Goal: Task Accomplishment & Management: Manage account settings

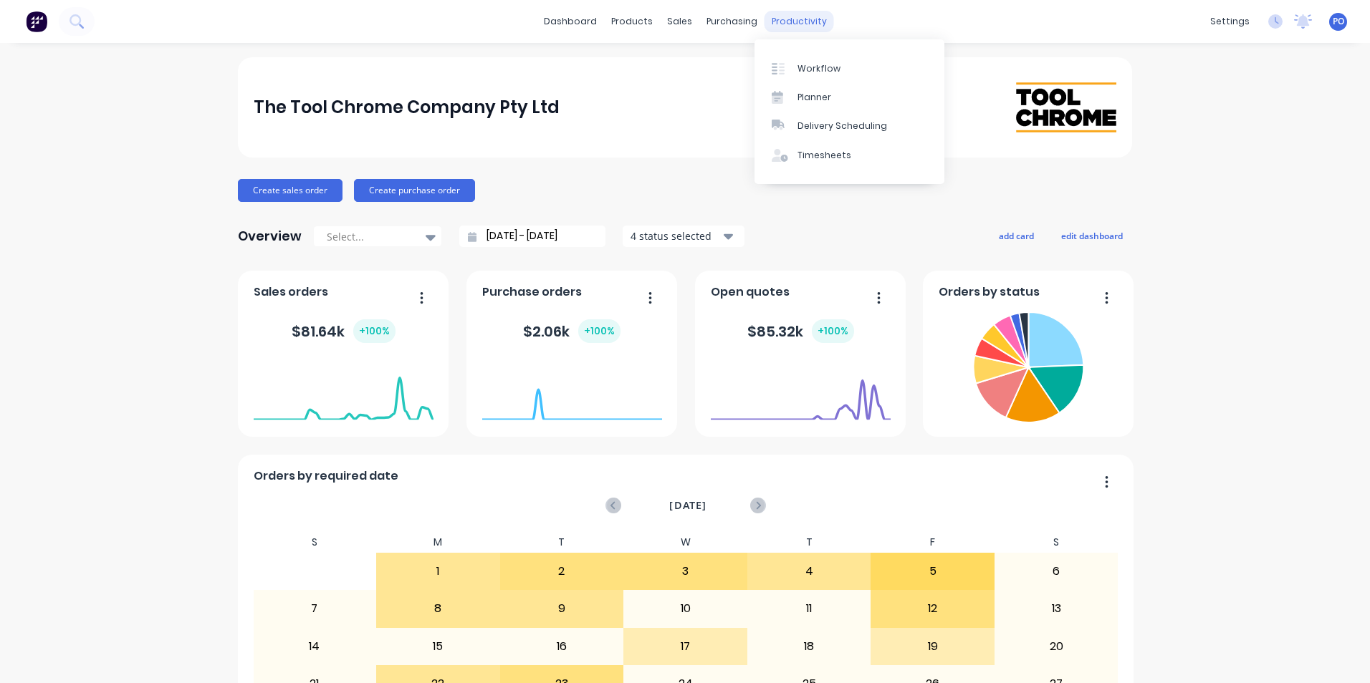
click at [792, 25] on div "productivity" at bounding box center [798, 21] width 69 height 21
click at [805, 72] on div "Workflow" at bounding box center [818, 68] width 43 height 13
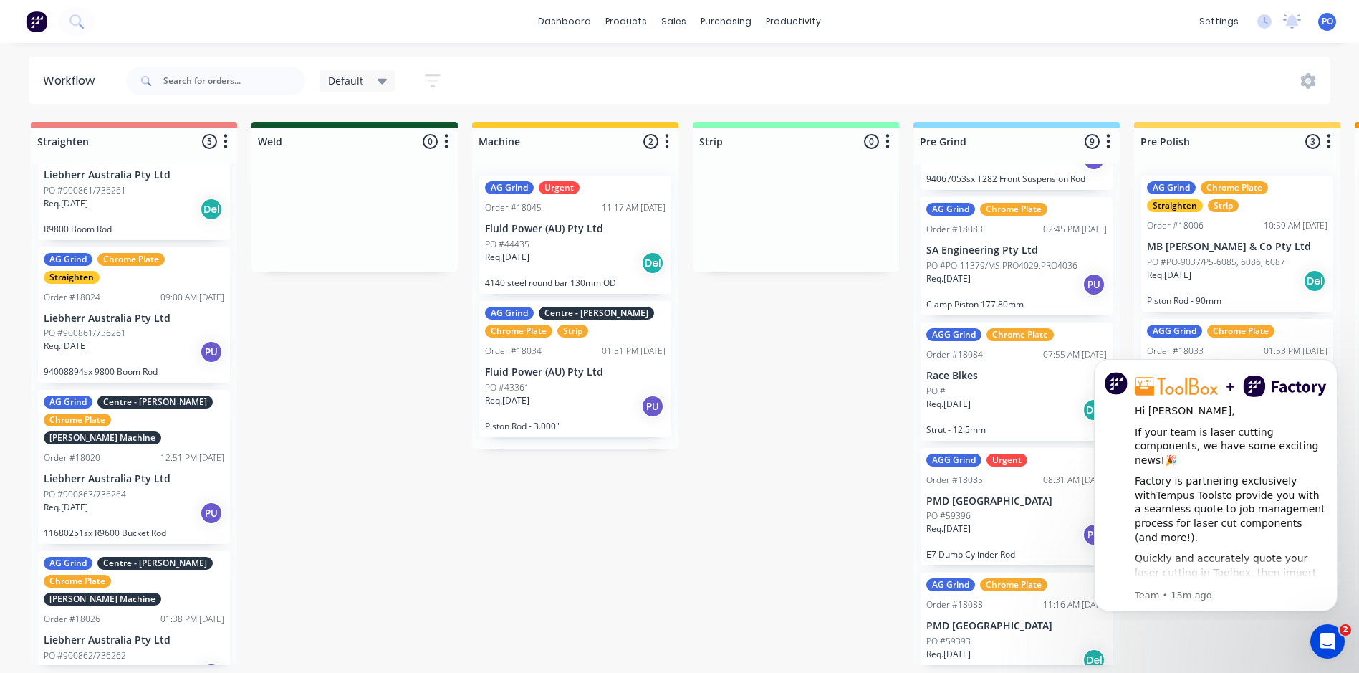
scroll to position [631, 0]
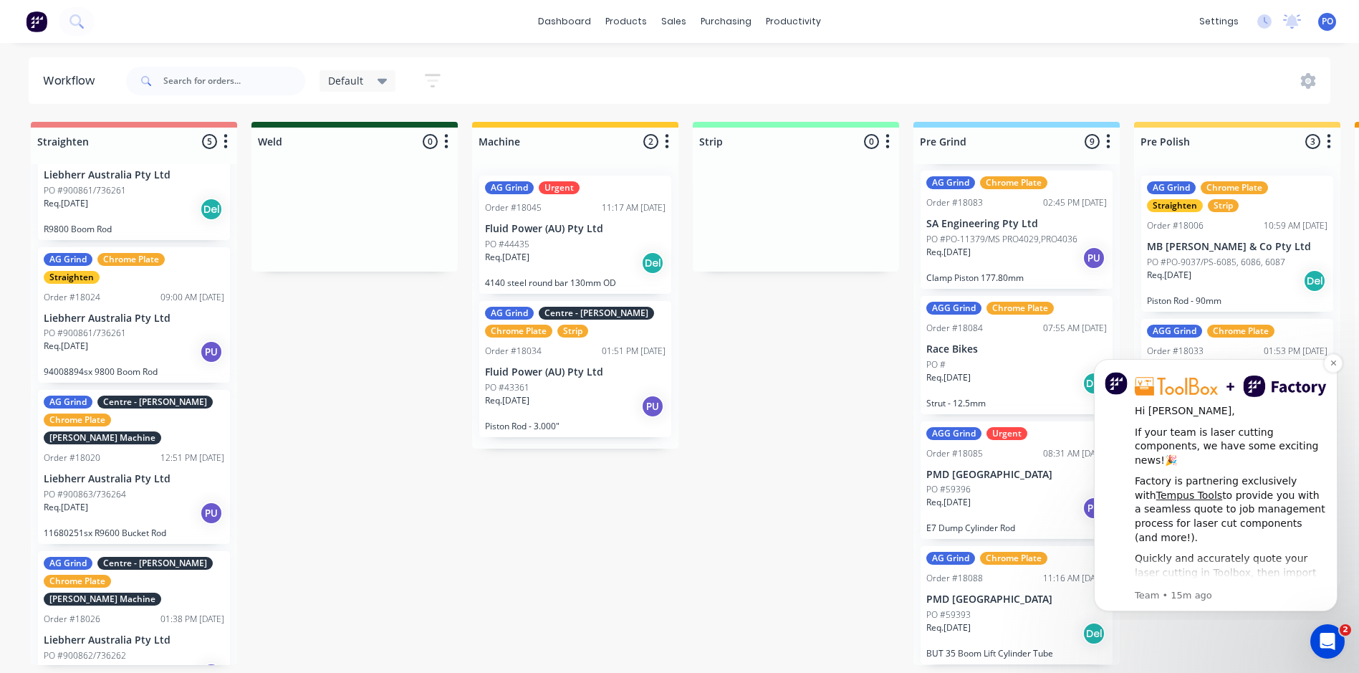
drag, startPoint x: 1216, startPoint y: 366, endPoint x: 1209, endPoint y: 385, distance: 20.9
click at [1209, 385] on div "Hi Paul, If your team is laser cutting components, we have some exciting news!🎉…" at bounding box center [1216, 485] width 244 height 252
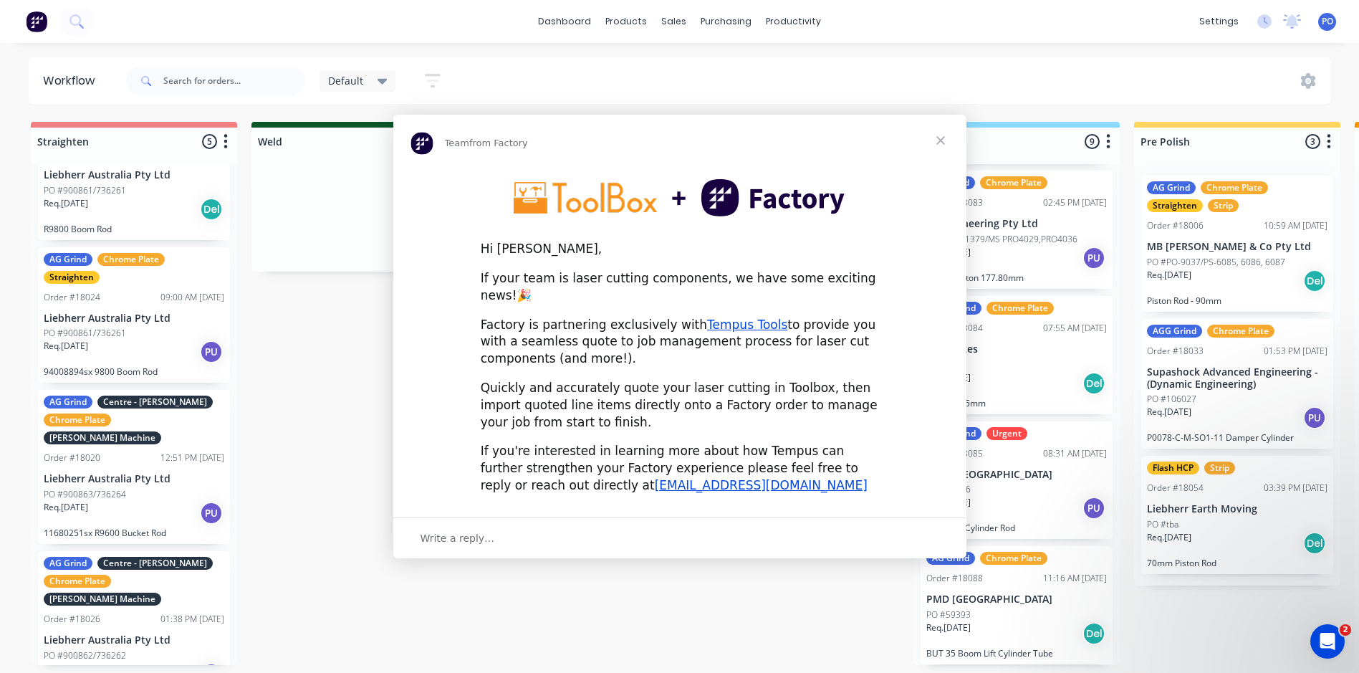
scroll to position [0, 0]
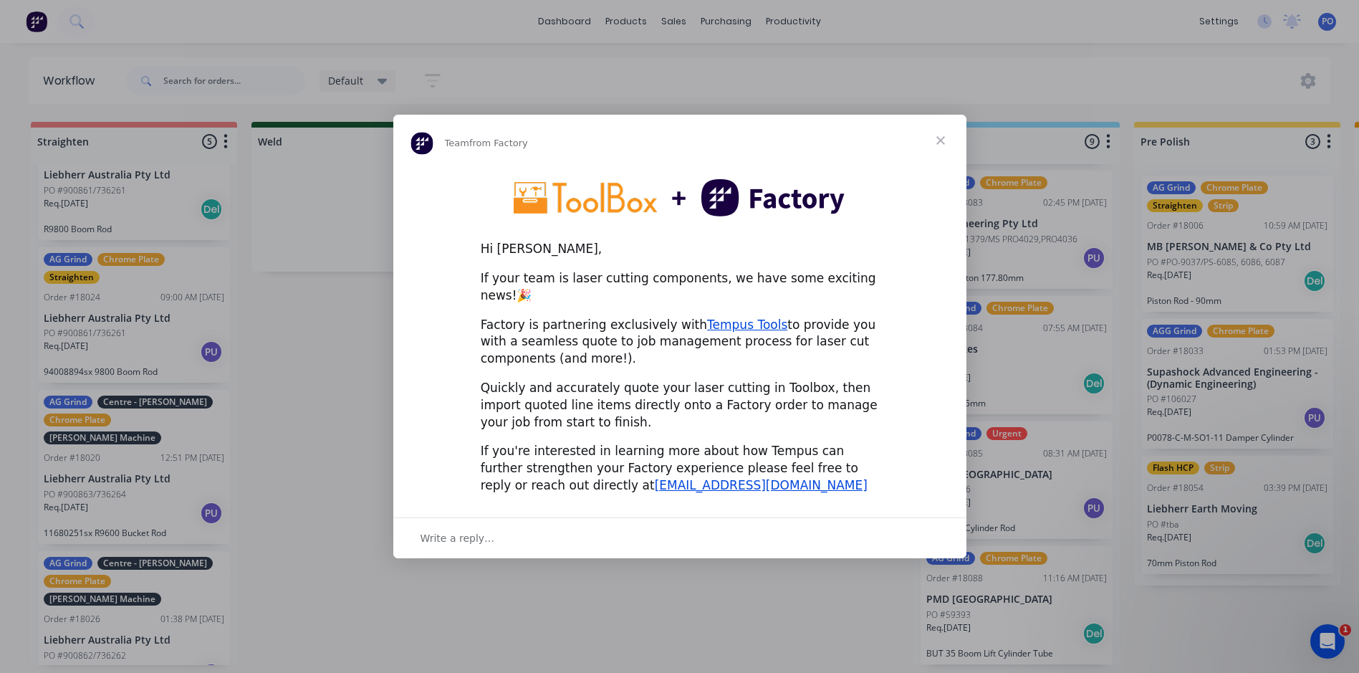
click at [937, 147] on span "Close" at bounding box center [941, 141] width 52 height 52
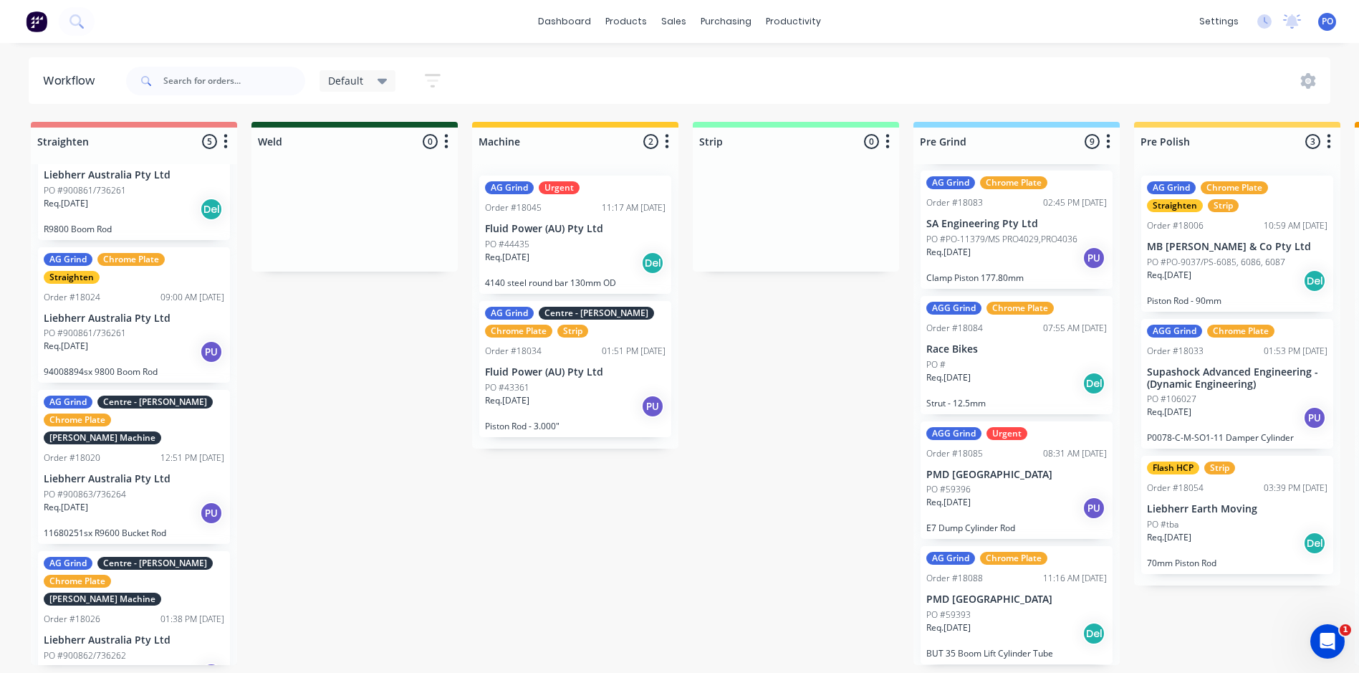
scroll to position [3, 0]
click at [711, 66] on div "Sales Orders" at bounding box center [727, 71] width 59 height 13
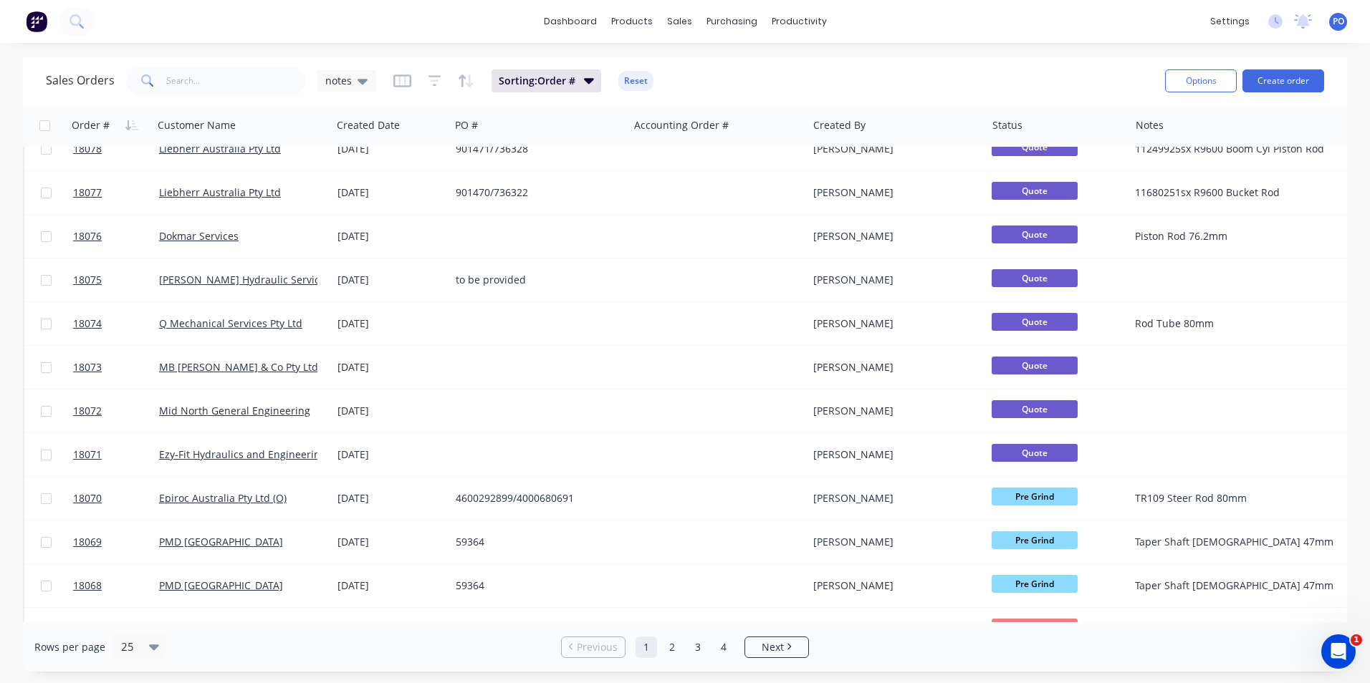
scroll to position [624, 0]
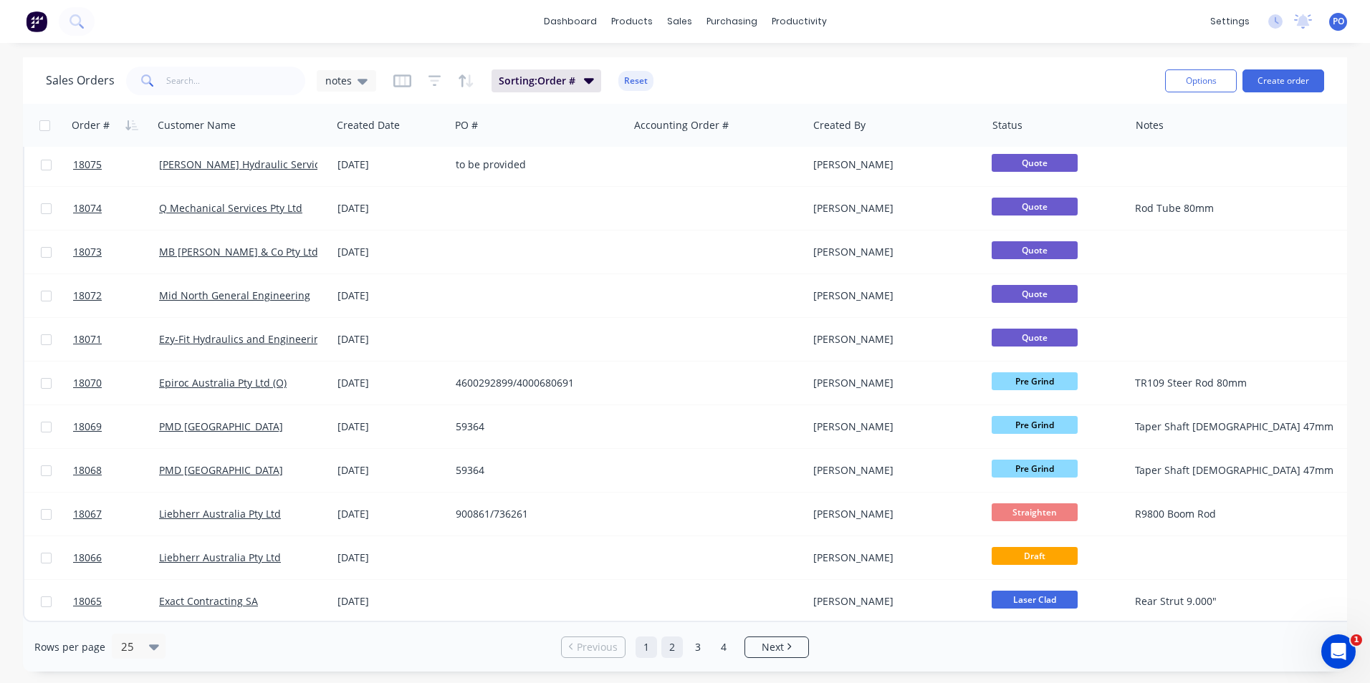
click at [678, 647] on link "2" at bounding box center [671, 647] width 21 height 21
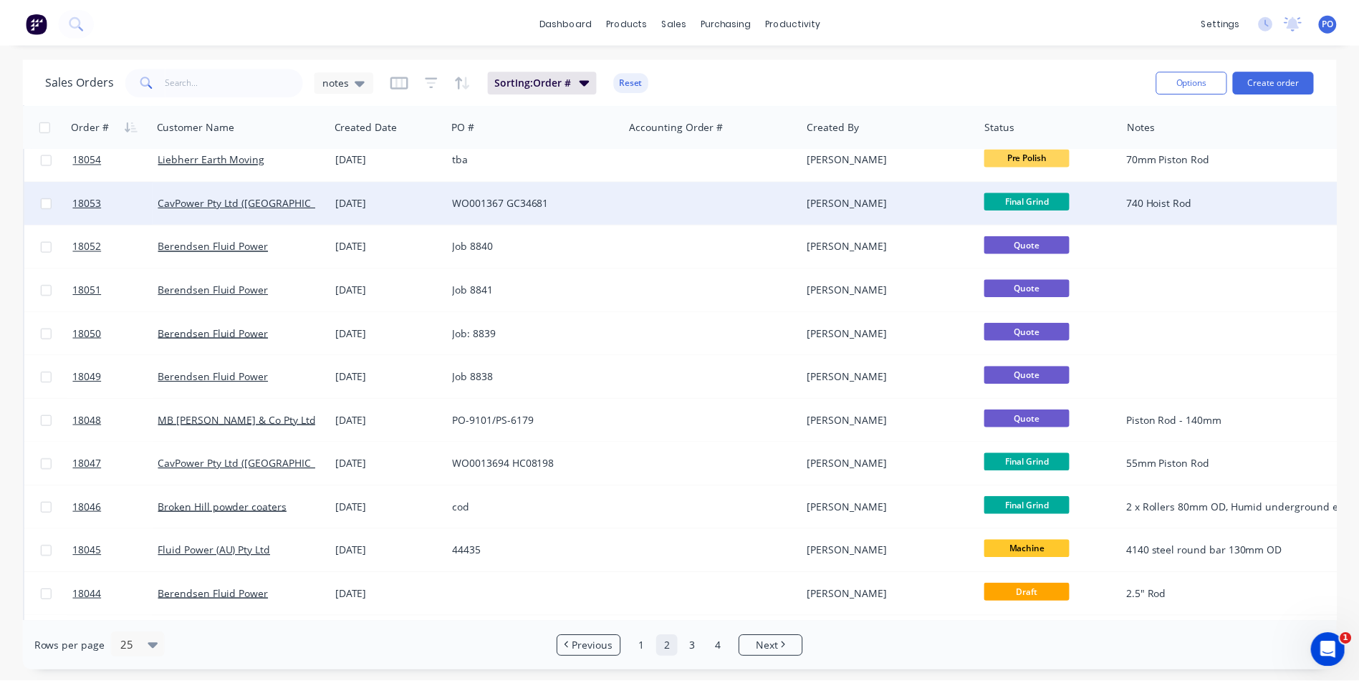
scroll to position [194, 0]
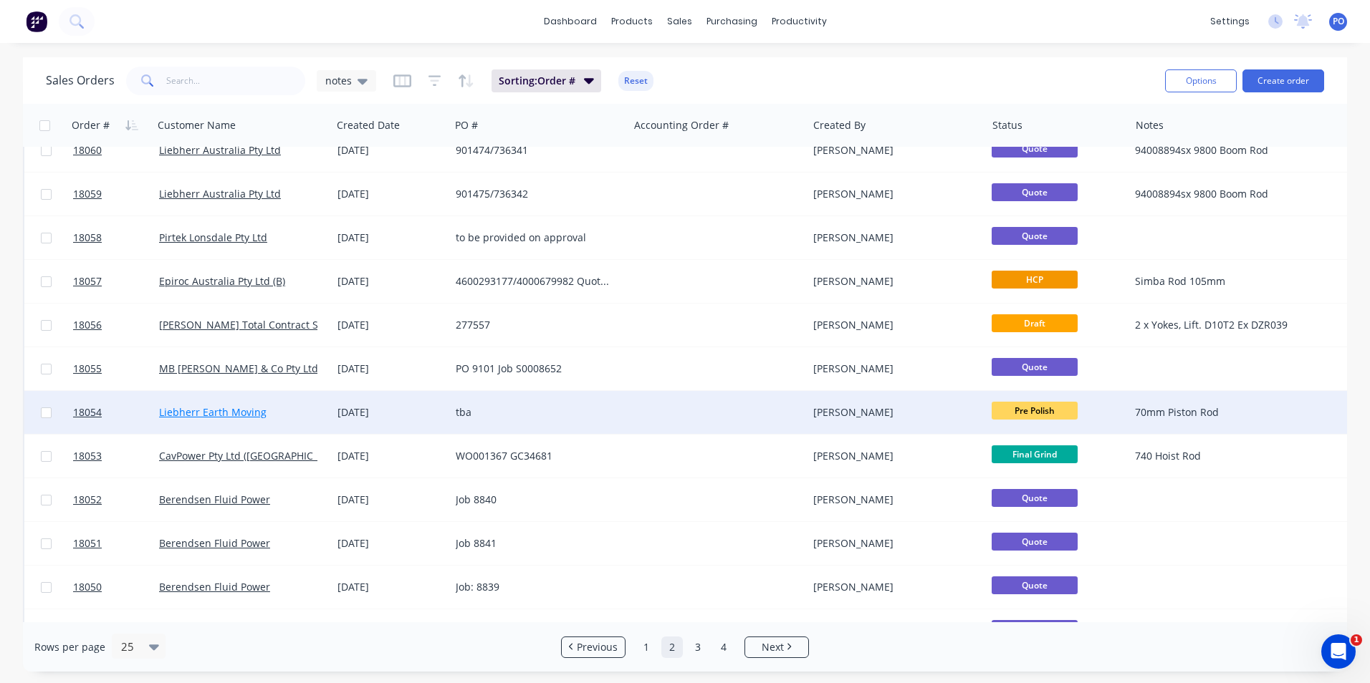
click at [234, 409] on link "Liebherr Earth Moving" at bounding box center [212, 412] width 107 height 14
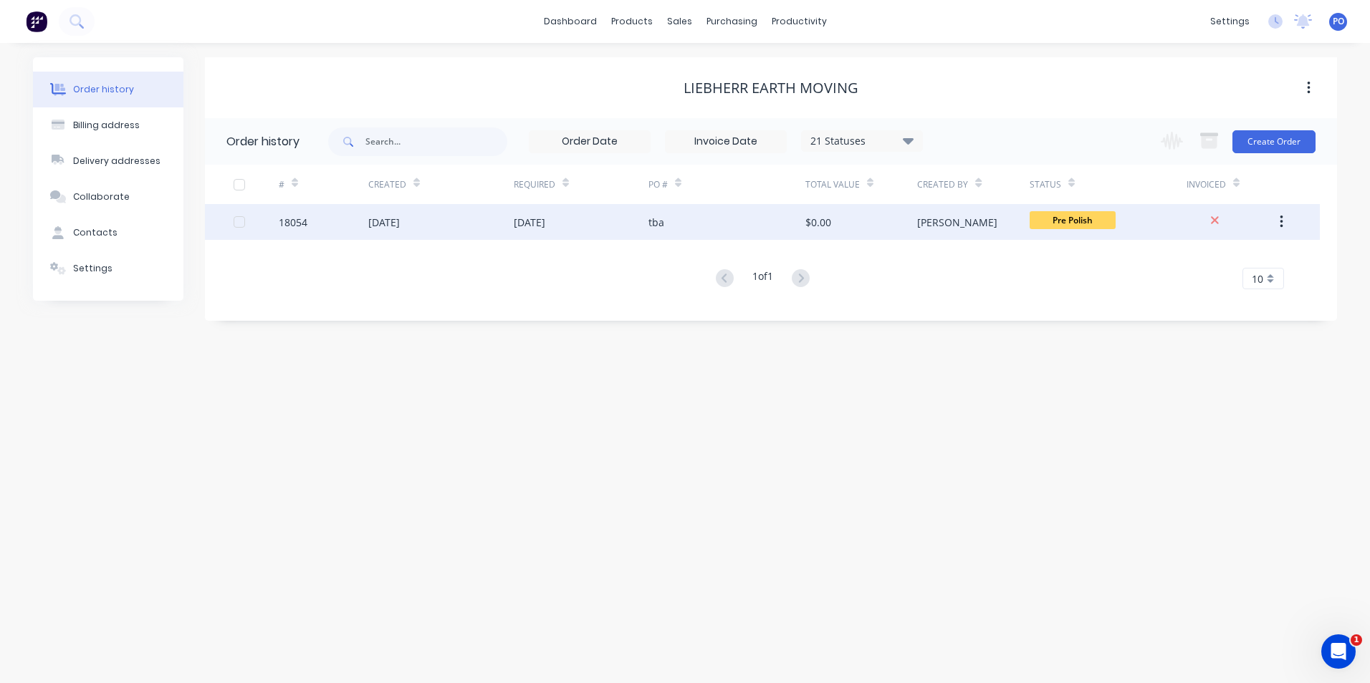
click at [463, 224] on div "26 Aug 2025" at bounding box center [440, 222] width 145 height 36
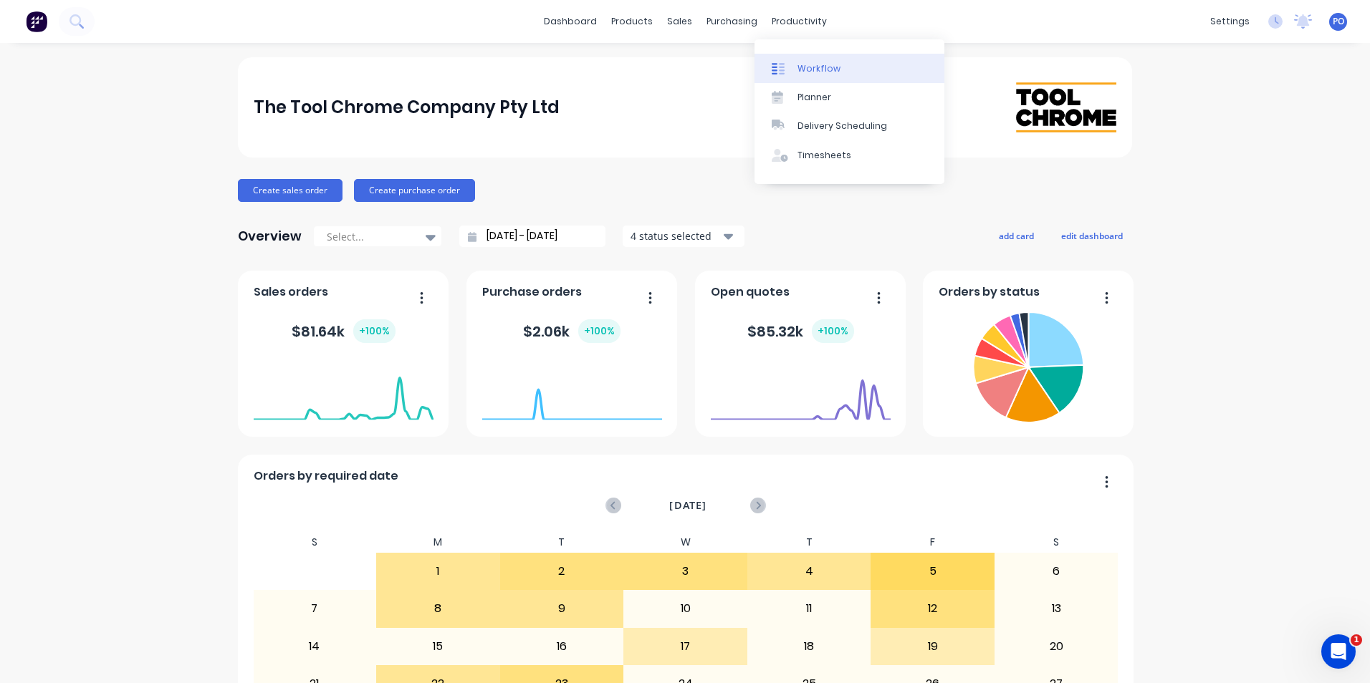
click at [825, 68] on div "Workflow" at bounding box center [818, 68] width 43 height 13
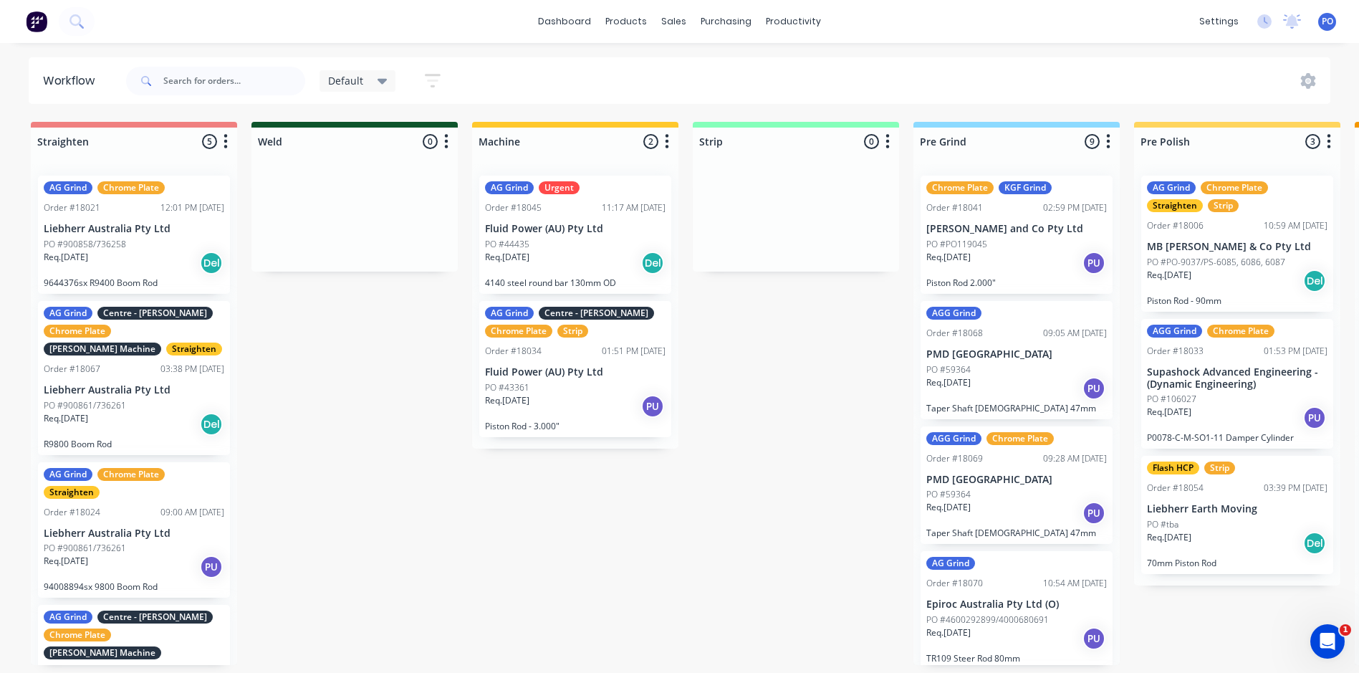
click at [1248, 524] on div "PO #tba" at bounding box center [1237, 524] width 181 height 13
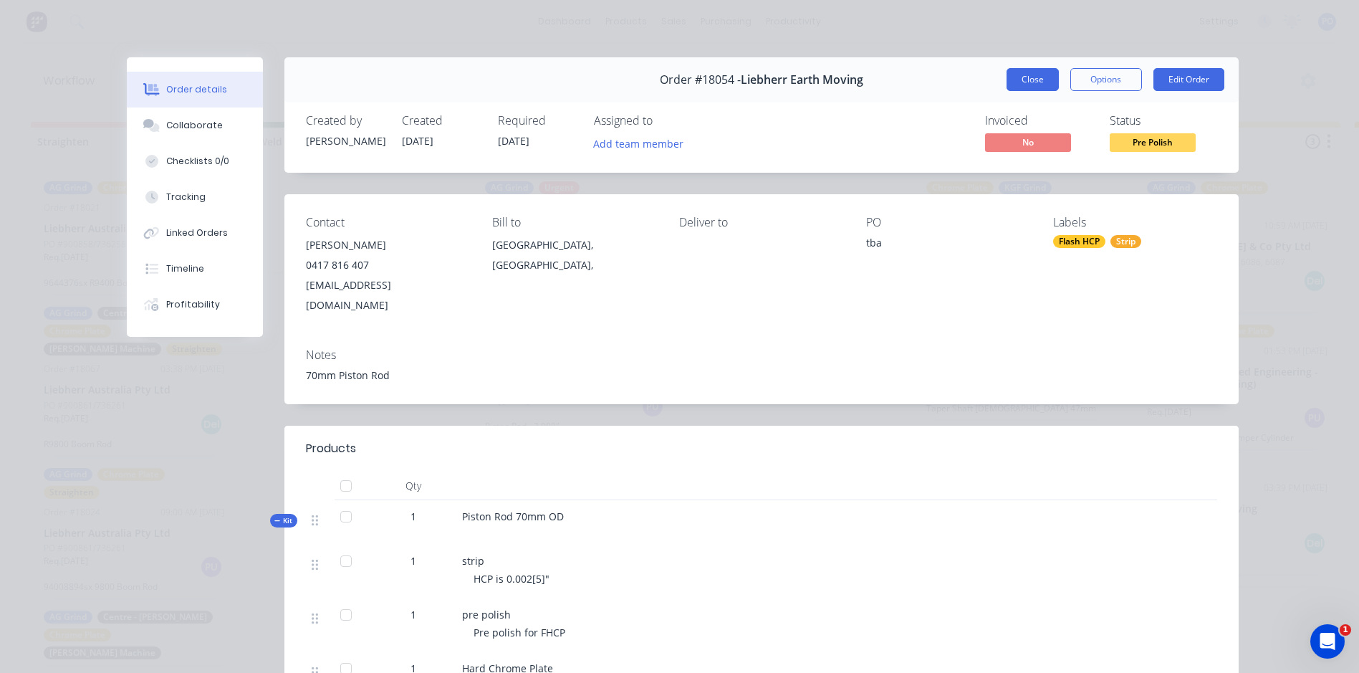
click at [1026, 80] on button "Close" at bounding box center [1033, 79] width 52 height 23
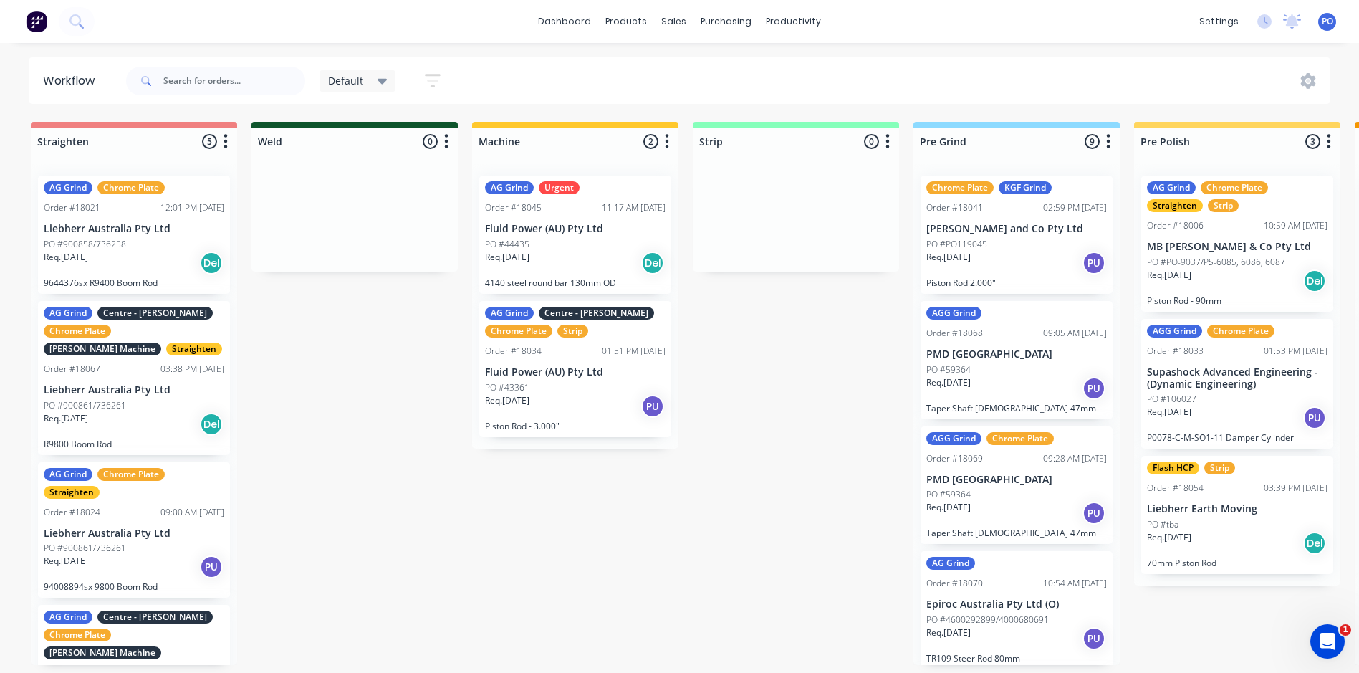
scroll to position [3, 0]
click at [1239, 400] on div "PO #106027" at bounding box center [1237, 399] width 181 height 13
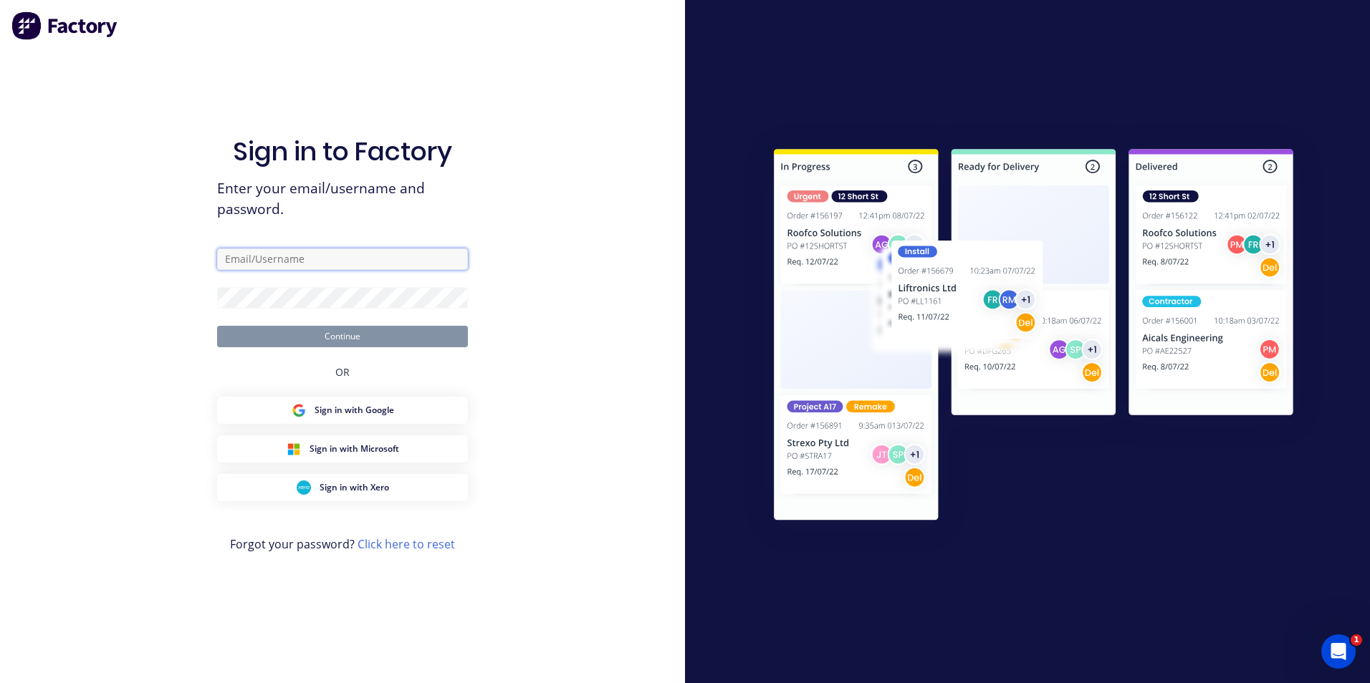
type input "paul@toolchromecompany.com.au"
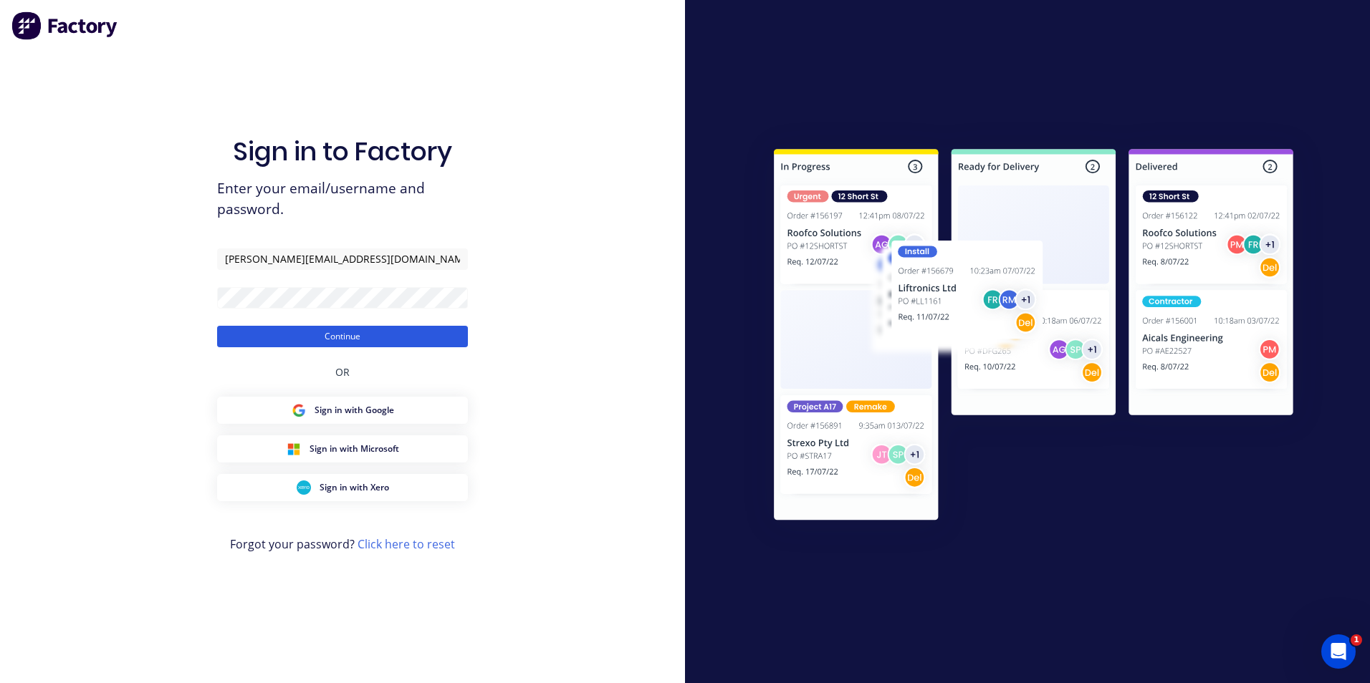
click at [395, 341] on button "Continue" at bounding box center [342, 336] width 251 height 21
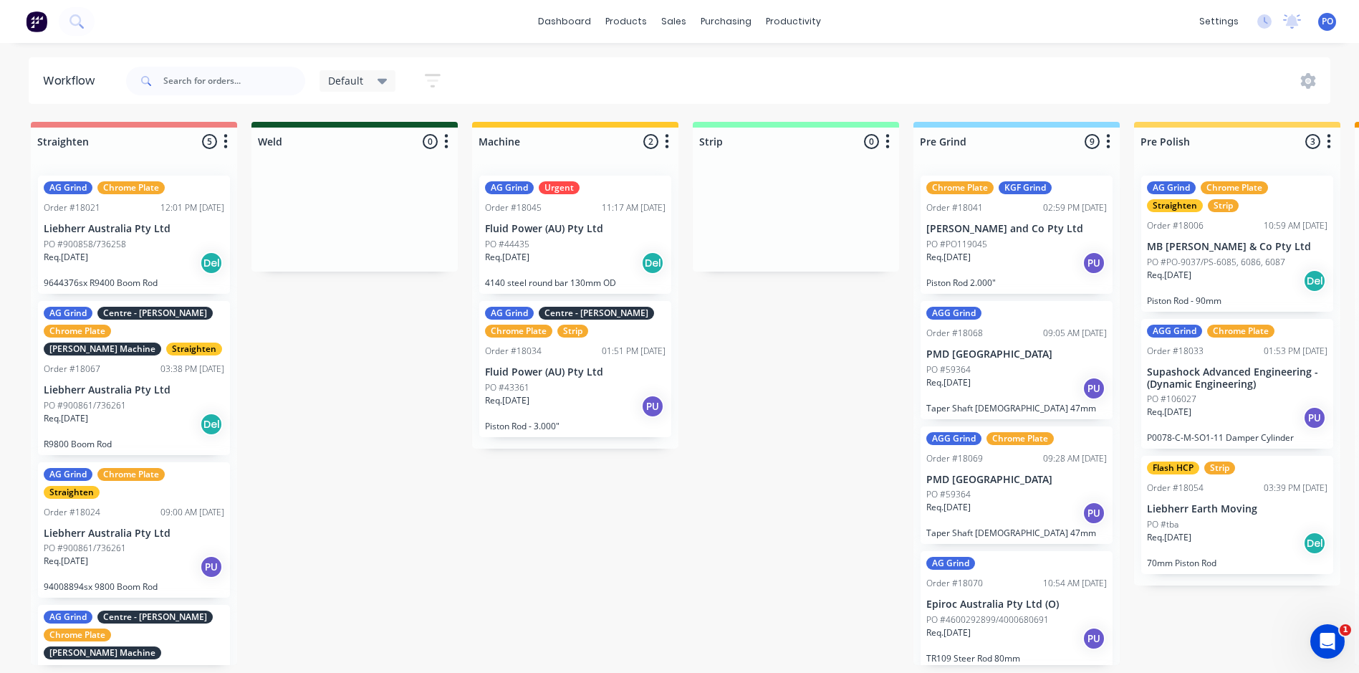
click at [1249, 403] on div "PO #106027" at bounding box center [1237, 399] width 181 height 13
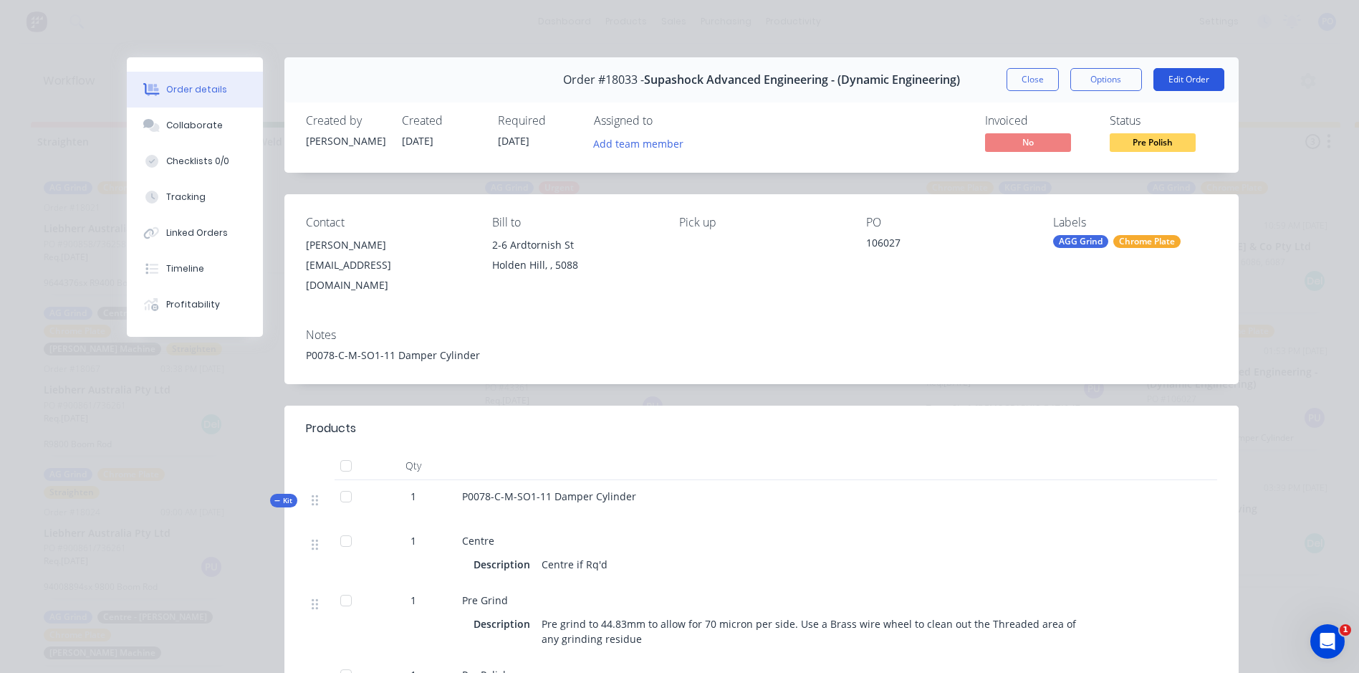
click at [1177, 86] on button "Edit Order" at bounding box center [1188, 79] width 71 height 23
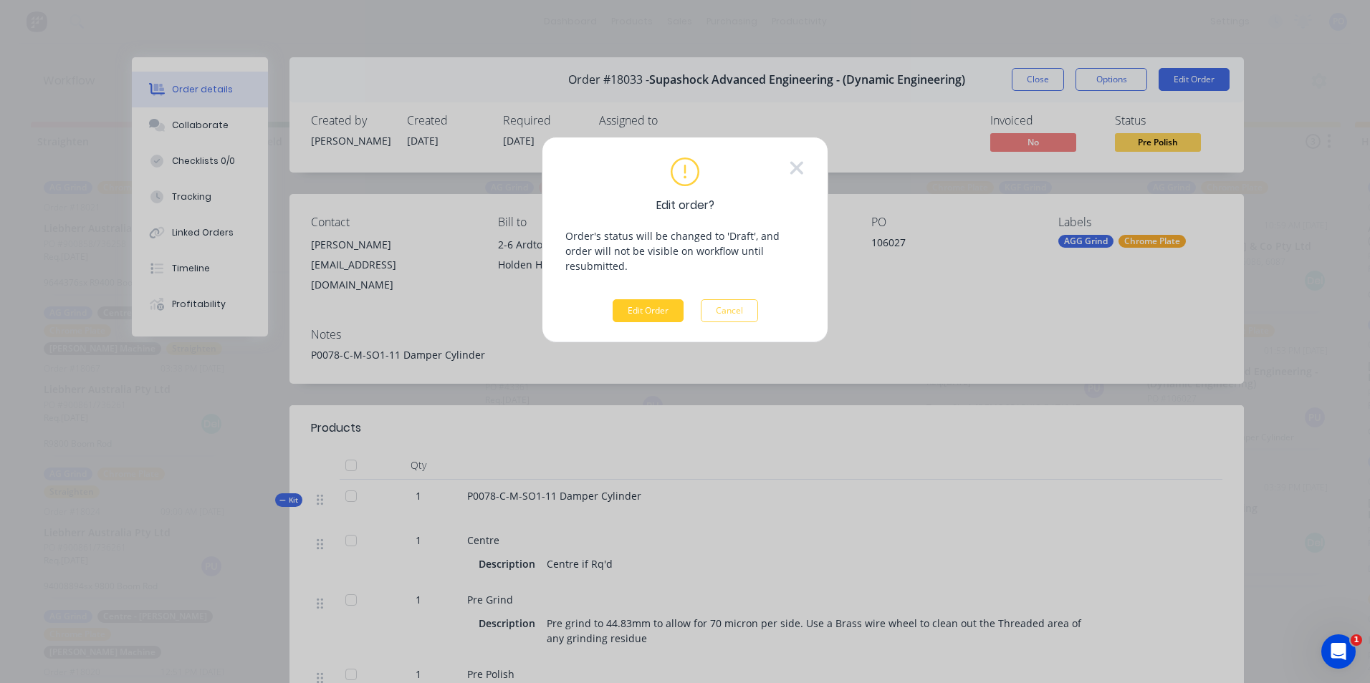
click at [647, 299] on button "Edit Order" at bounding box center [648, 310] width 71 height 23
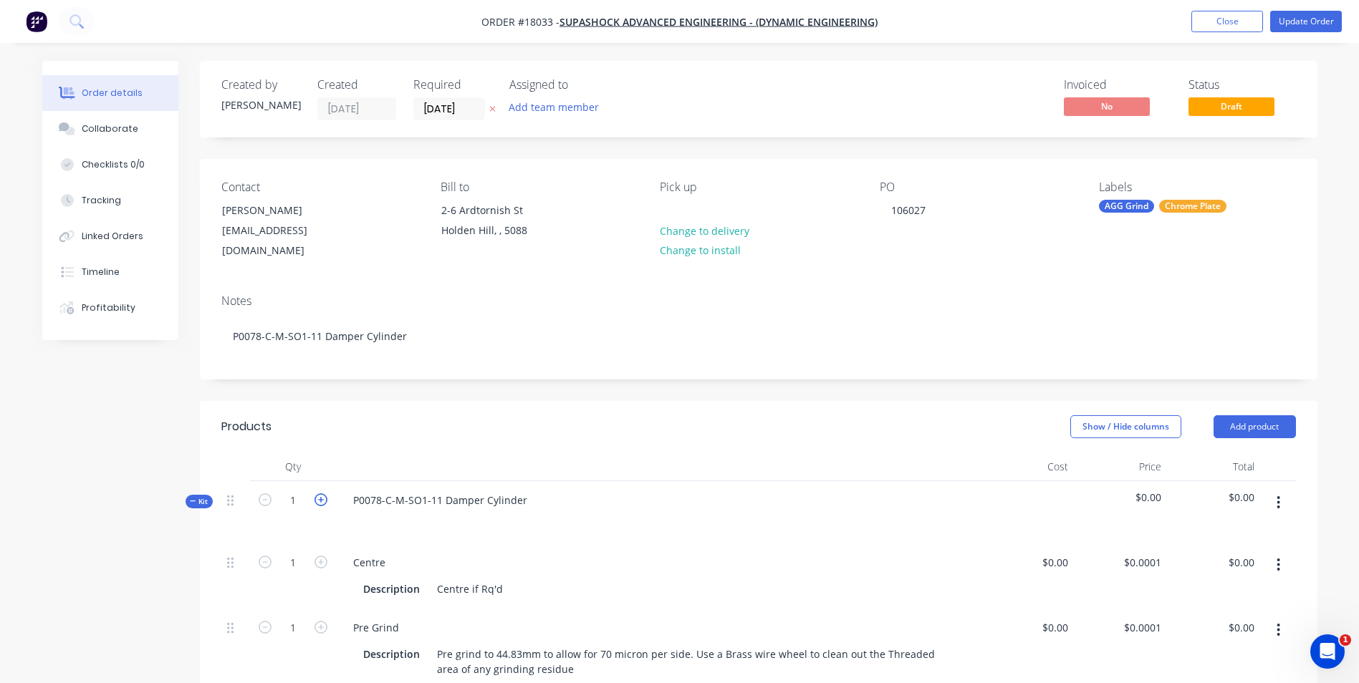
click at [319, 494] on icon "button" at bounding box center [321, 500] width 13 height 13
type input "2"
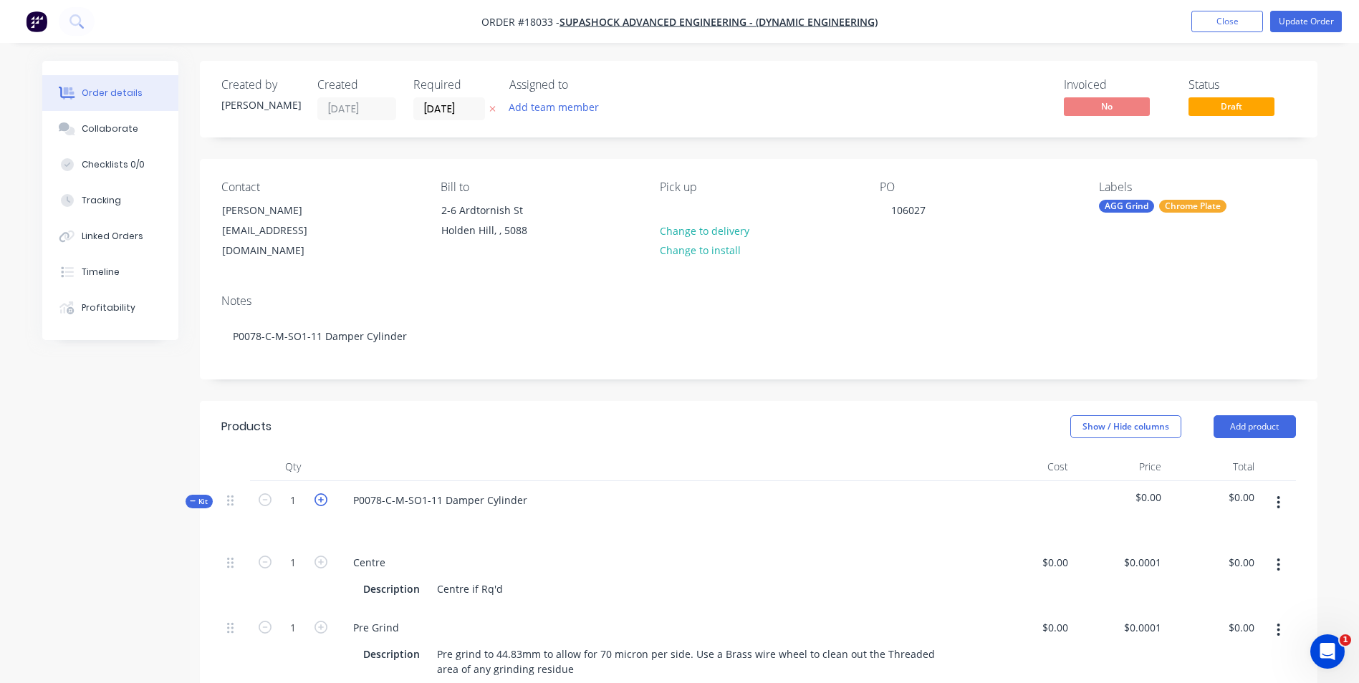
type input "2"
click at [319, 494] on icon "button" at bounding box center [321, 500] width 13 height 13
type input "3"
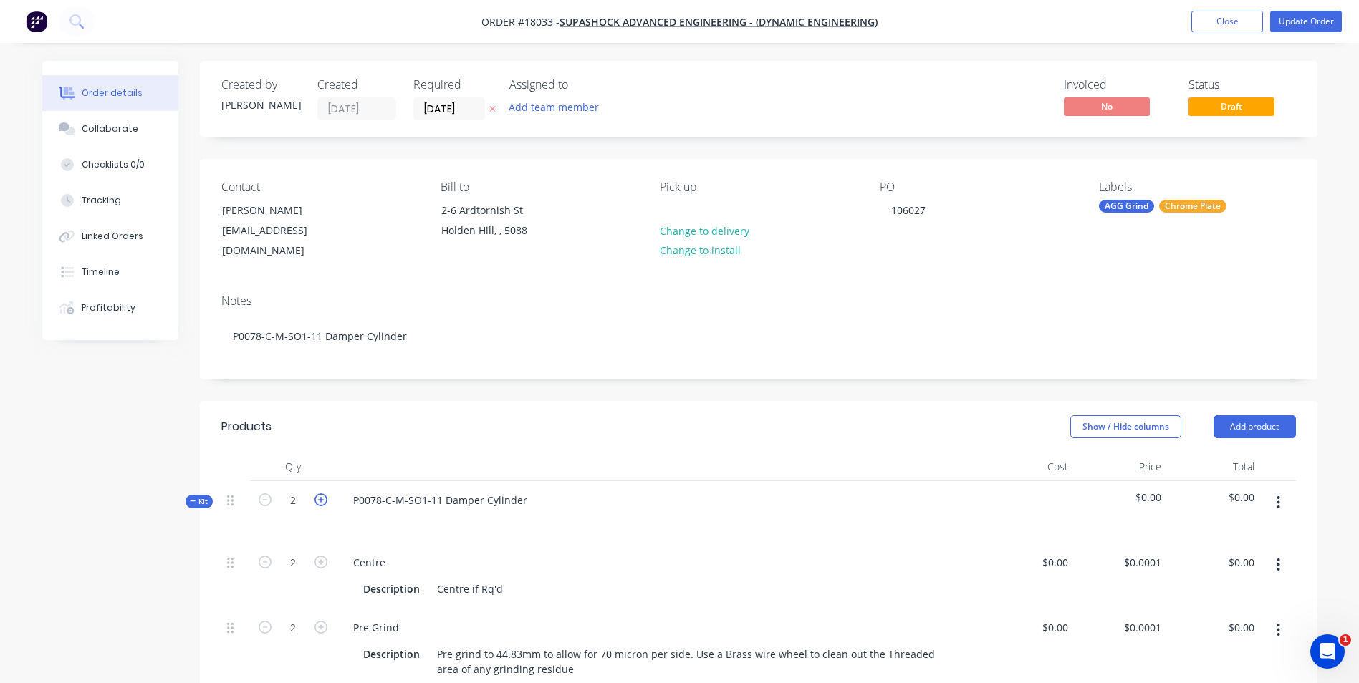
type input "3"
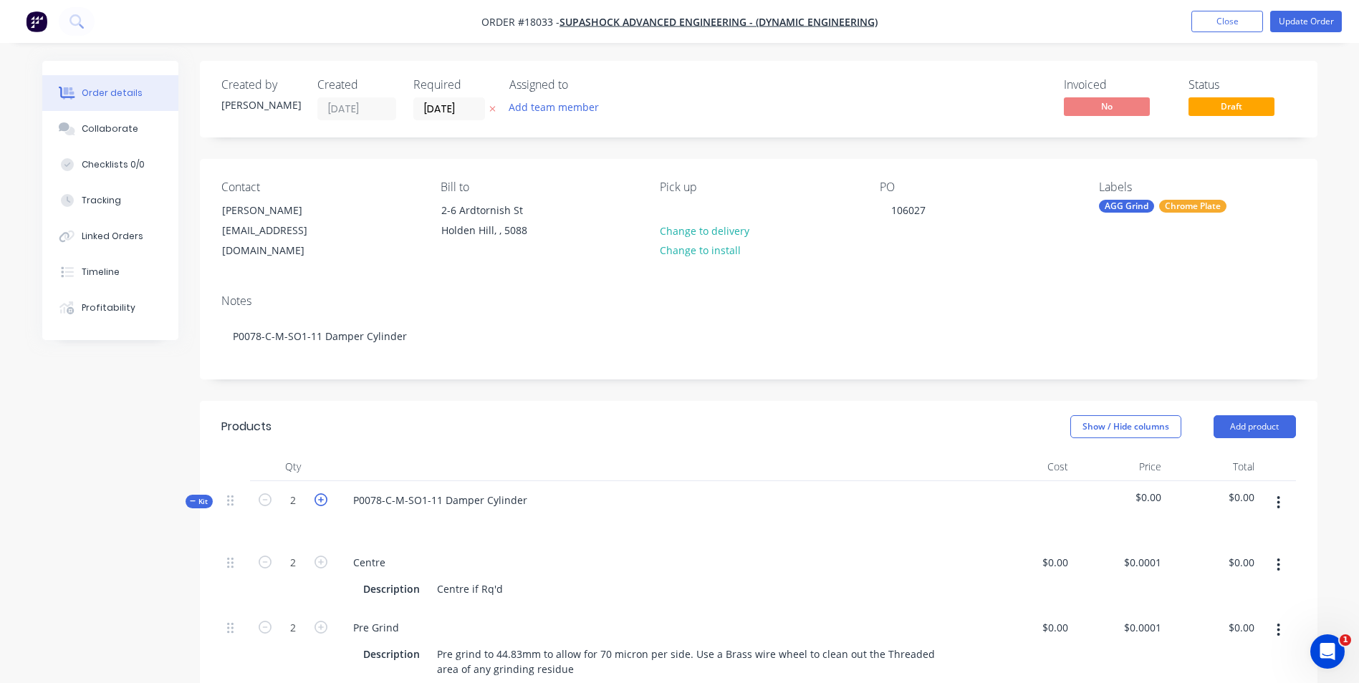
type input "3"
click at [319, 494] on icon "button" at bounding box center [321, 500] width 13 height 13
type input "4"
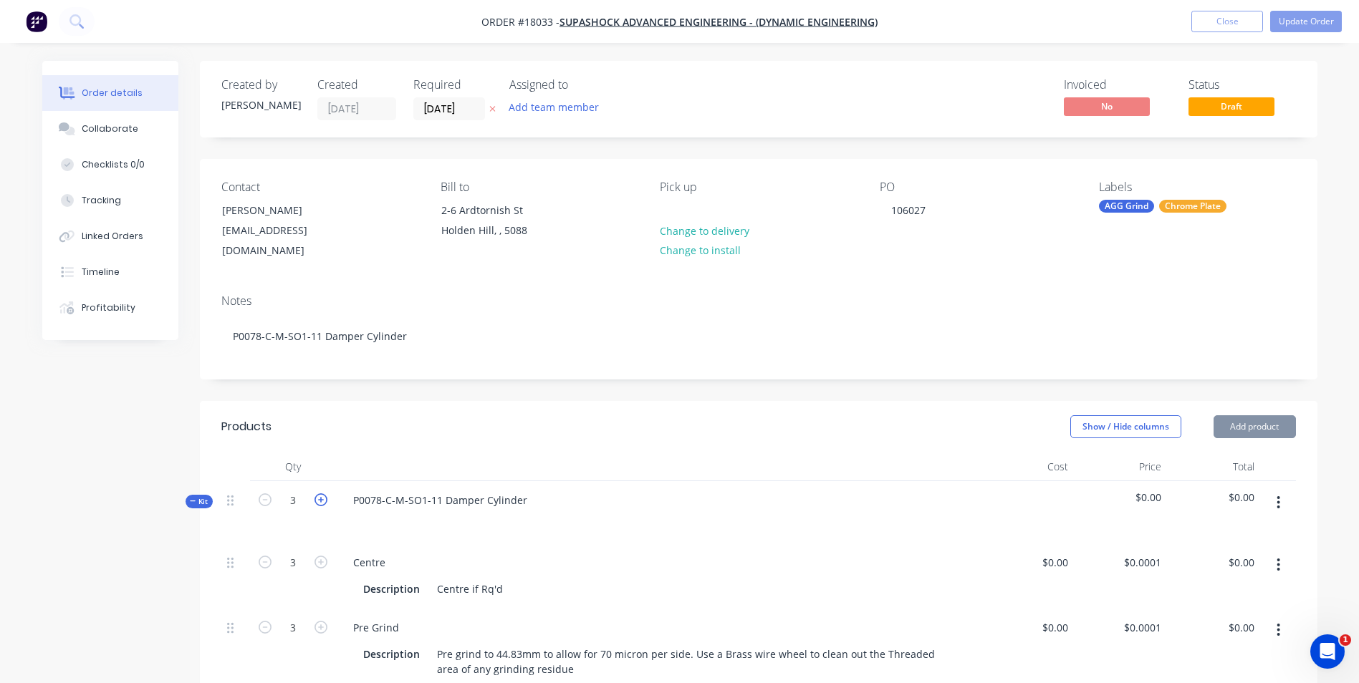
type input "4"
click at [319, 494] on icon "button" at bounding box center [321, 500] width 13 height 13
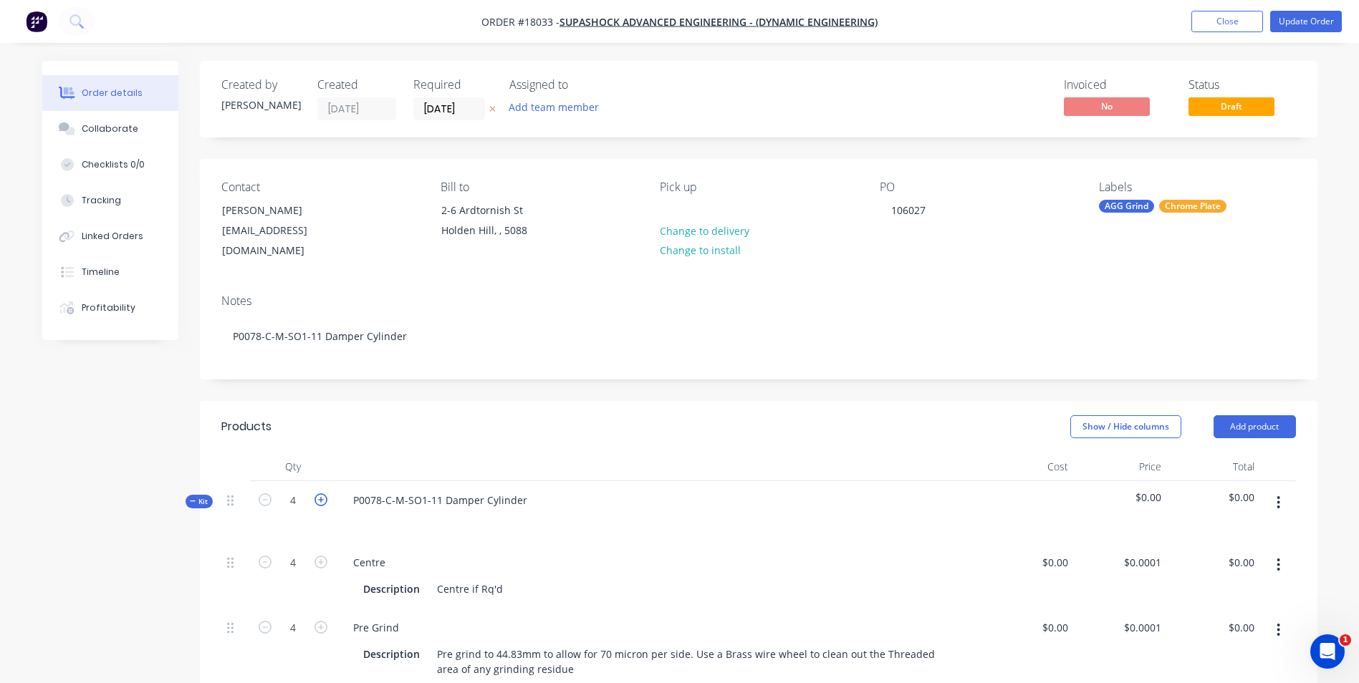
type input "5"
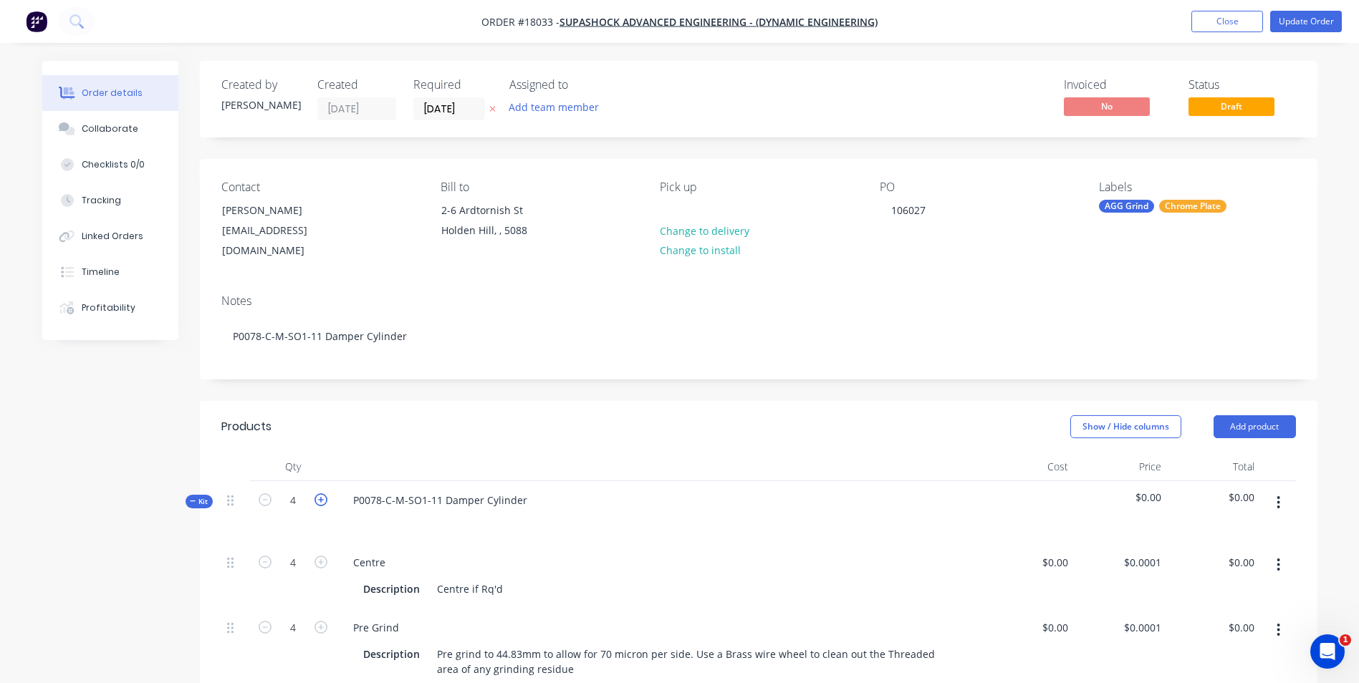
type input "5"
click at [319, 494] on icon "button" at bounding box center [321, 500] width 13 height 13
type input "6"
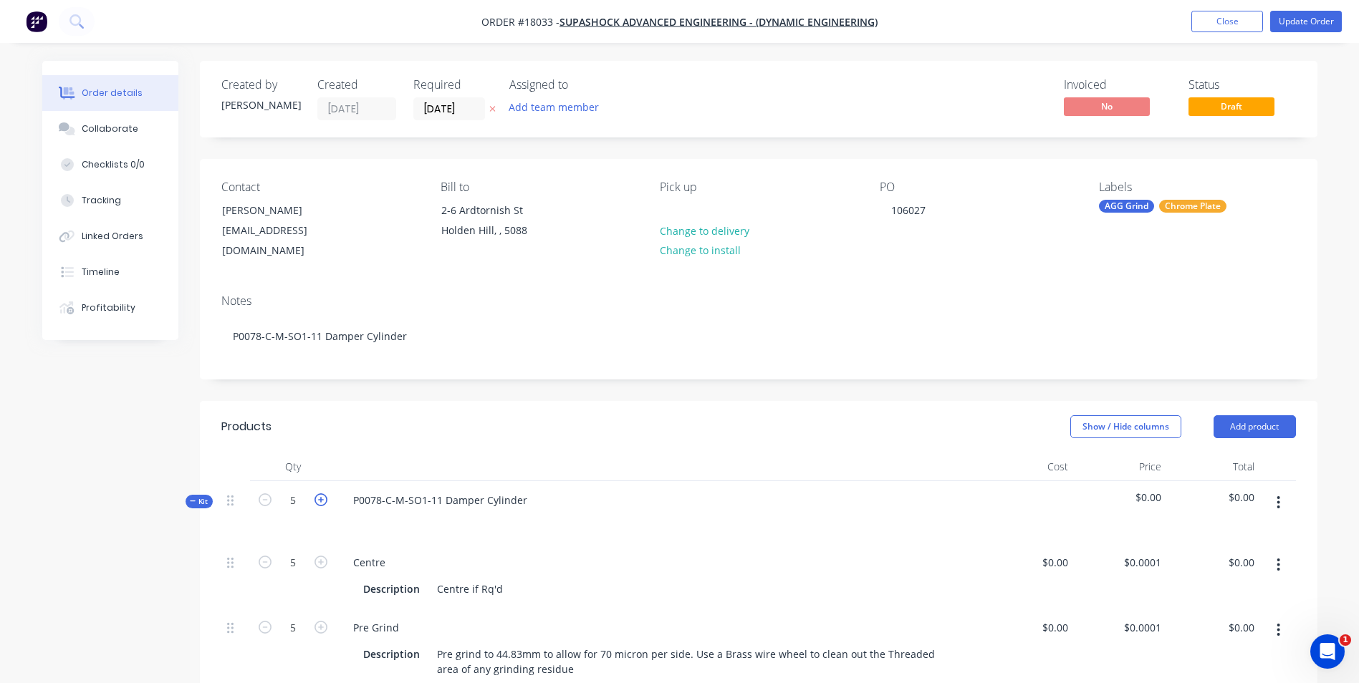
type input "6"
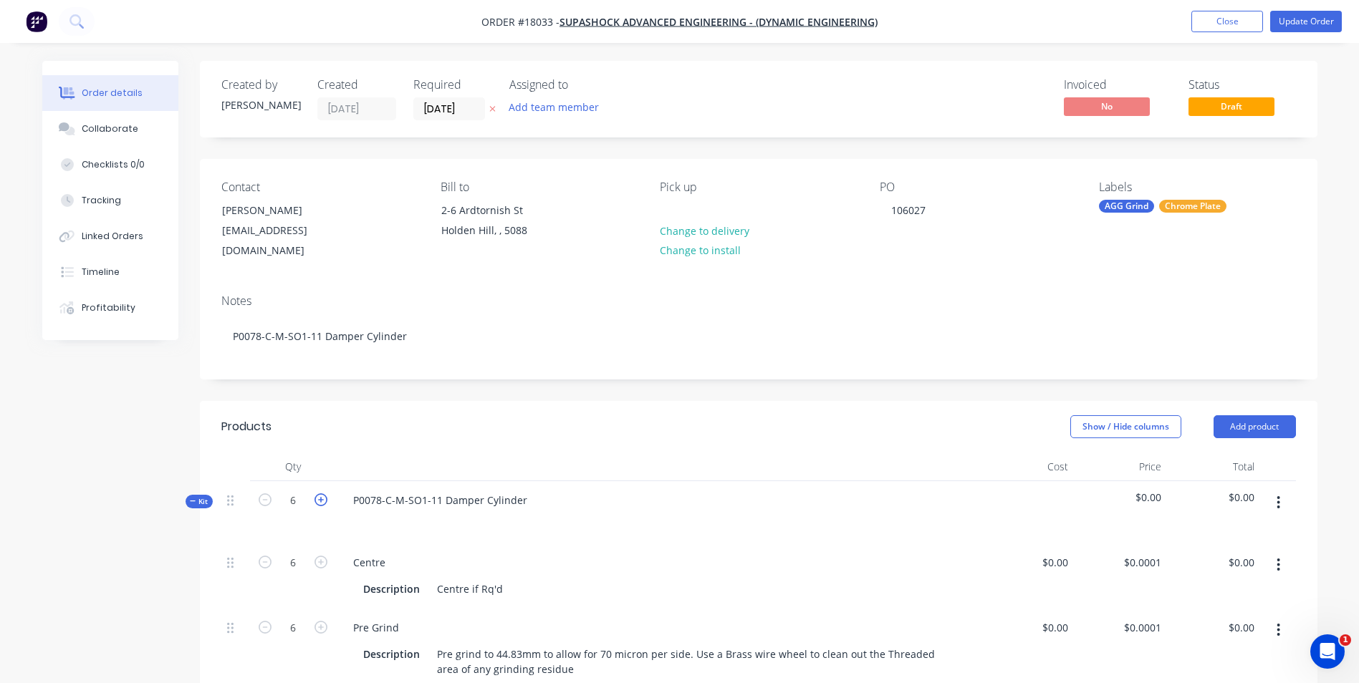
click at [319, 494] on icon "button" at bounding box center [321, 500] width 13 height 13
type input "7"
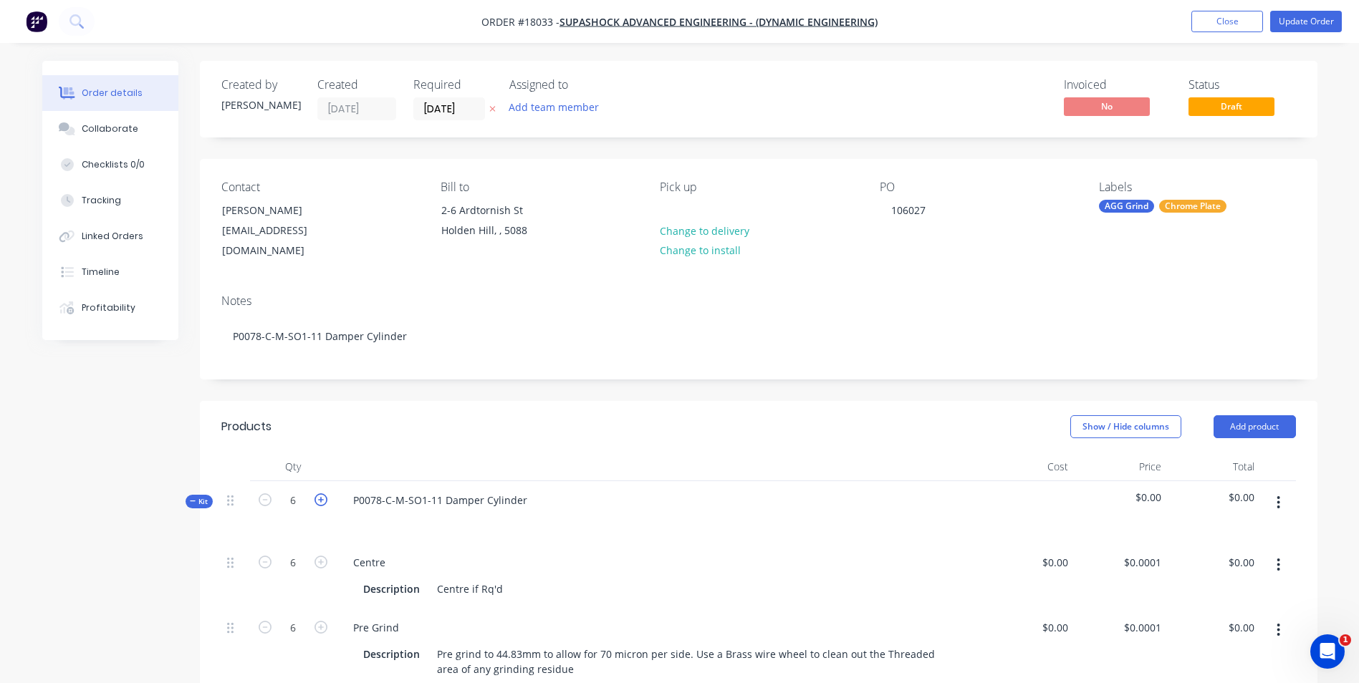
type input "7"
click at [319, 494] on icon "button" at bounding box center [321, 500] width 13 height 13
type input "8"
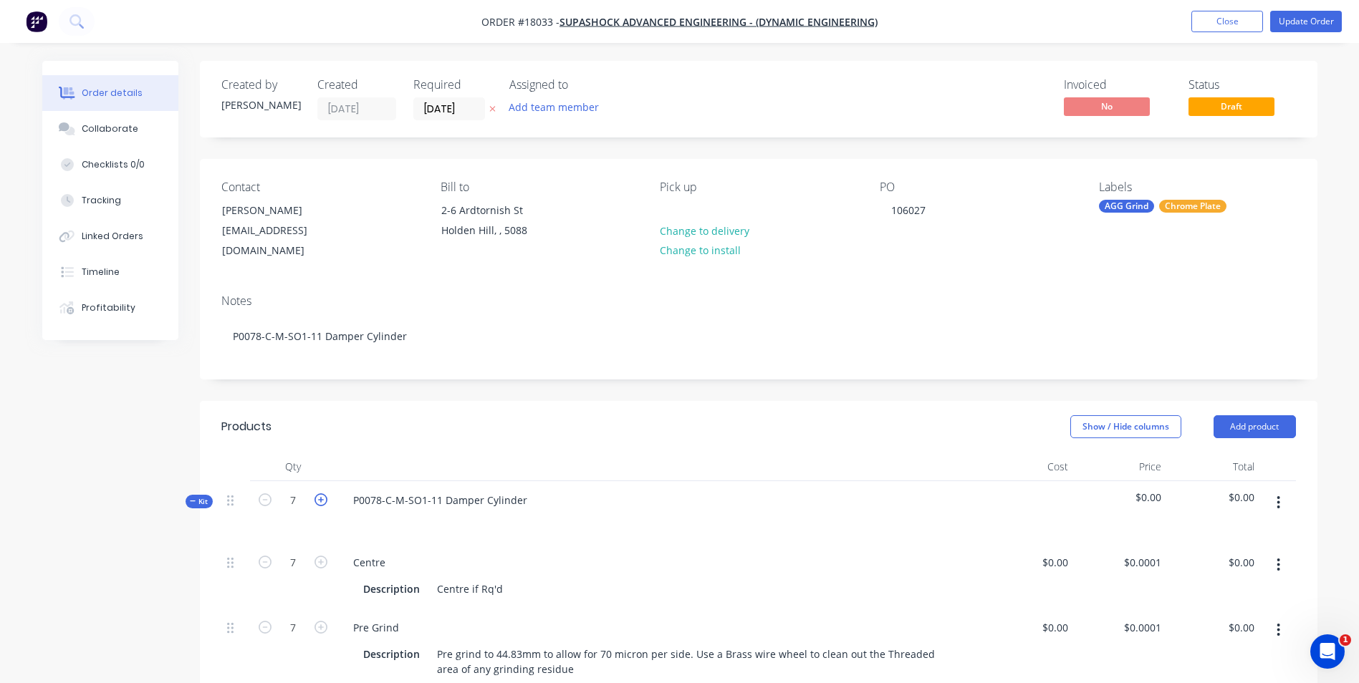
type input "8"
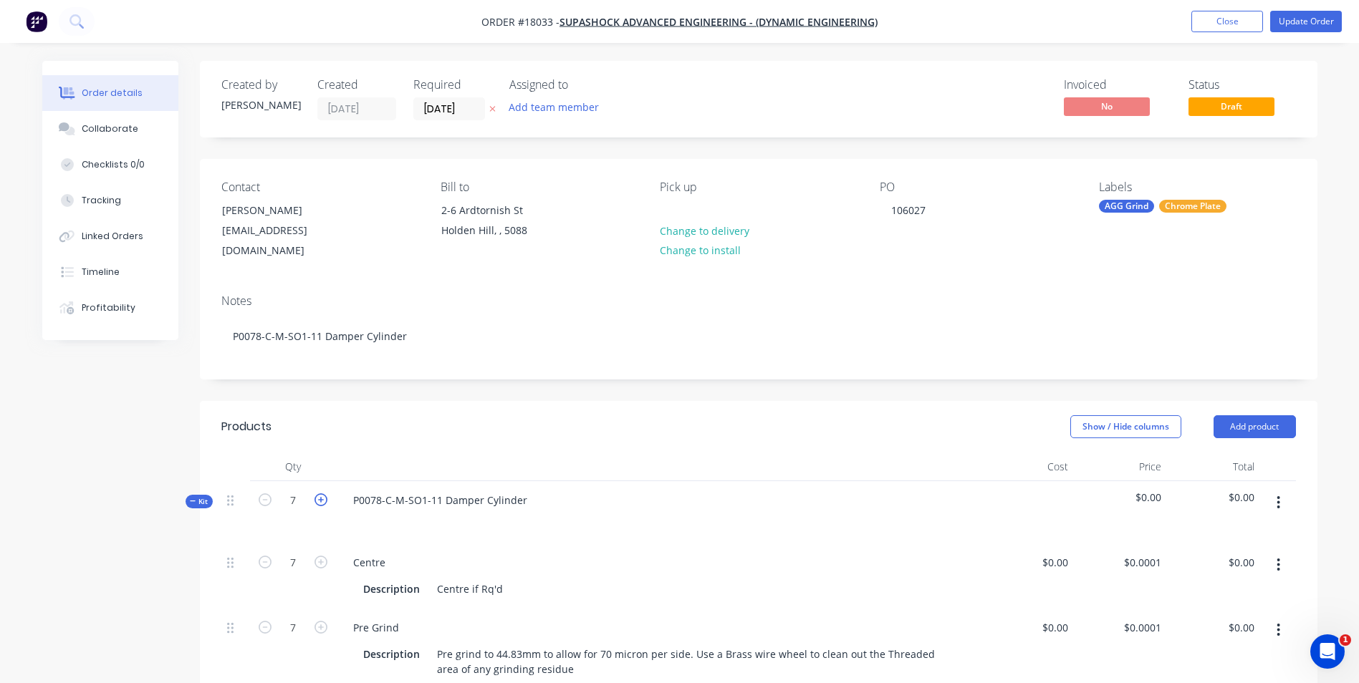
type input "8"
click at [319, 494] on icon "button" at bounding box center [321, 500] width 13 height 13
type input "9"
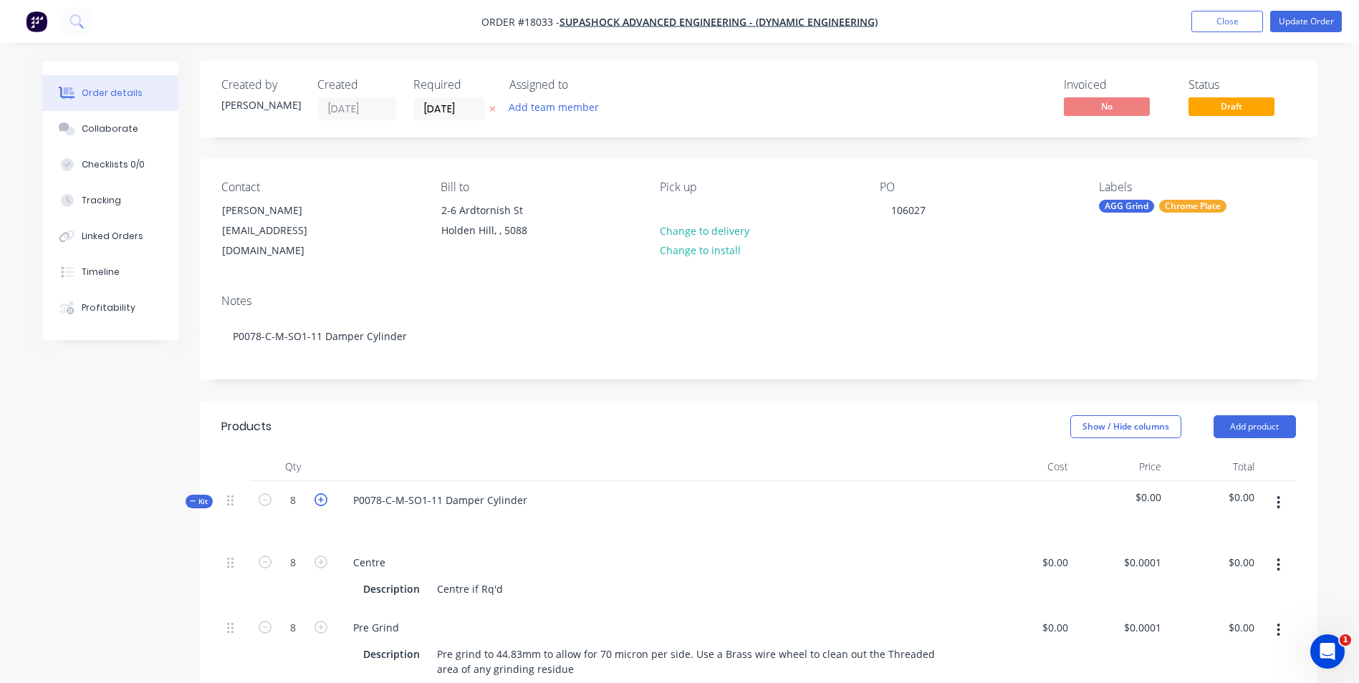
type input "9"
click at [319, 494] on icon "button" at bounding box center [321, 500] width 13 height 13
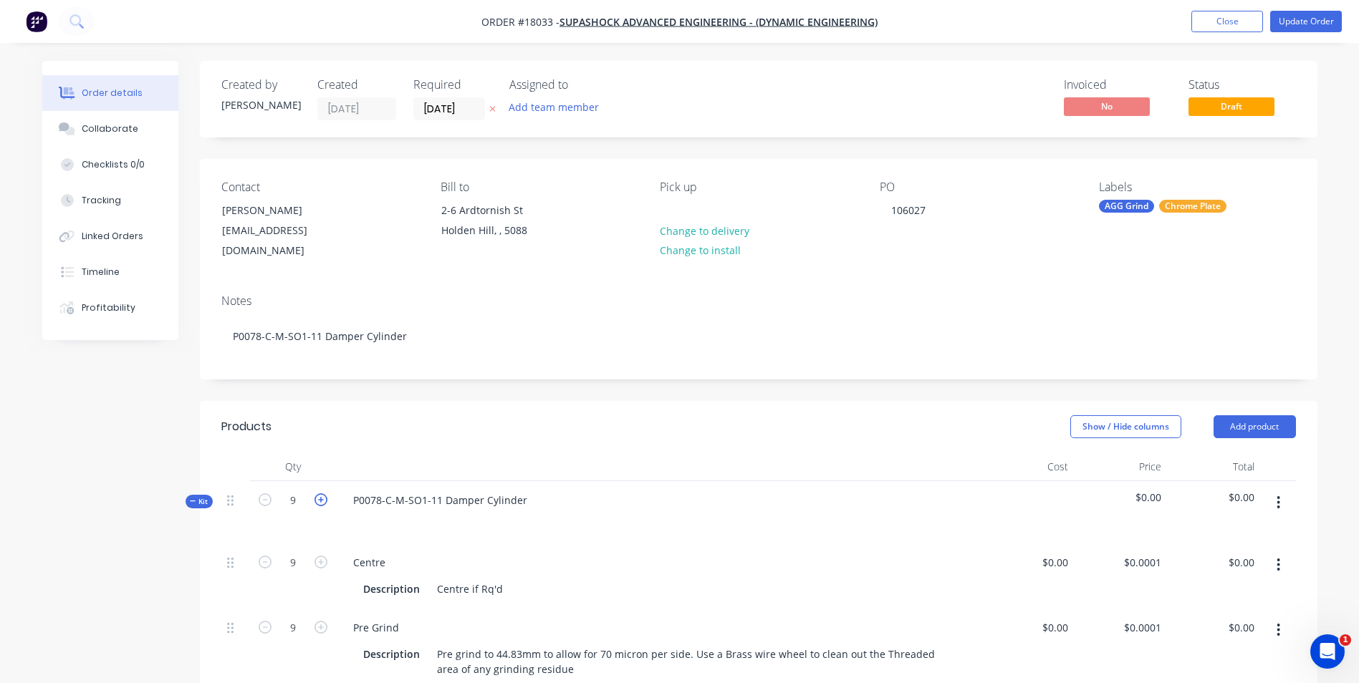
type input "10"
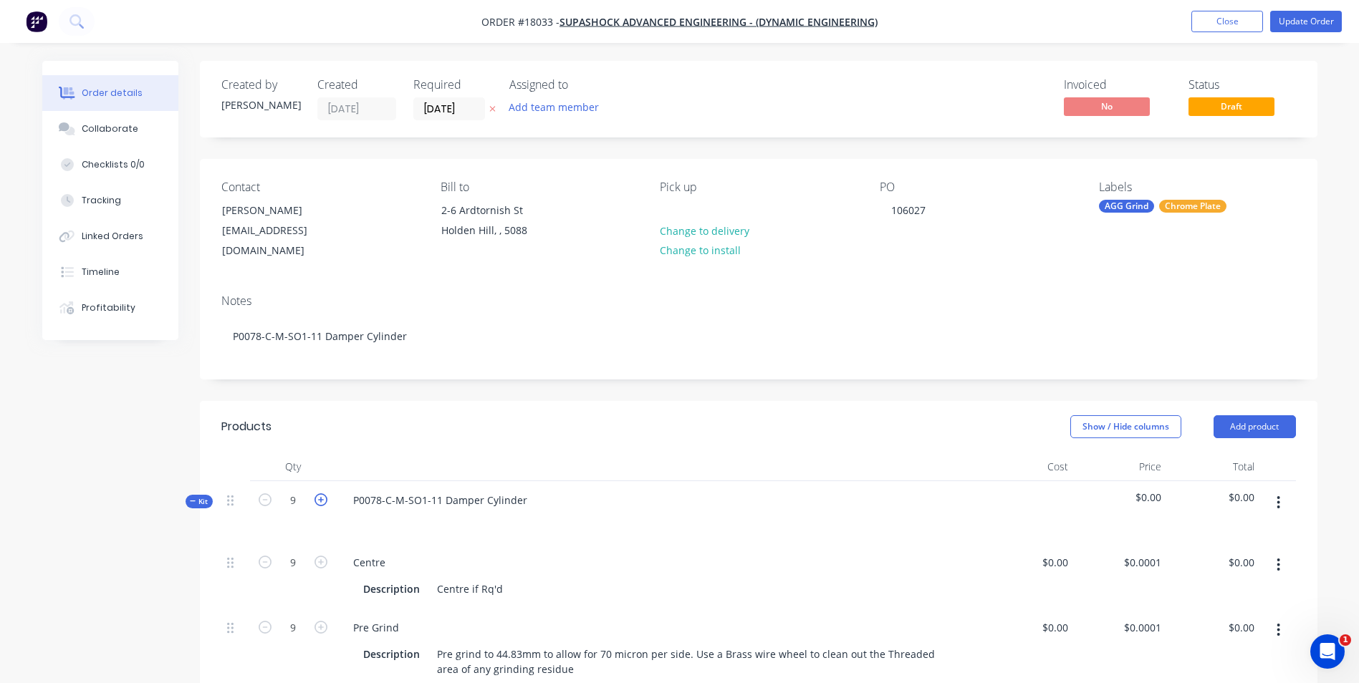
type input "10"
click at [319, 494] on icon "button" at bounding box center [321, 500] width 13 height 13
type input "11"
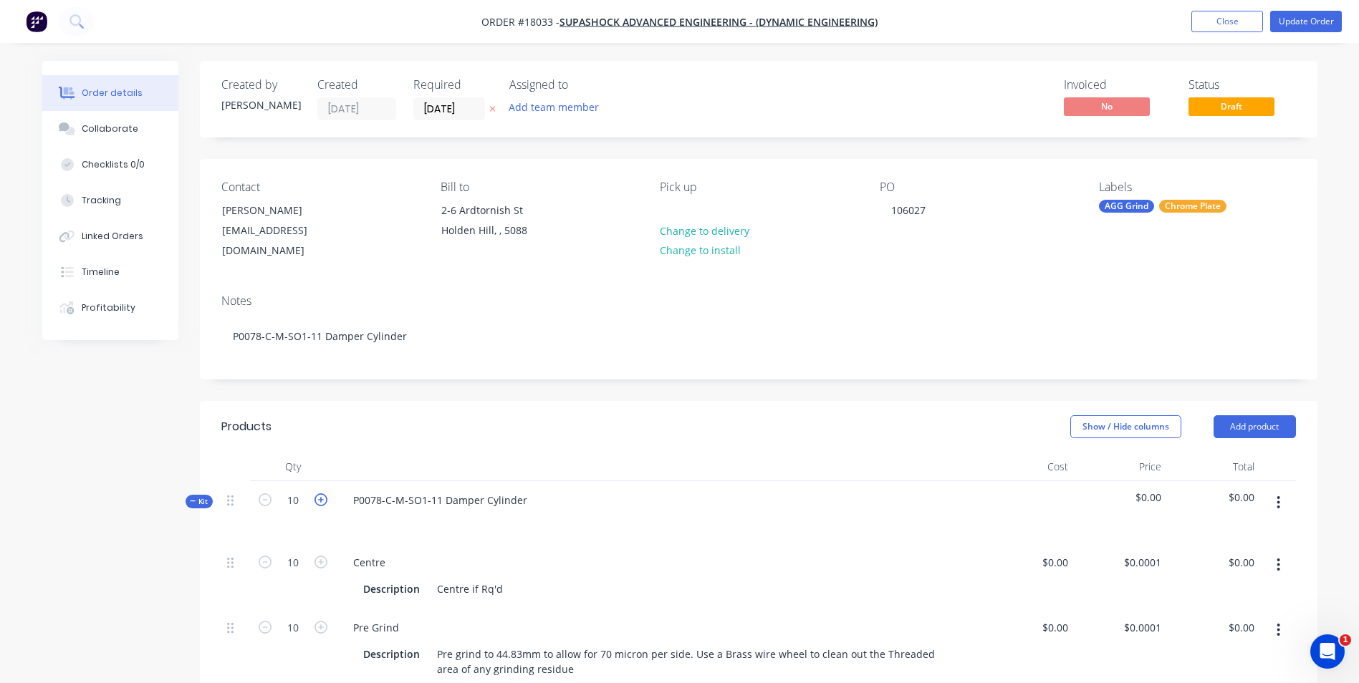
type input "11"
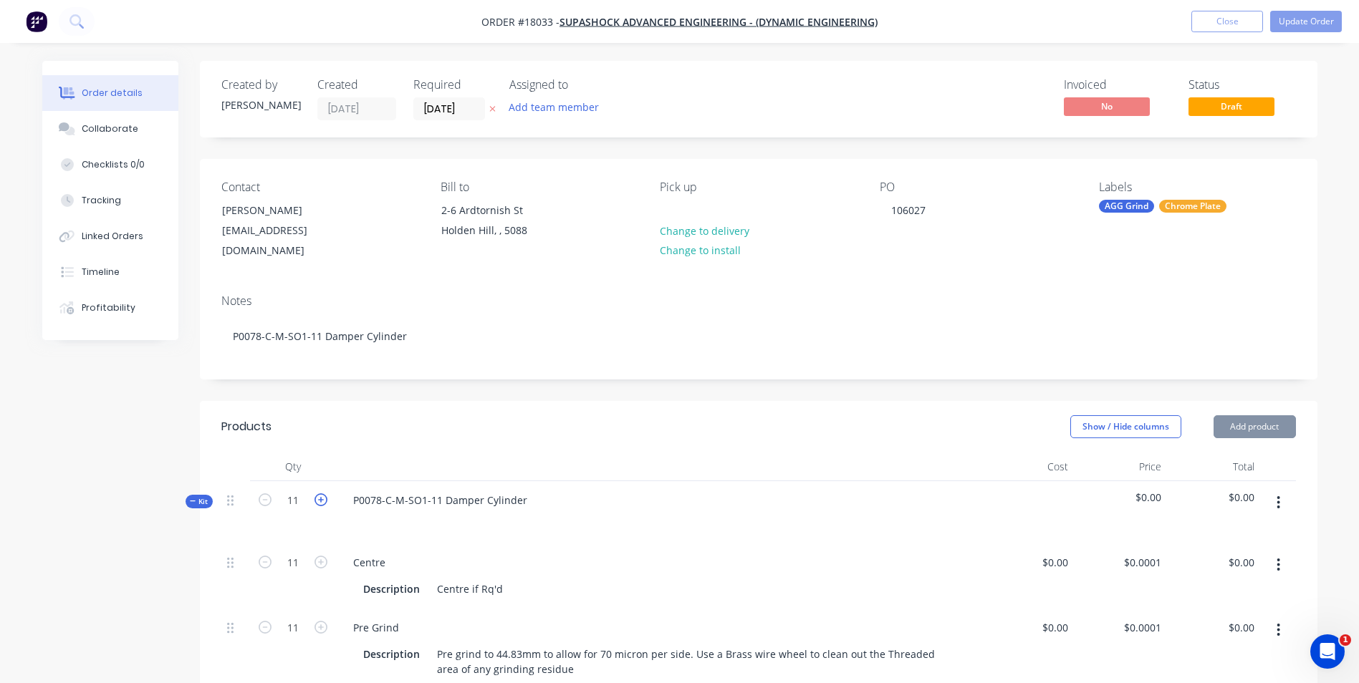
click at [319, 494] on icon "button" at bounding box center [321, 500] width 13 height 13
type input "12"
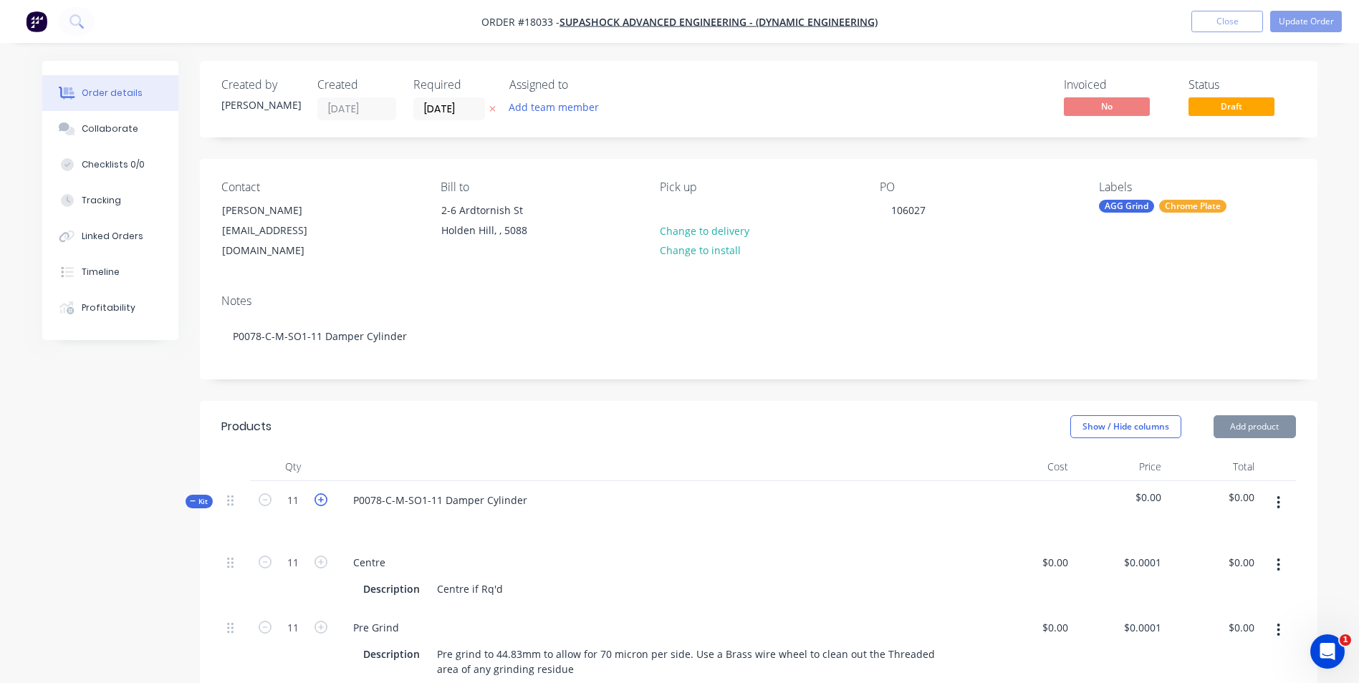
type input "12"
click at [319, 494] on icon "button" at bounding box center [321, 500] width 13 height 13
type input "13"
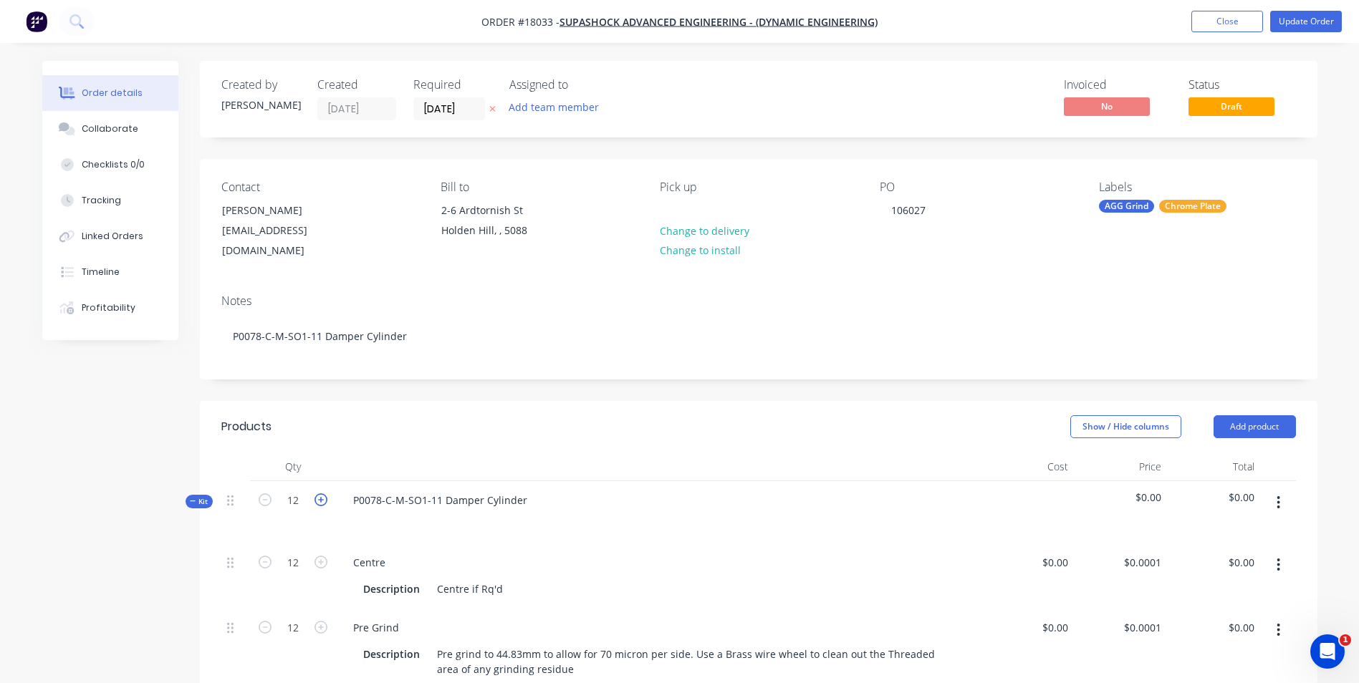
type input "13"
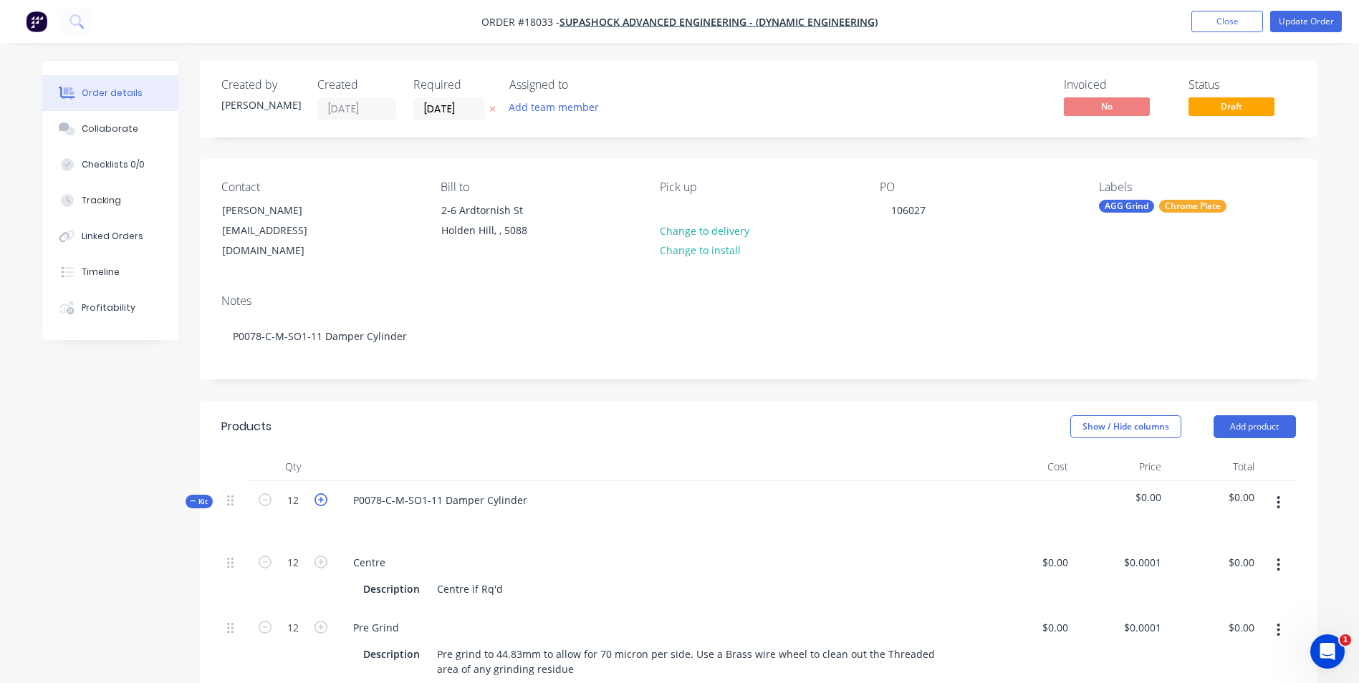
type input "13"
click at [320, 494] on icon "button" at bounding box center [321, 500] width 13 height 13
type input "14"
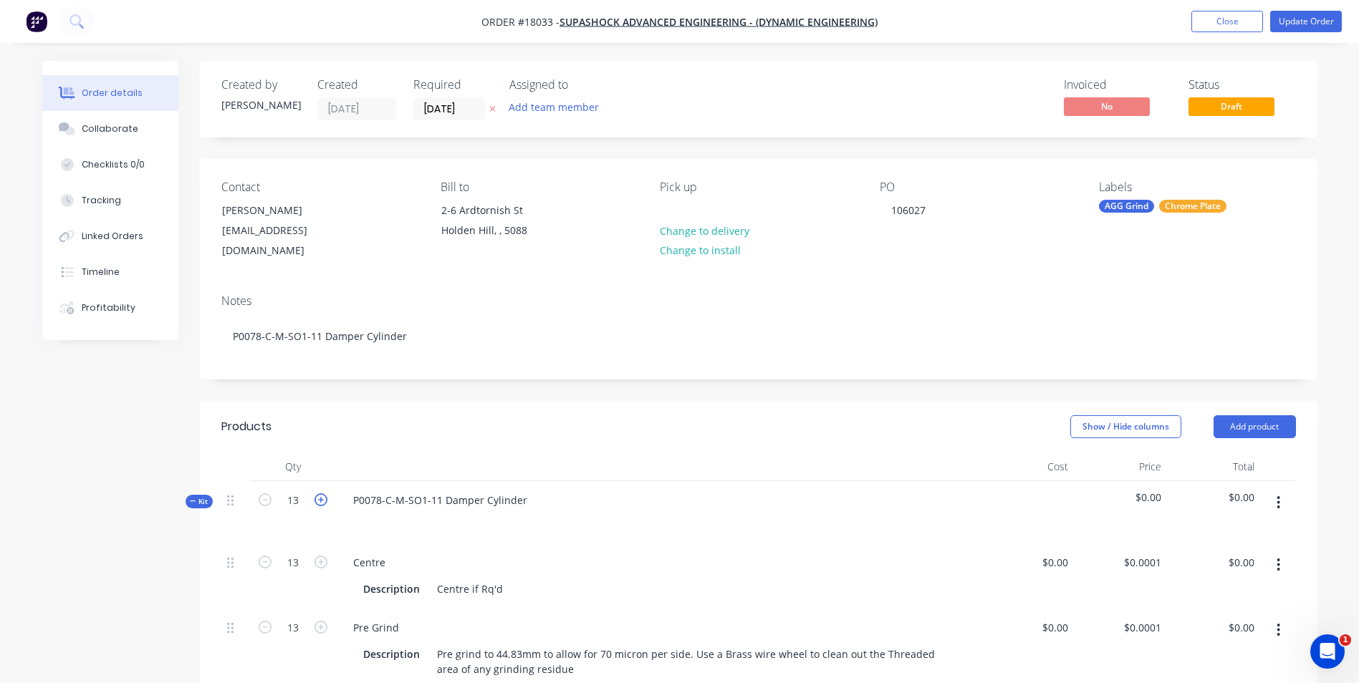
type input "14"
click at [321, 494] on icon "button" at bounding box center [321, 500] width 13 height 13
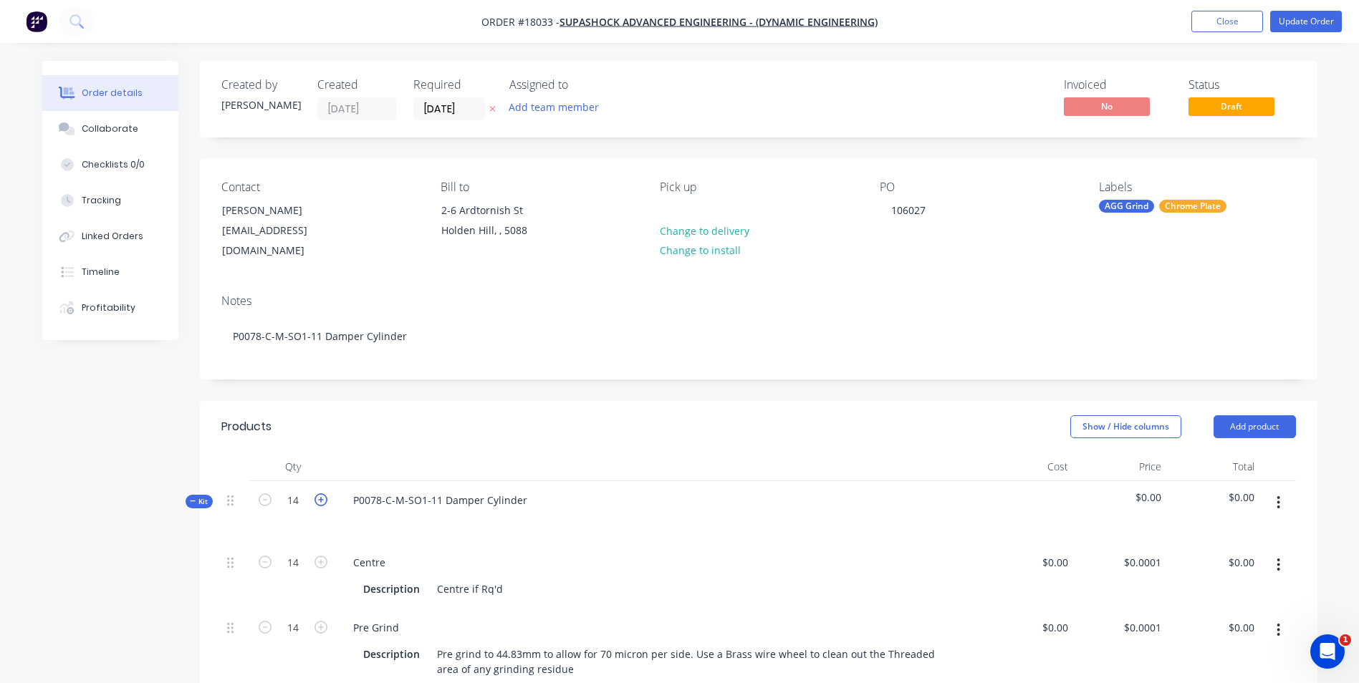
type input "15"
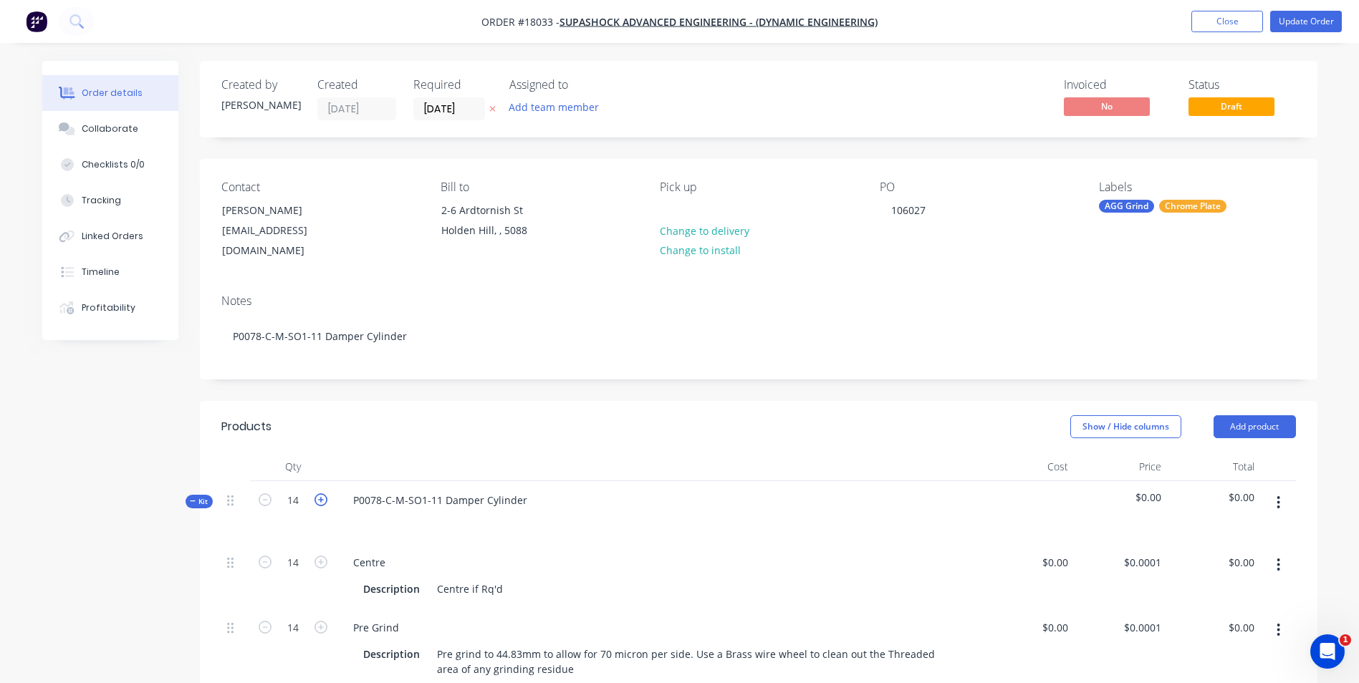
type input "15"
click at [321, 494] on icon "button" at bounding box center [321, 500] width 13 height 13
type input "16"
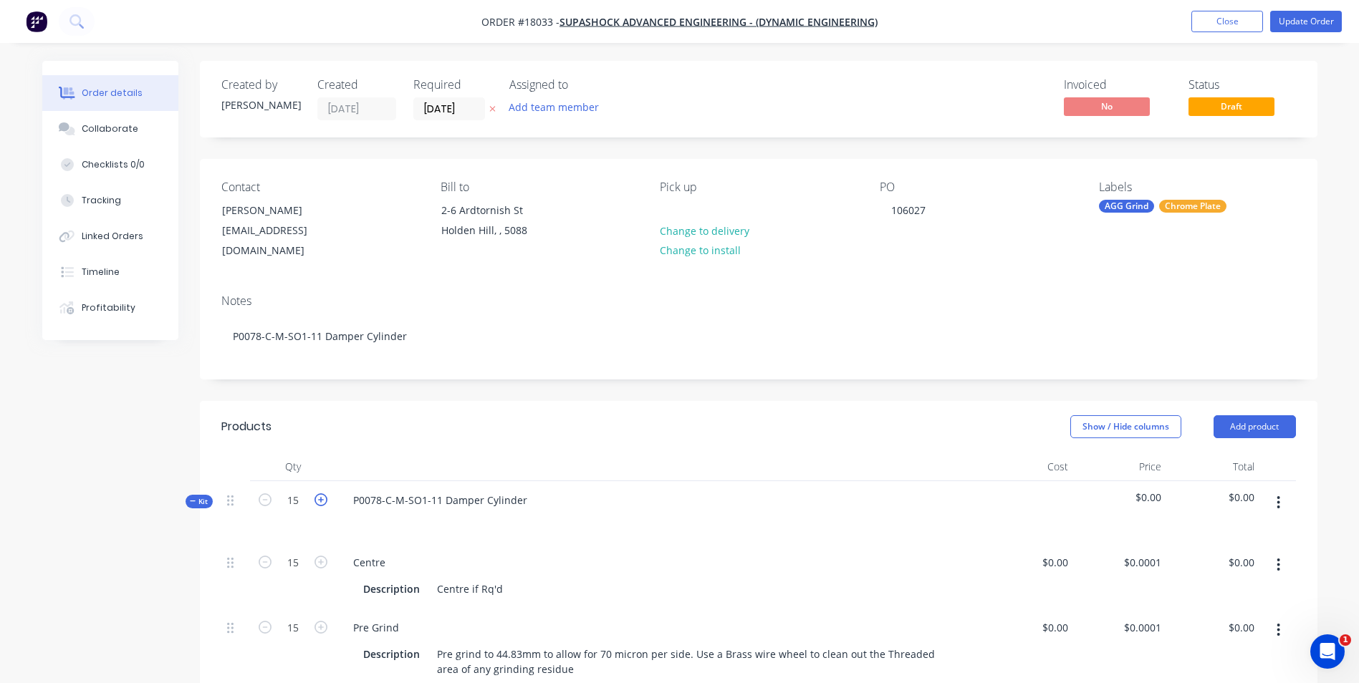
type input "16"
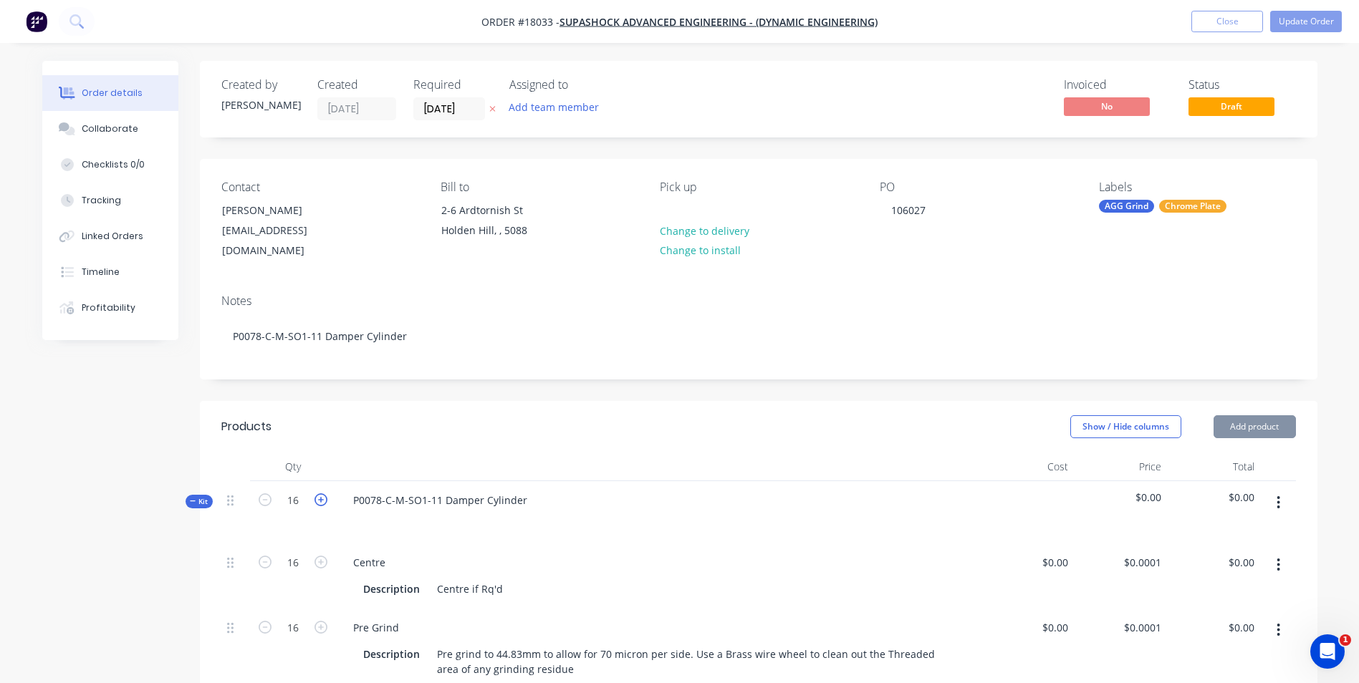
click at [321, 494] on icon "button" at bounding box center [321, 500] width 13 height 13
type input "17"
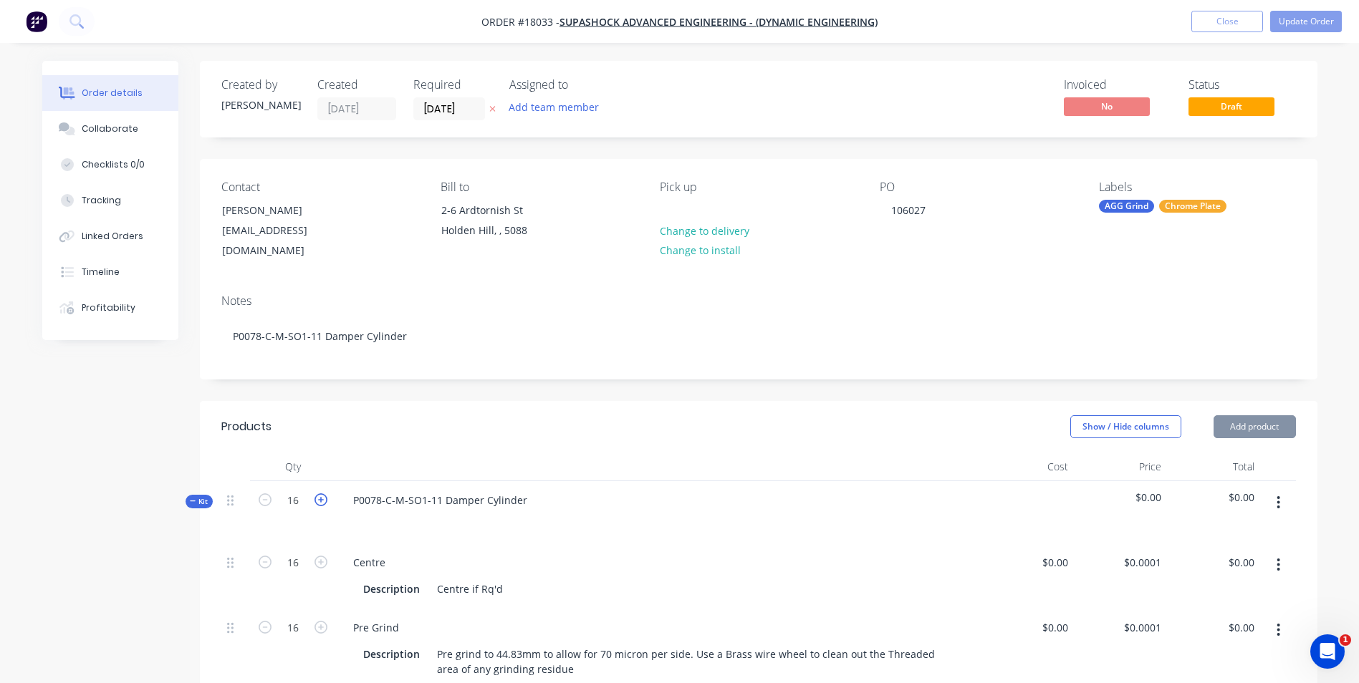
type input "17"
click at [321, 494] on icon "button" at bounding box center [321, 500] width 13 height 13
type input "18"
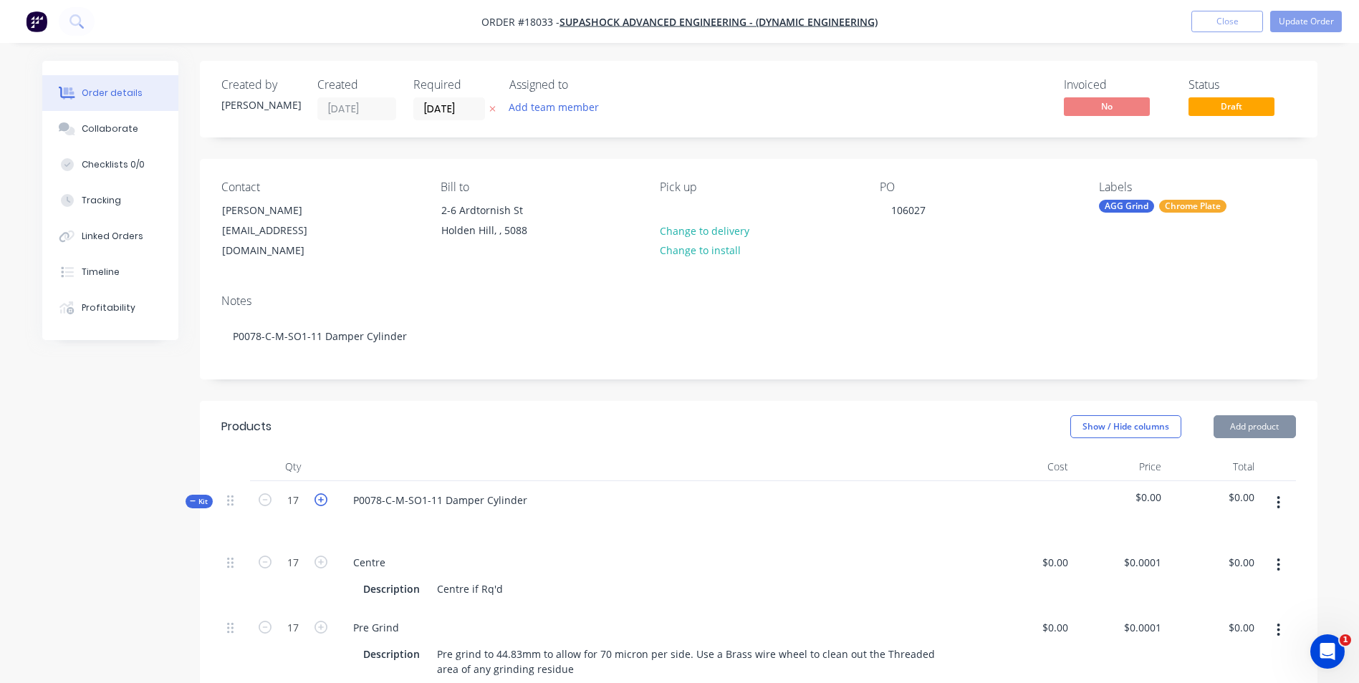
type input "18"
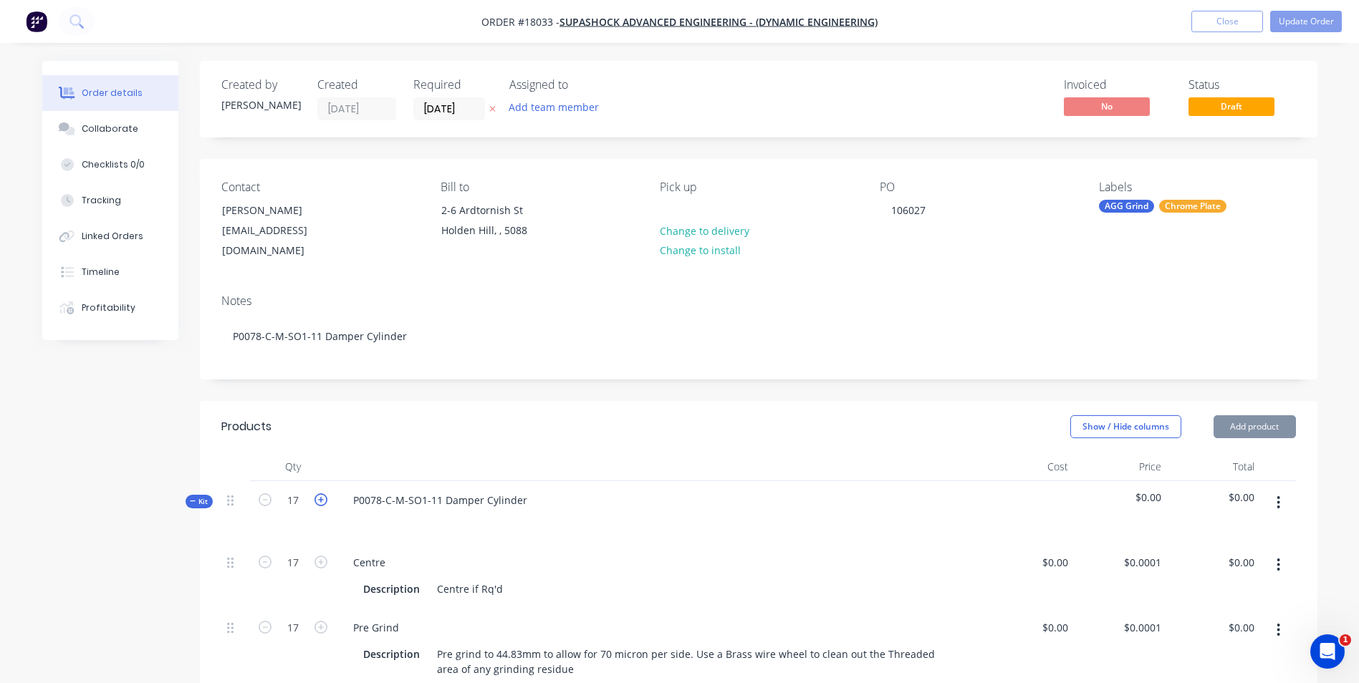
type input "18"
click at [321, 494] on icon "button" at bounding box center [321, 500] width 13 height 13
type input "19"
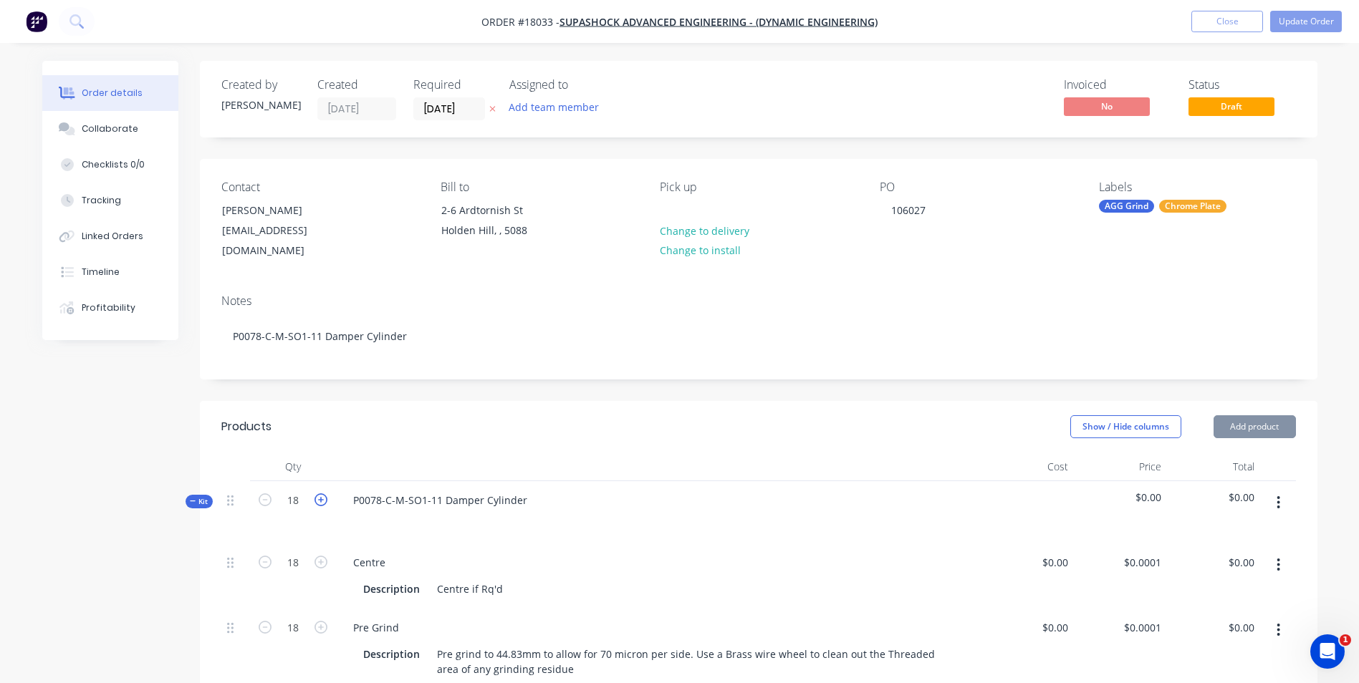
type input "19"
click at [321, 494] on icon "button" at bounding box center [321, 500] width 13 height 13
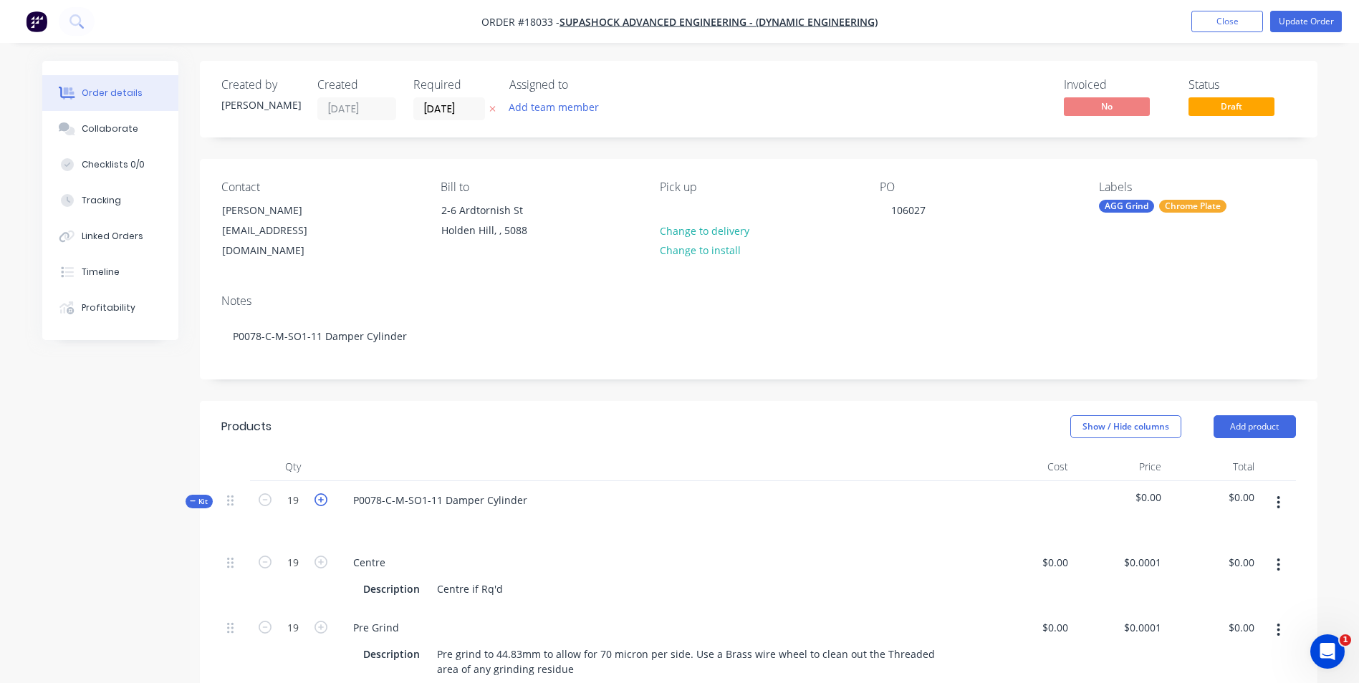
type input "20"
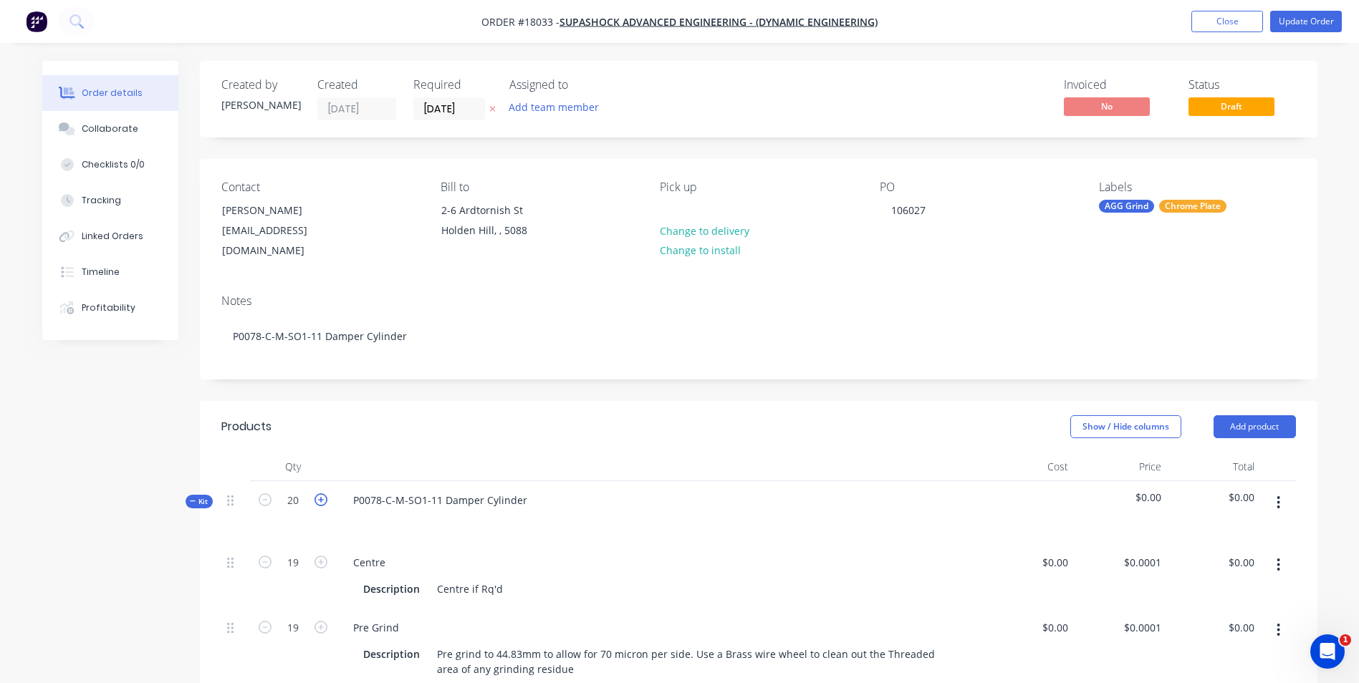
type input "20"
click at [321, 494] on icon "button" at bounding box center [321, 500] width 13 height 13
type input "21"
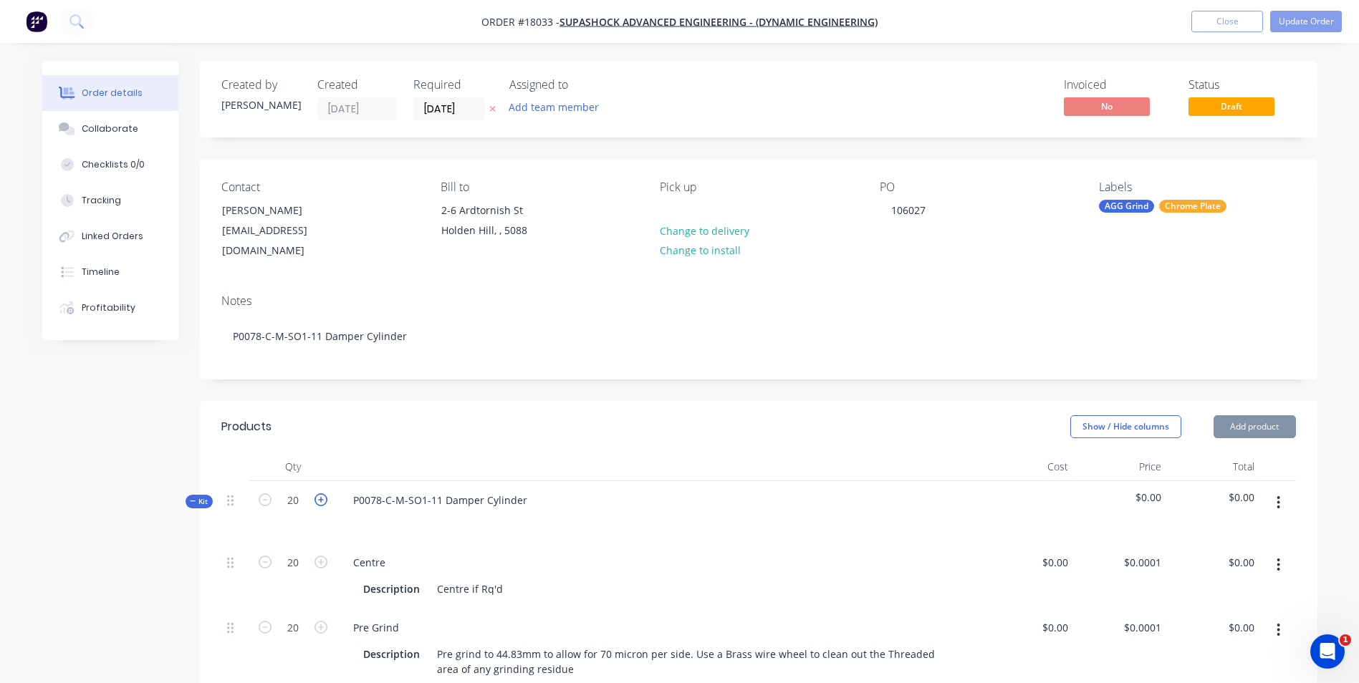
type input "21"
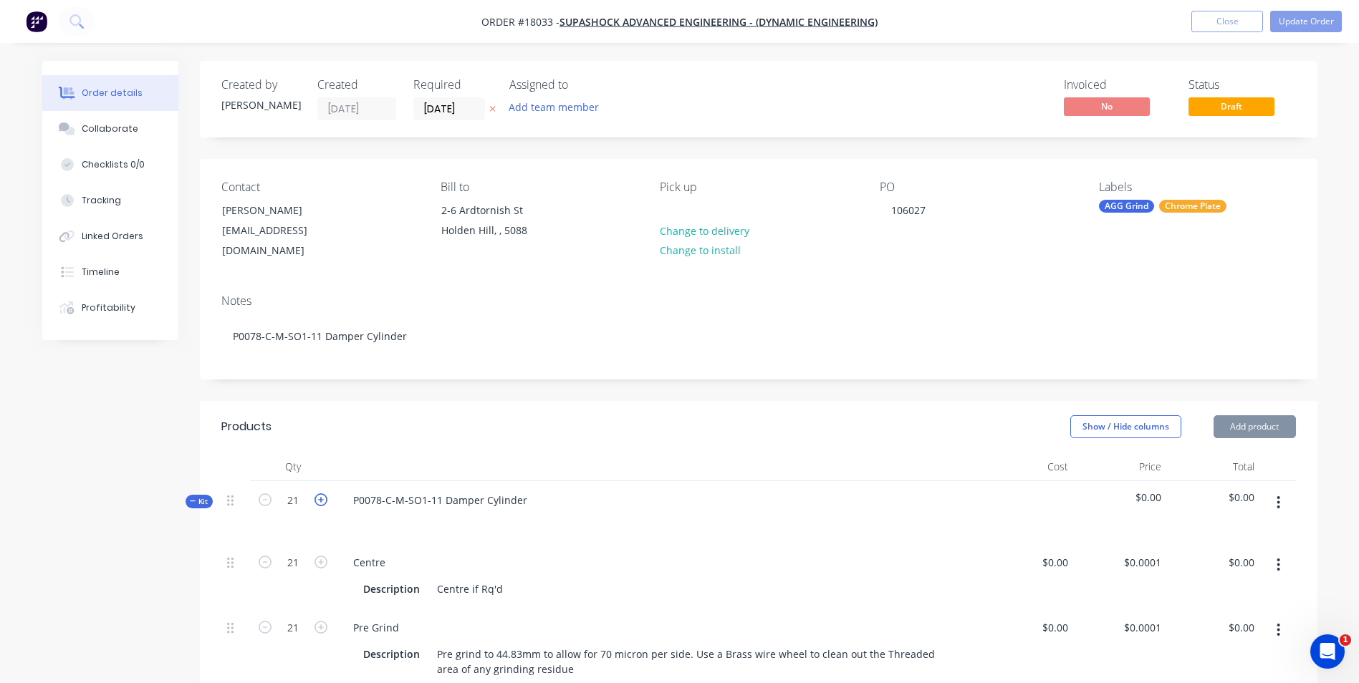
click at [321, 494] on icon "button" at bounding box center [321, 500] width 13 height 13
type input "22"
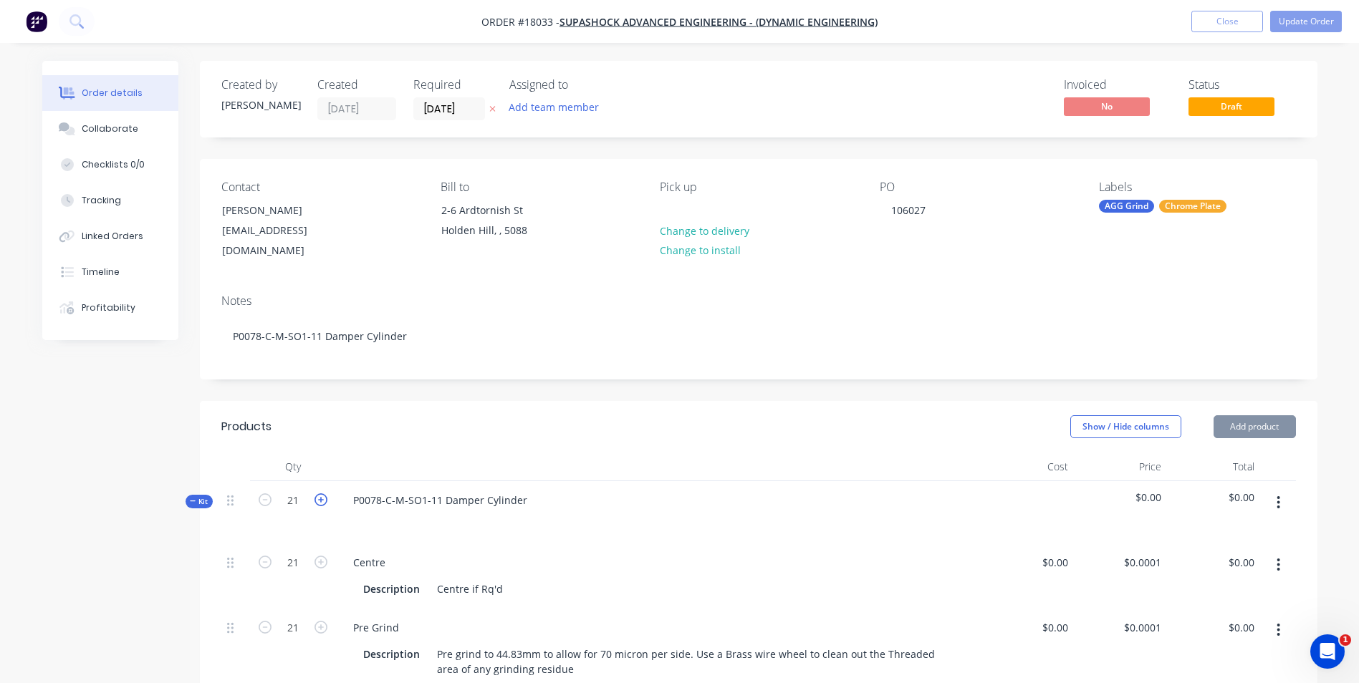
type input "22"
click at [321, 494] on icon "button" at bounding box center [321, 500] width 13 height 13
type input "23"
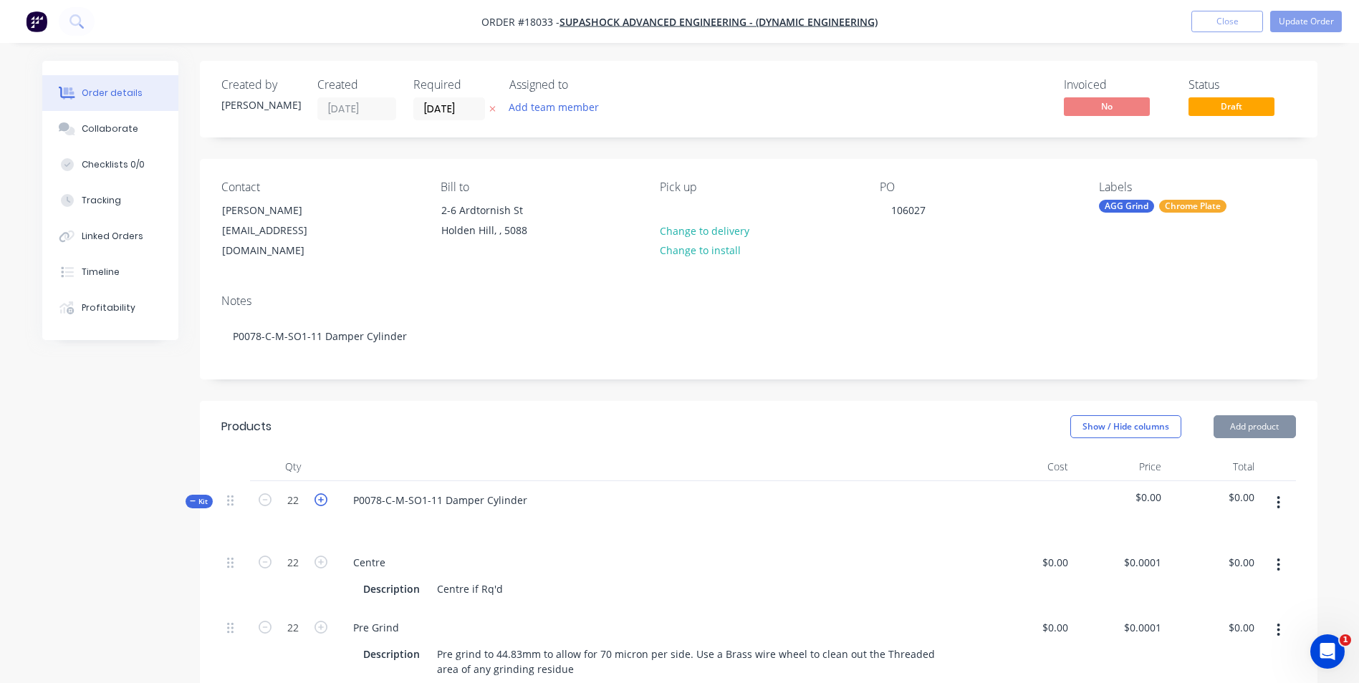
type input "23"
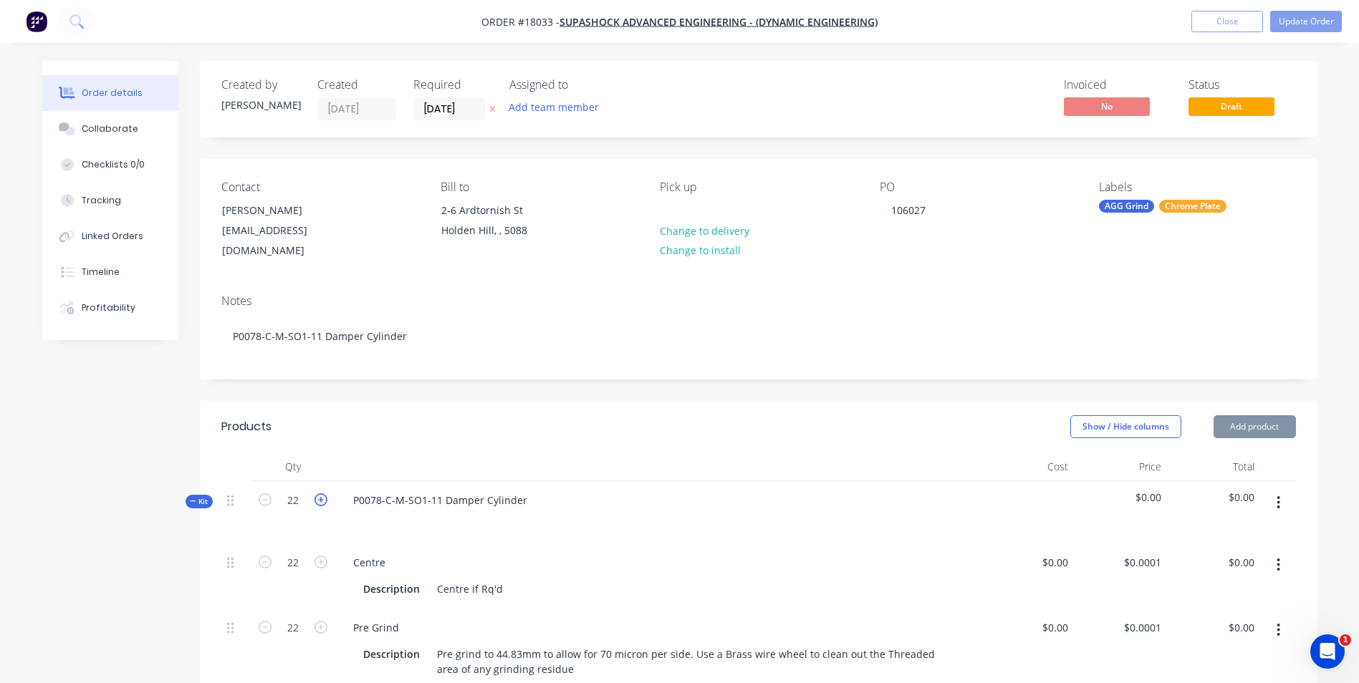
type input "23"
click at [321, 494] on icon "button" at bounding box center [321, 500] width 13 height 13
type input "24"
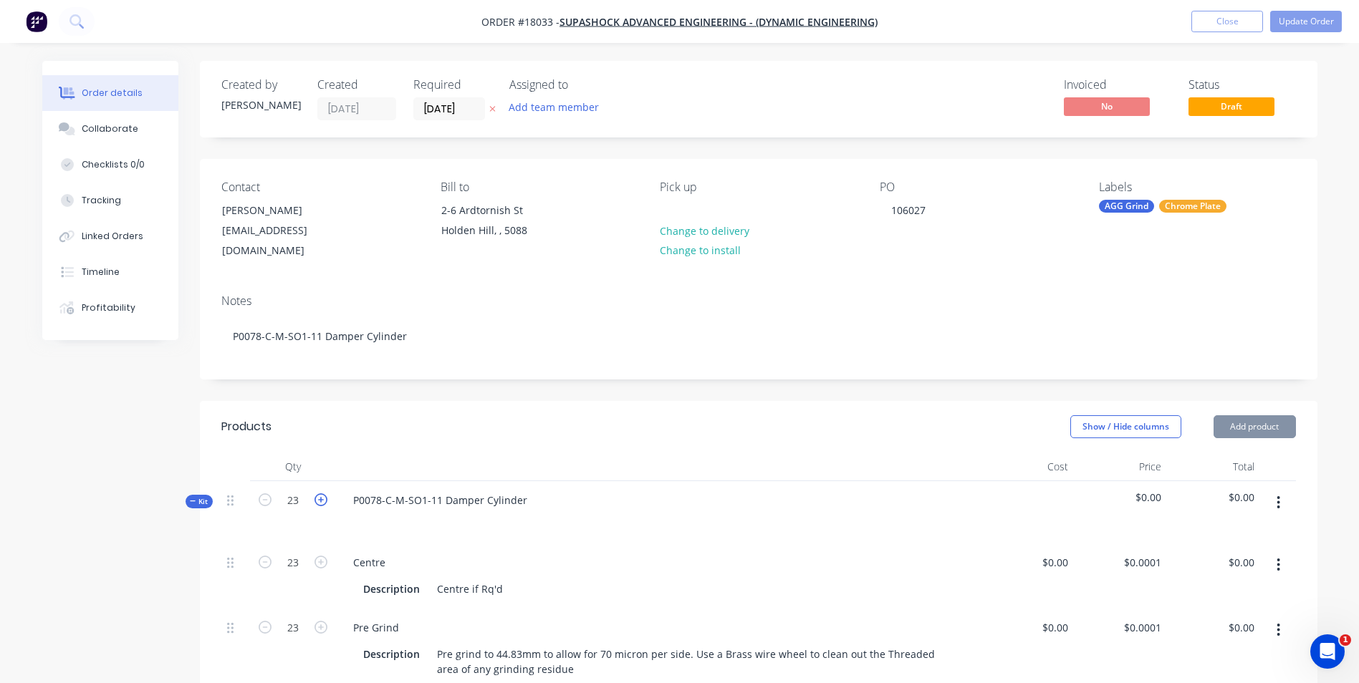
type input "24"
click at [321, 494] on icon "button" at bounding box center [321, 500] width 13 height 13
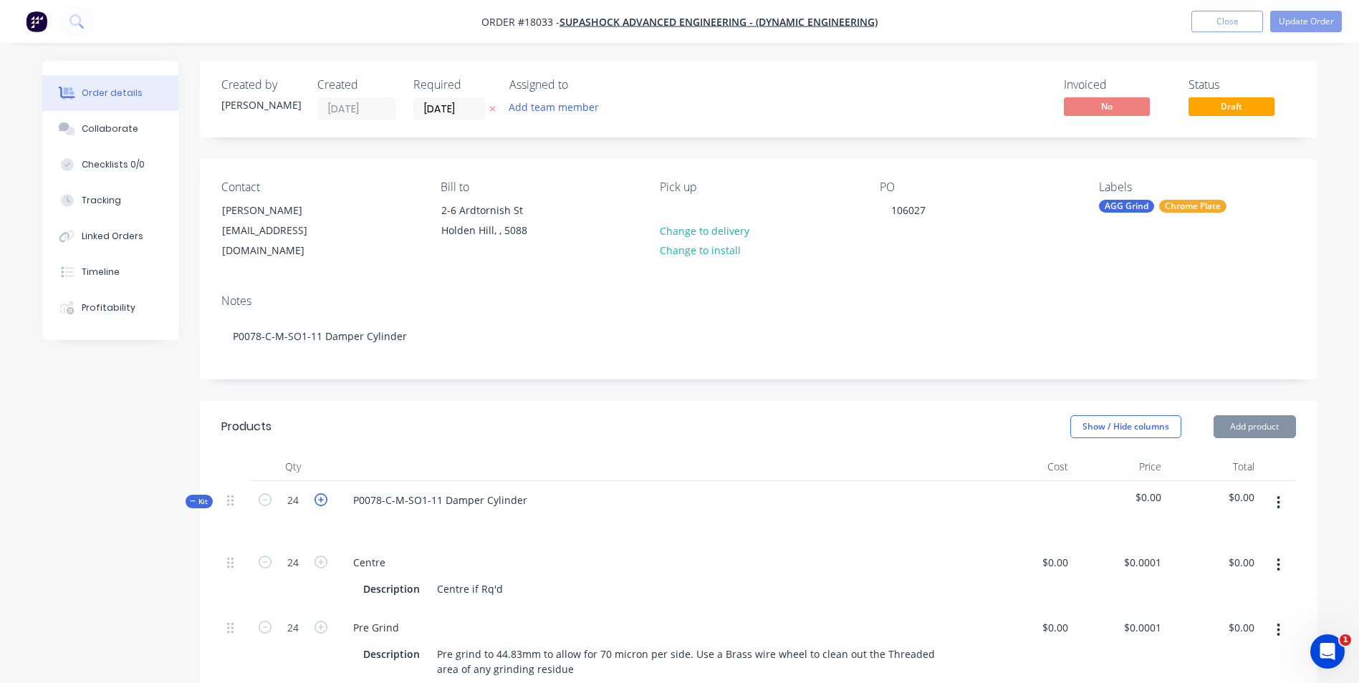
type input "25"
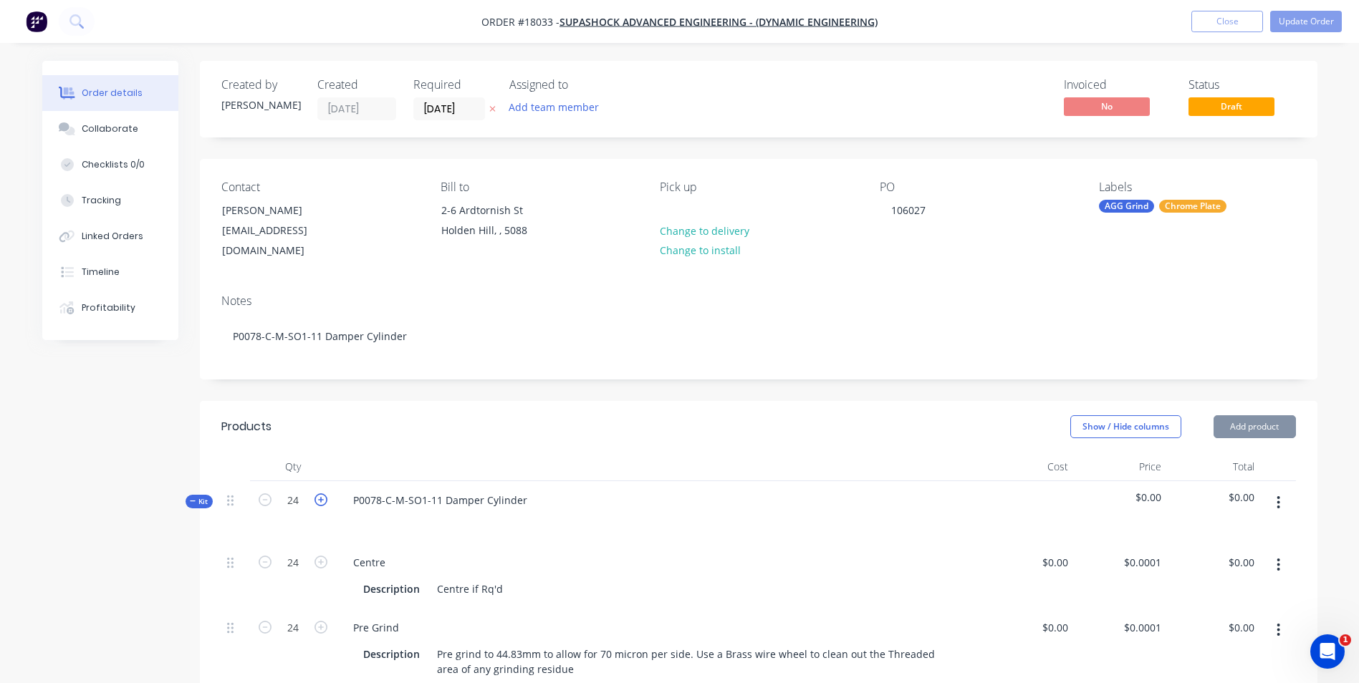
type input "25"
click at [321, 494] on icon "button" at bounding box center [321, 500] width 13 height 13
type input "26"
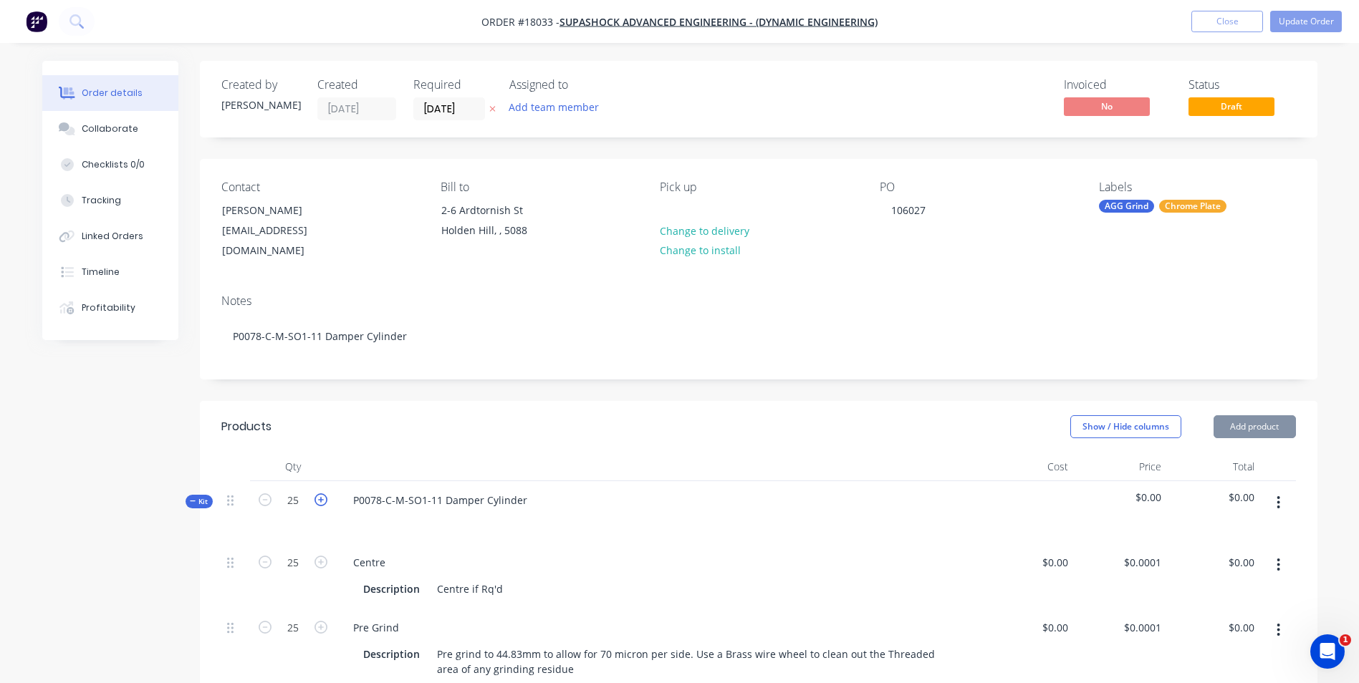
type input "26"
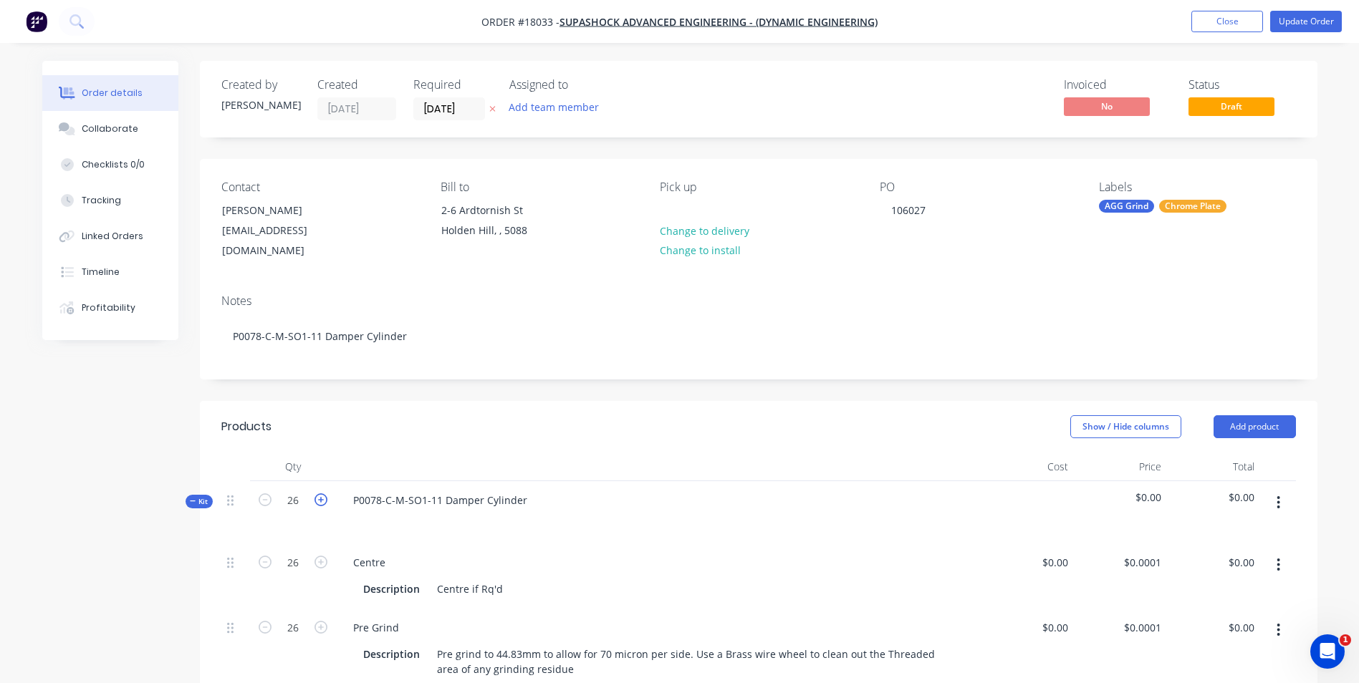
click at [321, 494] on icon "button" at bounding box center [321, 500] width 13 height 13
type input "27"
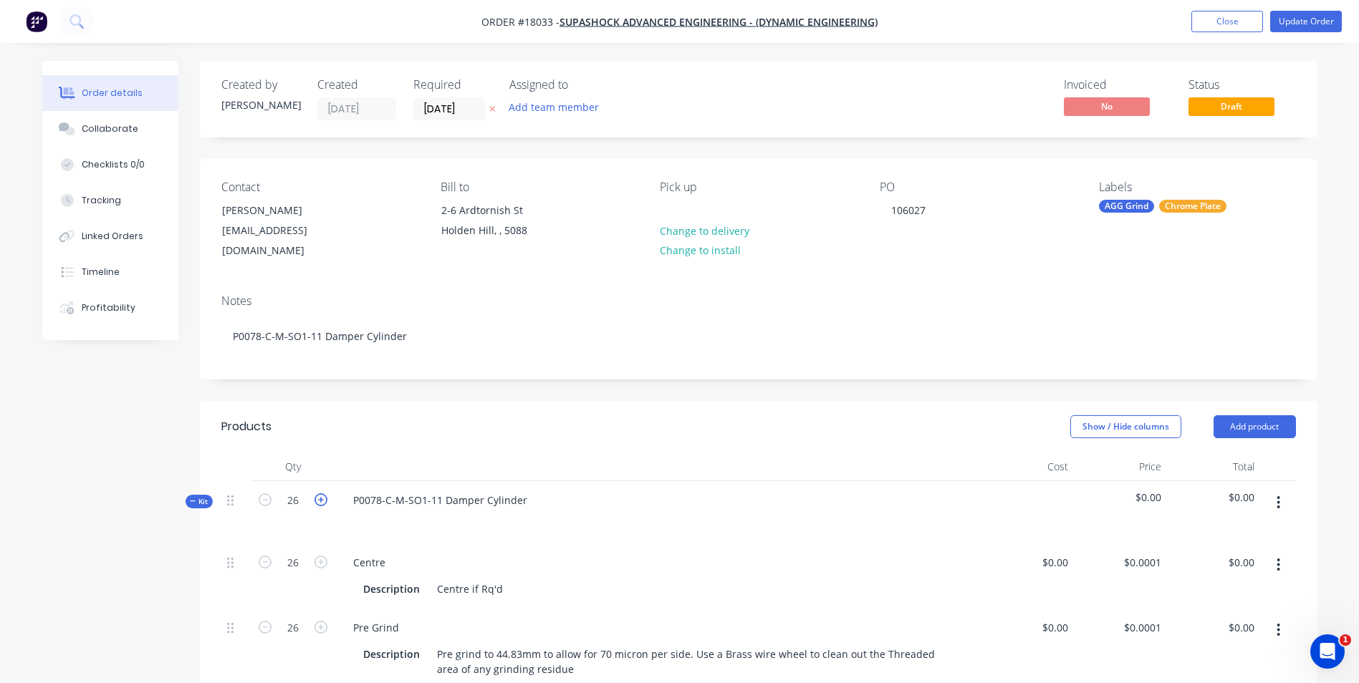
type input "27"
click at [321, 494] on icon "button" at bounding box center [321, 500] width 13 height 13
type input "28"
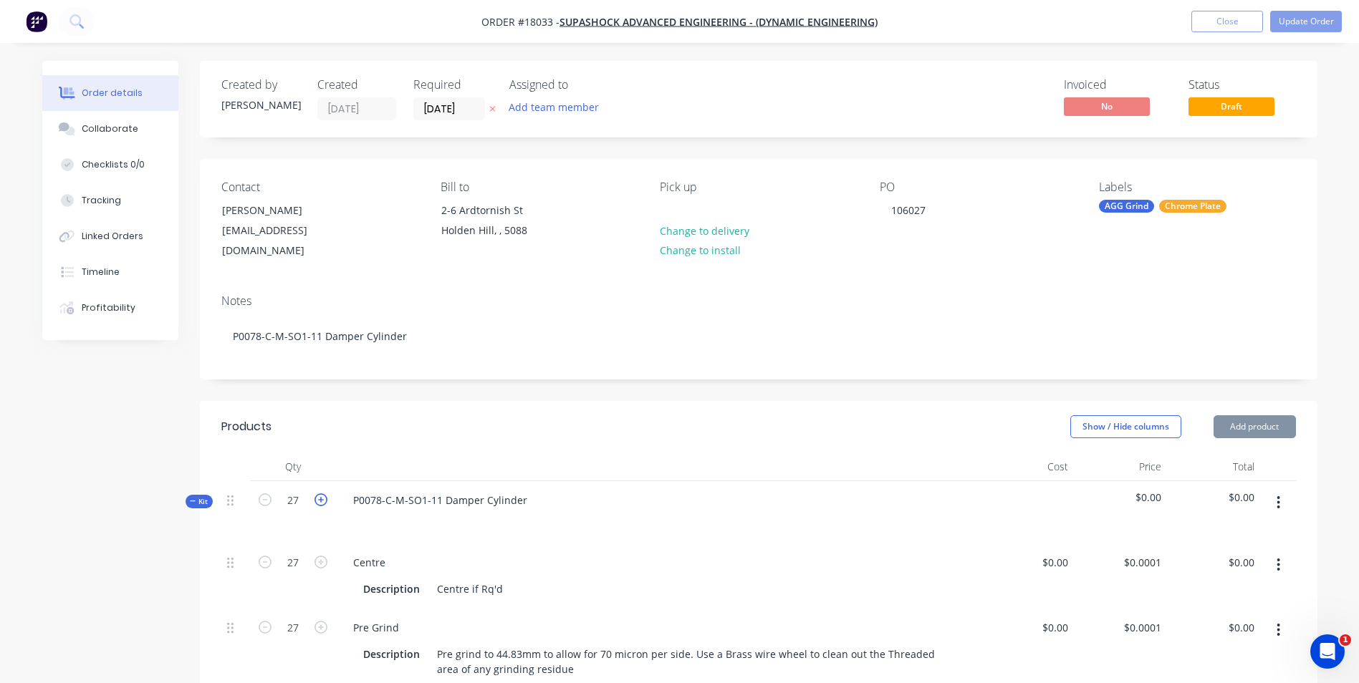
type input "28"
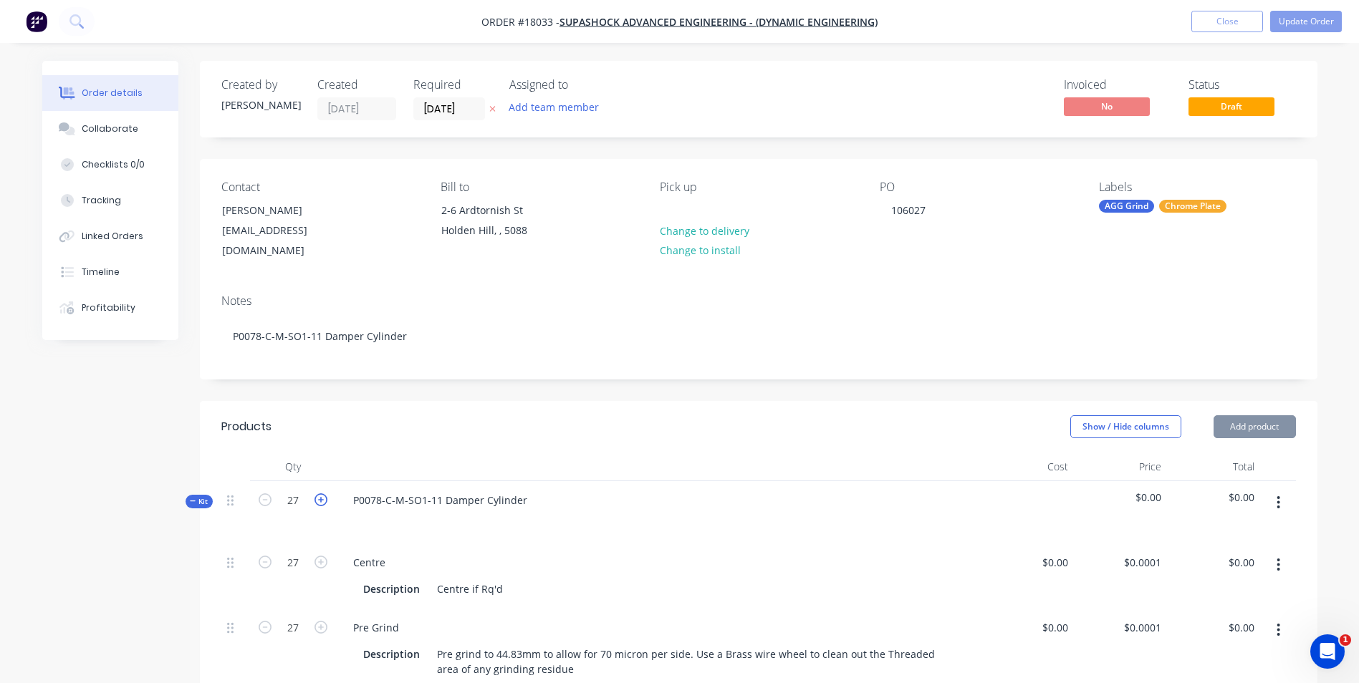
type input "28"
click at [321, 494] on icon "button" at bounding box center [321, 500] width 13 height 13
type input "29"
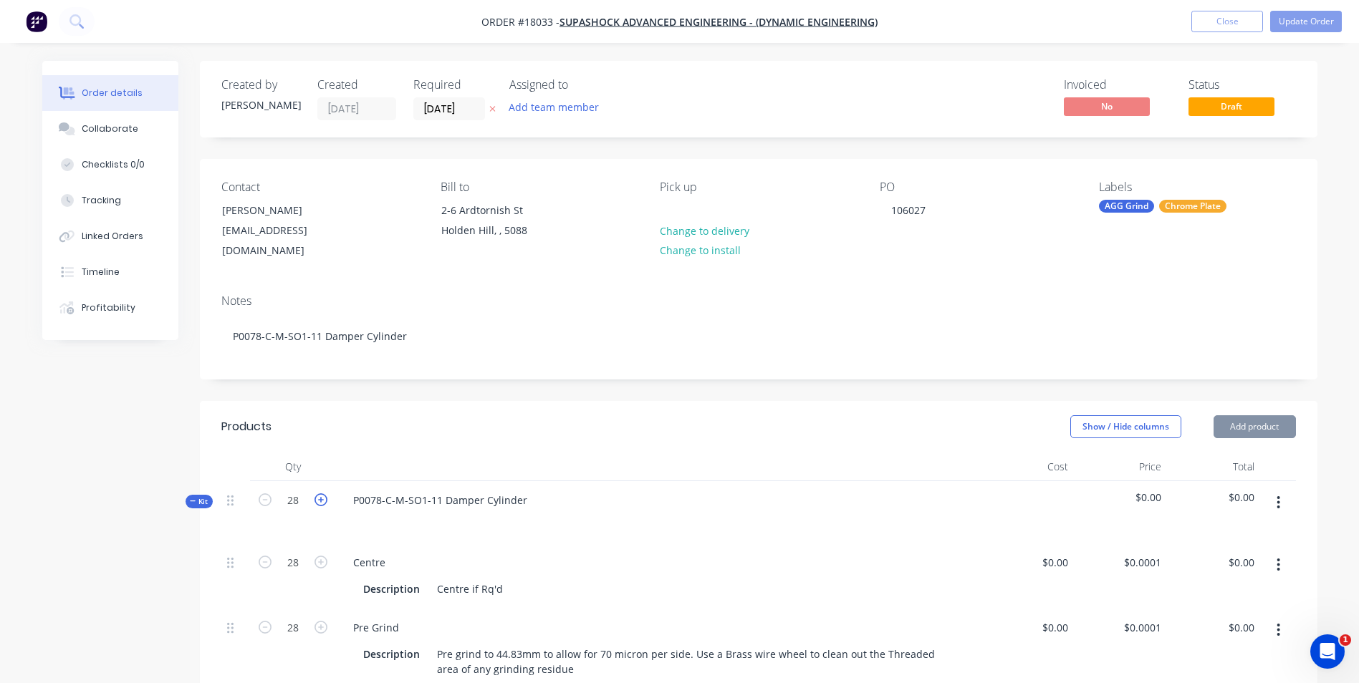
type input "29"
click at [321, 494] on icon "button" at bounding box center [321, 500] width 13 height 13
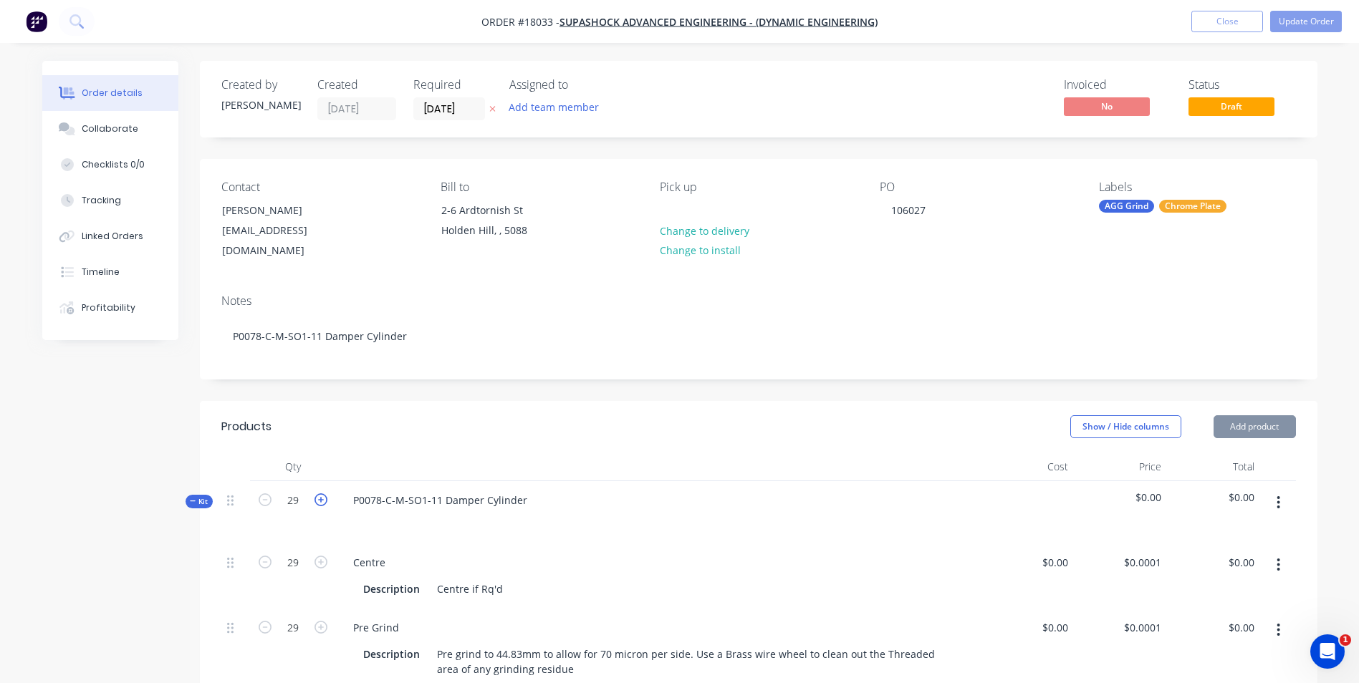
type input "30"
click at [322, 494] on icon "button" at bounding box center [321, 500] width 13 height 13
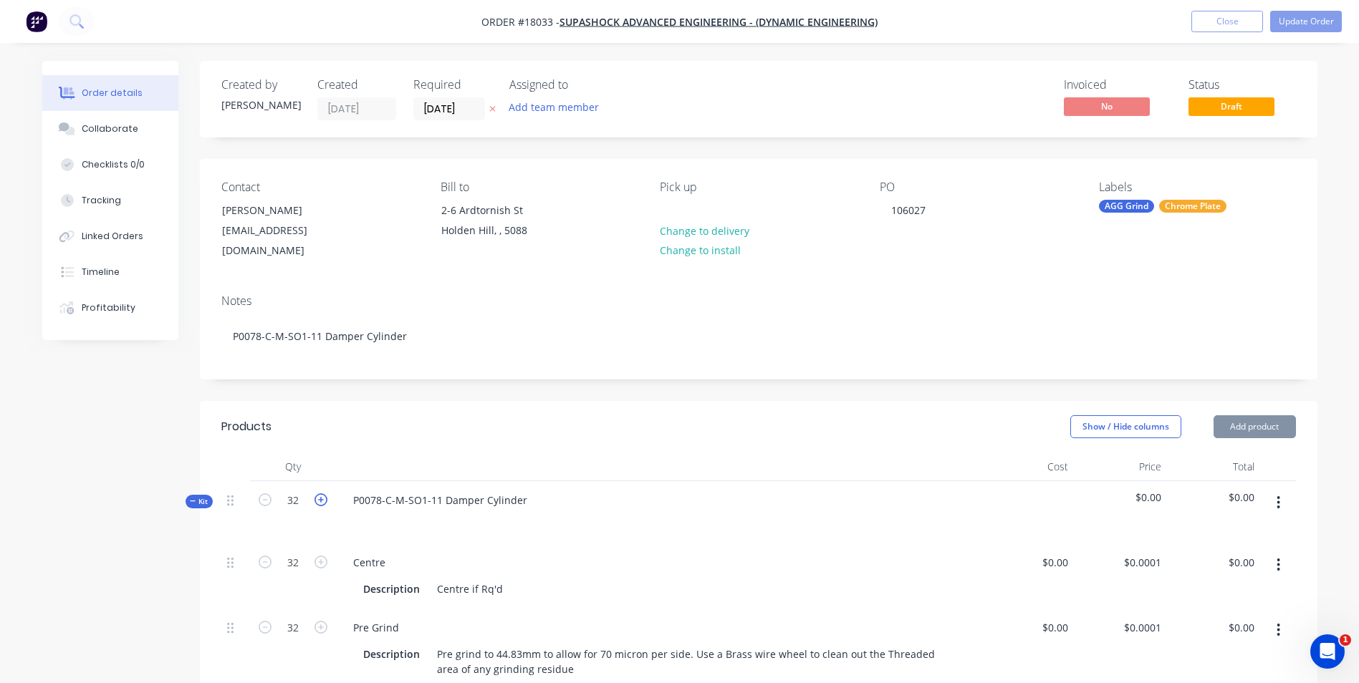
click at [322, 494] on icon "button" at bounding box center [321, 500] width 13 height 13
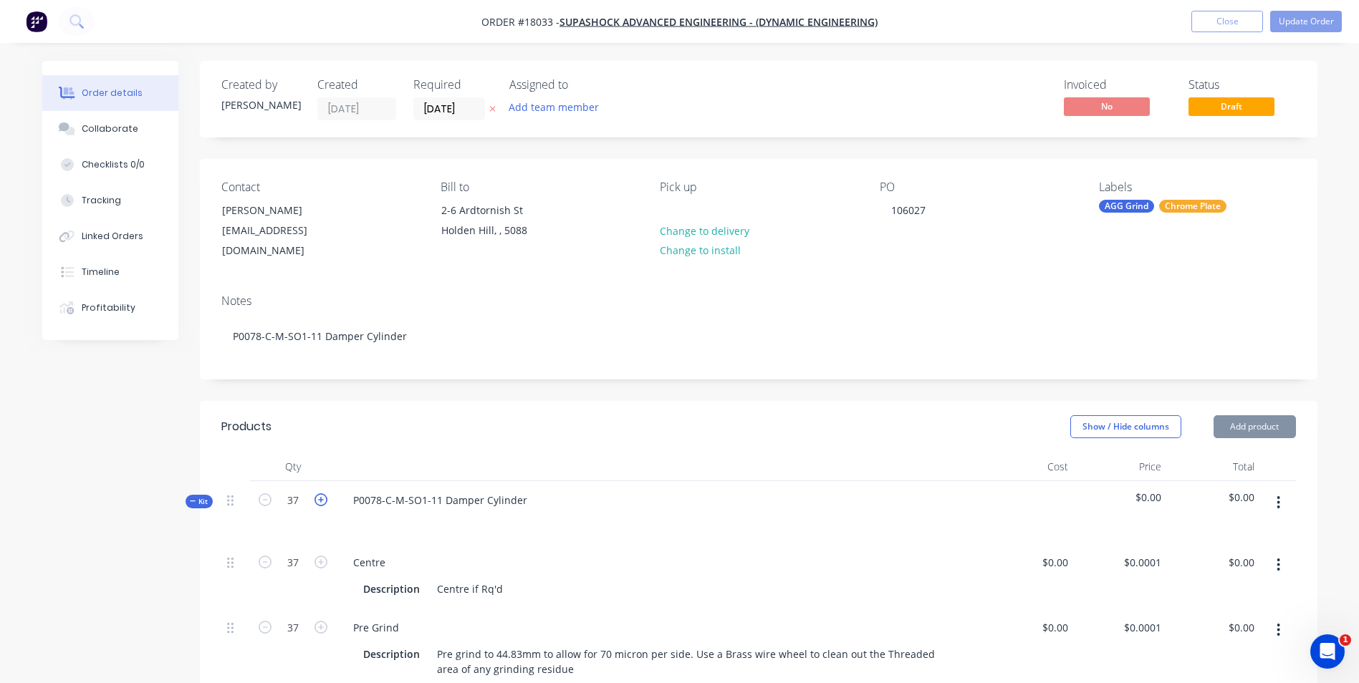
click at [322, 494] on icon "button" at bounding box center [321, 500] width 13 height 13
click at [321, 494] on icon "button" at bounding box center [321, 500] width 13 height 13
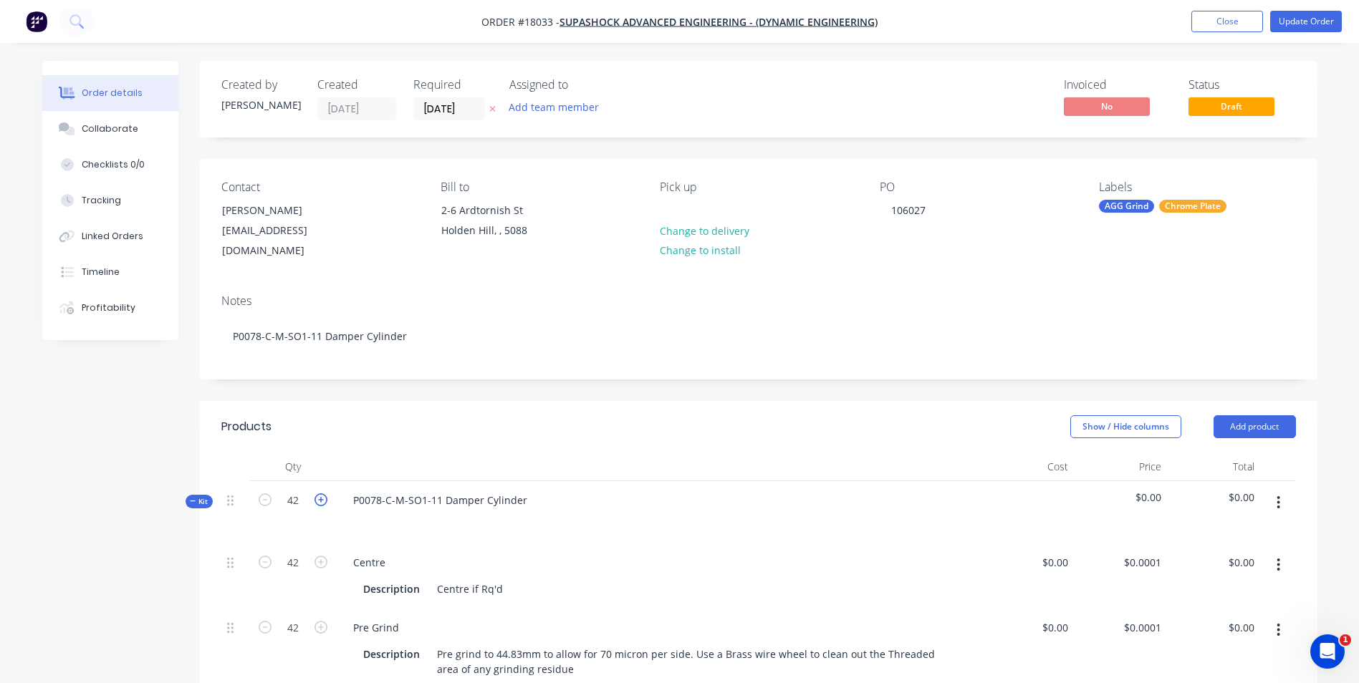
click at [321, 494] on icon "button" at bounding box center [321, 500] width 13 height 13
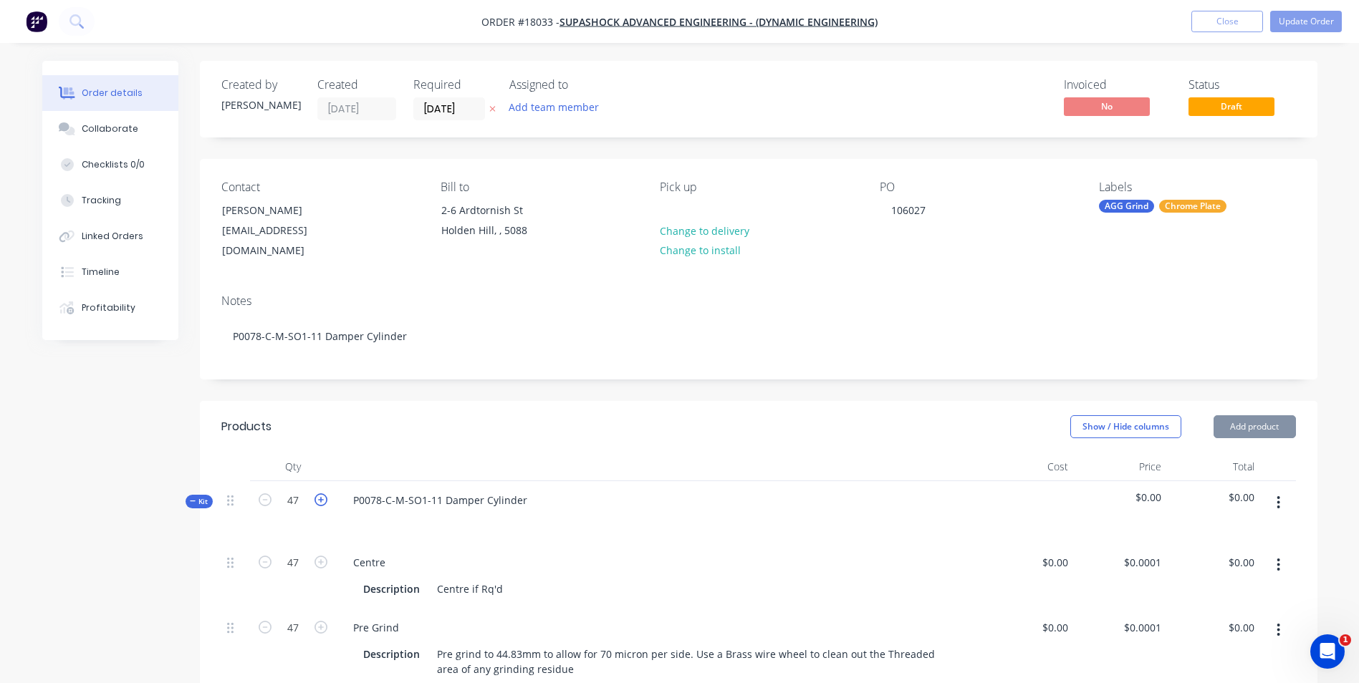
click at [321, 494] on icon "button" at bounding box center [321, 500] width 13 height 13
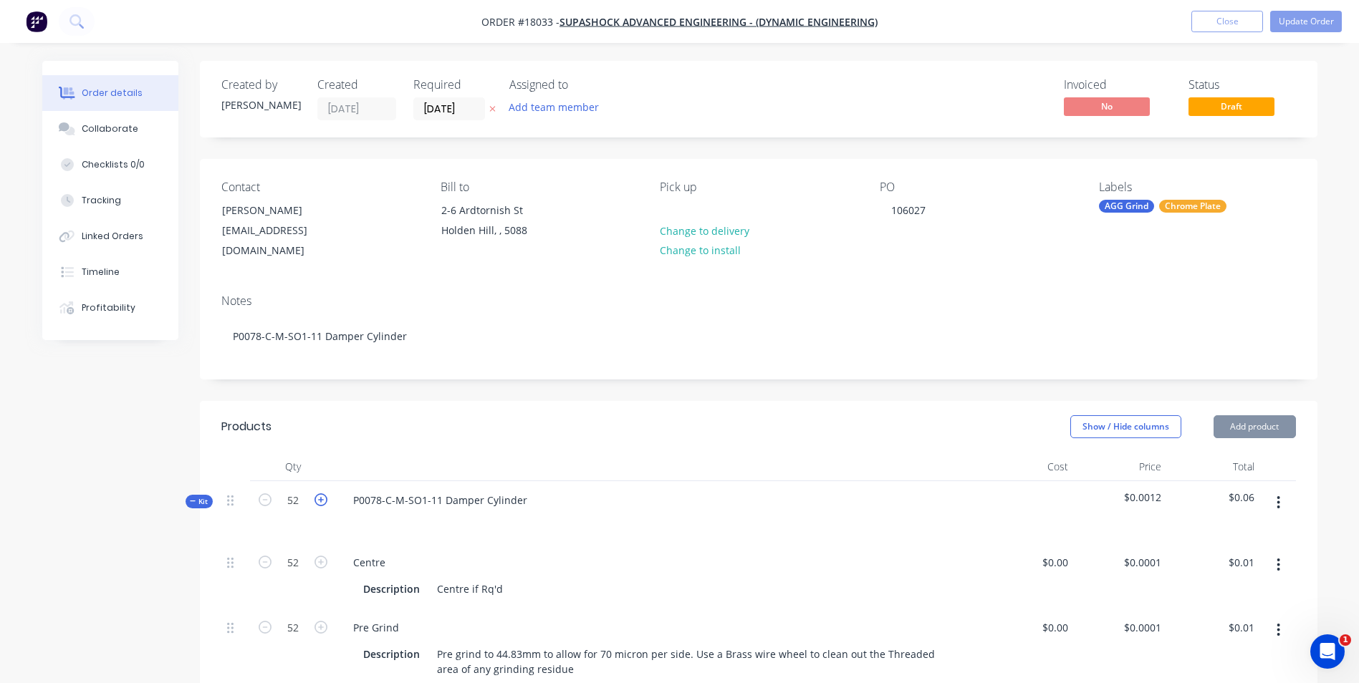
click at [321, 494] on icon "button" at bounding box center [321, 500] width 13 height 13
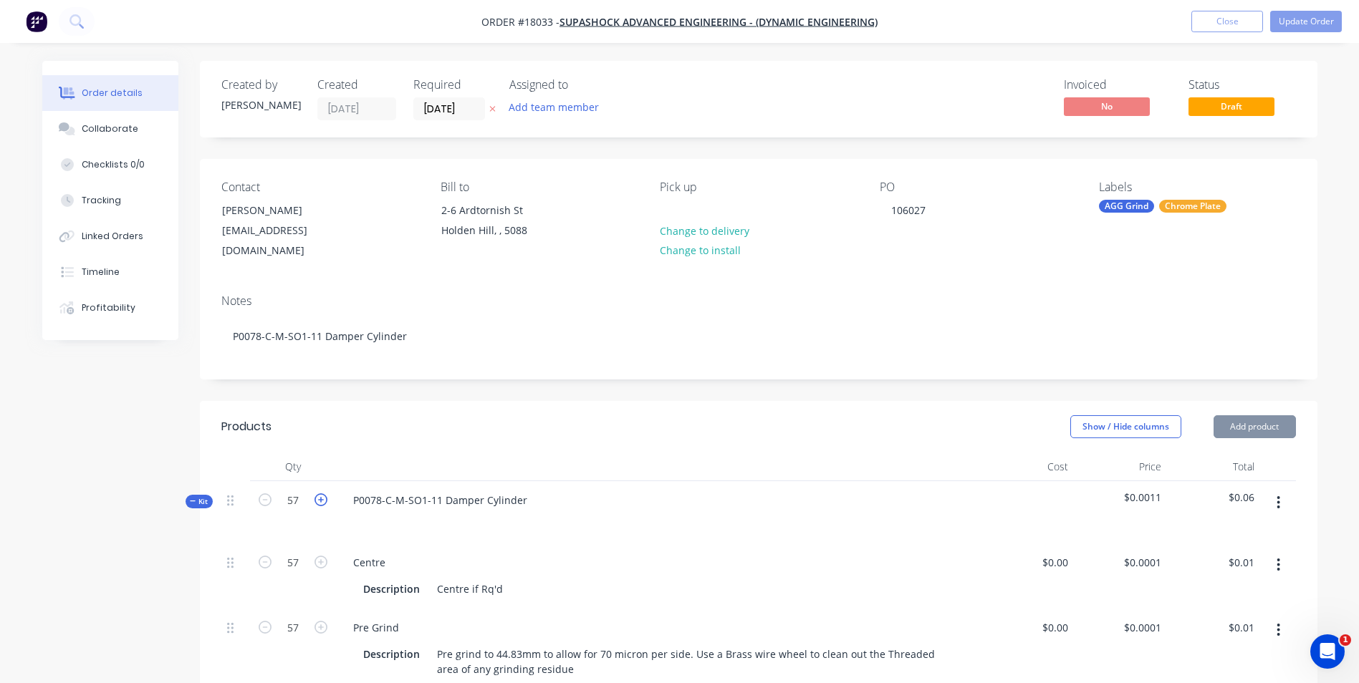
click at [321, 494] on icon "button" at bounding box center [321, 500] width 13 height 13
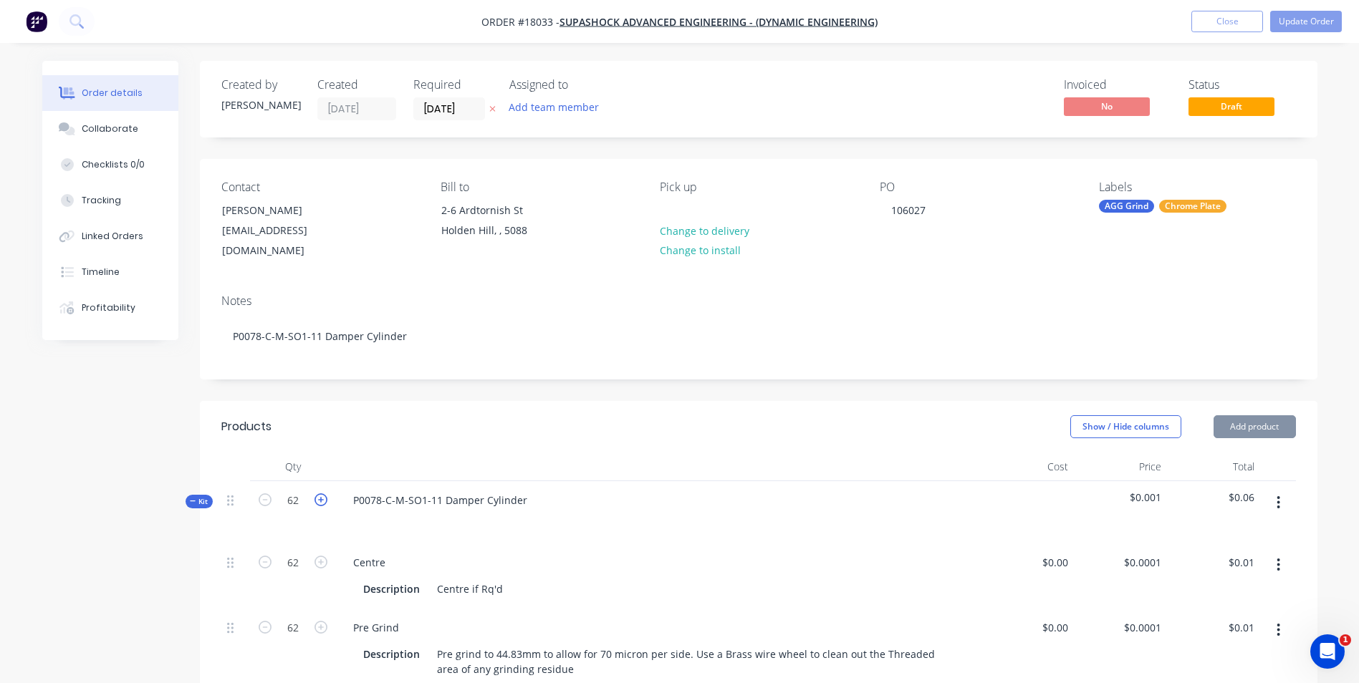
click at [321, 494] on icon "button" at bounding box center [321, 500] width 13 height 13
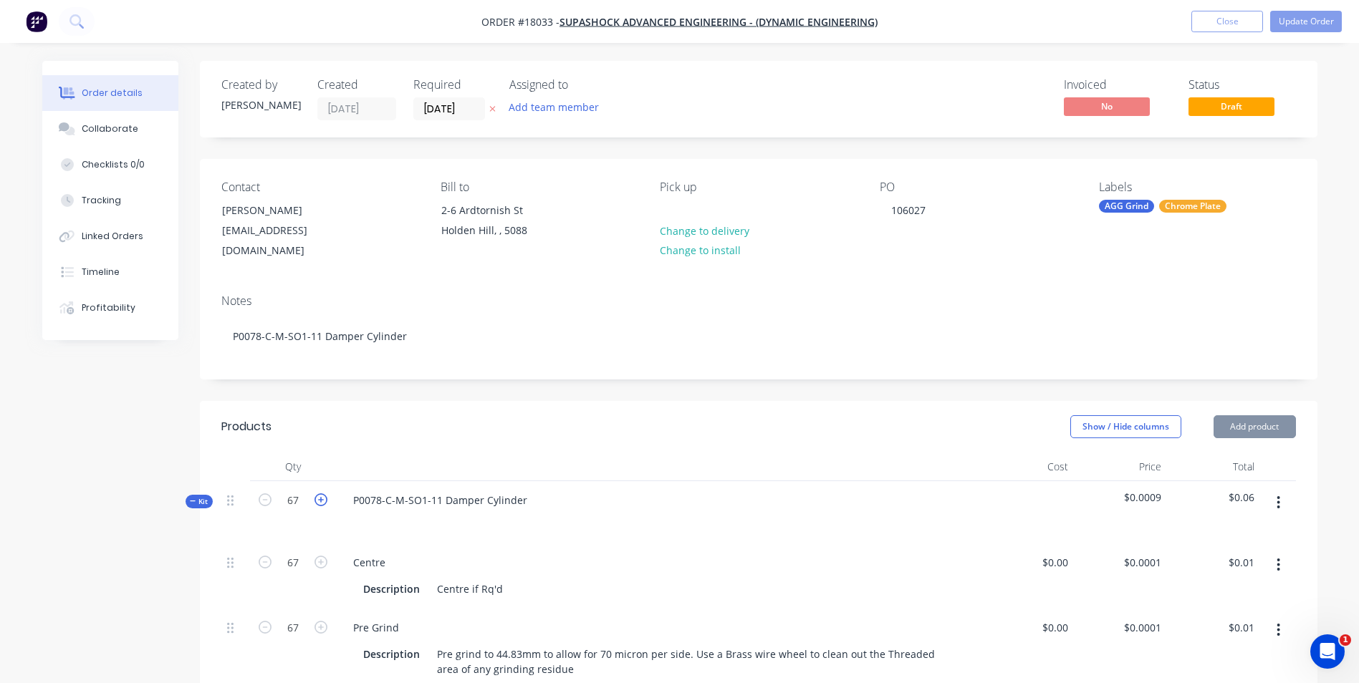
click at [321, 494] on icon "button" at bounding box center [321, 500] width 13 height 13
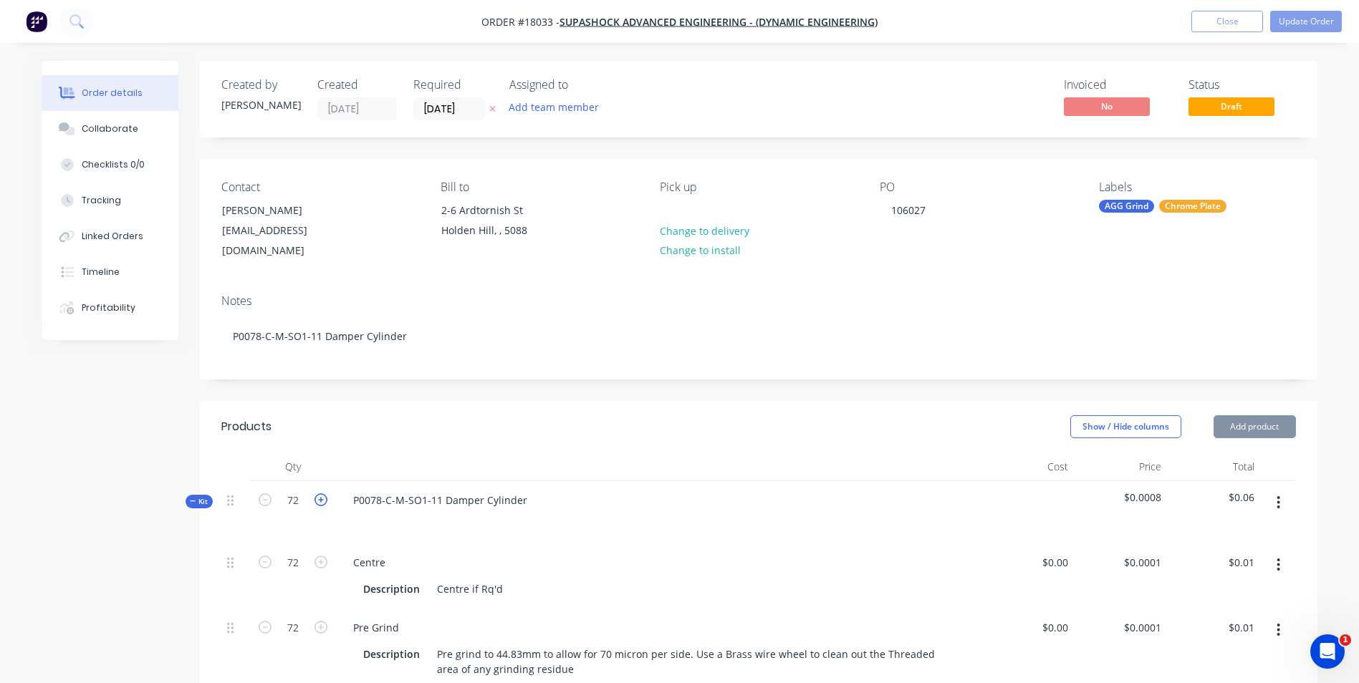
click at [321, 494] on icon "button" at bounding box center [321, 500] width 13 height 13
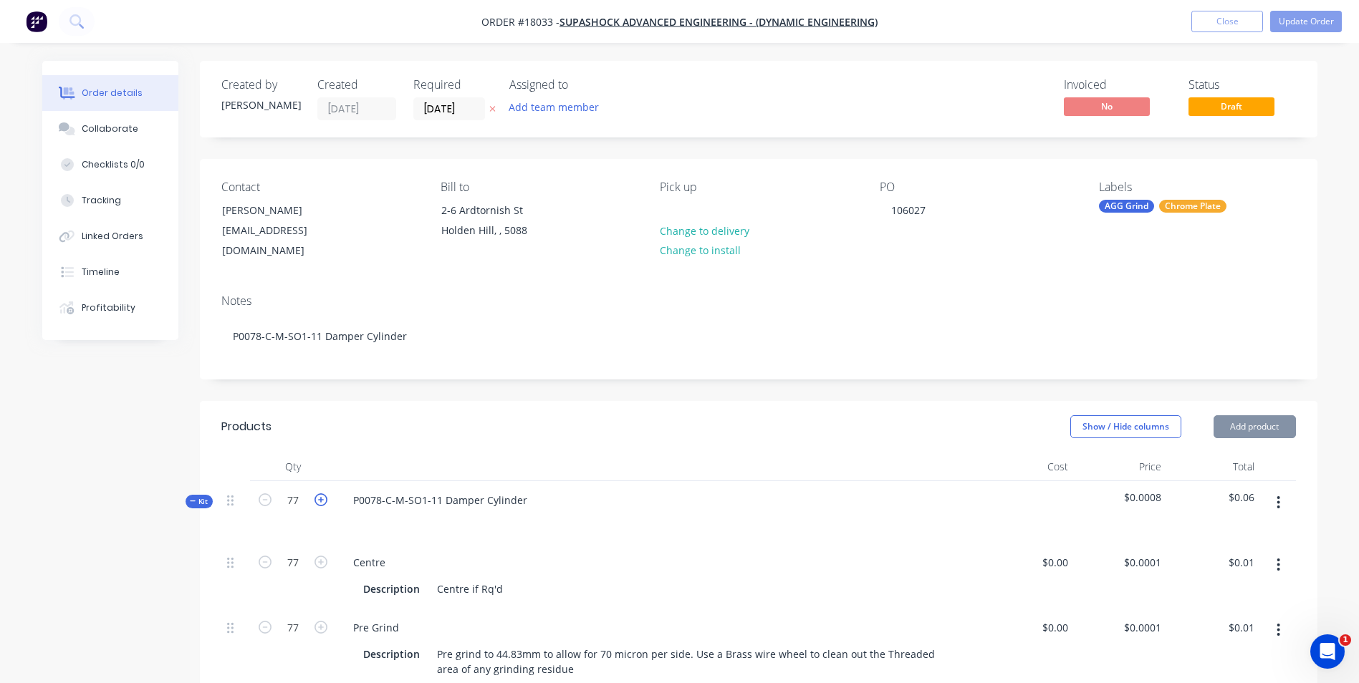
click at [321, 494] on icon "button" at bounding box center [321, 500] width 13 height 13
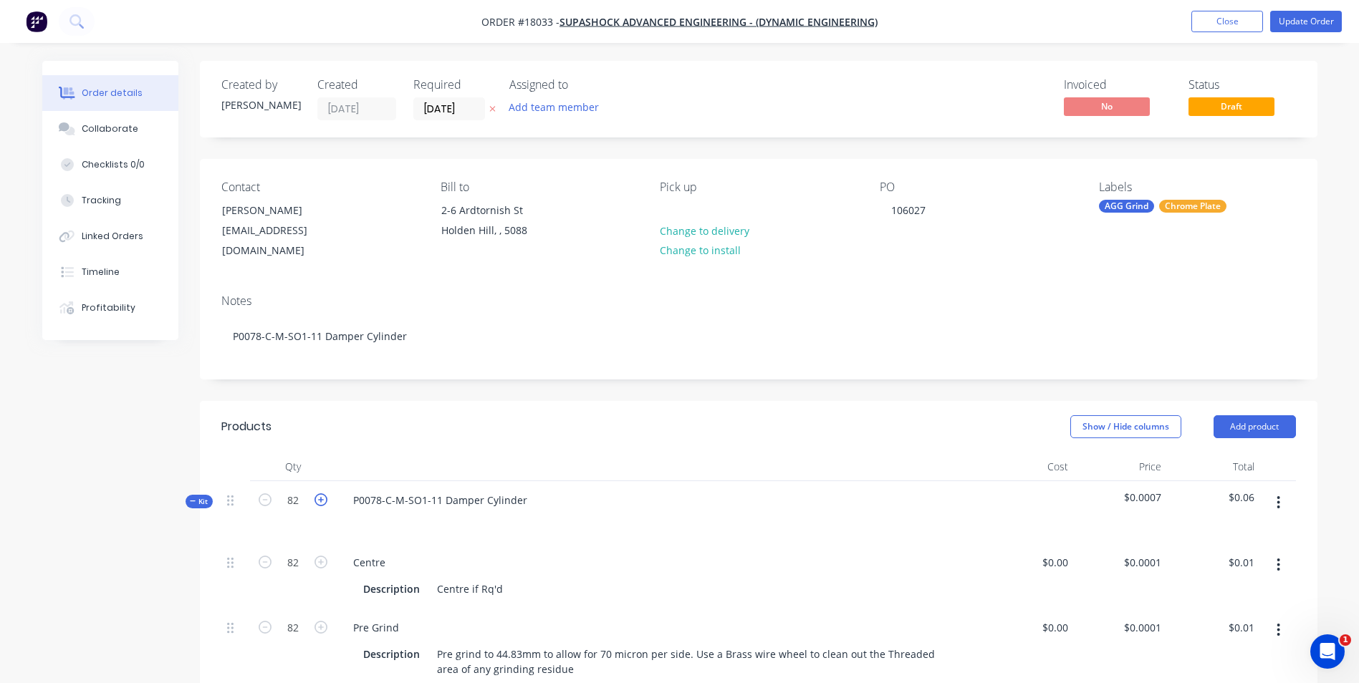
click at [321, 494] on icon "button" at bounding box center [321, 500] width 13 height 13
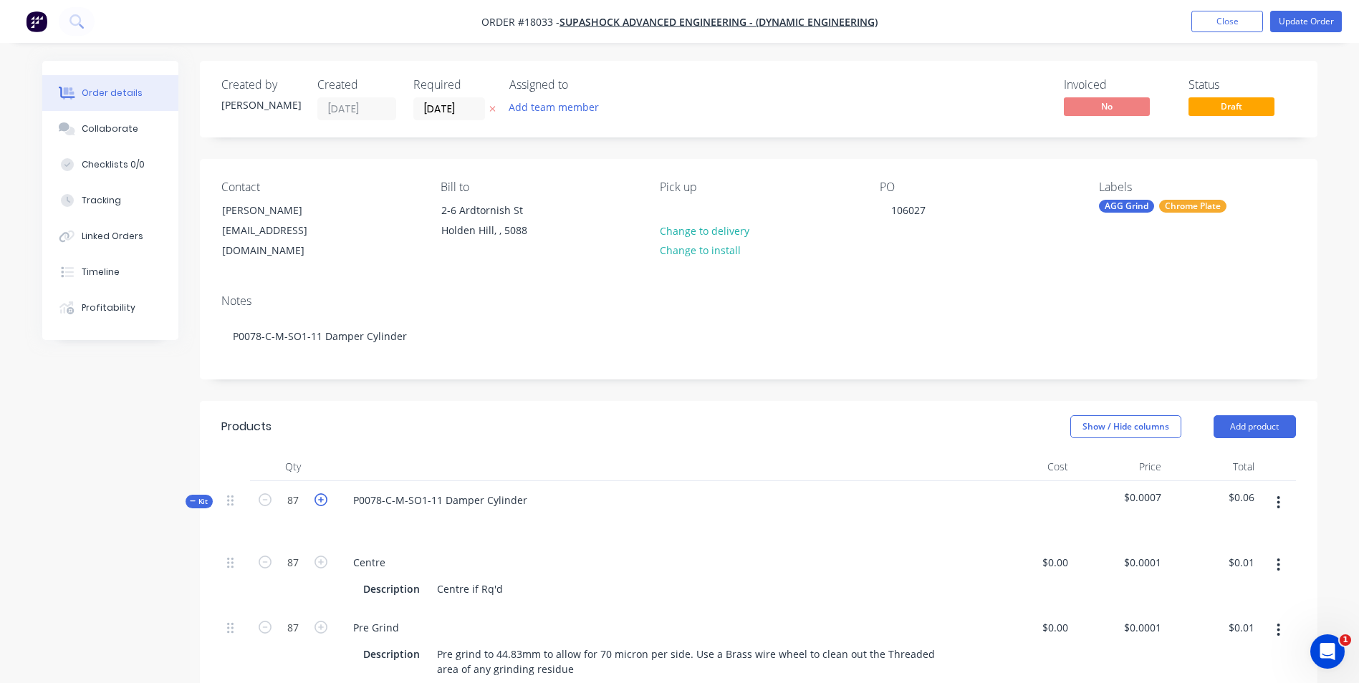
click at [321, 494] on icon "button" at bounding box center [321, 500] width 13 height 13
click at [1314, 24] on button "Update Order" at bounding box center [1306, 21] width 72 height 21
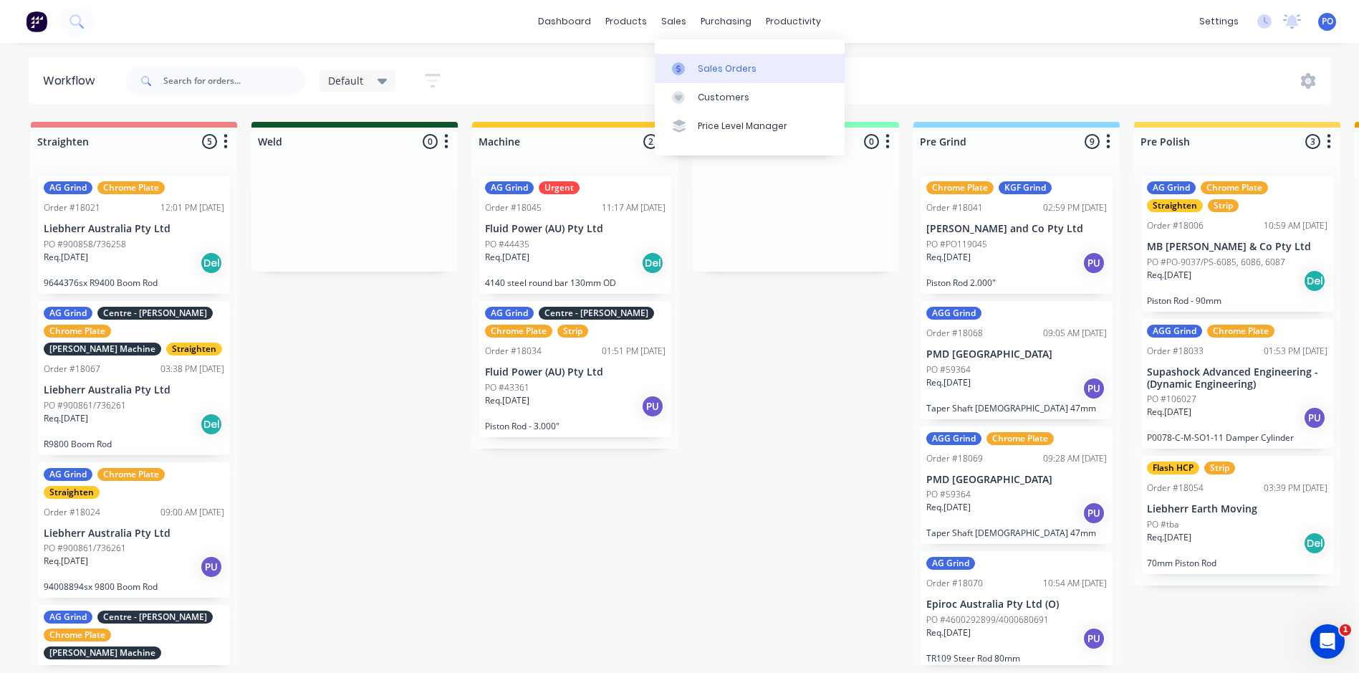
click at [709, 64] on div "Sales Orders" at bounding box center [727, 68] width 59 height 13
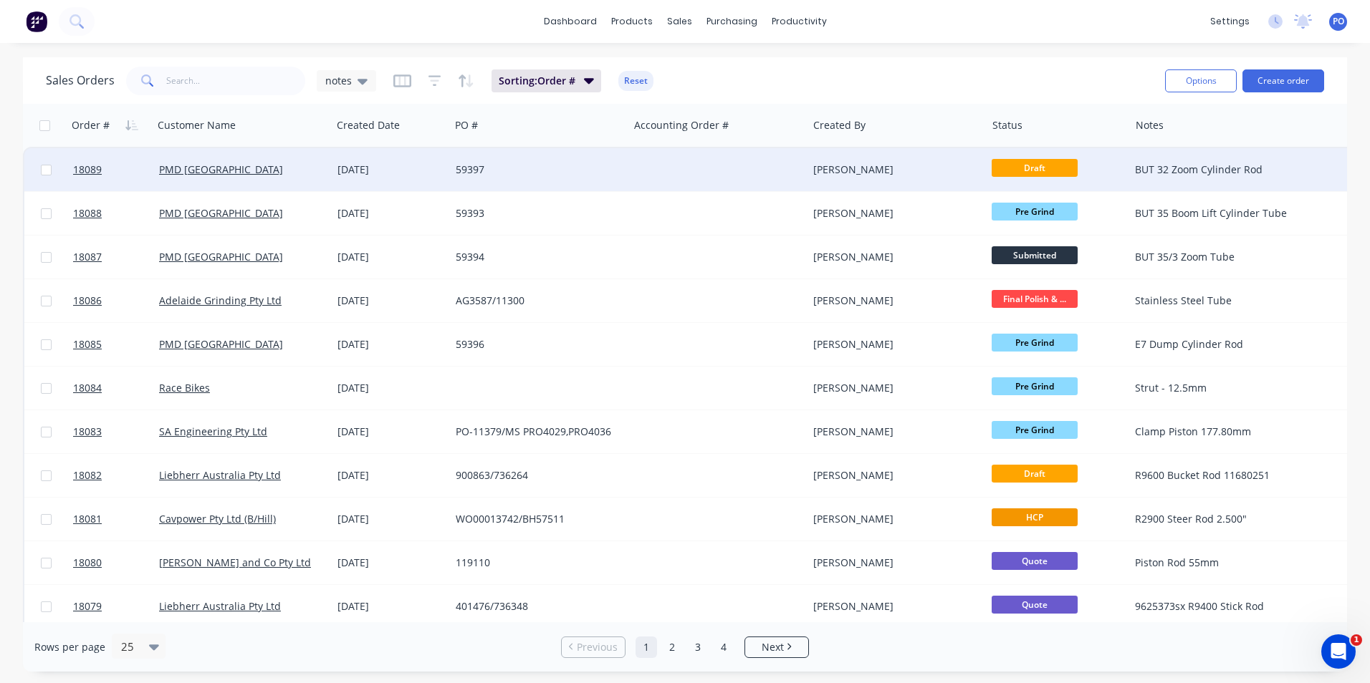
click at [590, 173] on div "59397" at bounding box center [535, 170] width 159 height 14
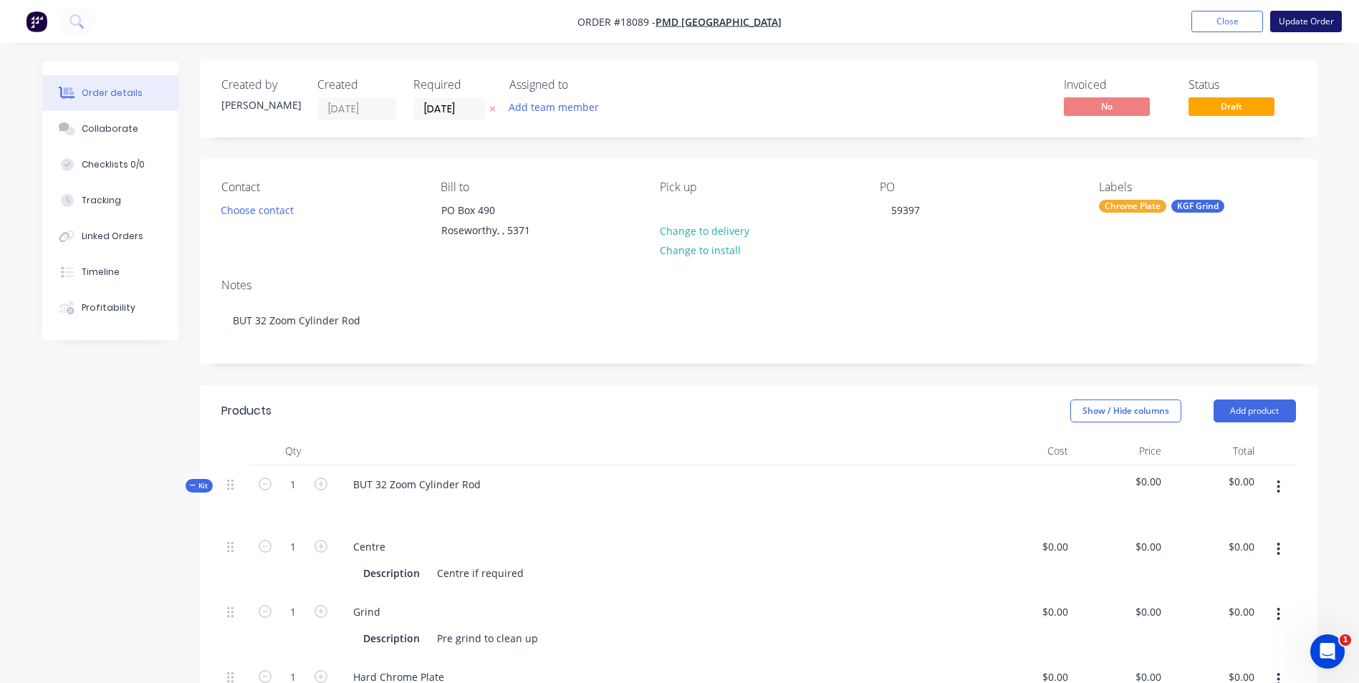
click at [1333, 27] on button "Update Order" at bounding box center [1306, 21] width 72 height 21
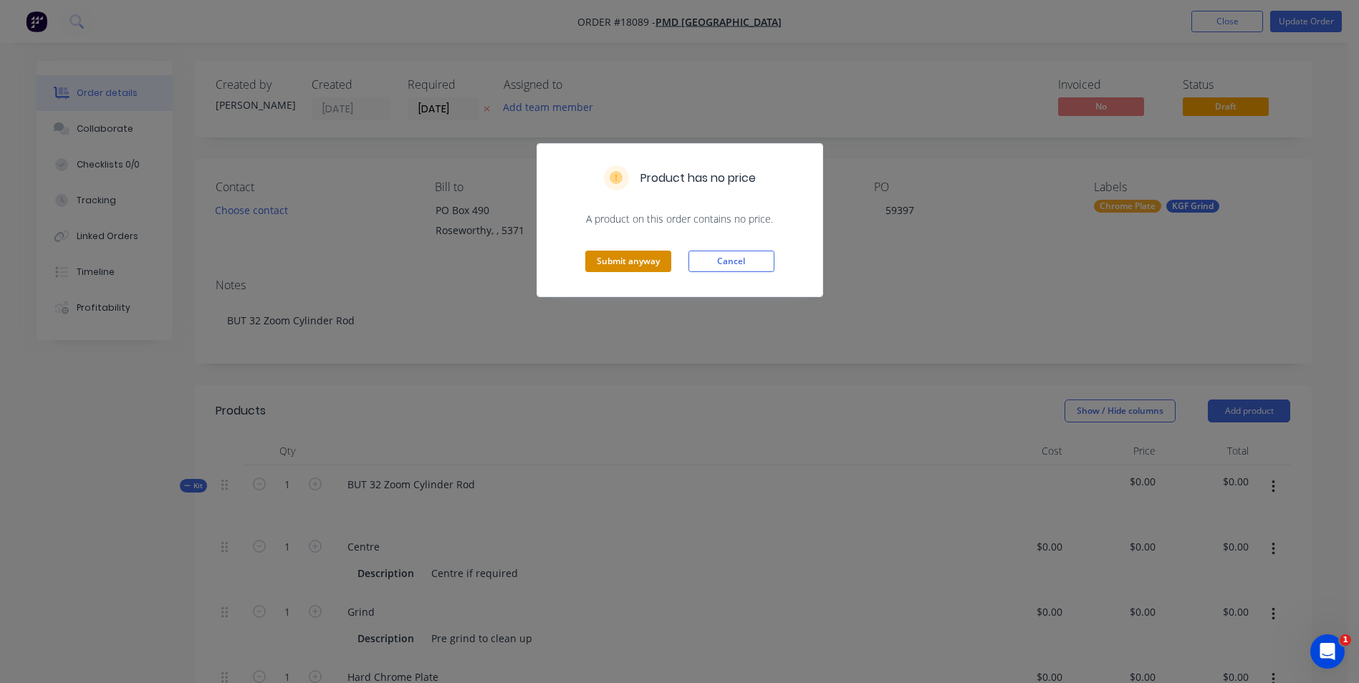
click at [622, 267] on button "Submit anyway" at bounding box center [628, 261] width 86 height 21
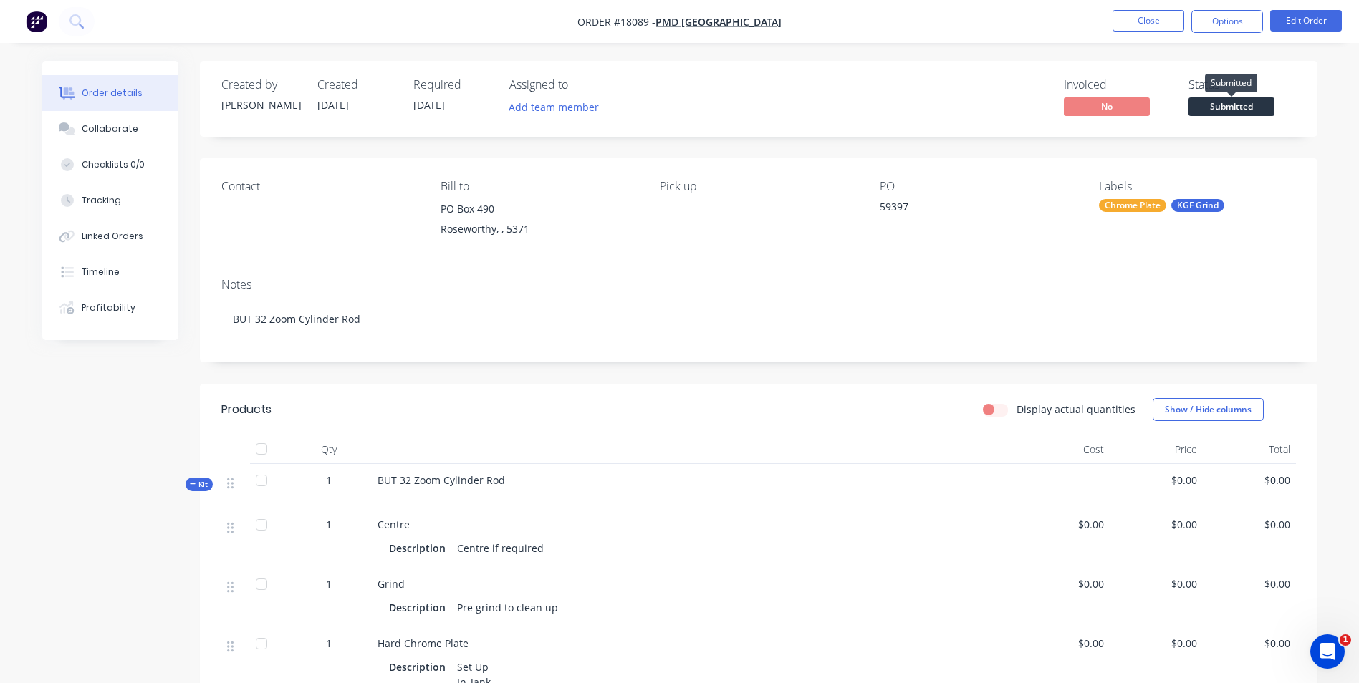
click at [1265, 106] on span "Submitted" at bounding box center [1232, 106] width 86 height 18
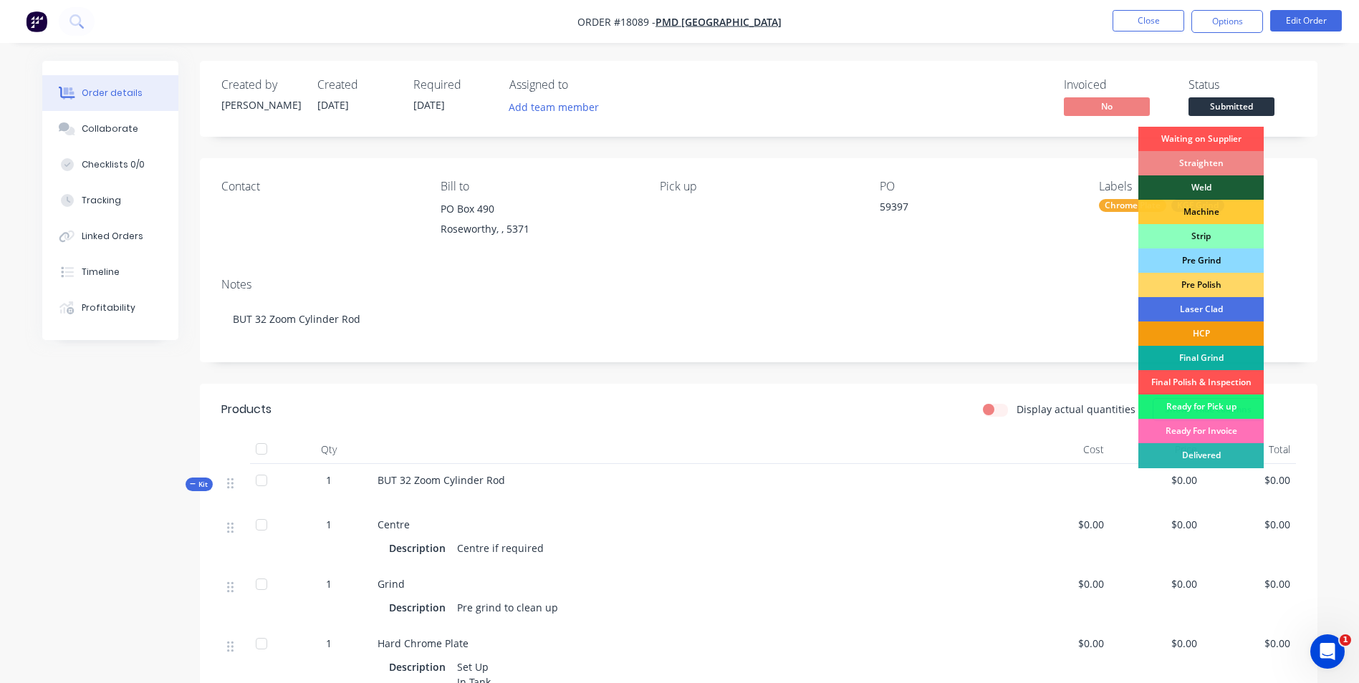
click at [1226, 261] on div "Pre Grind" at bounding box center [1200, 261] width 125 height 24
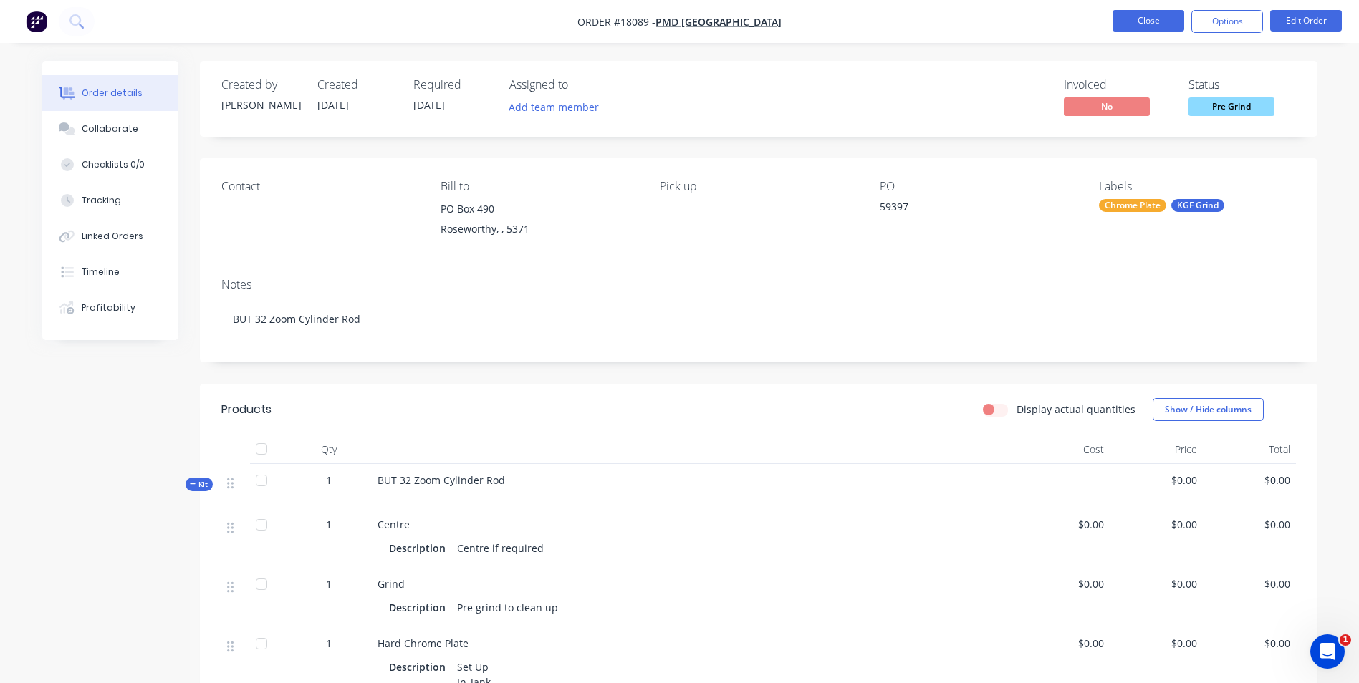
click at [1165, 24] on button "Close" at bounding box center [1149, 20] width 72 height 21
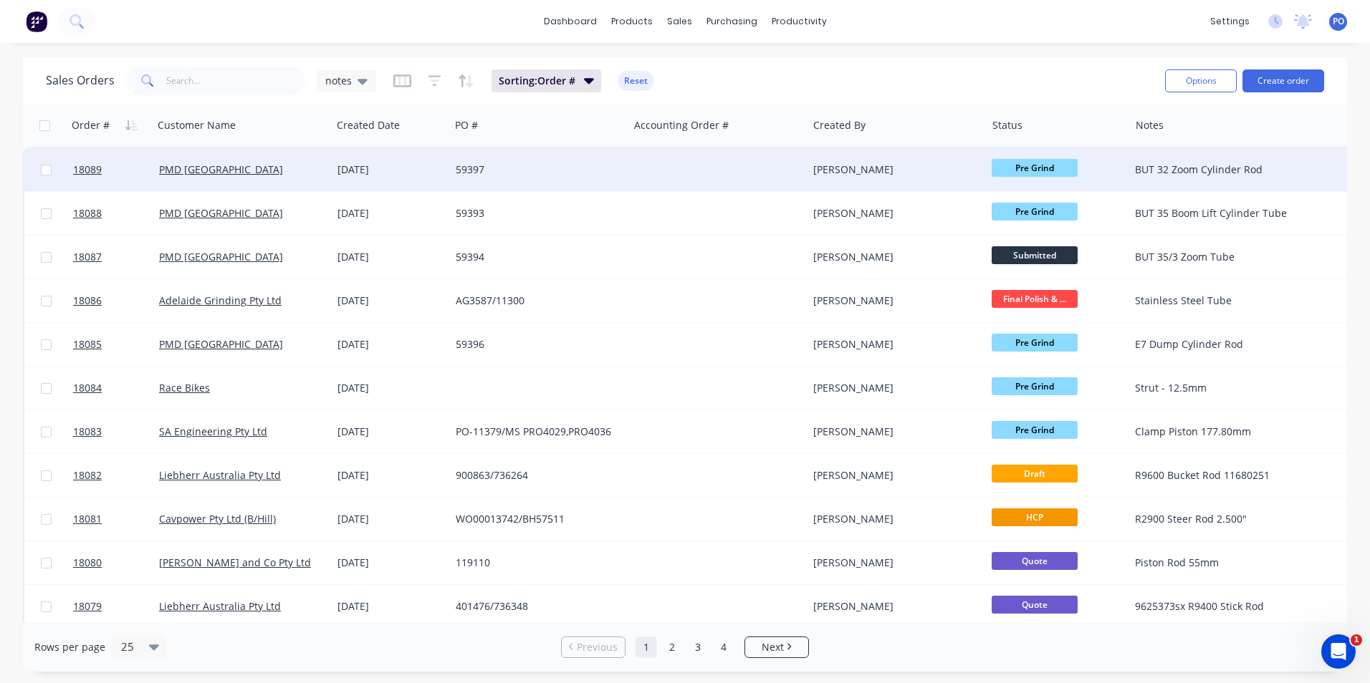
click at [567, 168] on div "59397" at bounding box center [535, 170] width 159 height 14
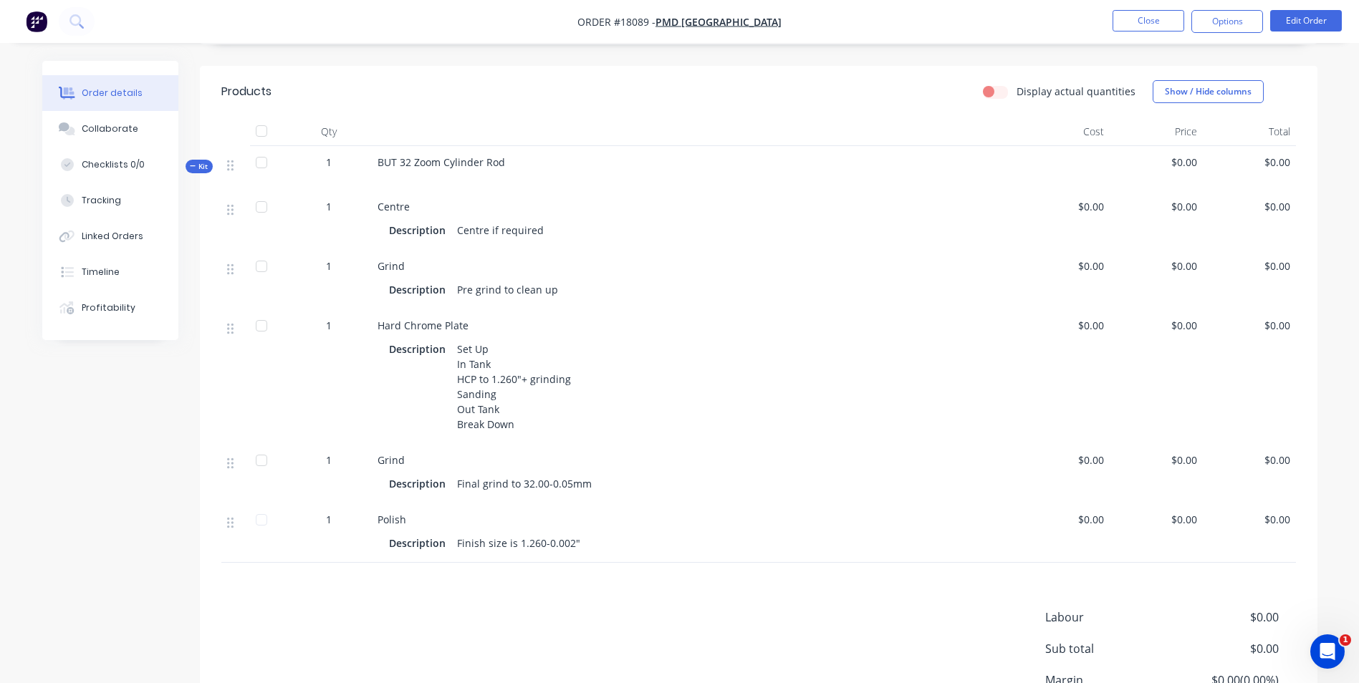
scroll to position [287, 0]
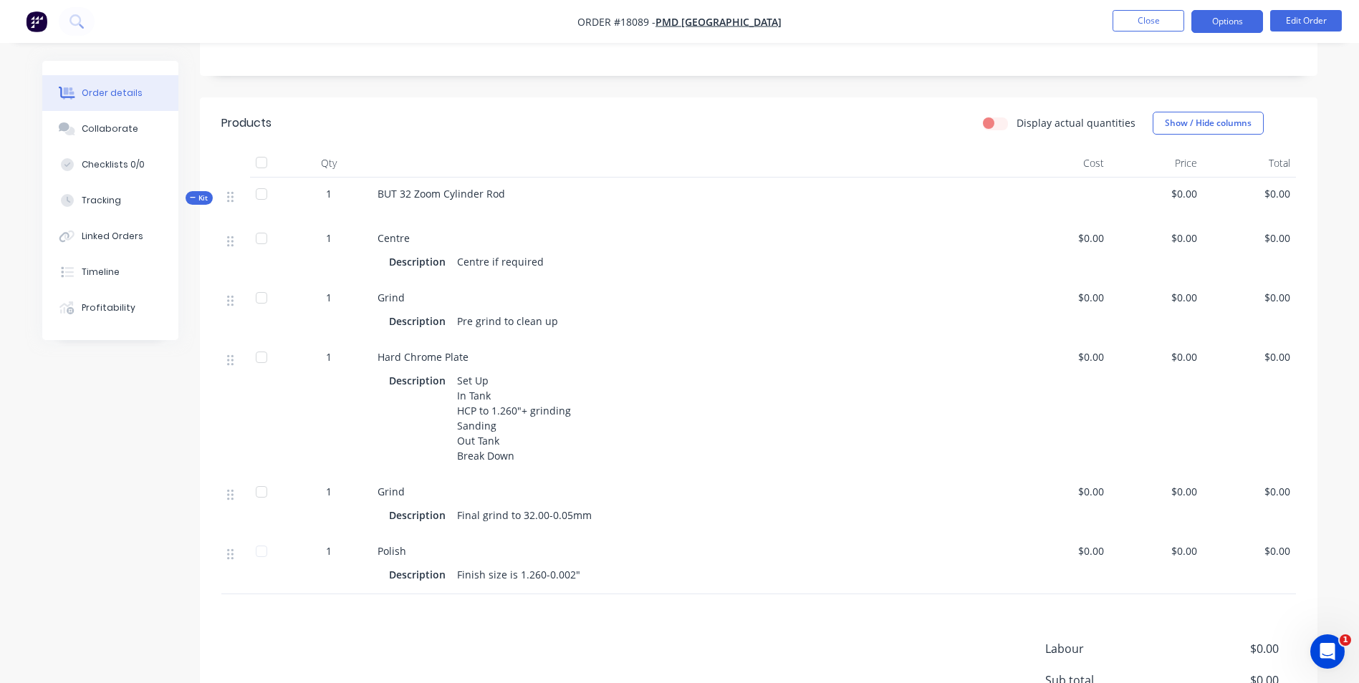
click at [1234, 20] on button "Options" at bounding box center [1227, 21] width 72 height 23
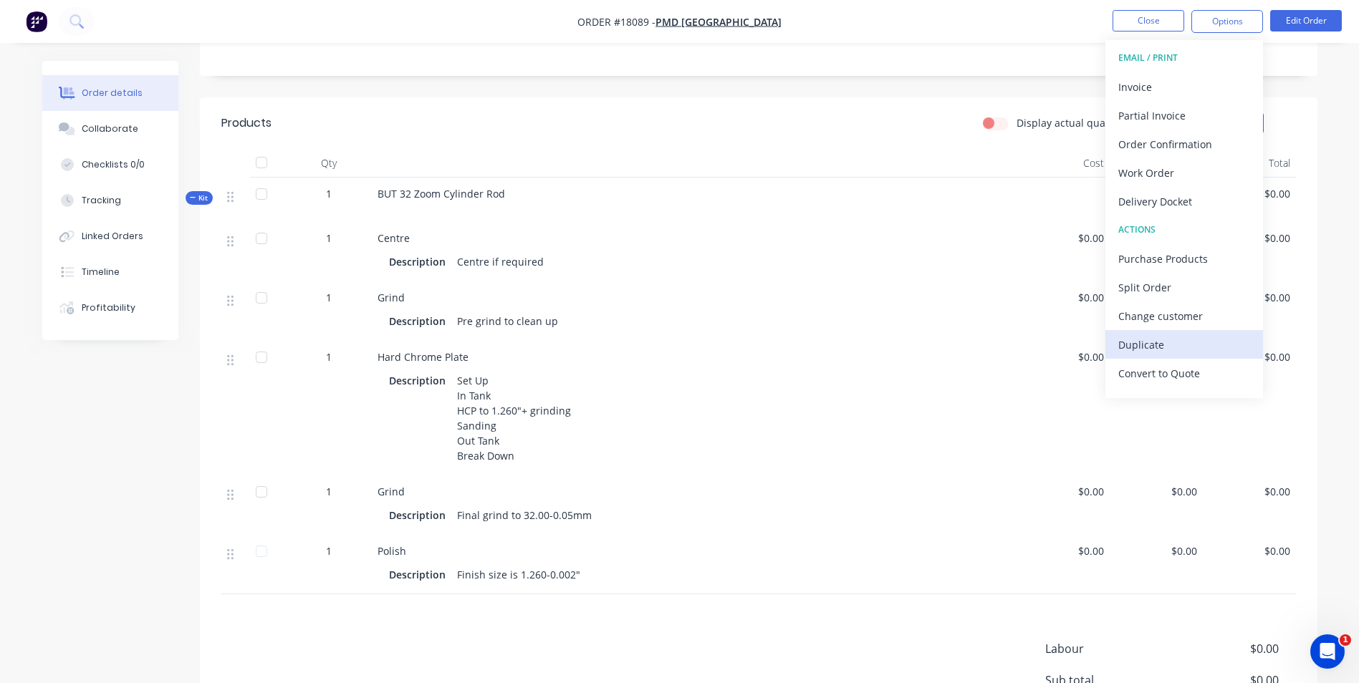
click at [1141, 342] on div "Duplicate" at bounding box center [1184, 345] width 132 height 21
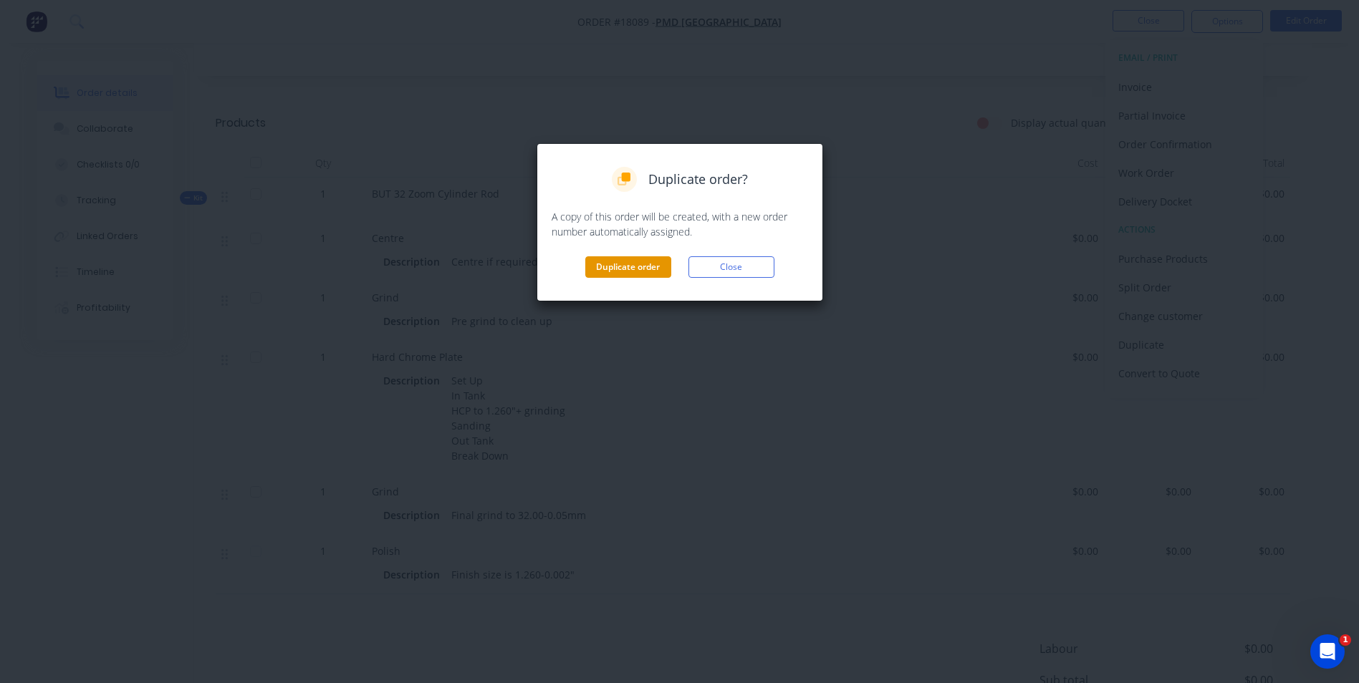
click at [627, 261] on button "Duplicate order" at bounding box center [628, 266] width 86 height 21
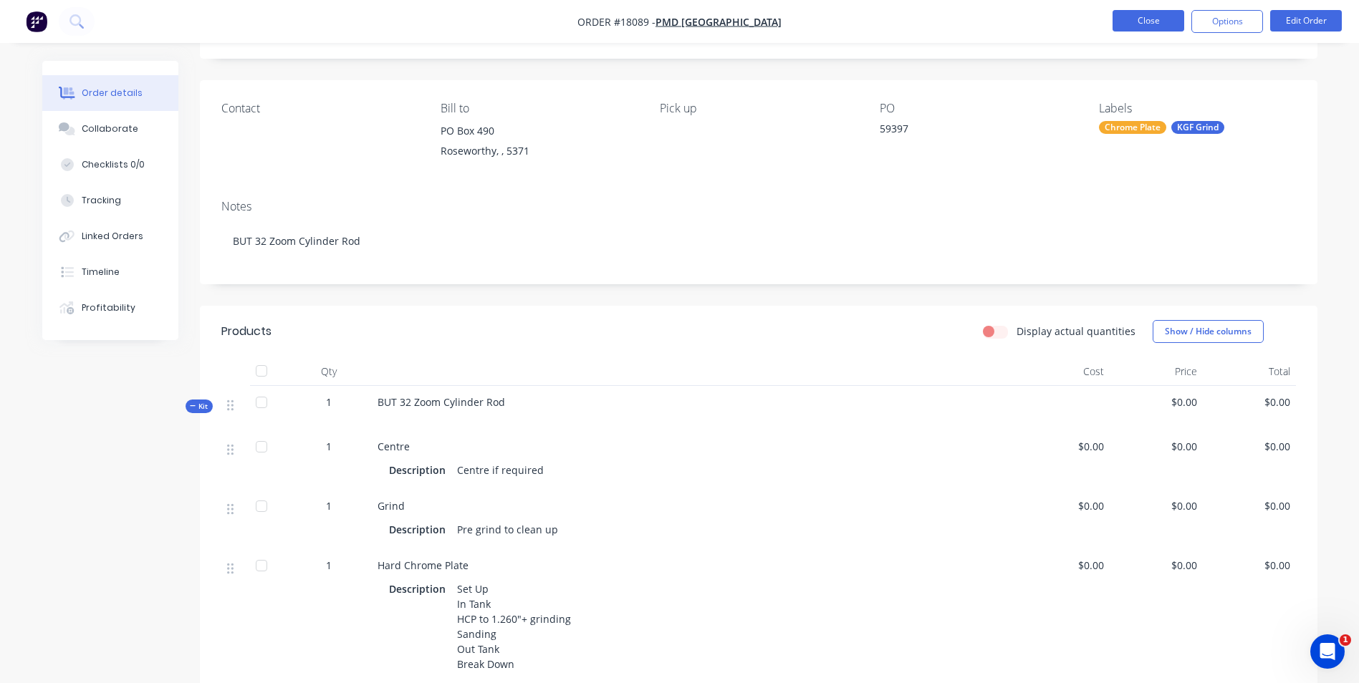
scroll to position [72, 0]
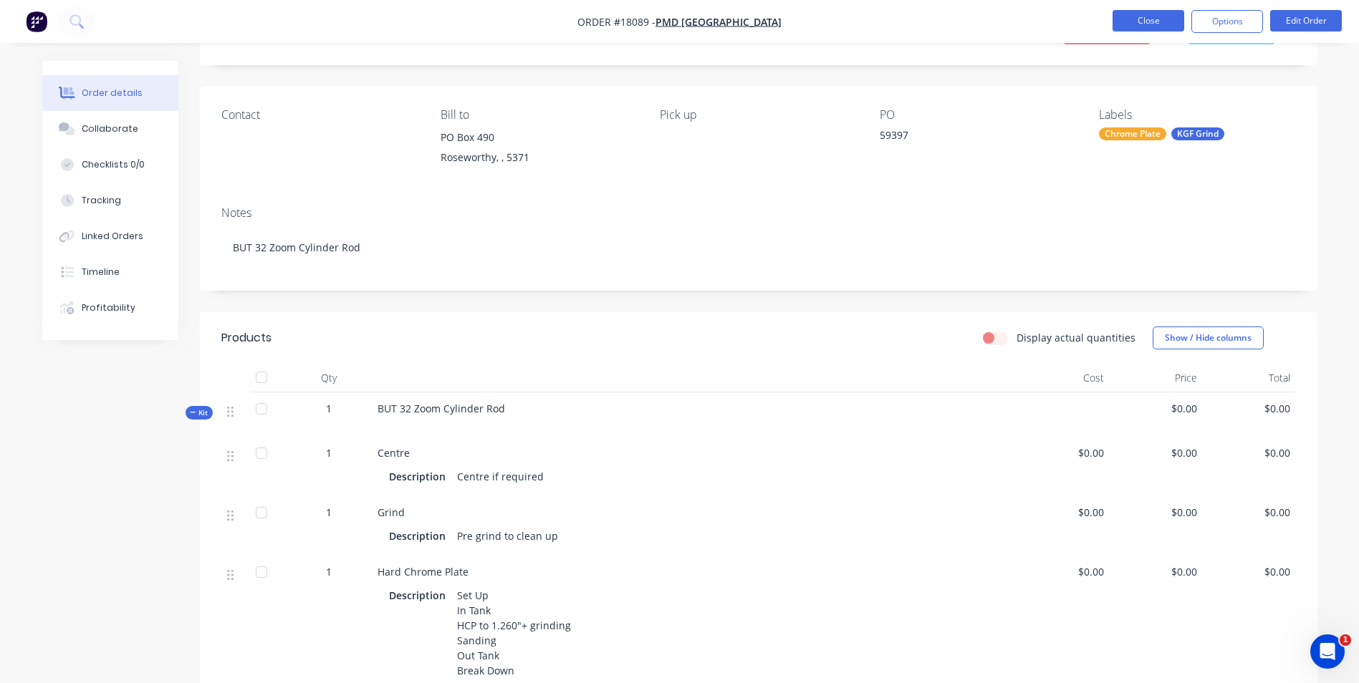
click at [1161, 27] on button "Close" at bounding box center [1149, 20] width 72 height 21
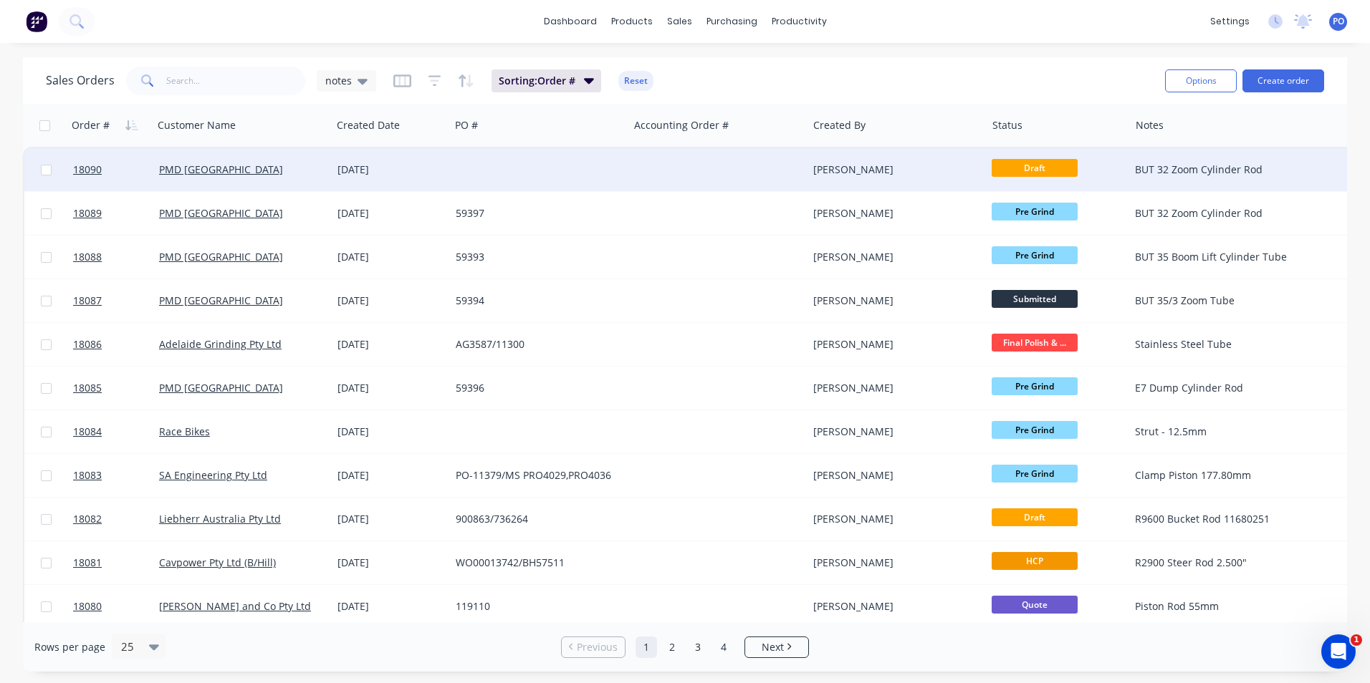
click at [490, 170] on div at bounding box center [539, 169] width 178 height 43
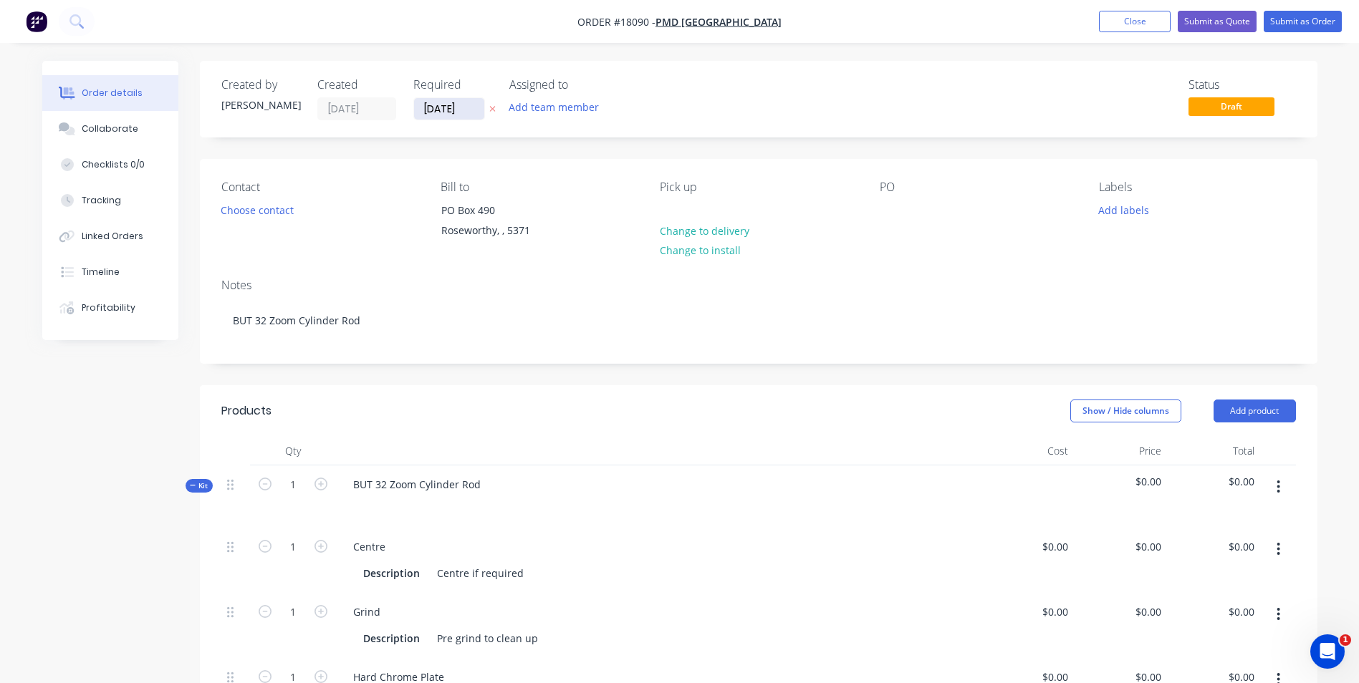
click at [474, 108] on input "03/09/25" at bounding box center [449, 108] width 70 height 21
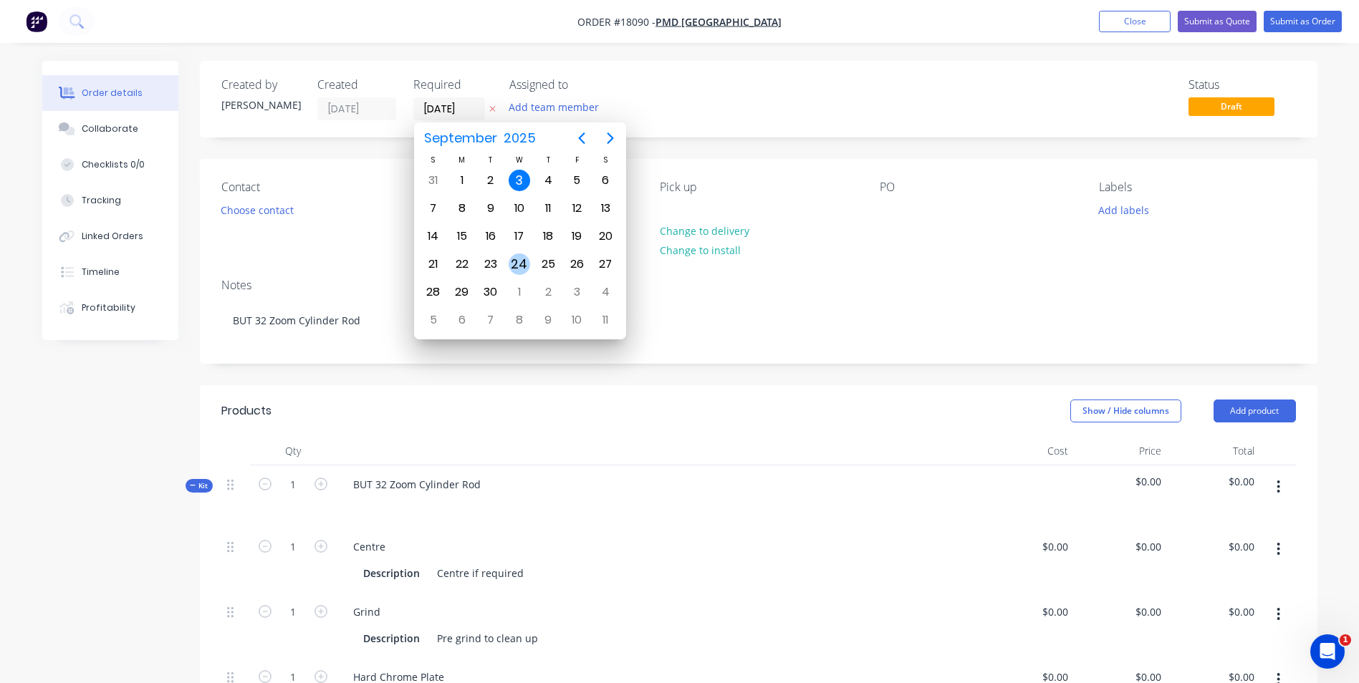
click at [519, 260] on div "24" at bounding box center [519, 264] width 21 height 21
type input "24/09/25"
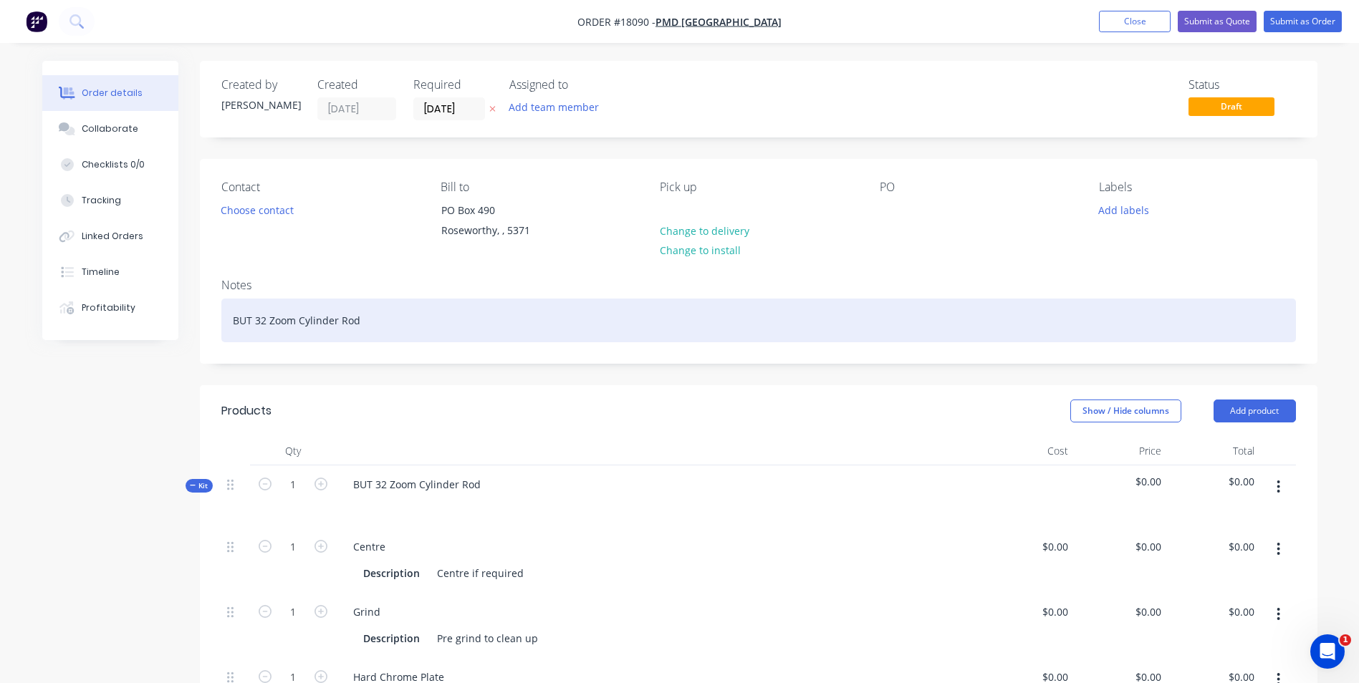
click at [386, 327] on div "BUT 32 Zoom Cylinder Rod" at bounding box center [758, 321] width 1075 height 44
click at [366, 321] on div "BUT 32 Zoom Cylinder Rod" at bounding box center [758, 321] width 1075 height 44
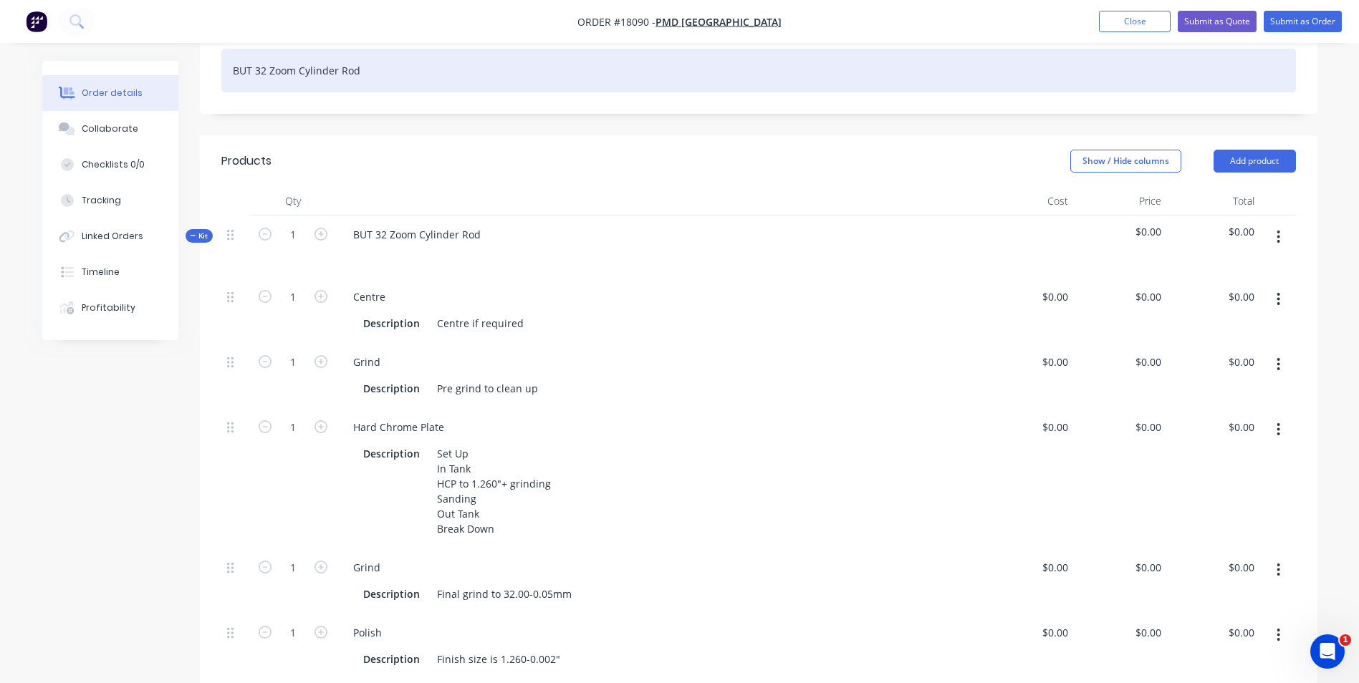
scroll to position [215, 0]
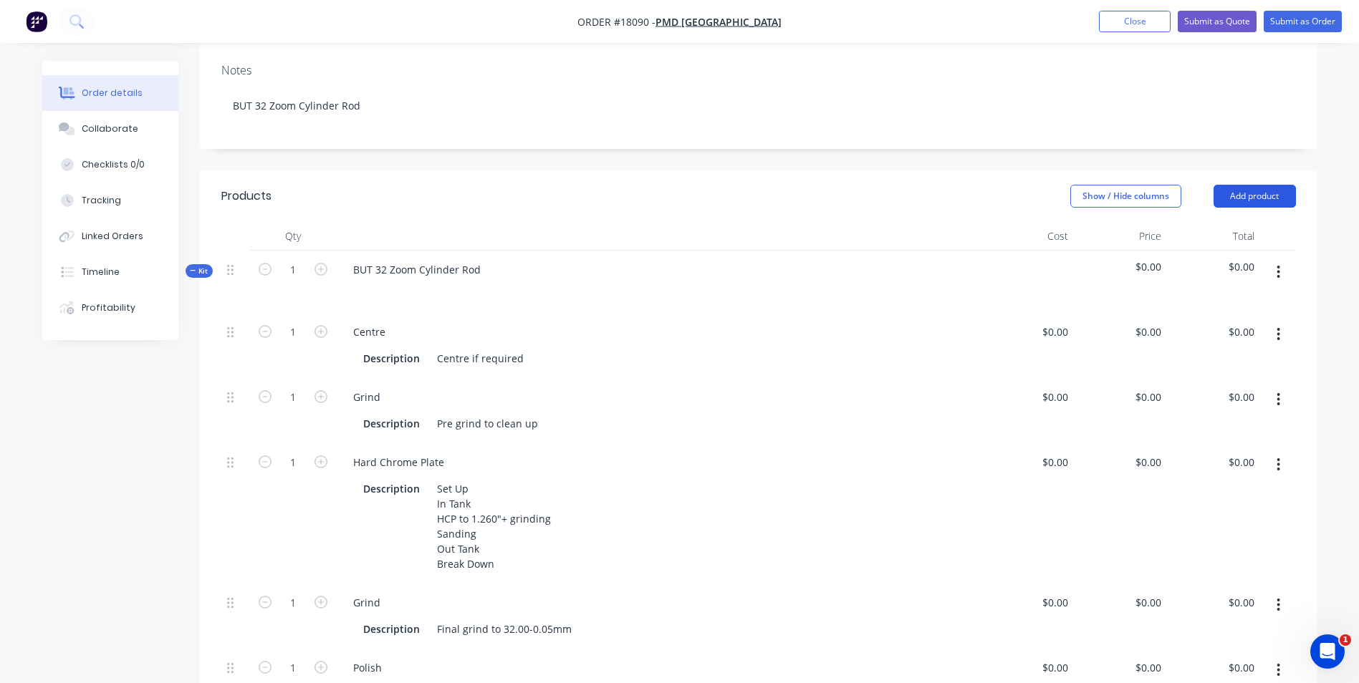
click at [1254, 196] on button "Add product" at bounding box center [1255, 196] width 82 height 23
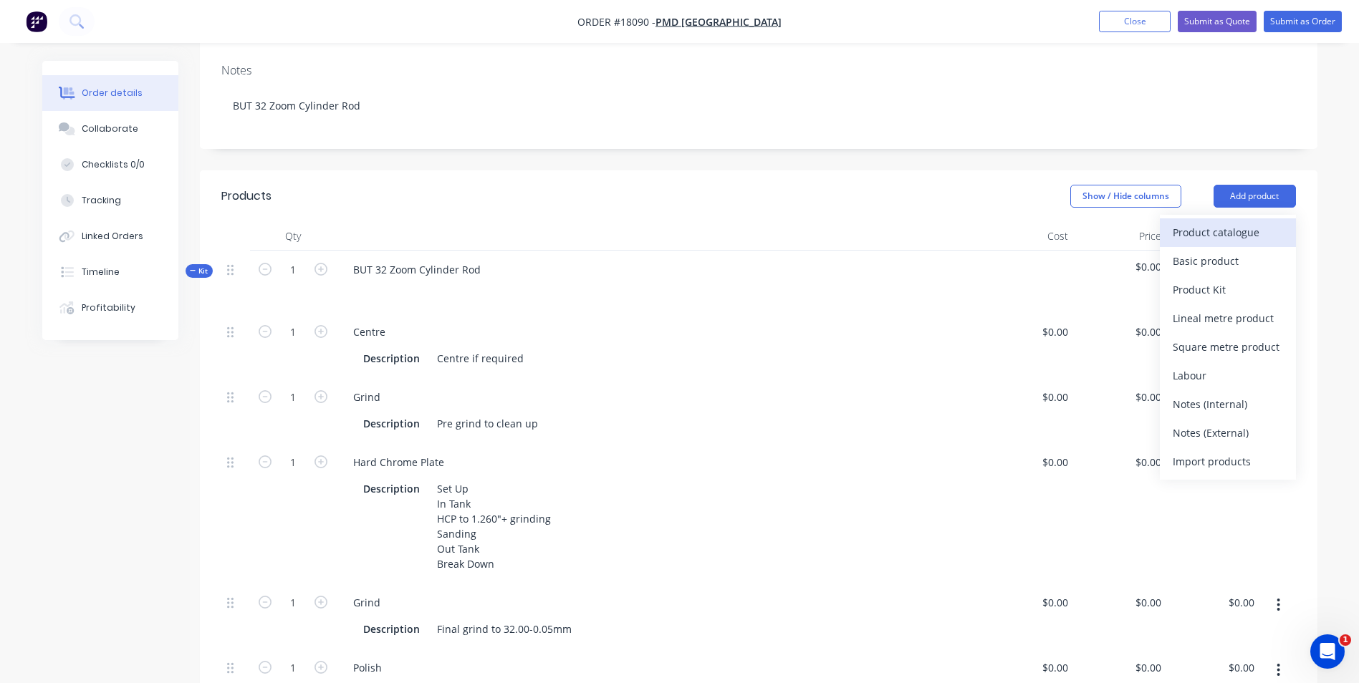
click at [1223, 234] on div "Product catalogue" at bounding box center [1228, 232] width 110 height 21
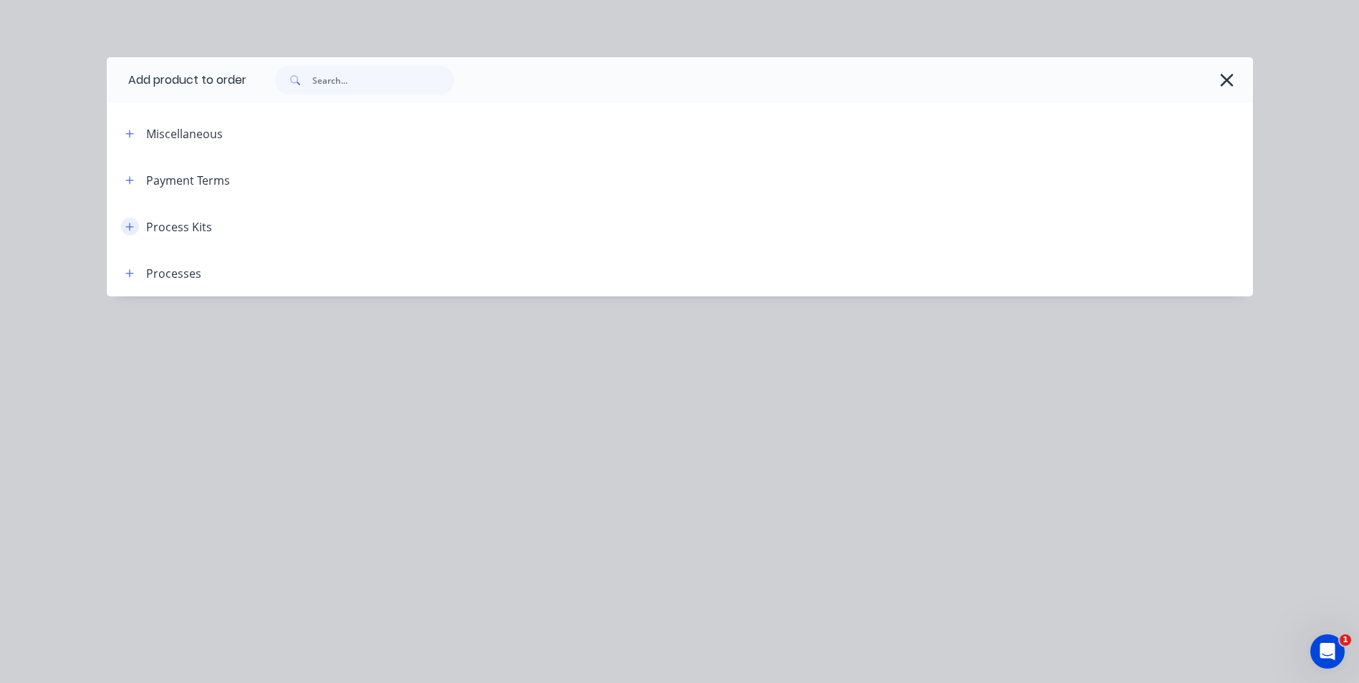
click at [126, 227] on icon "button" at bounding box center [129, 227] width 8 height 8
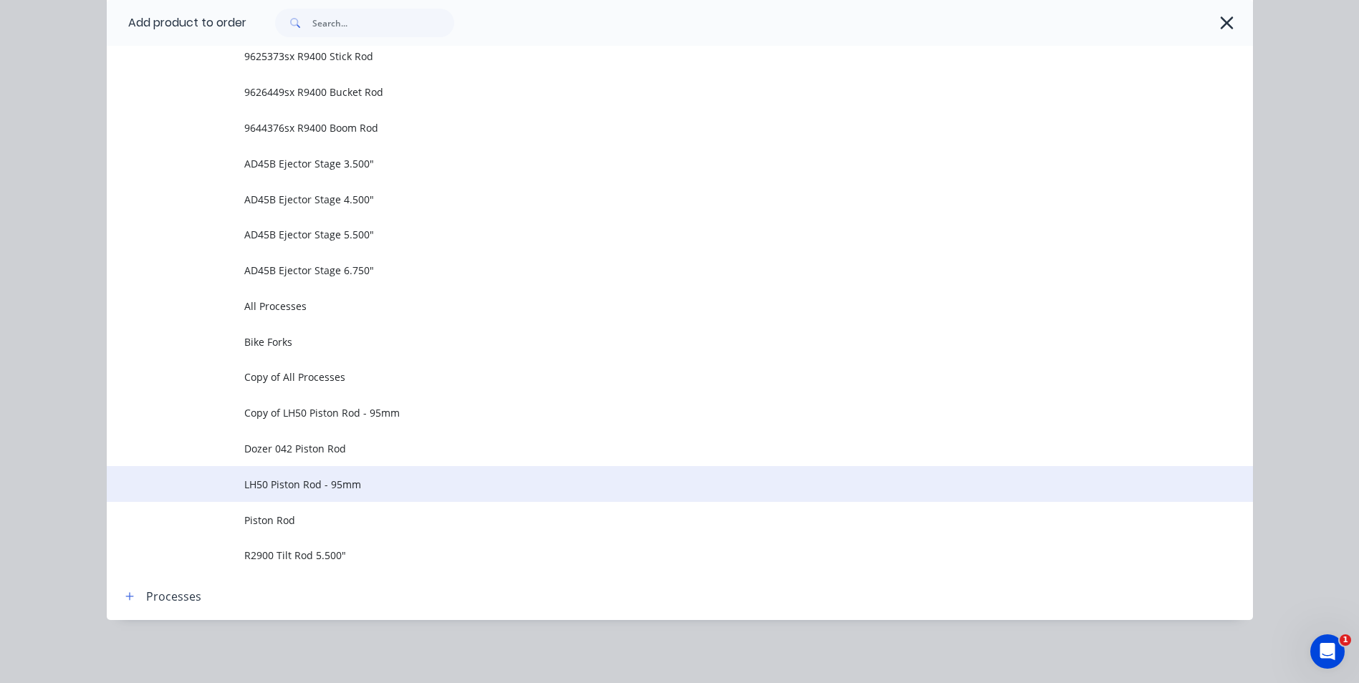
scroll to position [501, 0]
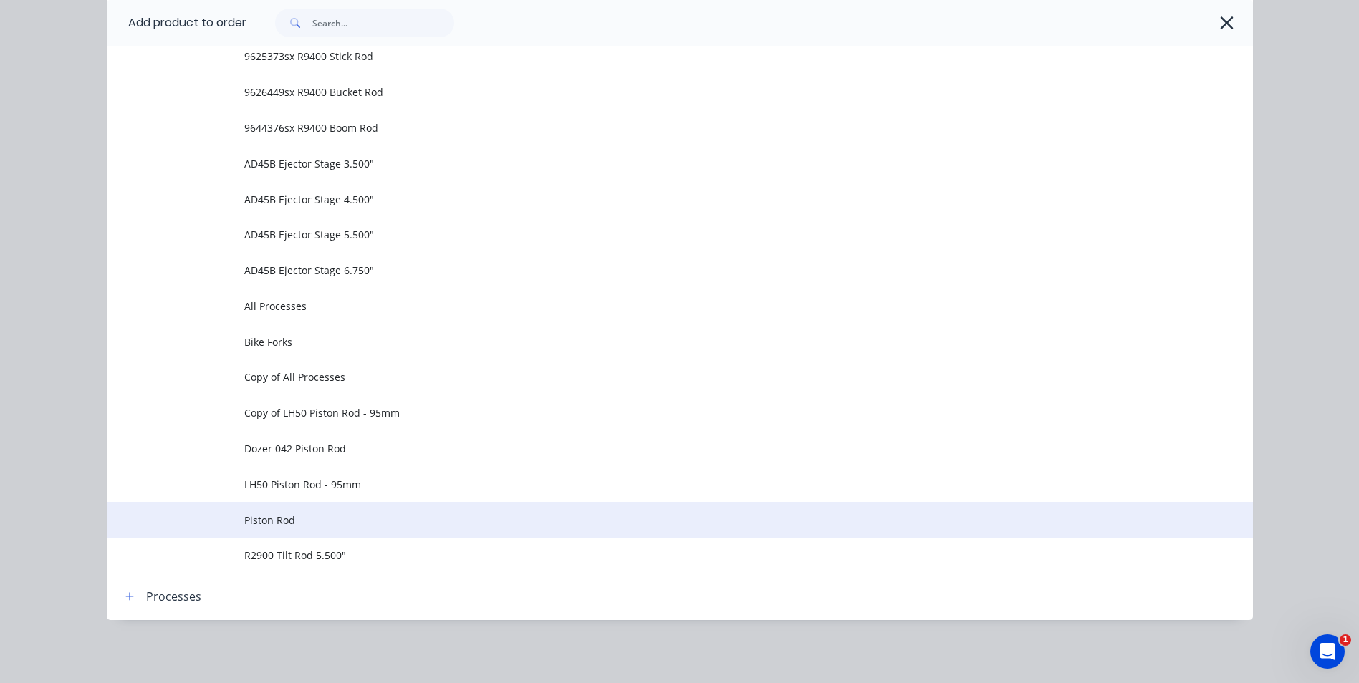
click at [262, 518] on span "Piston Rod" at bounding box center [647, 520] width 807 height 15
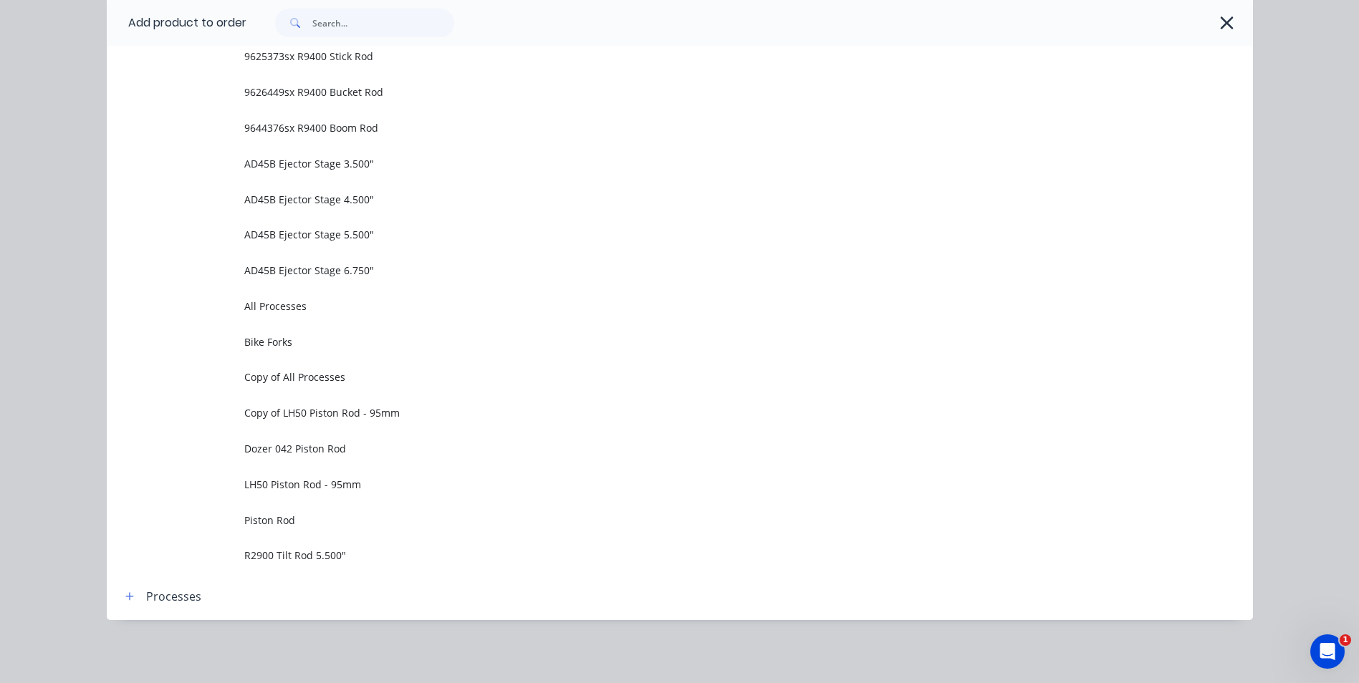
scroll to position [0, 0]
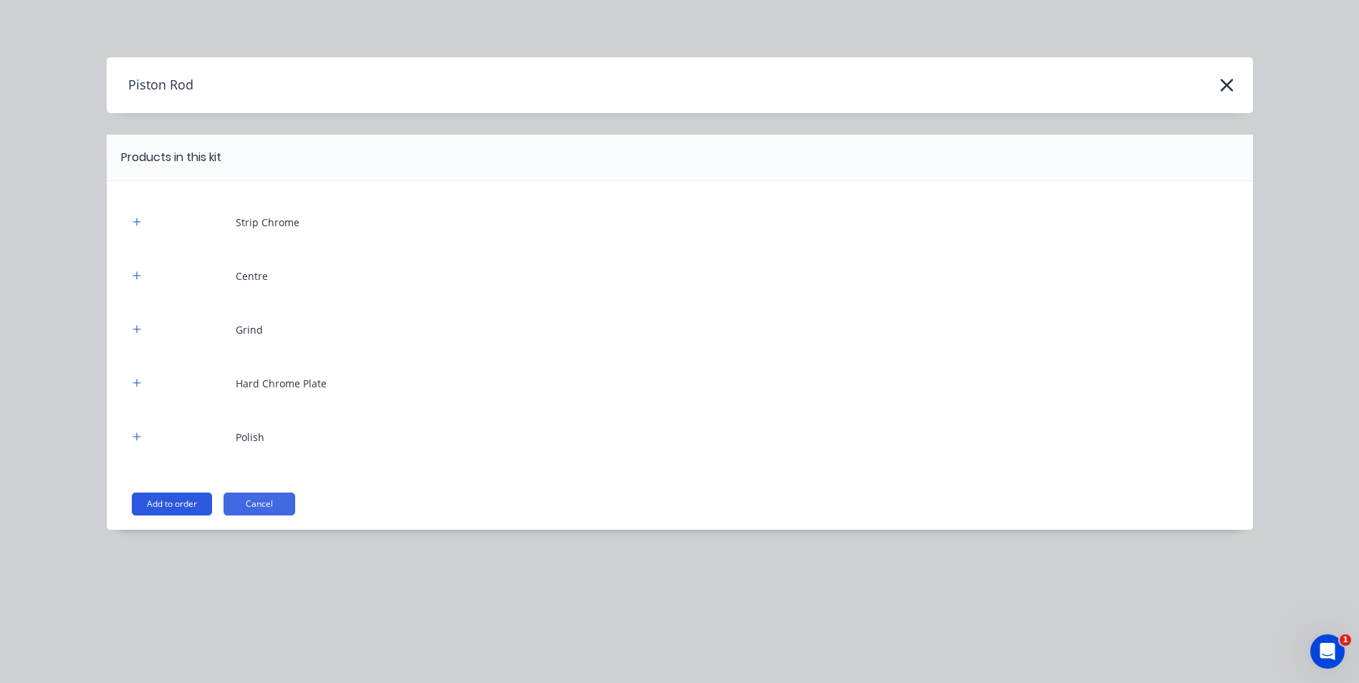
click at [175, 503] on button "Add to order" at bounding box center [172, 504] width 80 height 23
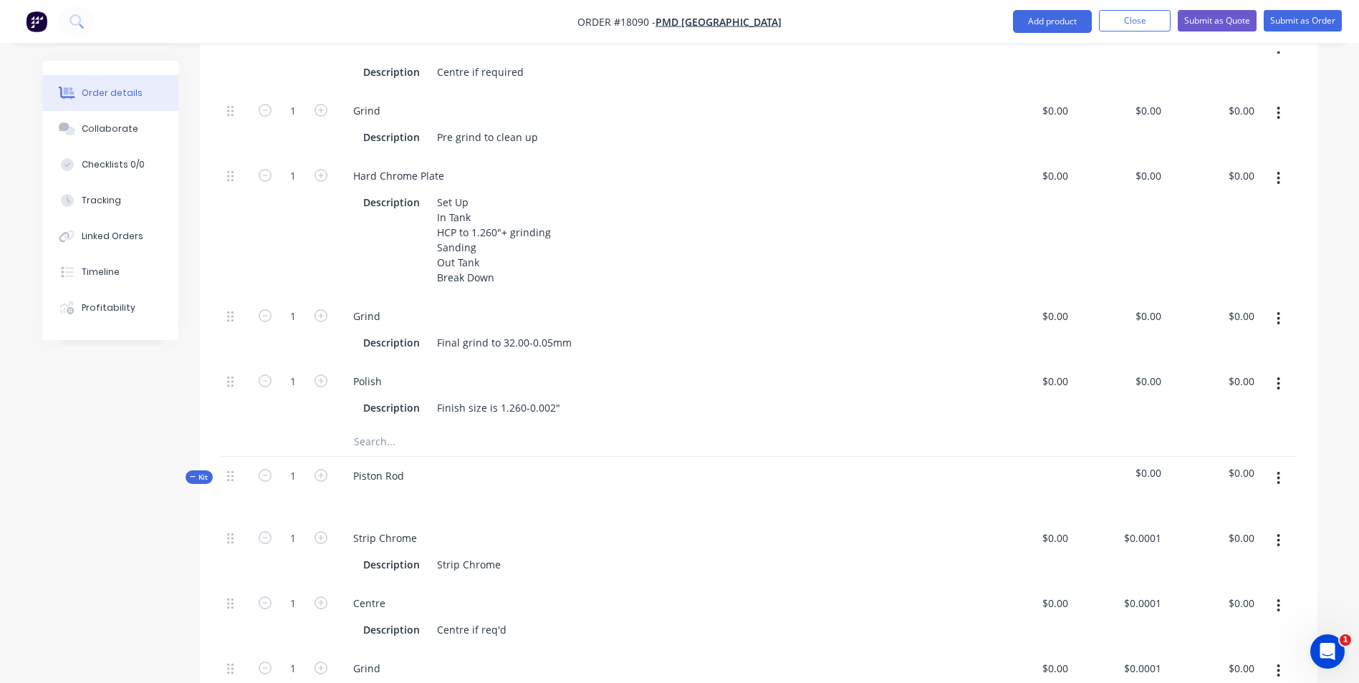
click at [1277, 392] on icon "button" at bounding box center [1279, 384] width 4 height 16
click at [1199, 489] on div "Delete" at bounding box center [1228, 479] width 110 height 21
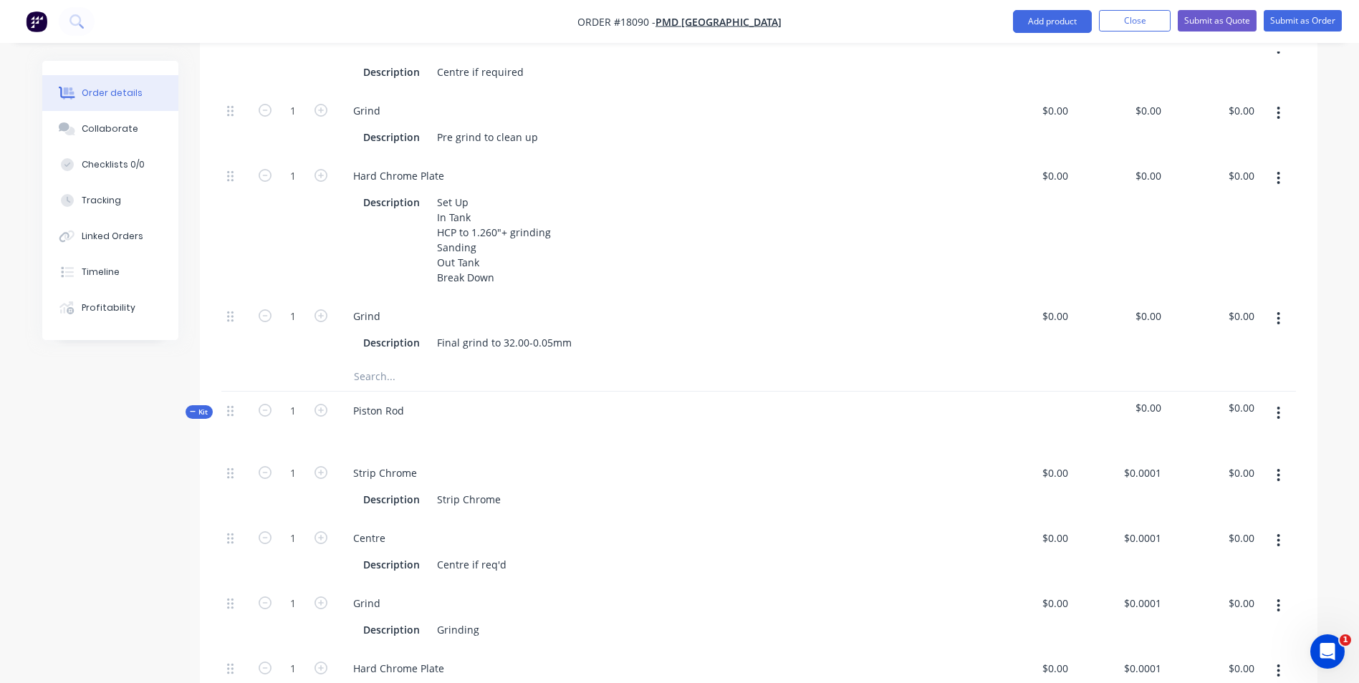
click at [1281, 332] on button "button" at bounding box center [1279, 319] width 34 height 26
click at [1197, 423] on div "Delete" at bounding box center [1228, 413] width 110 height 21
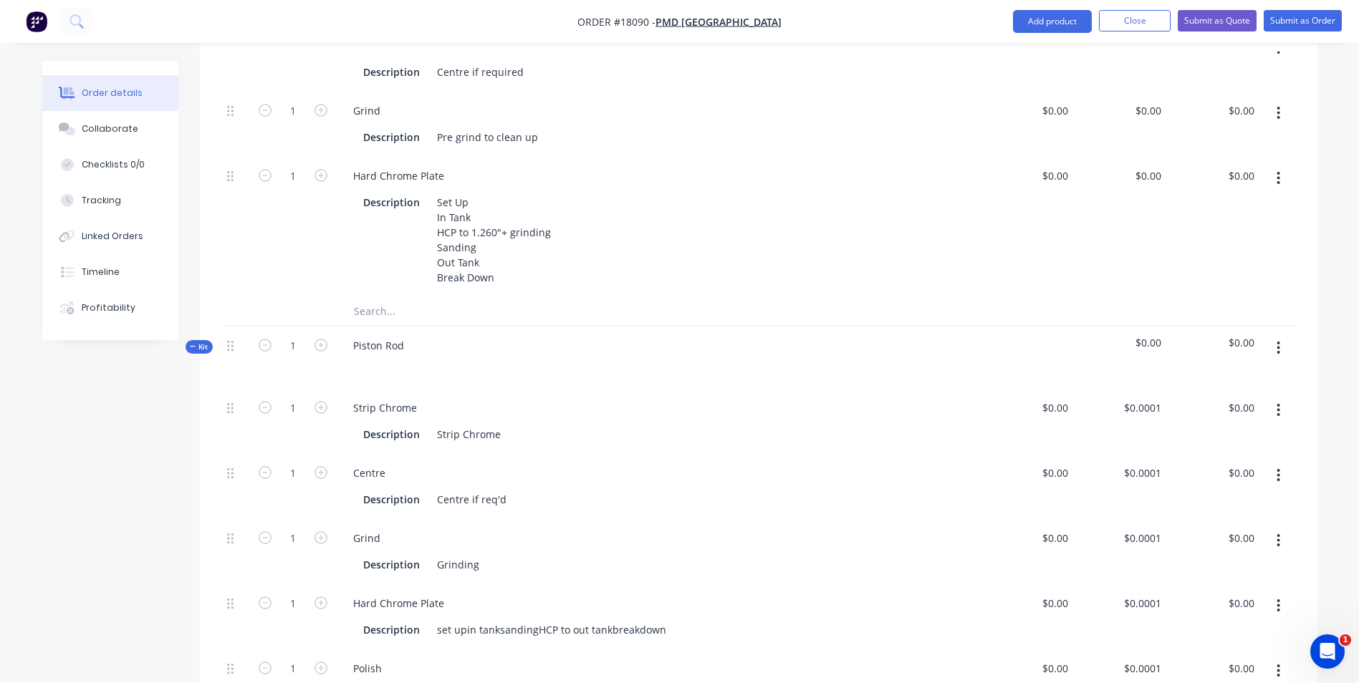
click at [1281, 181] on button "button" at bounding box center [1279, 178] width 34 height 26
click at [1197, 268] on div "Delete" at bounding box center [1228, 273] width 110 height 21
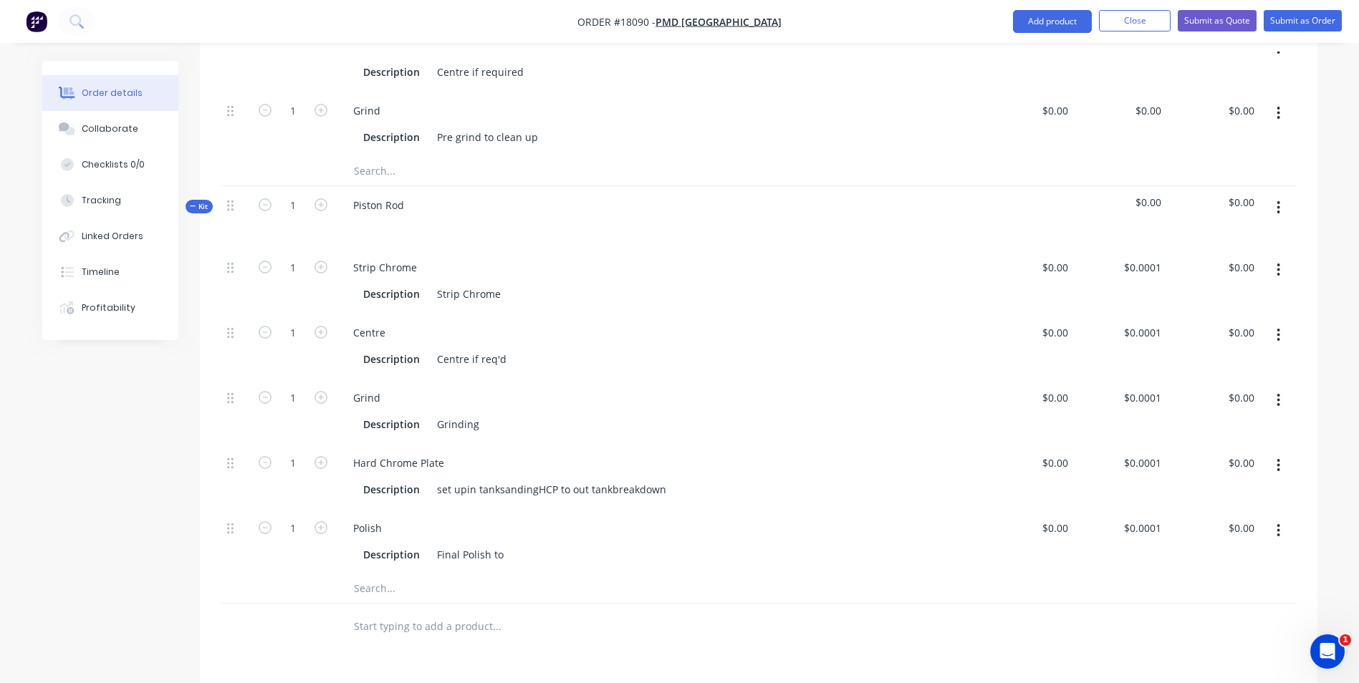
click at [1282, 112] on button "button" at bounding box center [1279, 113] width 34 height 26
click at [1181, 203] on div "Delete" at bounding box center [1228, 208] width 110 height 21
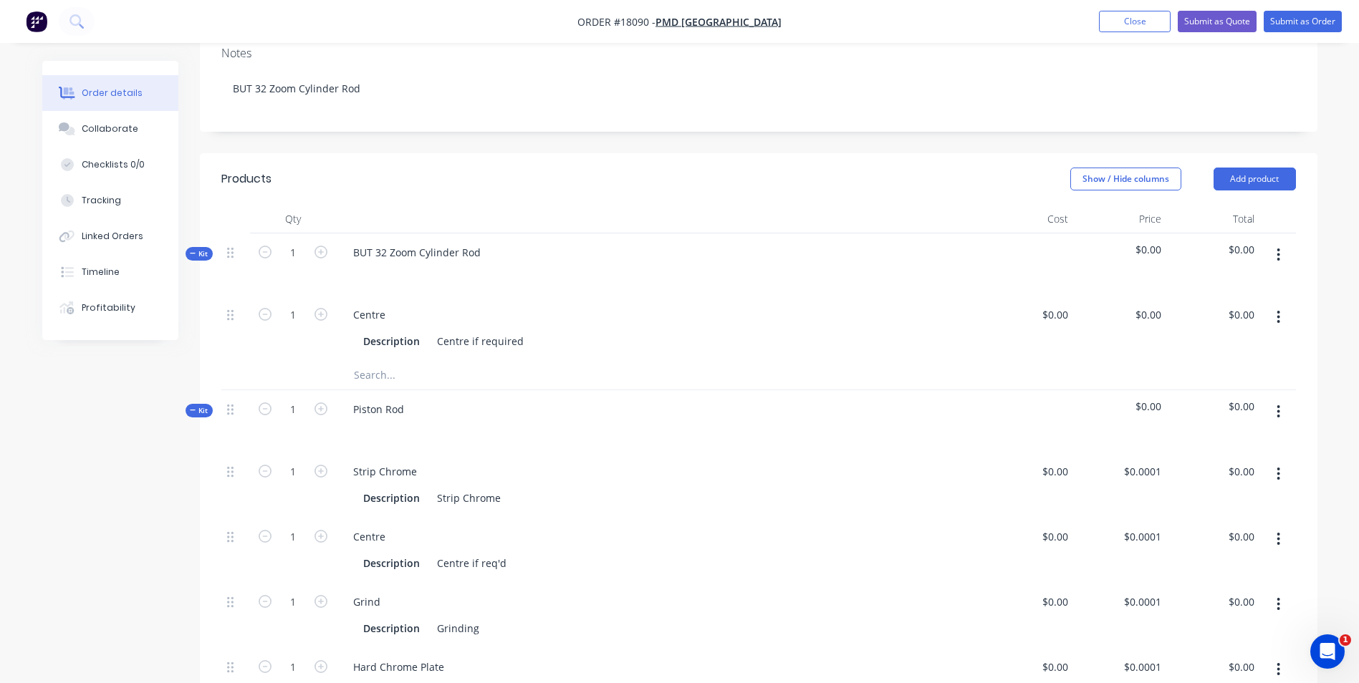
scroll to position [215, 0]
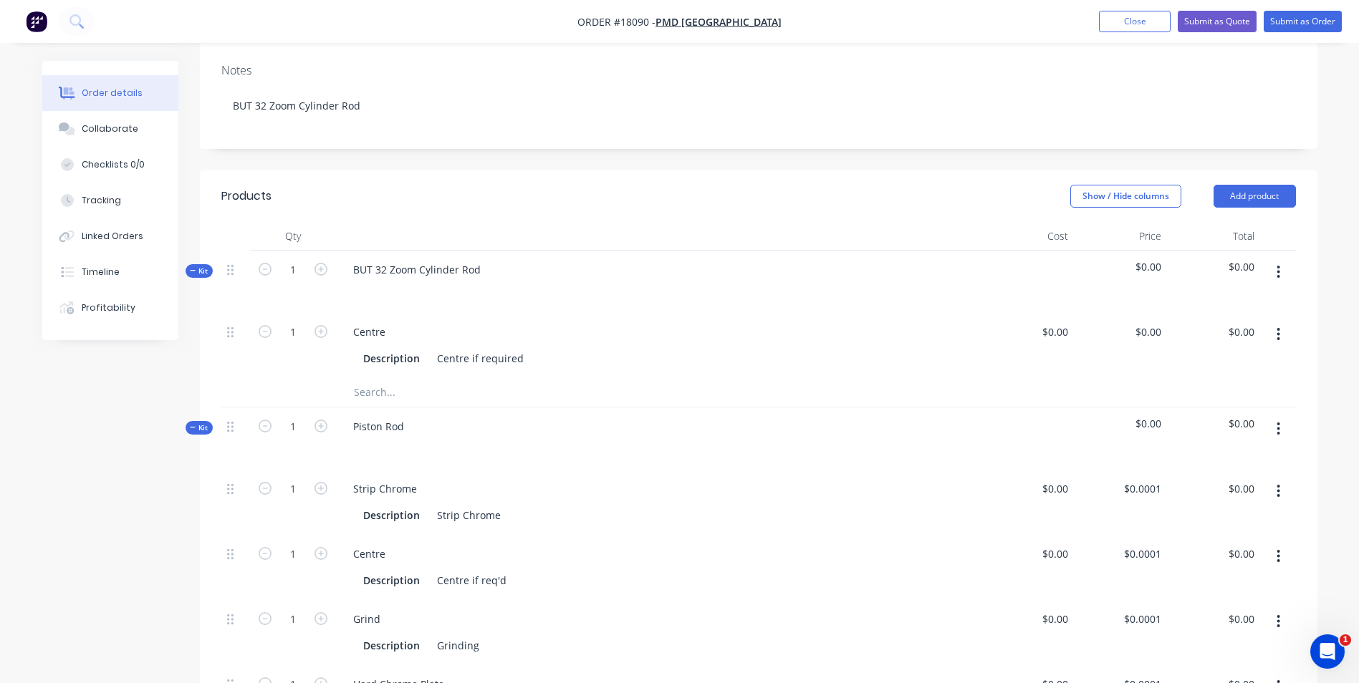
click at [1276, 340] on button "button" at bounding box center [1279, 335] width 34 height 26
click at [1176, 426] on div "Delete" at bounding box center [1228, 429] width 110 height 21
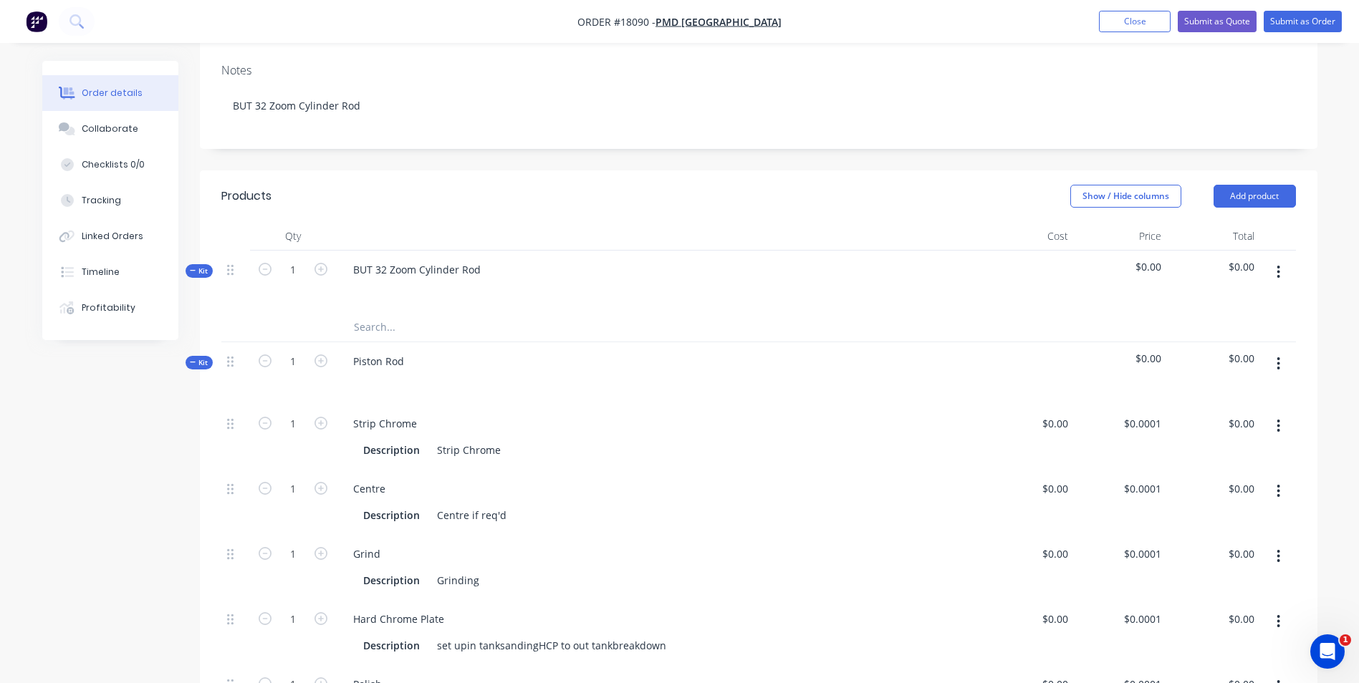
click at [1279, 271] on icon "button" at bounding box center [1278, 272] width 3 height 13
click at [1201, 399] on div "Delete" at bounding box center [1228, 395] width 110 height 21
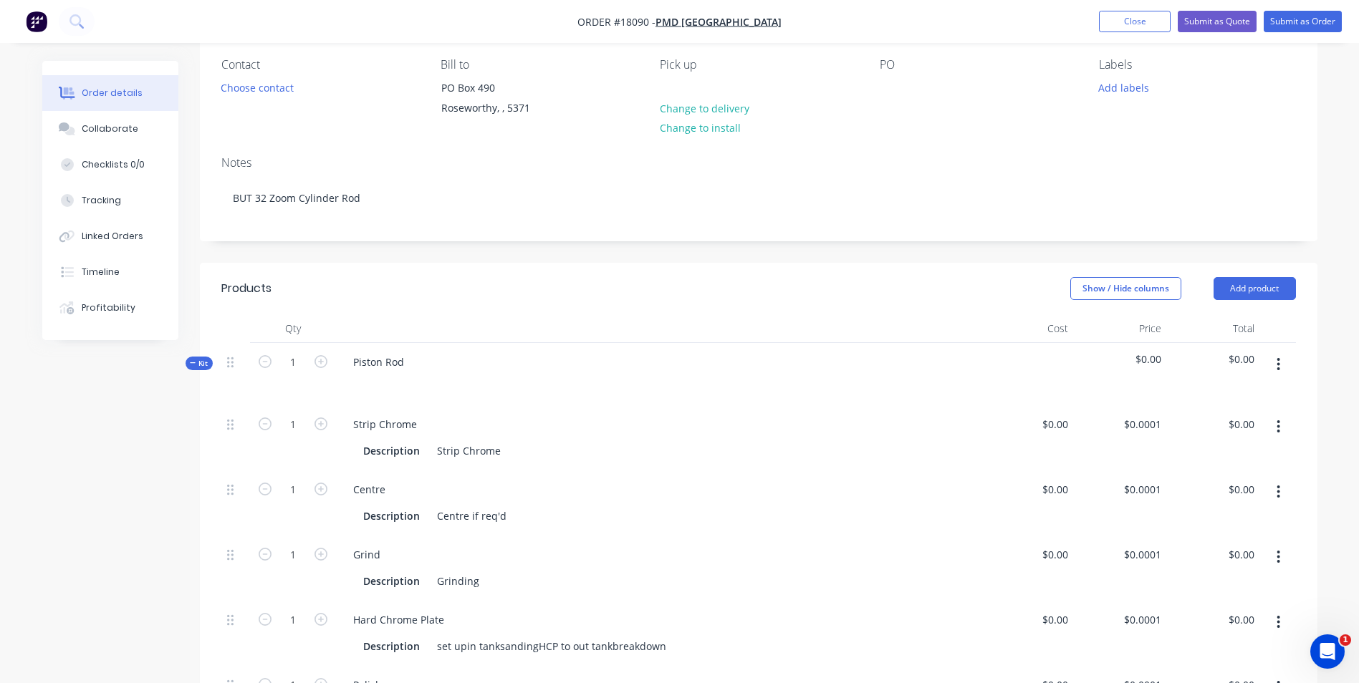
scroll to position [72, 0]
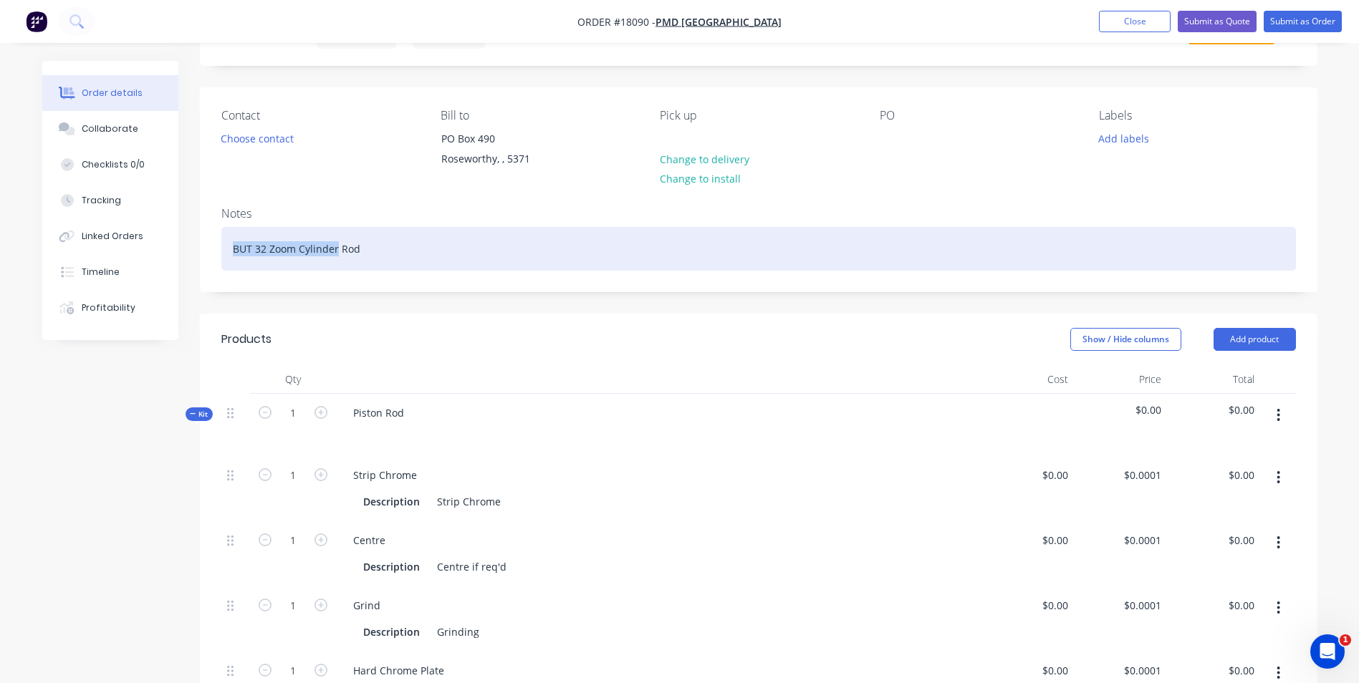
drag, startPoint x: 337, startPoint y: 249, endPoint x: 227, endPoint y: 248, distance: 109.6
click at [228, 249] on div "BUT 32 Zoom Cylinder Rod" at bounding box center [758, 249] width 1075 height 44
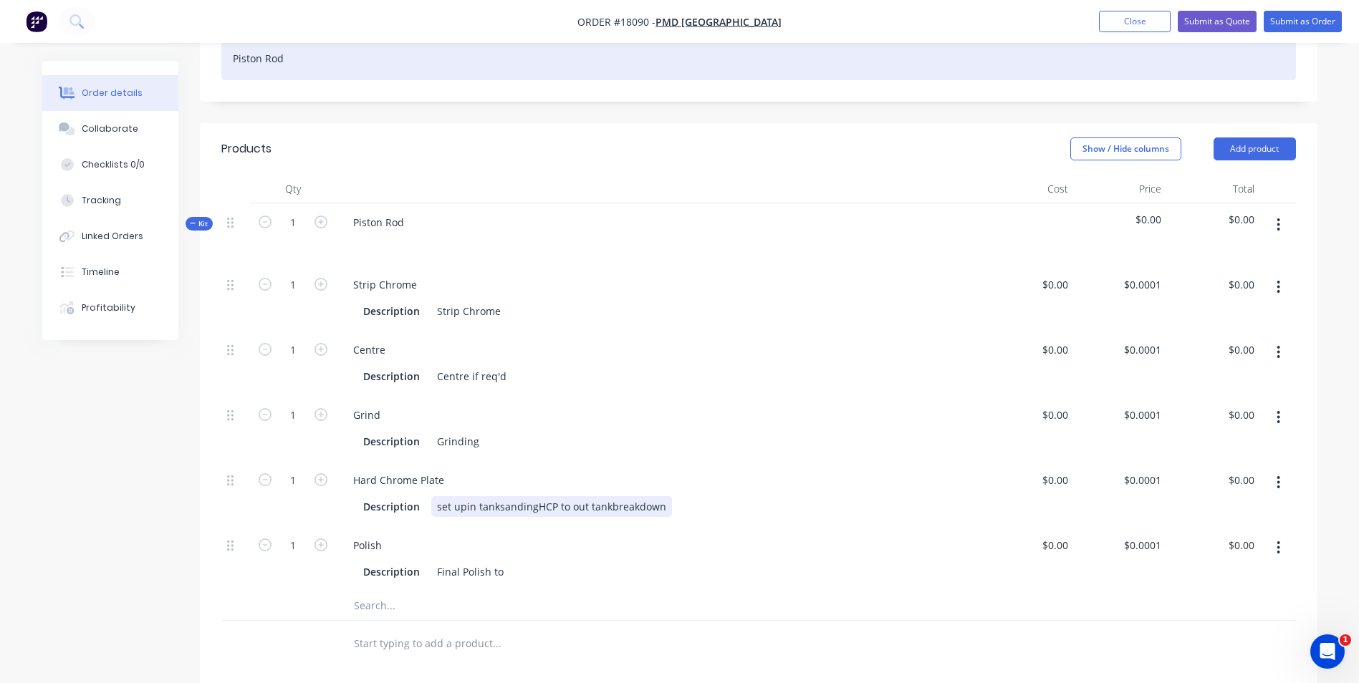
scroll to position [287, 0]
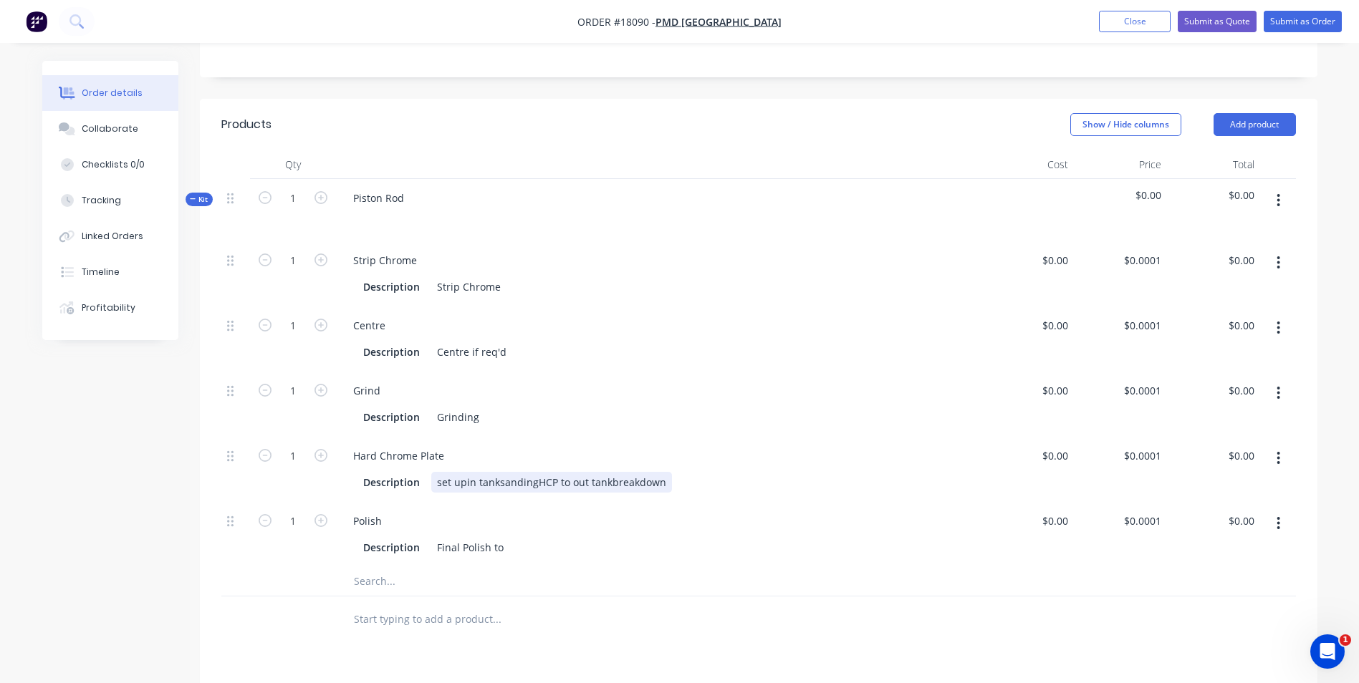
click at [464, 483] on div "set upin tanksandingHCP to out tankbreakdown" at bounding box center [551, 482] width 241 height 21
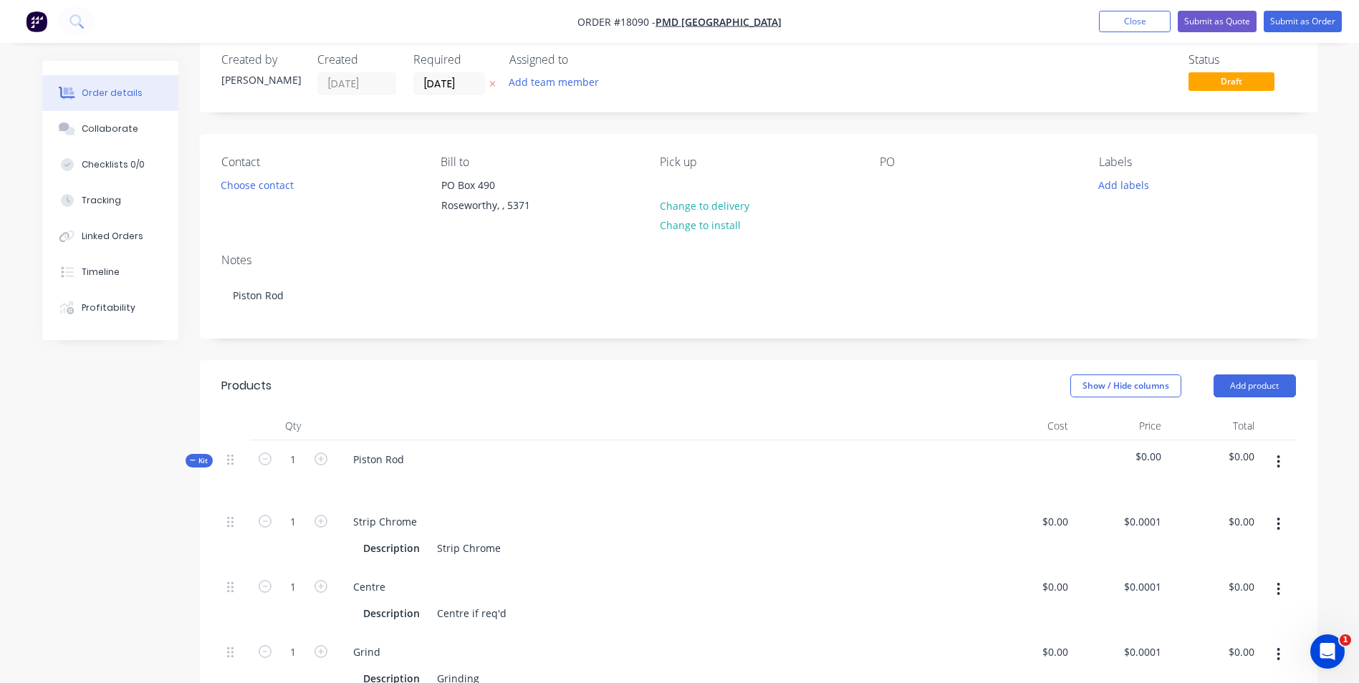
scroll to position [0, 0]
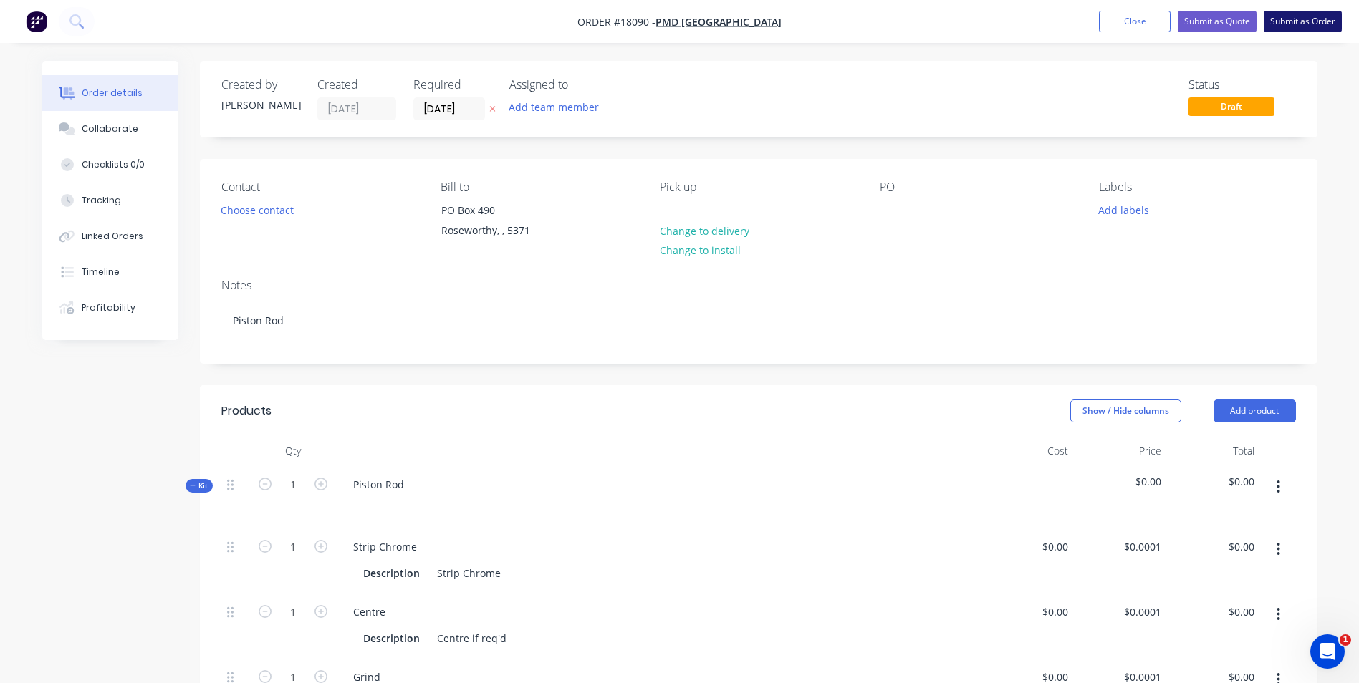
click at [1304, 25] on button "Submit as Order" at bounding box center [1303, 21] width 78 height 21
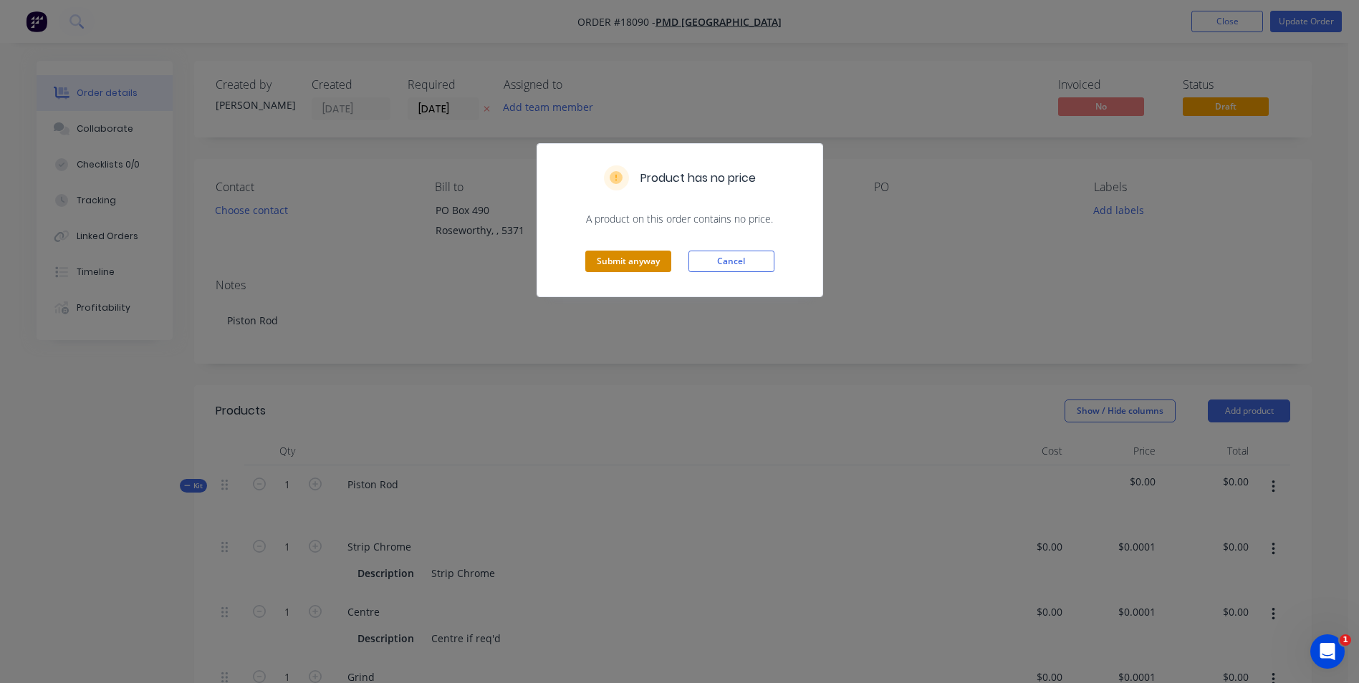
click at [637, 260] on button "Submit anyway" at bounding box center [628, 261] width 86 height 21
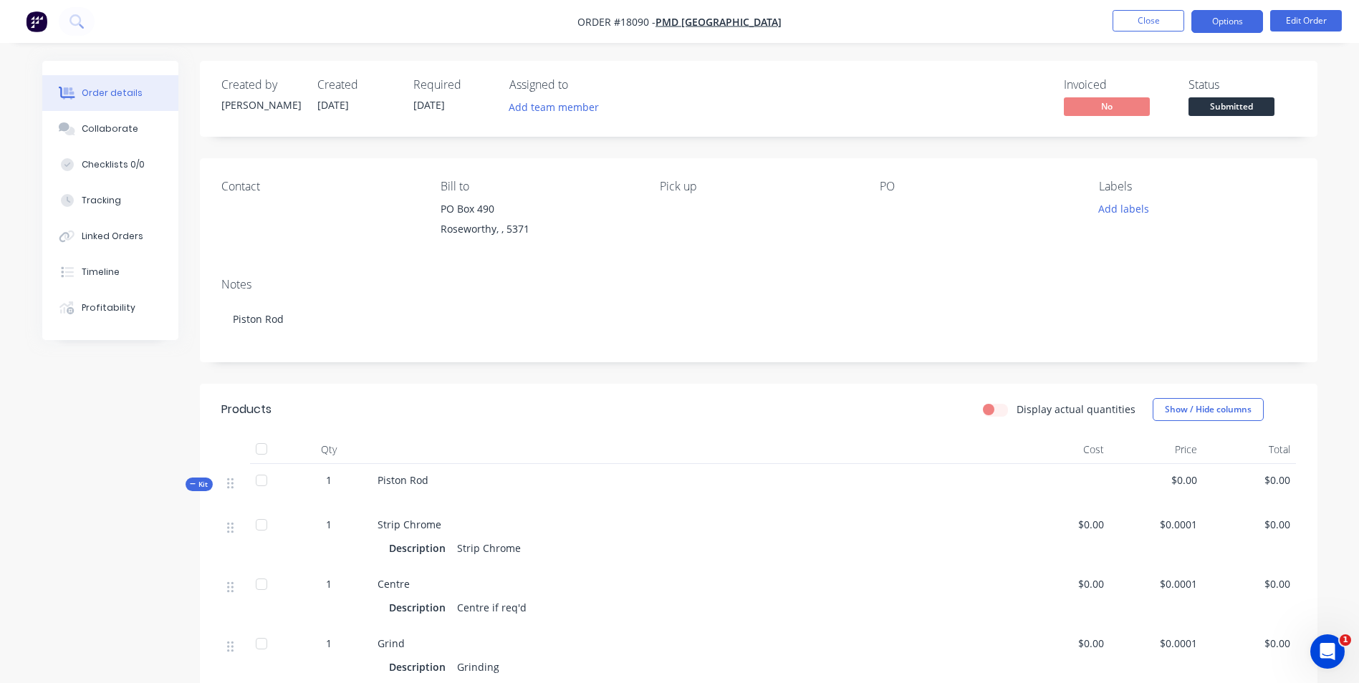
click at [1229, 24] on button "Options" at bounding box center [1227, 21] width 72 height 23
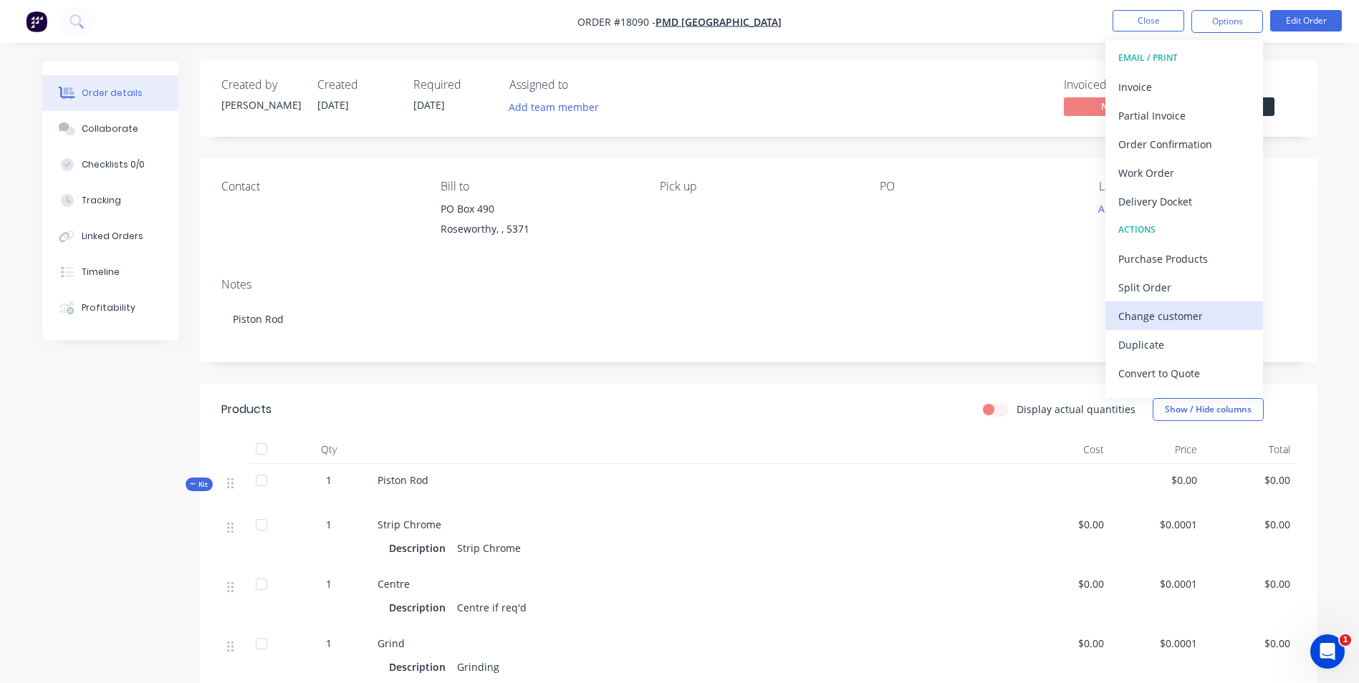
click at [1185, 313] on div "Change customer" at bounding box center [1184, 316] width 132 height 21
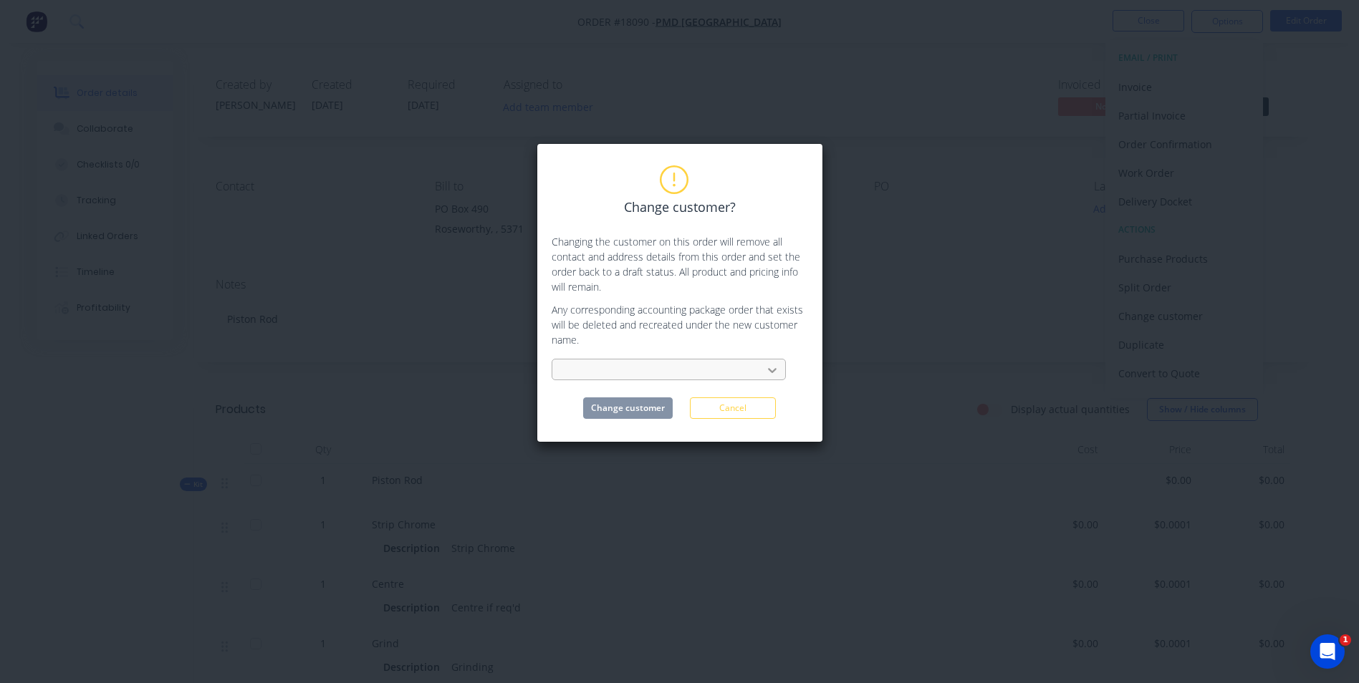
click at [776, 372] on icon at bounding box center [772, 370] width 14 height 14
type input "K"
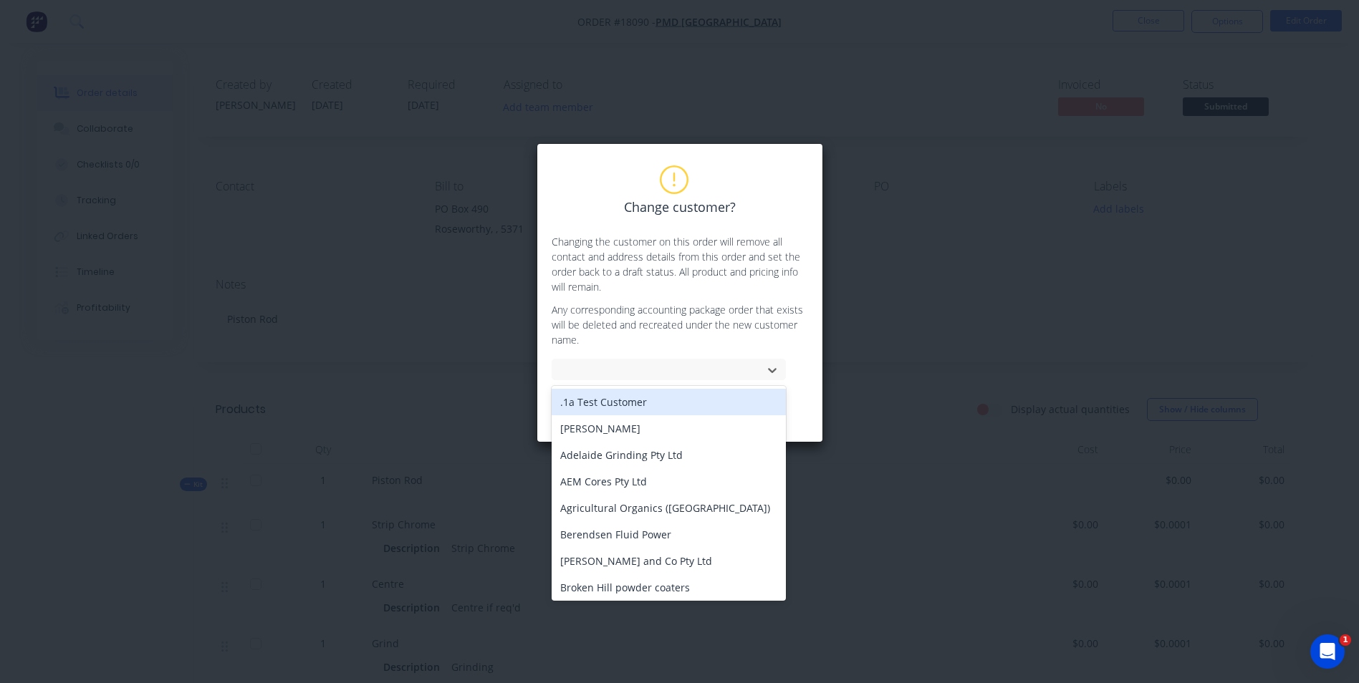
click at [876, 112] on div "Change customer? Changing the customer on this order will remove all contact an…" at bounding box center [679, 341] width 1359 height 683
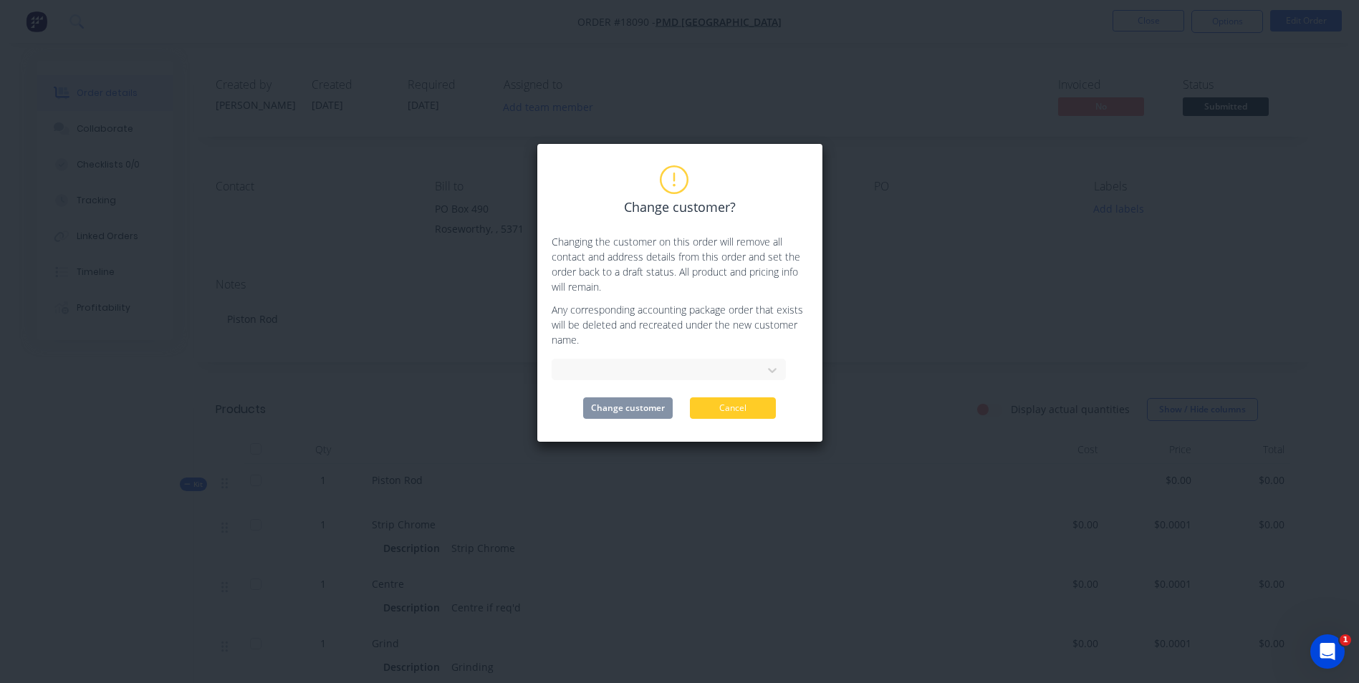
click at [728, 410] on button "Cancel" at bounding box center [733, 408] width 86 height 21
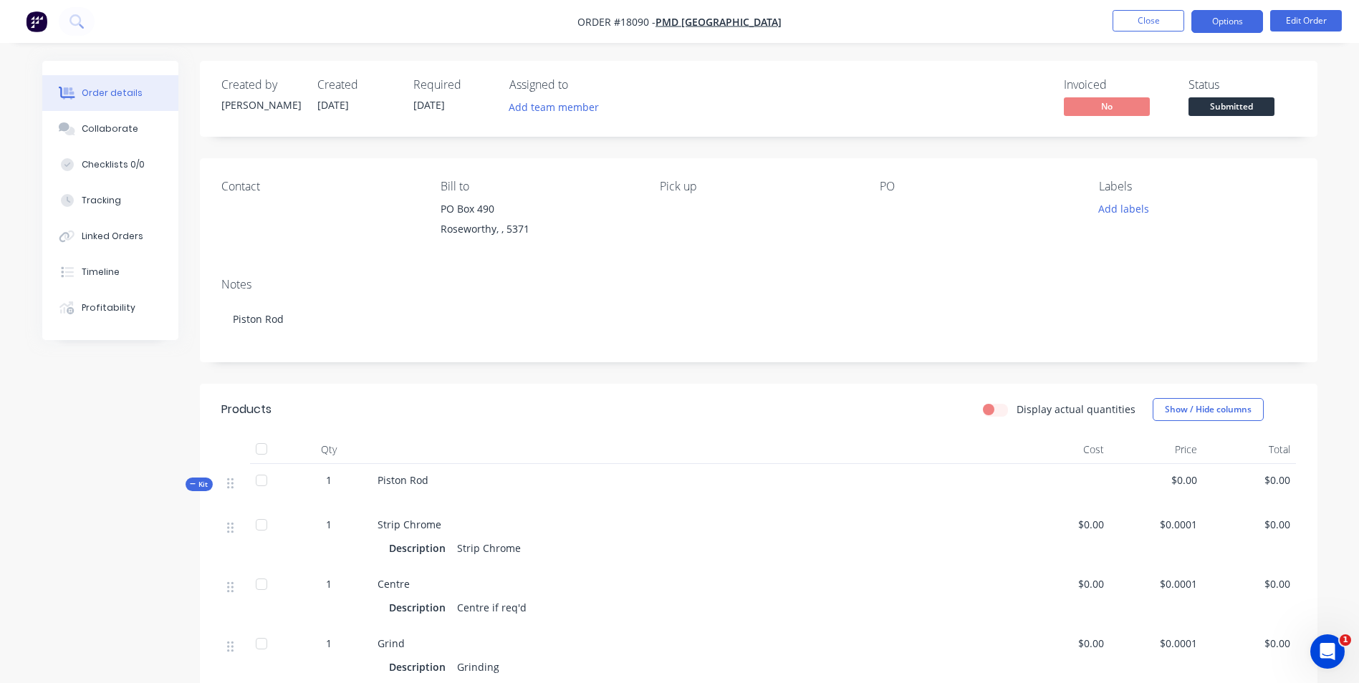
click at [1233, 19] on button "Options" at bounding box center [1227, 21] width 72 height 23
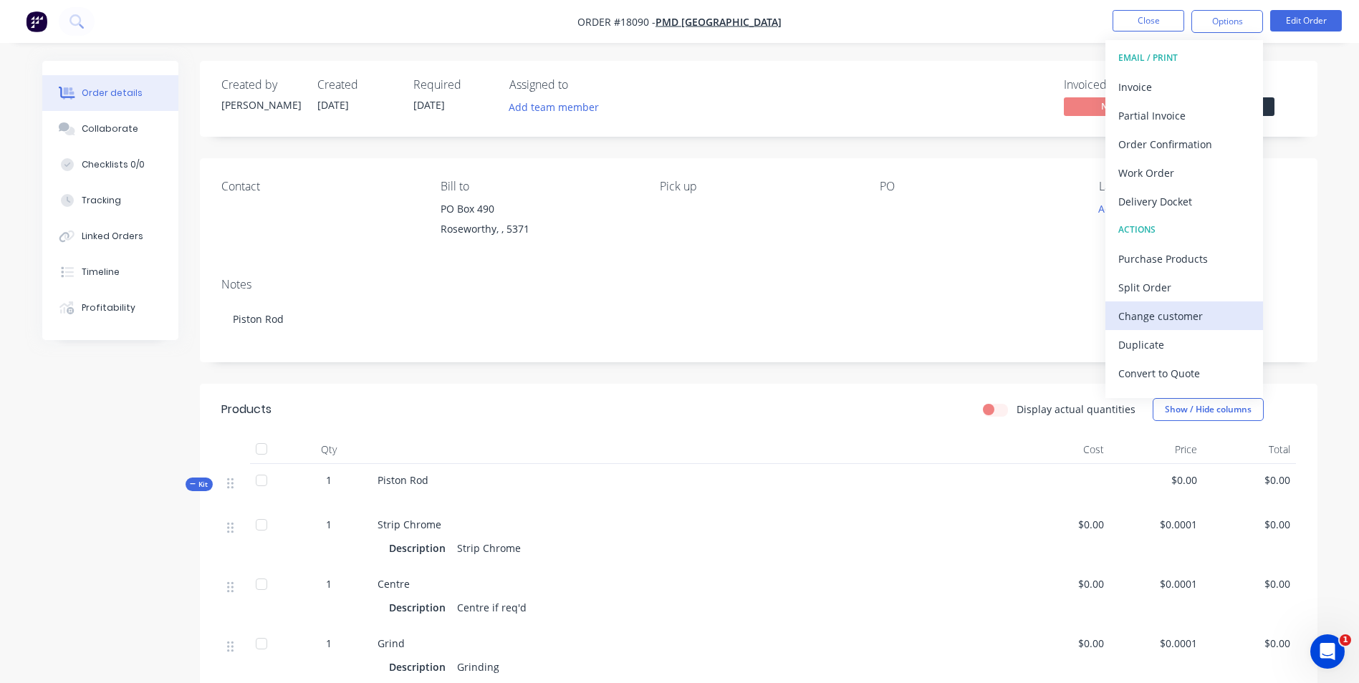
click at [1166, 312] on div "Change customer" at bounding box center [1184, 316] width 132 height 21
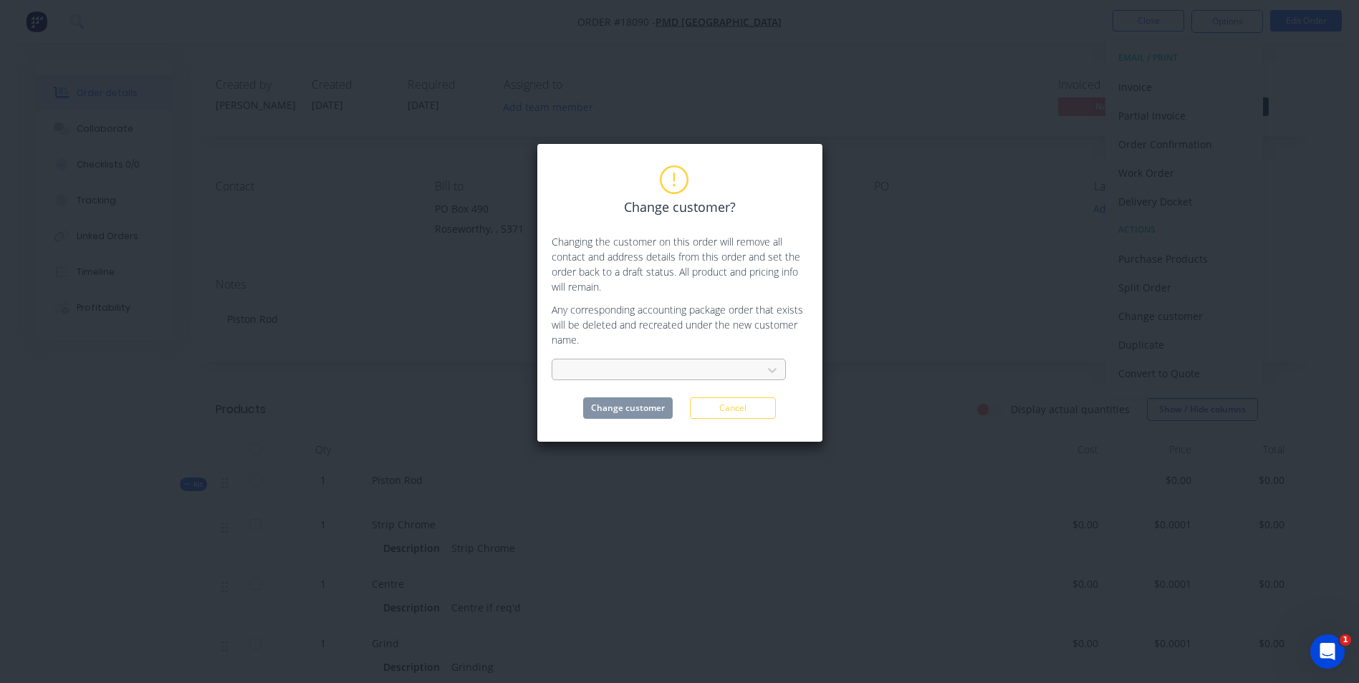
click at [657, 378] on div at bounding box center [659, 371] width 191 height 18
type input "K"
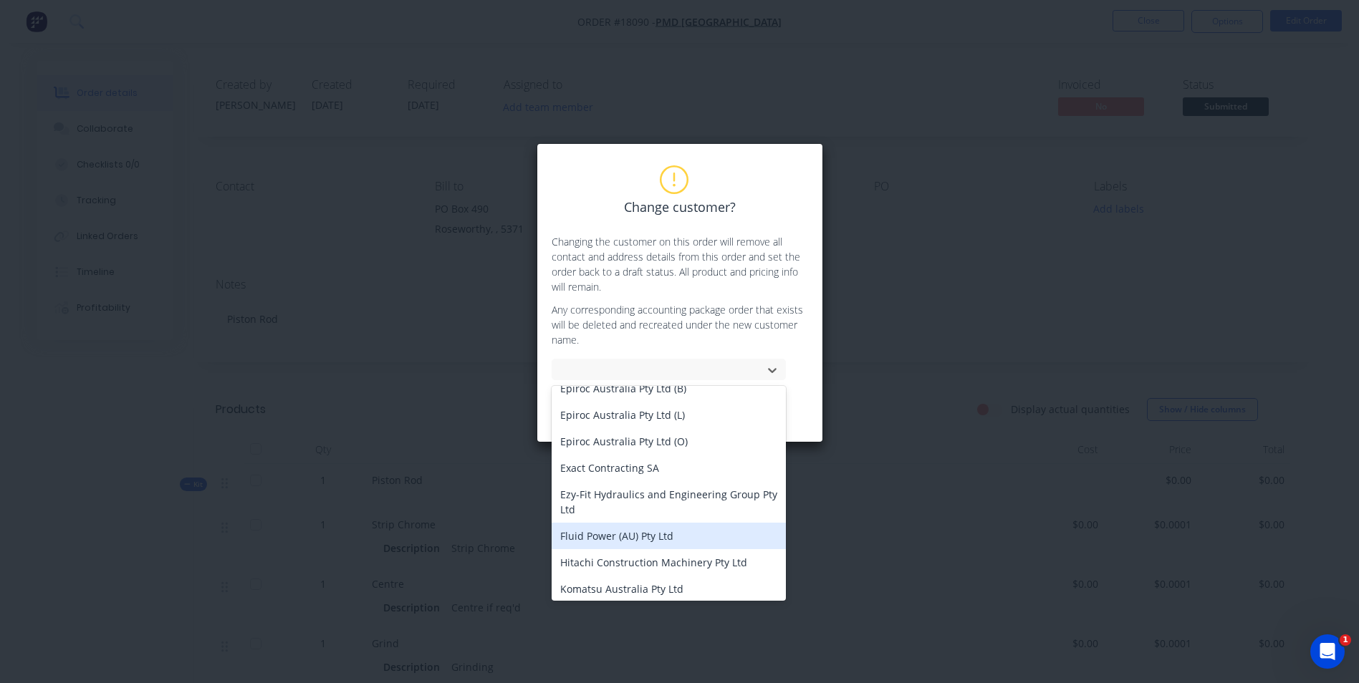
scroll to position [430, 0]
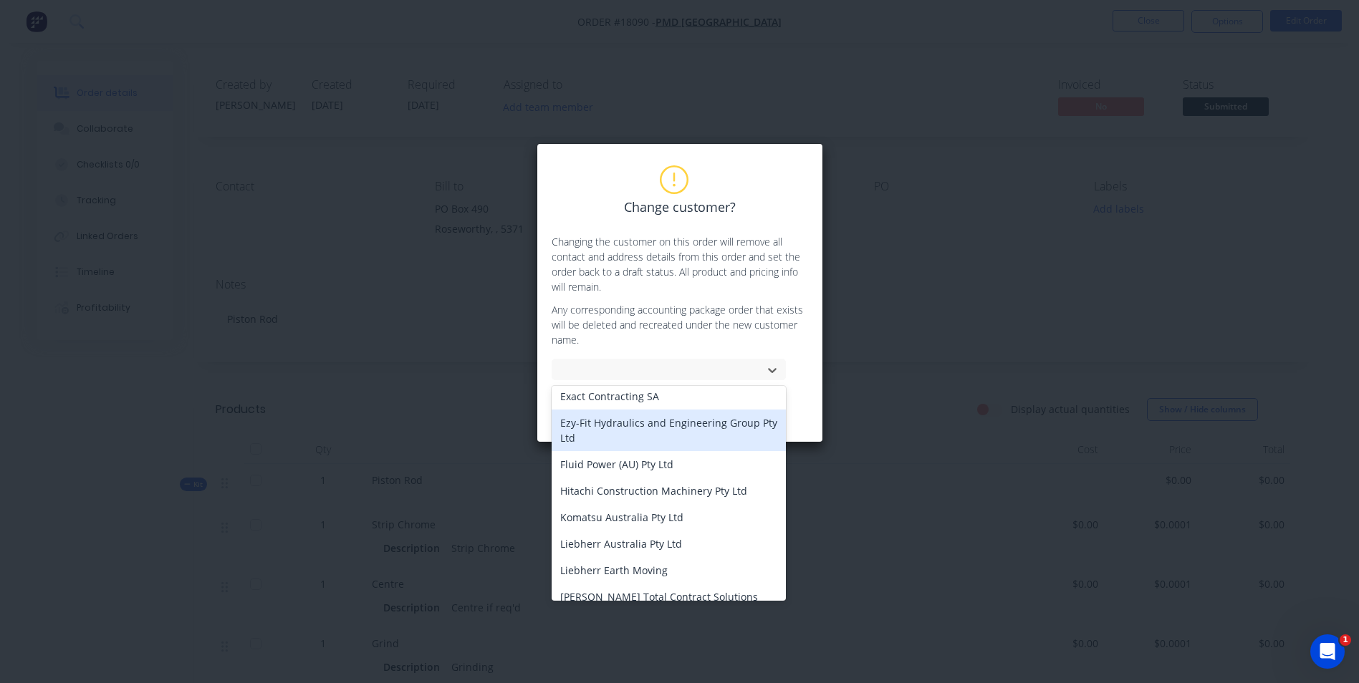
click at [817, 413] on div "Change customer? Changing the customer on this order will remove all contact an…" at bounding box center [680, 292] width 287 height 299
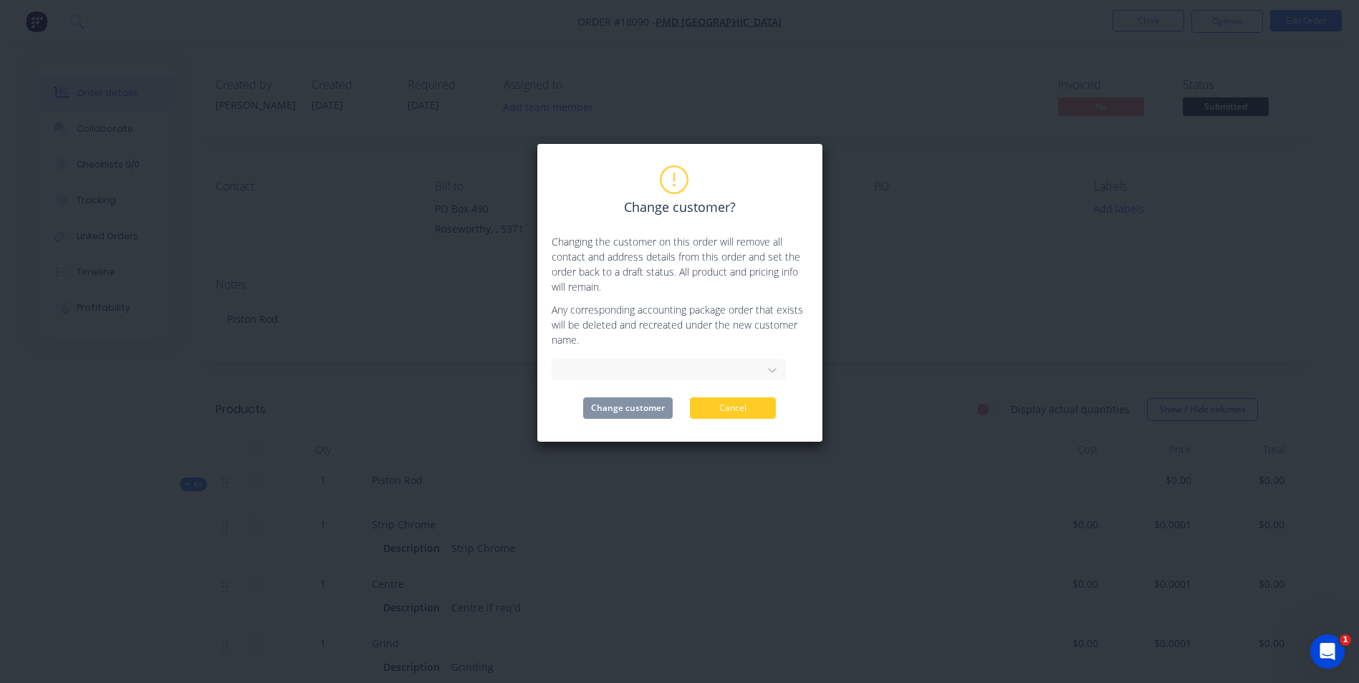
click at [747, 413] on button "Cancel" at bounding box center [733, 408] width 86 height 21
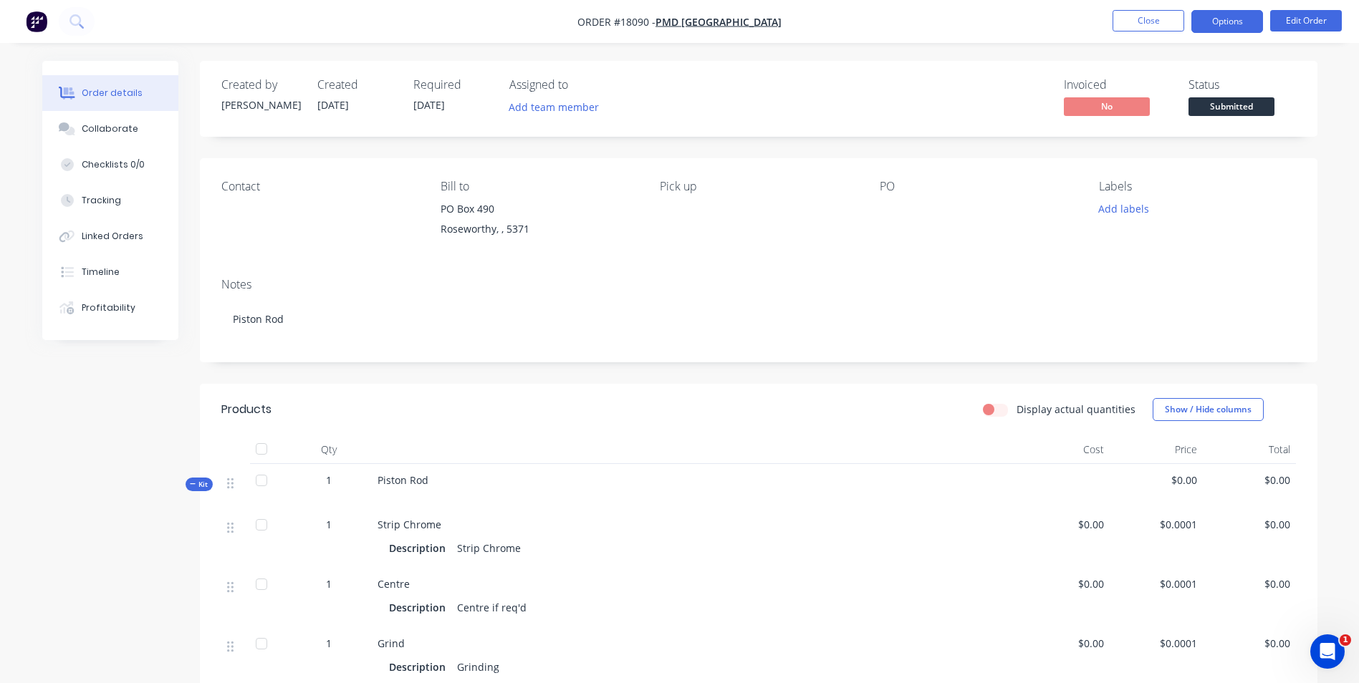
click at [1227, 11] on button "Options" at bounding box center [1227, 21] width 72 height 23
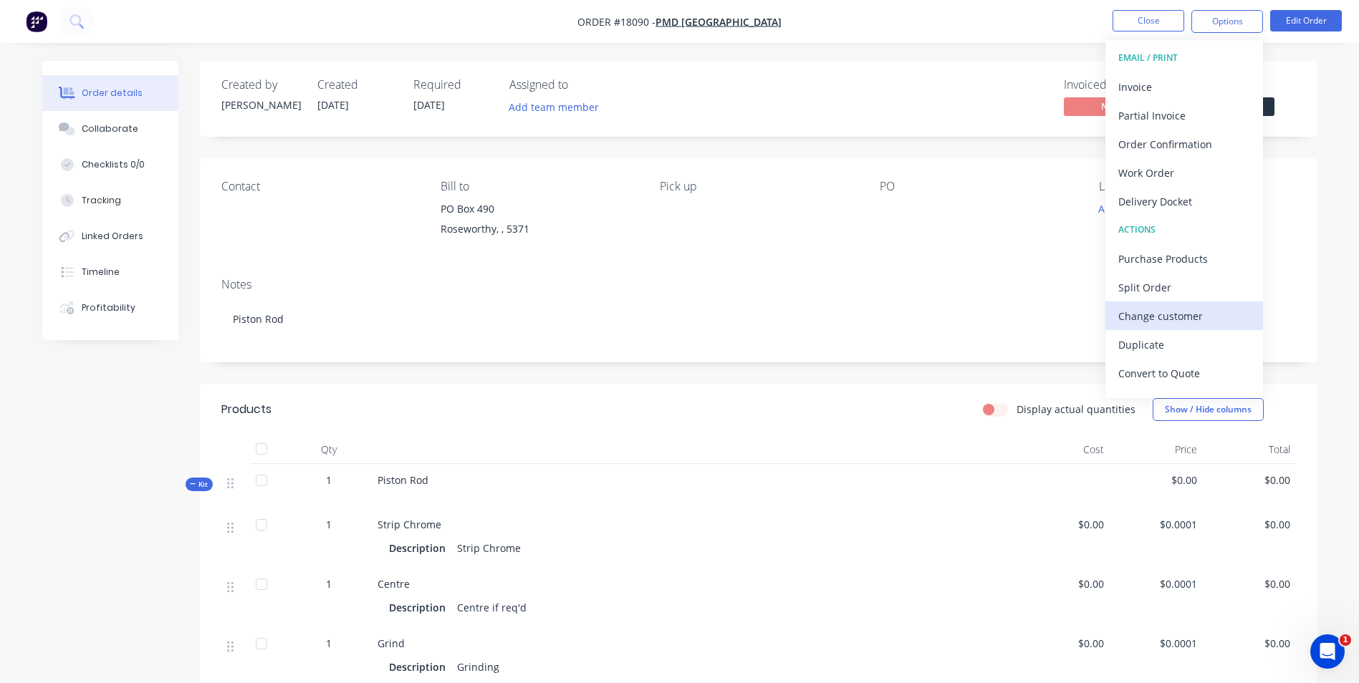
click at [1172, 315] on div "Change customer" at bounding box center [1184, 316] width 132 height 21
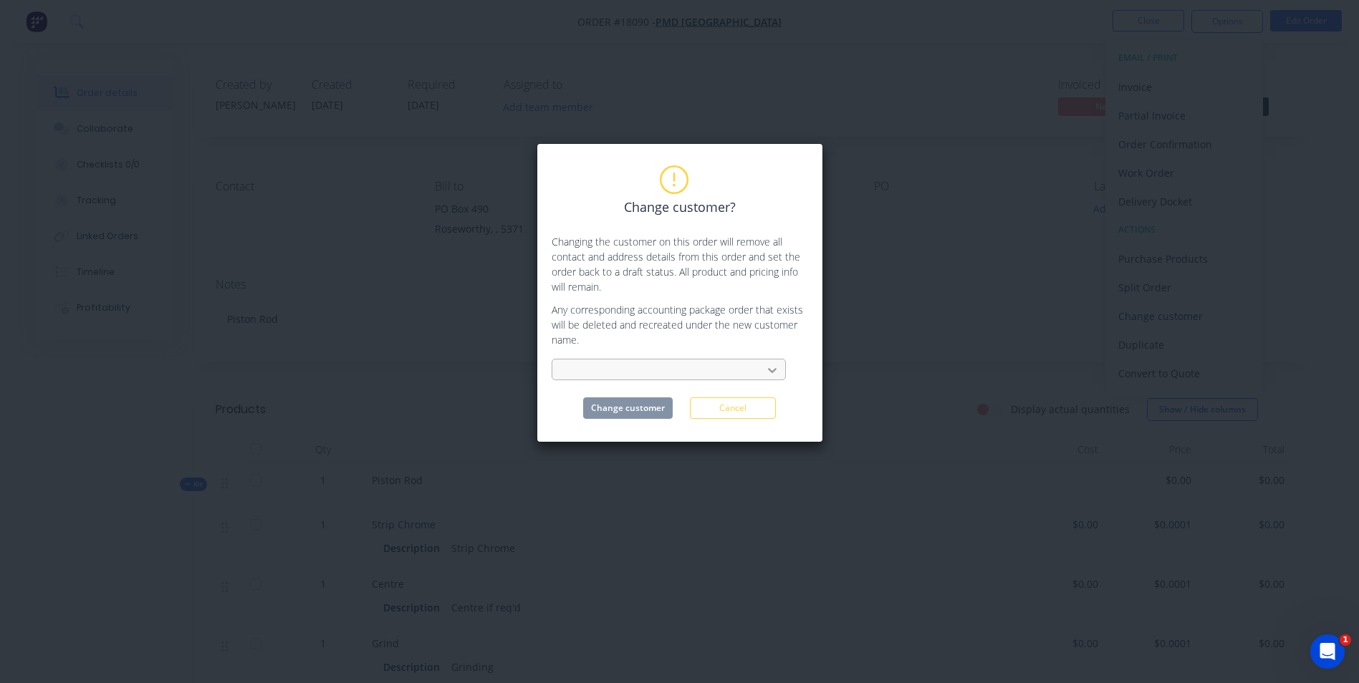
click at [760, 370] on div at bounding box center [772, 370] width 26 height 23
type input "KG"
click at [814, 394] on div "Change customer? Changing the customer on this order will remove all contact an…" at bounding box center [680, 292] width 287 height 299
click at [730, 412] on button "Cancel" at bounding box center [733, 408] width 86 height 21
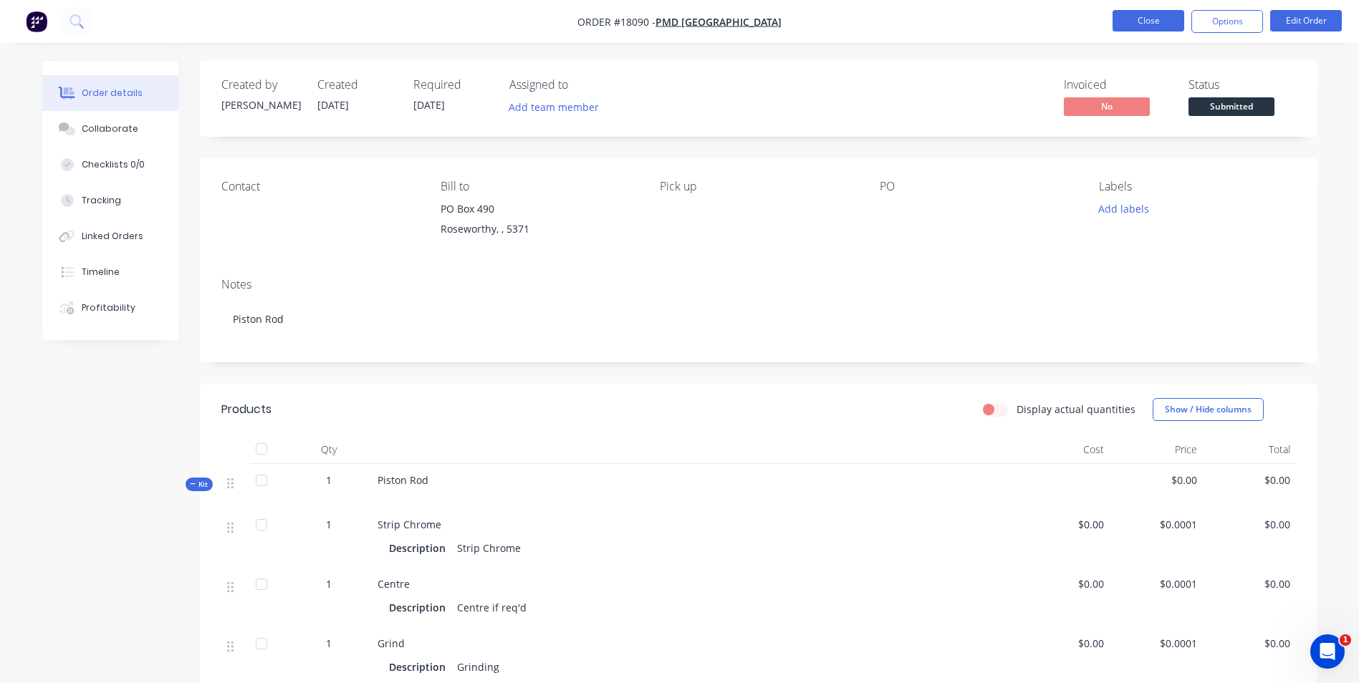
click at [1168, 23] on button "Close" at bounding box center [1149, 20] width 72 height 21
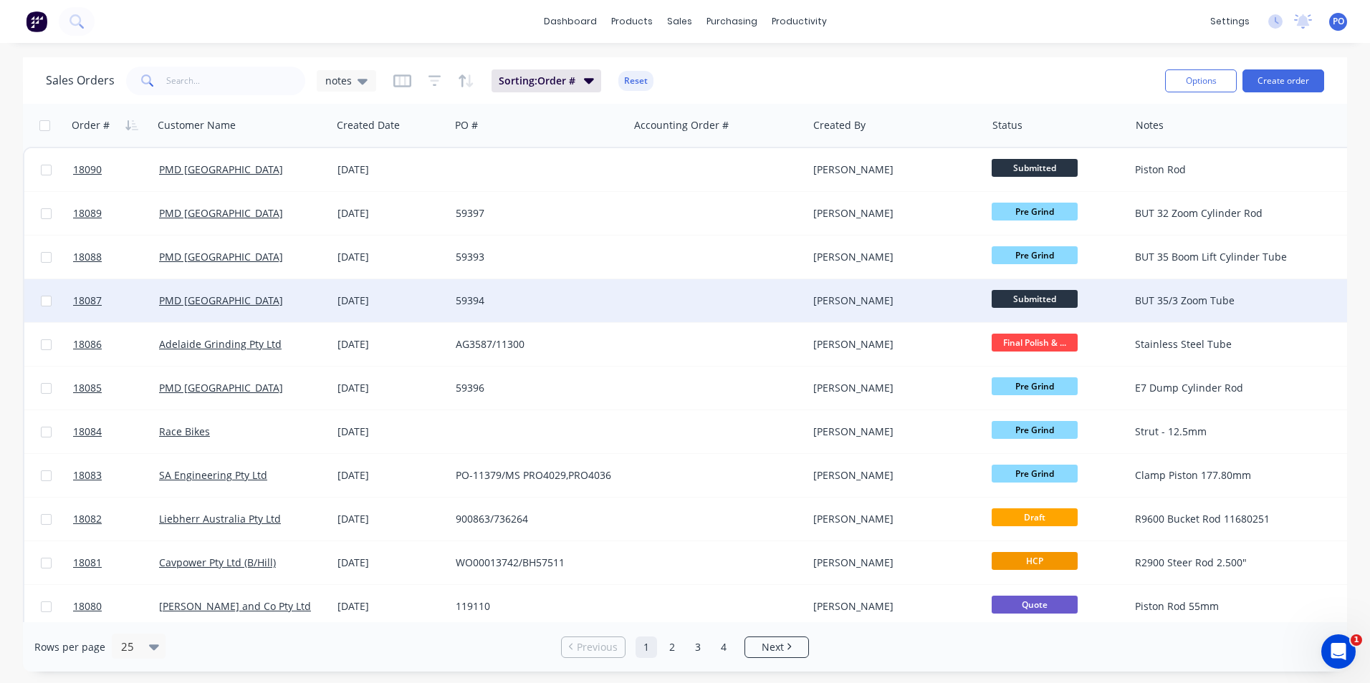
click at [507, 295] on div "59394" at bounding box center [535, 301] width 159 height 14
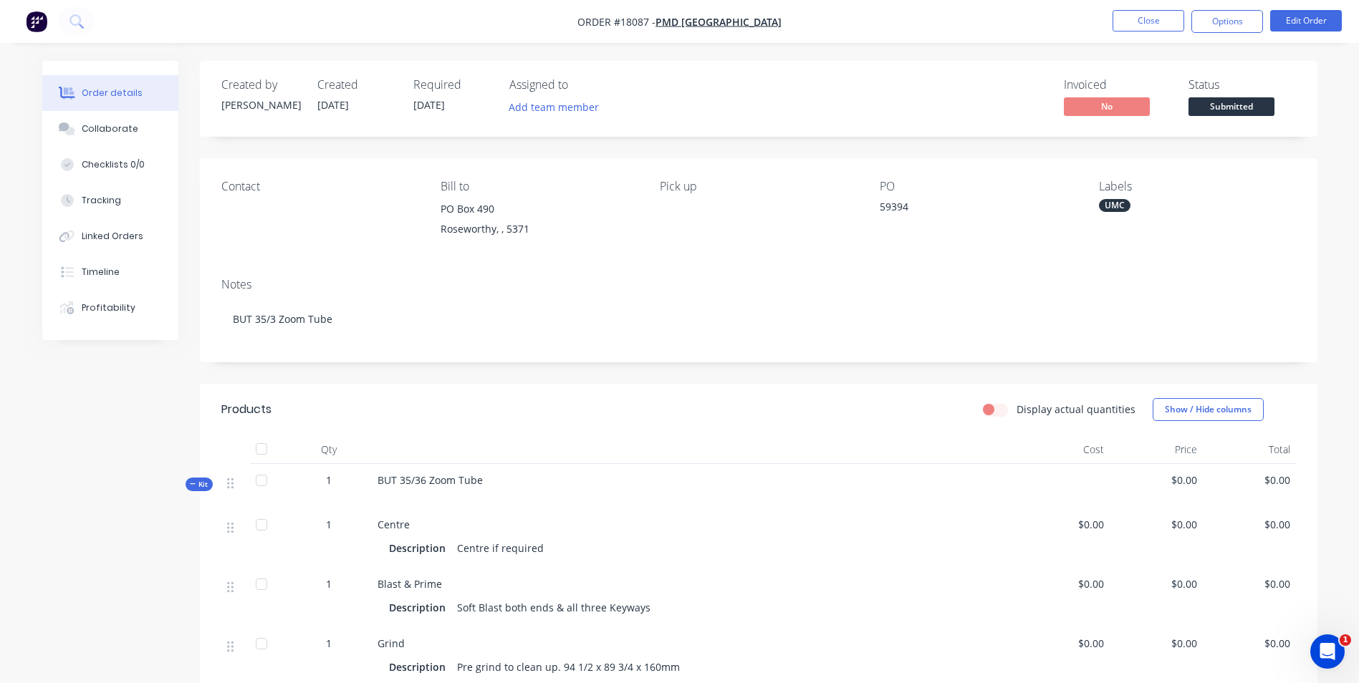
click at [1240, 103] on span "Submitted" at bounding box center [1232, 106] width 86 height 18
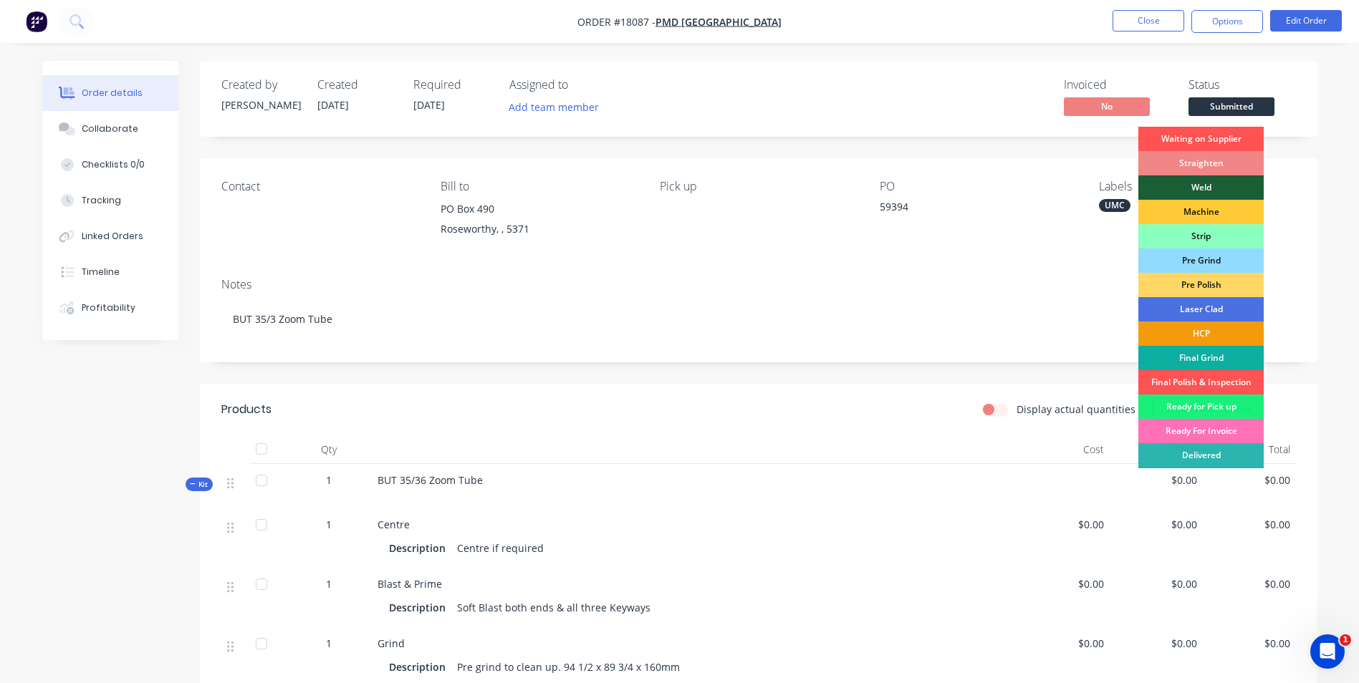
click at [1002, 265] on div "Contact Bill to PO Box 490 Roseworthy, , 5371 Pick up PO 59394 Labels UMC Notes…" at bounding box center [759, 260] width 1118 height 204
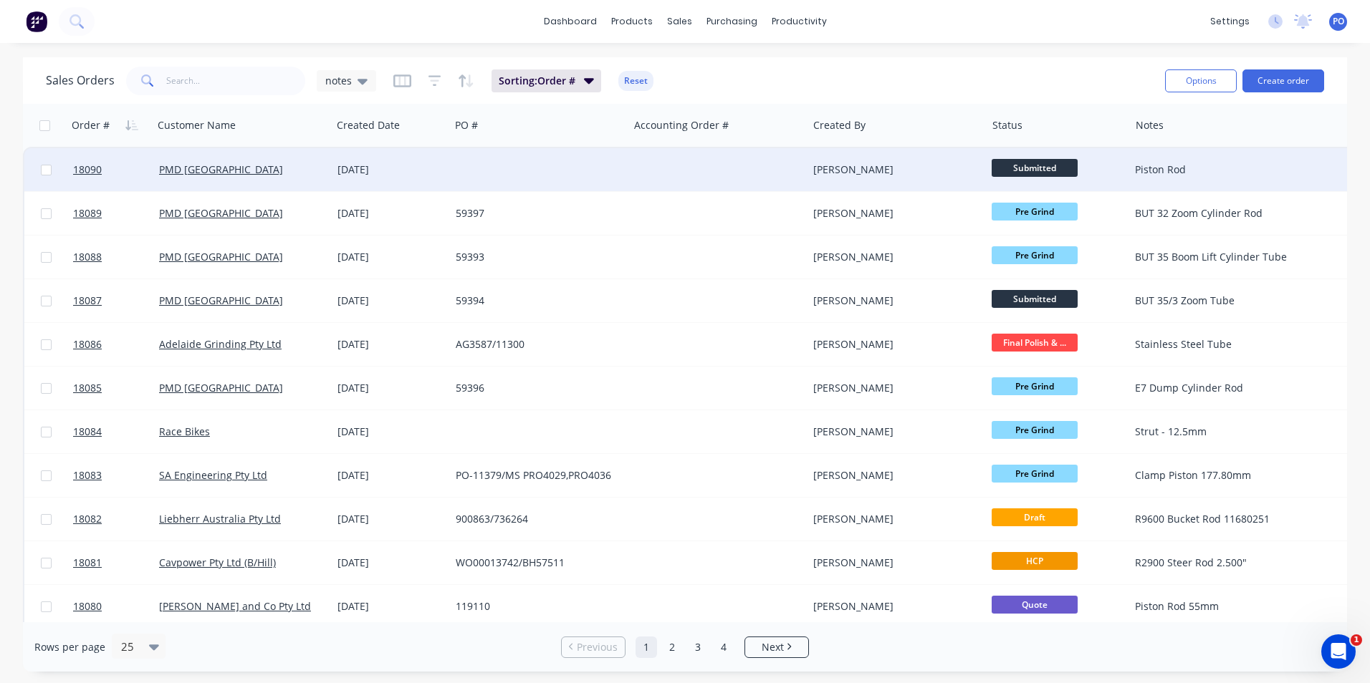
click at [582, 168] on div at bounding box center [539, 169] width 178 height 43
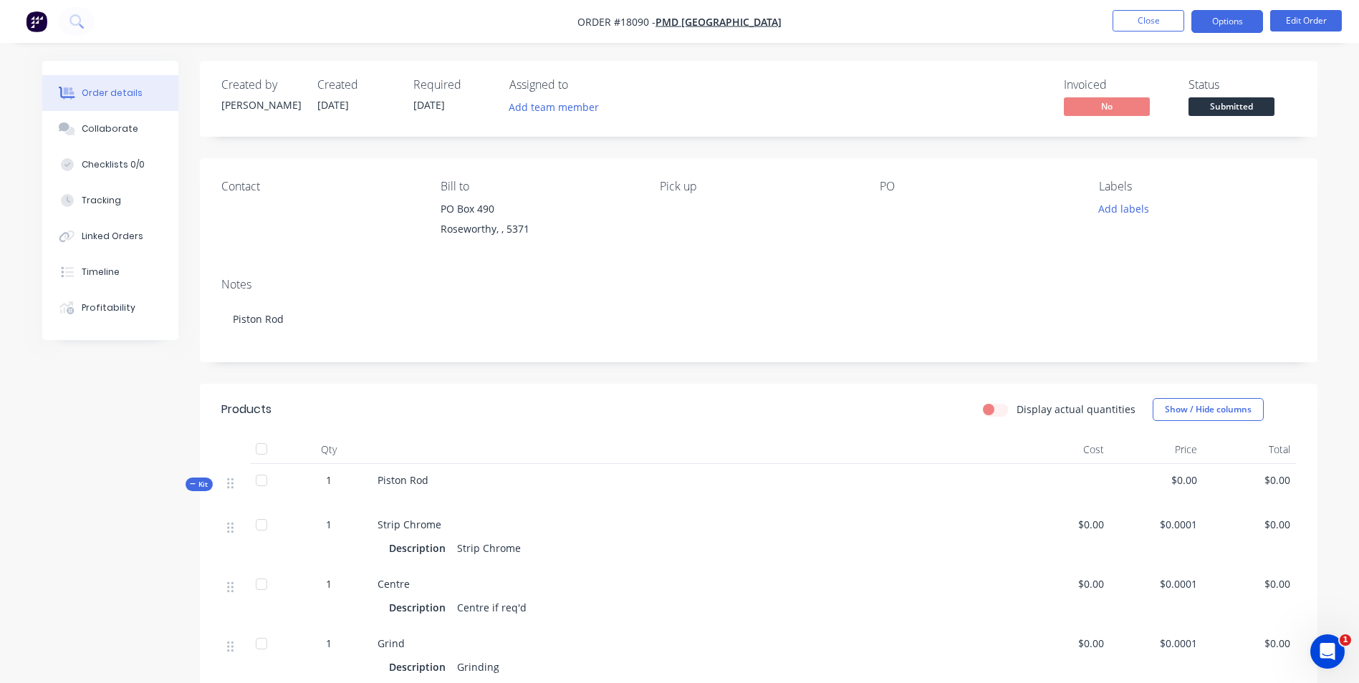
click at [1244, 29] on button "Options" at bounding box center [1227, 21] width 72 height 23
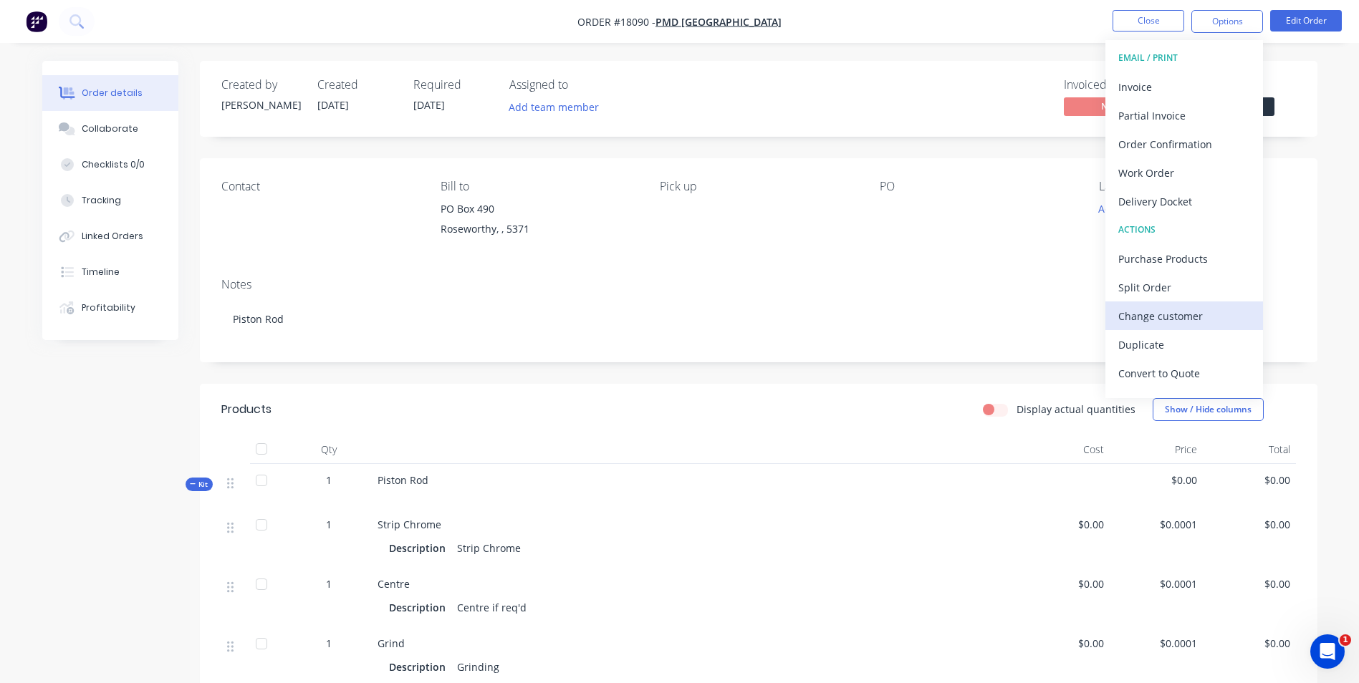
click at [1193, 307] on div "Change customer" at bounding box center [1184, 316] width 132 height 21
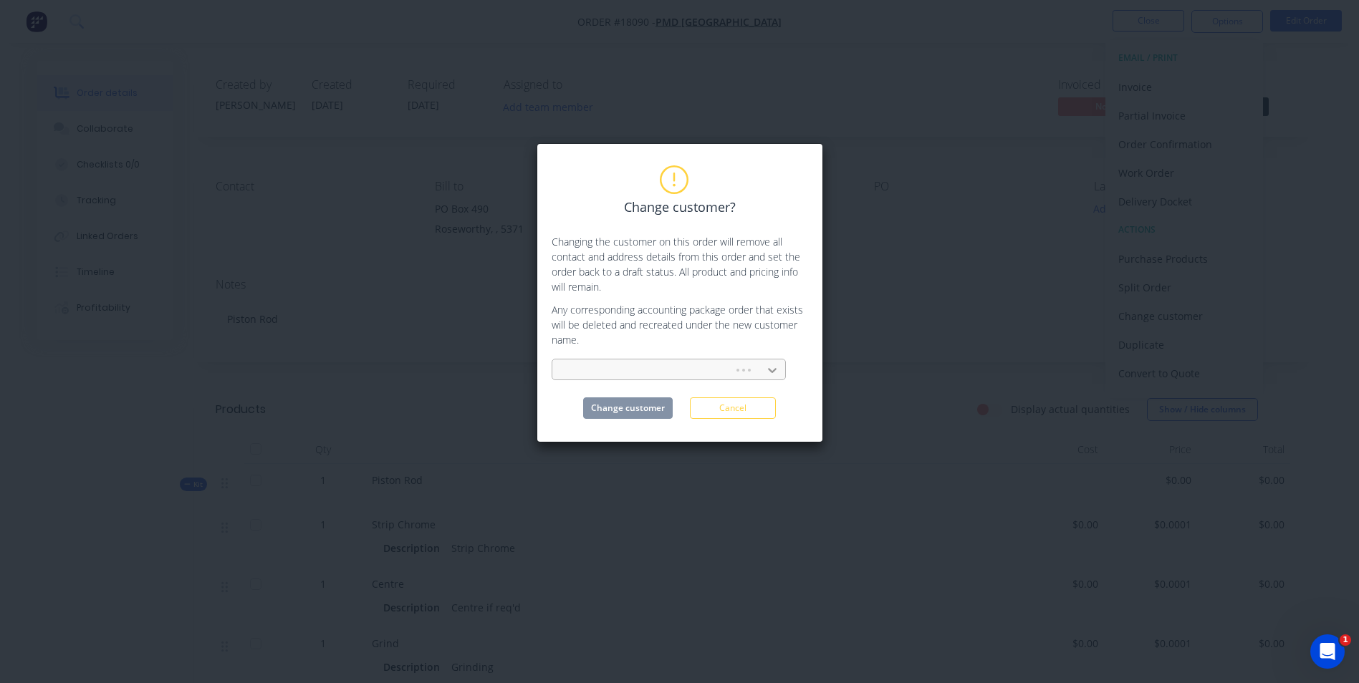
click at [778, 363] on icon at bounding box center [772, 370] width 14 height 14
type input "KGF"
click at [664, 403] on div "KGF Precision Grinding" at bounding box center [669, 402] width 234 height 27
click at [643, 410] on button "Change customer" at bounding box center [628, 408] width 90 height 21
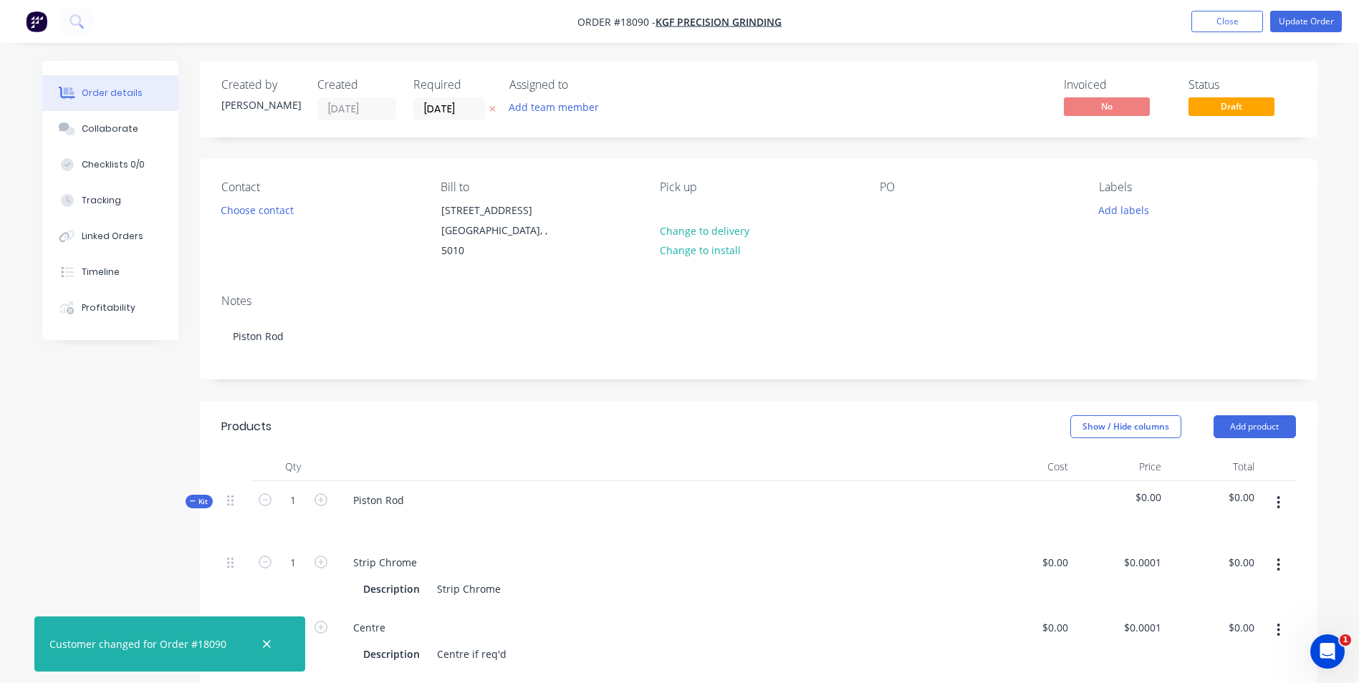
click at [897, 229] on div "PO" at bounding box center [978, 221] width 196 height 81
click at [896, 216] on div at bounding box center [891, 210] width 23 height 21
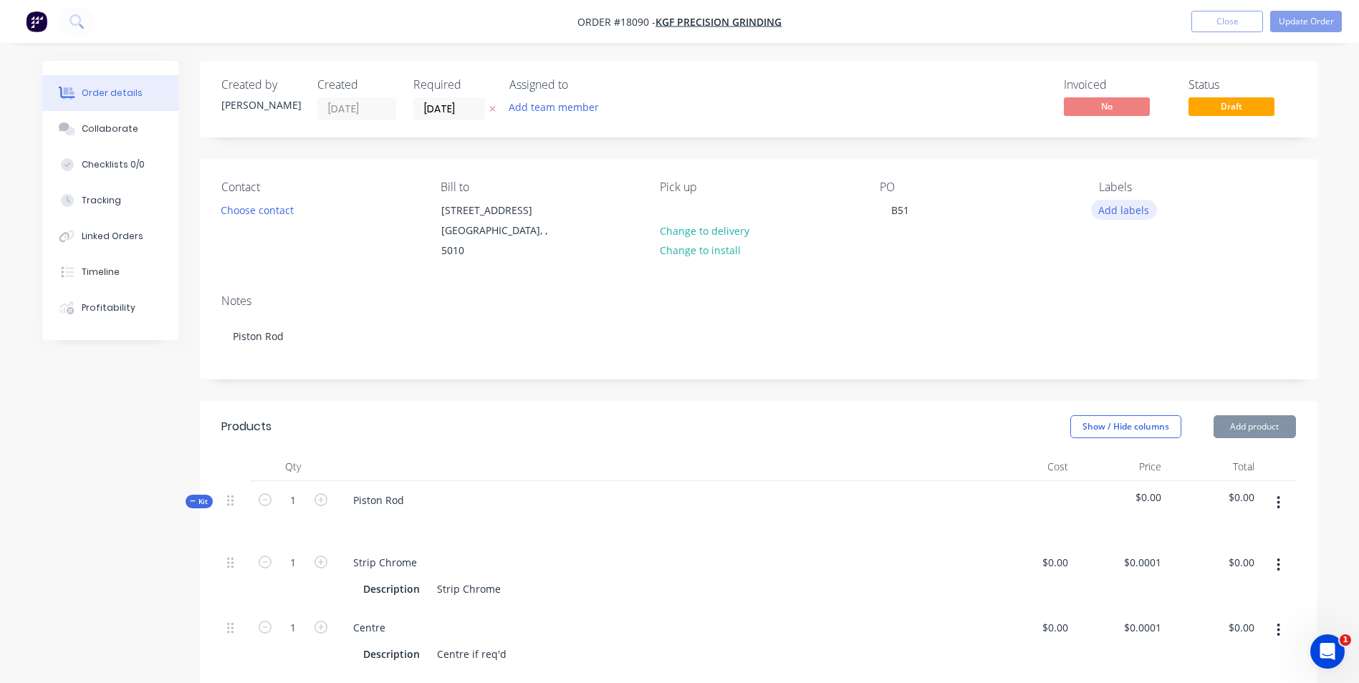
click at [1133, 208] on button "Add labels" at bounding box center [1124, 209] width 66 height 19
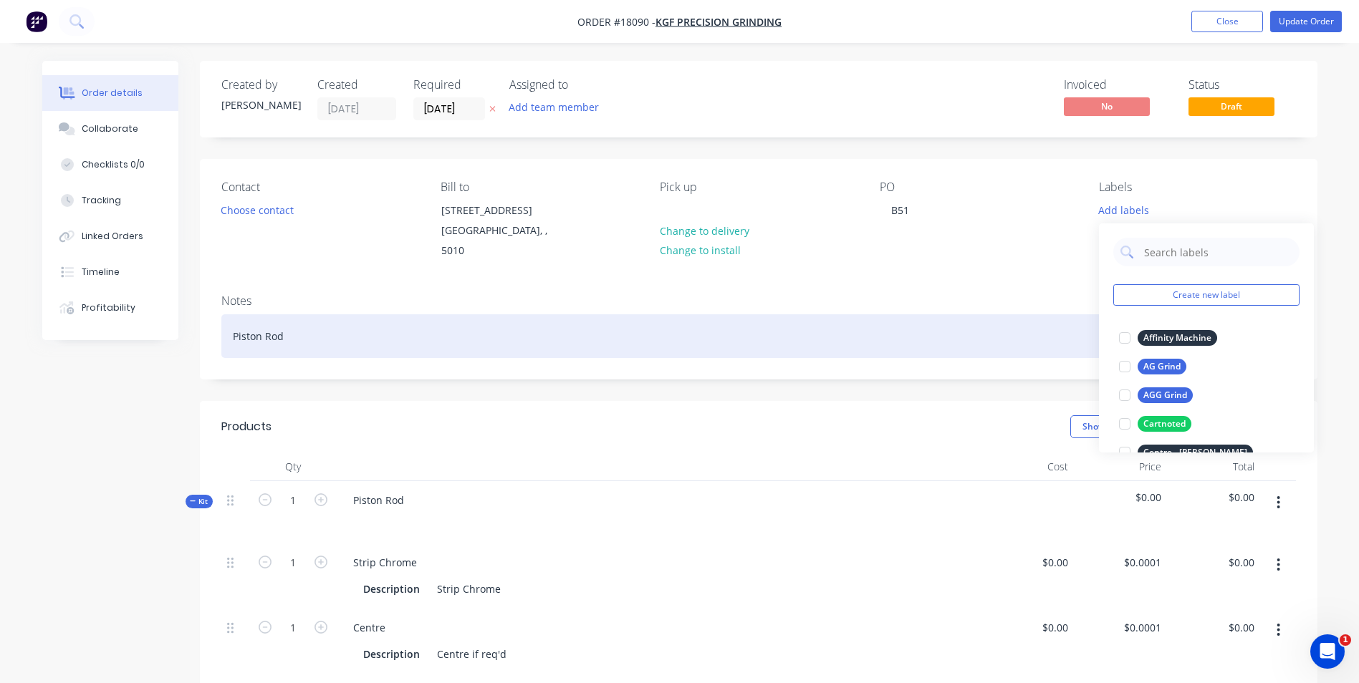
click at [403, 325] on div "Piston Rod" at bounding box center [758, 337] width 1075 height 44
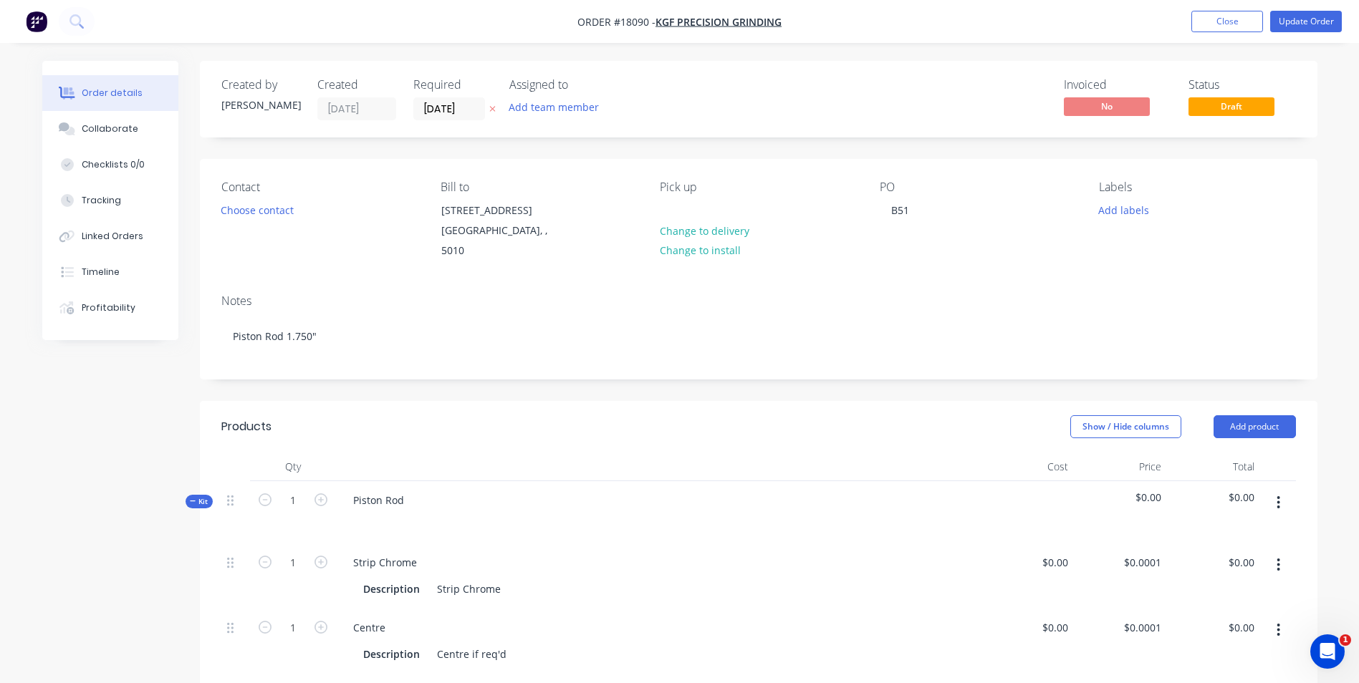
click at [418, 481] on div "Piston Rod" at bounding box center [658, 512] width 645 height 62
click at [405, 490] on div "Piston Rod" at bounding box center [379, 500] width 74 height 21
click at [1277, 557] on icon "button" at bounding box center [1279, 565] width 4 height 16
click at [1196, 650] on div "Delete" at bounding box center [1228, 660] width 110 height 21
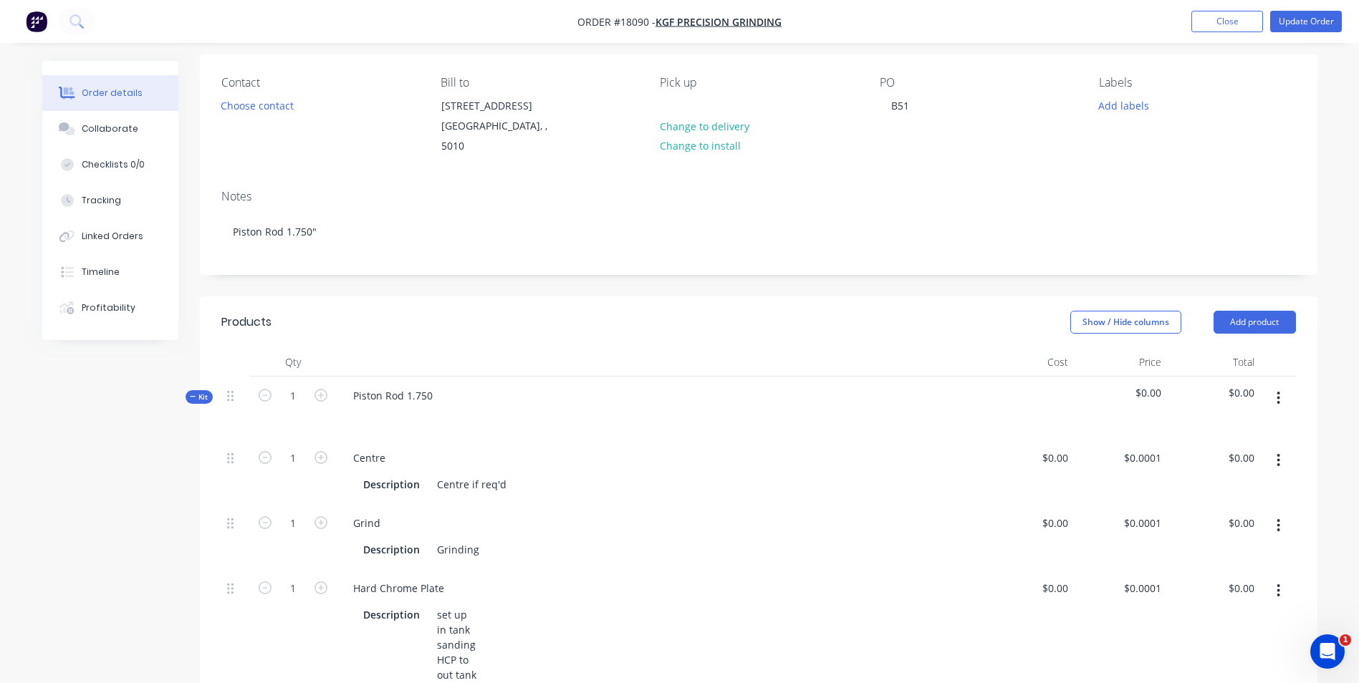
scroll to position [143, 0]
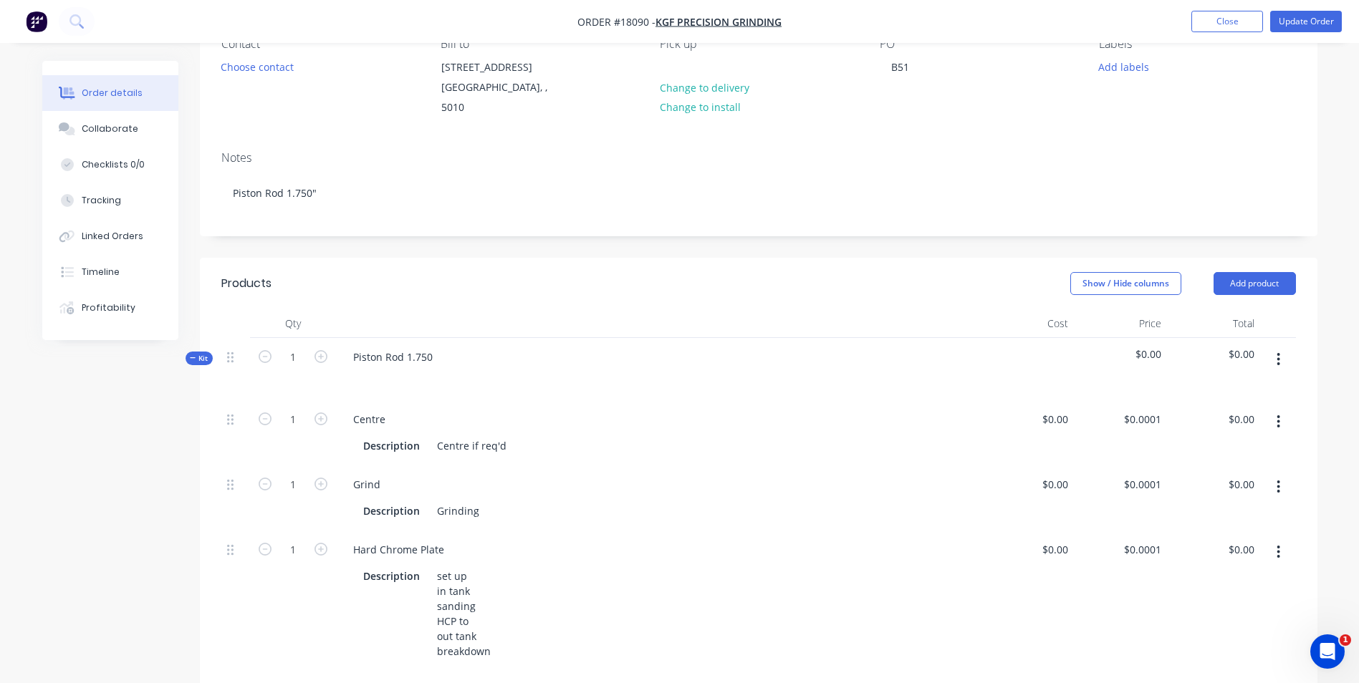
click at [1274, 474] on button "button" at bounding box center [1279, 487] width 34 height 26
click at [1194, 572] on div "Delete" at bounding box center [1228, 582] width 110 height 21
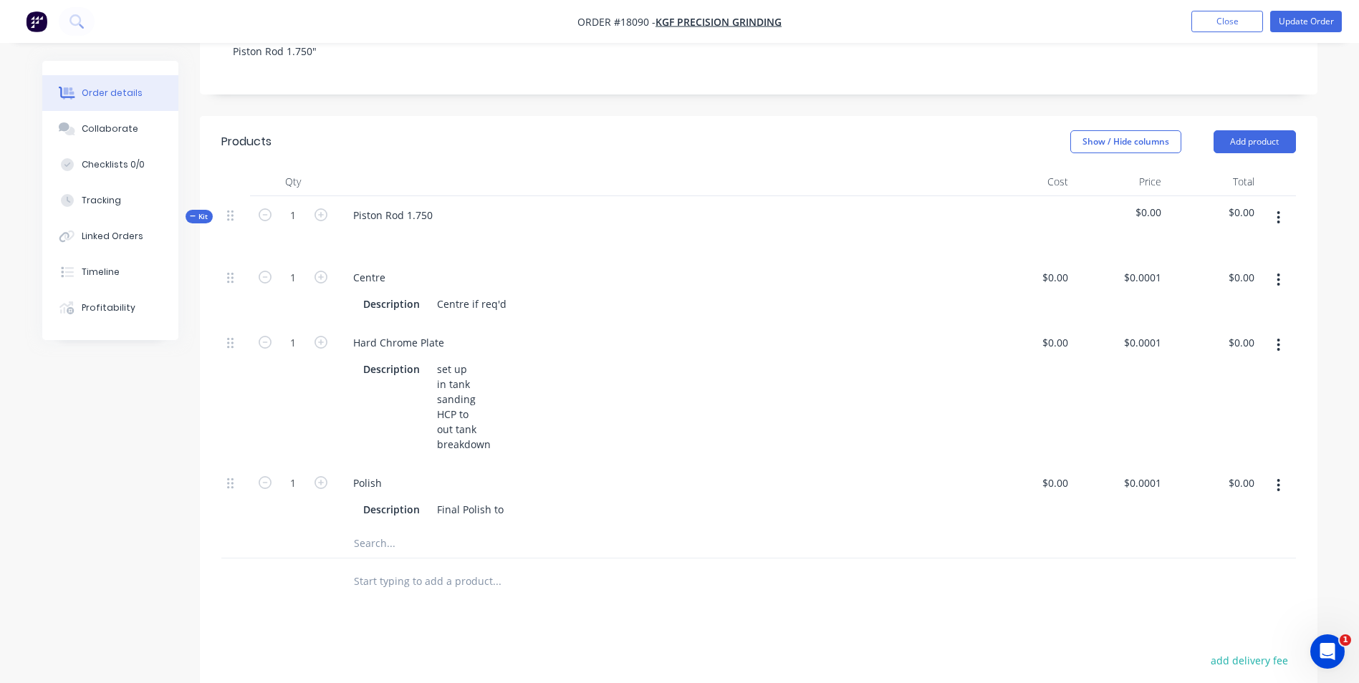
scroll to position [287, 0]
click at [408, 528] on input "text" at bounding box center [496, 542] width 287 height 29
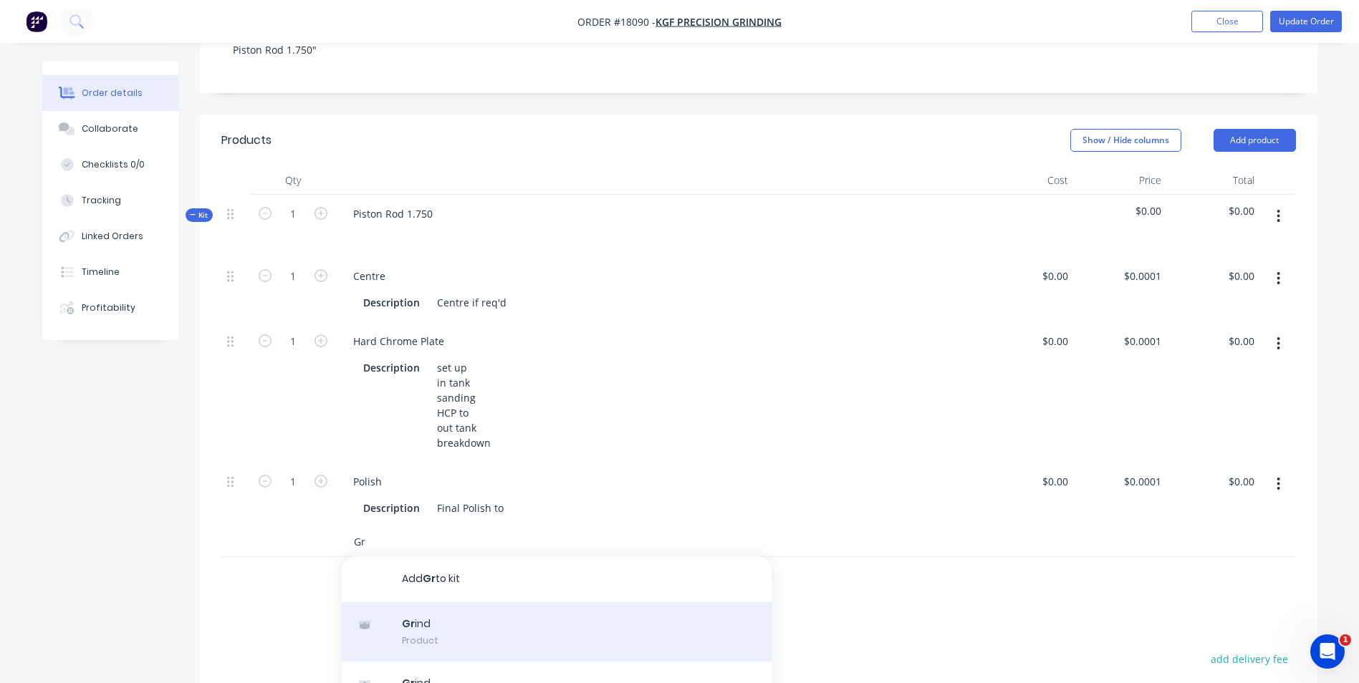
type input "Gr"
click at [441, 610] on div "Gr ind Product" at bounding box center [557, 633] width 430 height 60
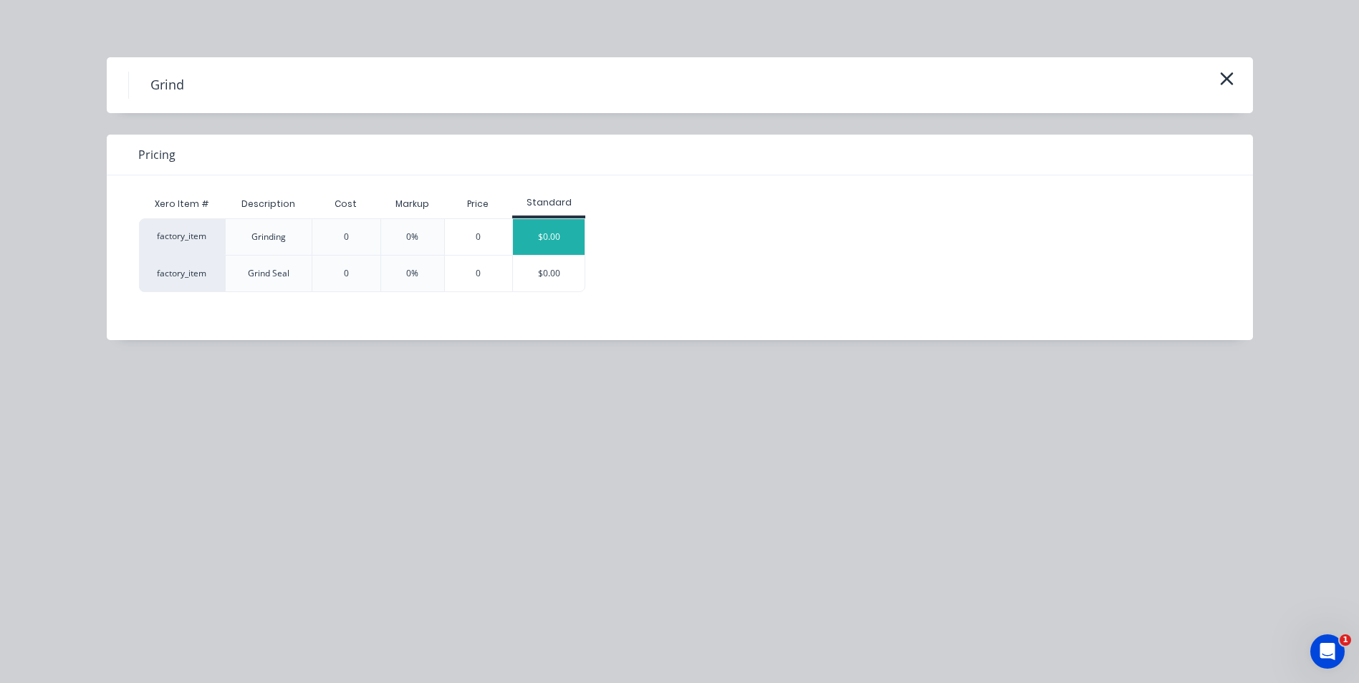
click at [552, 244] on div "$0.00" at bounding box center [549, 237] width 72 height 36
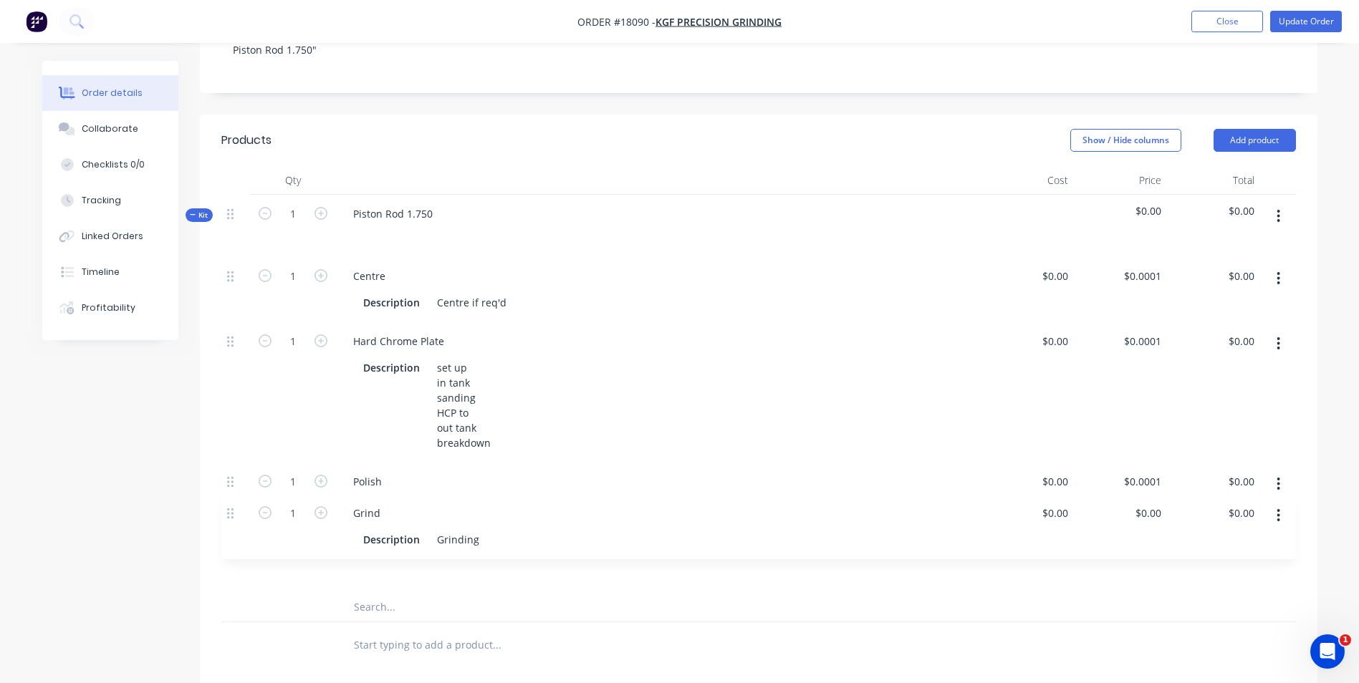
scroll to position [296, 0]
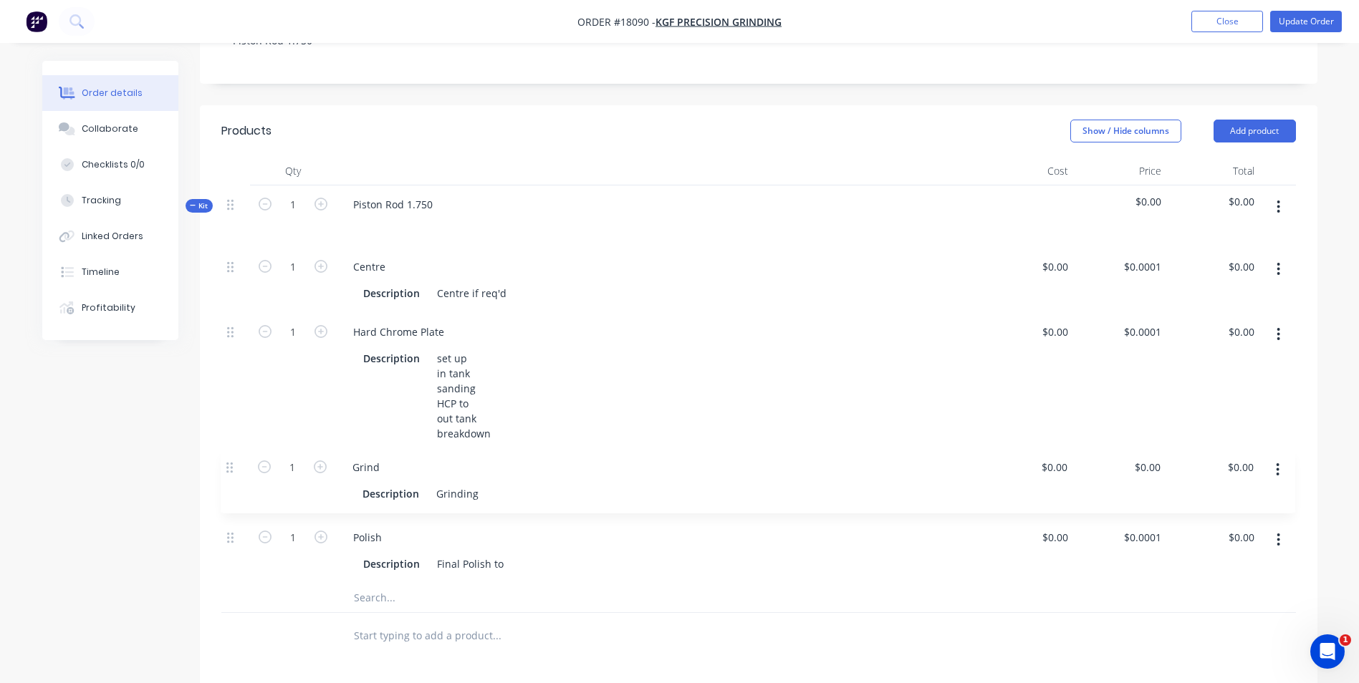
drag, startPoint x: 230, startPoint y: 534, endPoint x: 229, endPoint y: 462, distance: 71.7
click at [229, 462] on div "1 Centre Description Centre if req'd $0.00 $0.00 $0.0001 $0.0001 $0.00 $0.00 1 …" at bounding box center [758, 416] width 1075 height 336
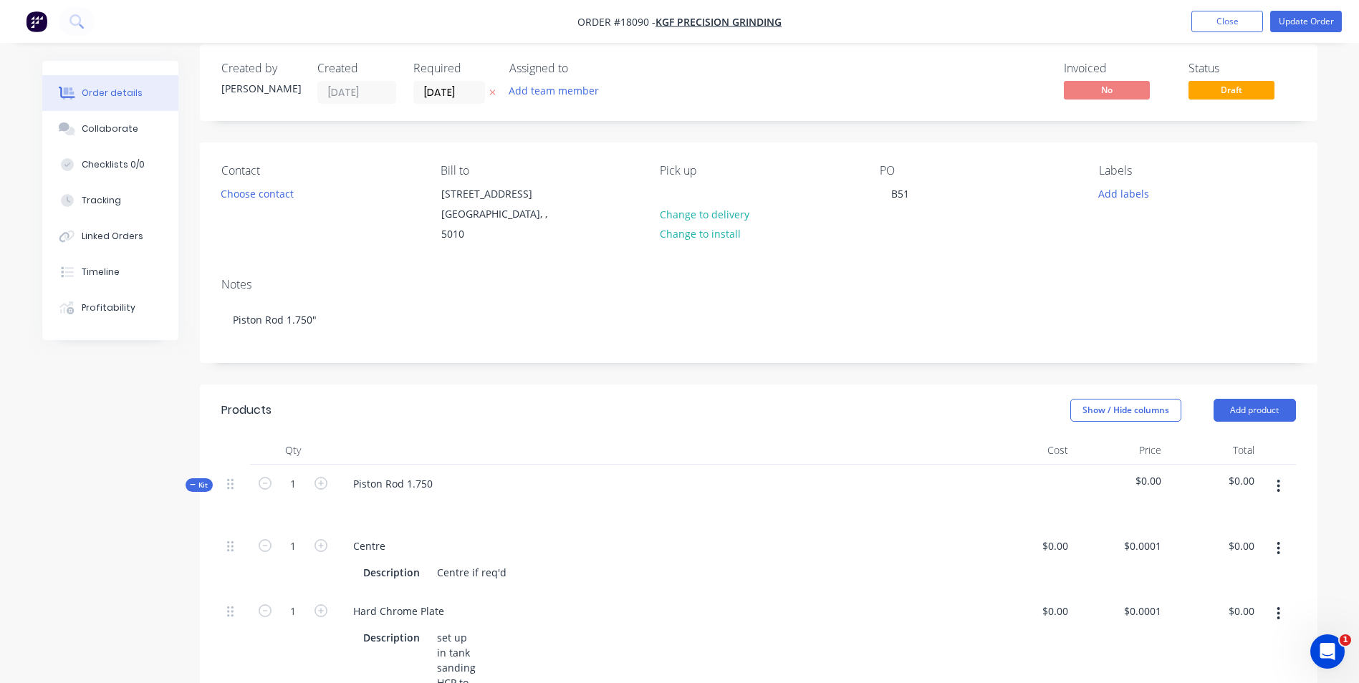
scroll to position [9, 0]
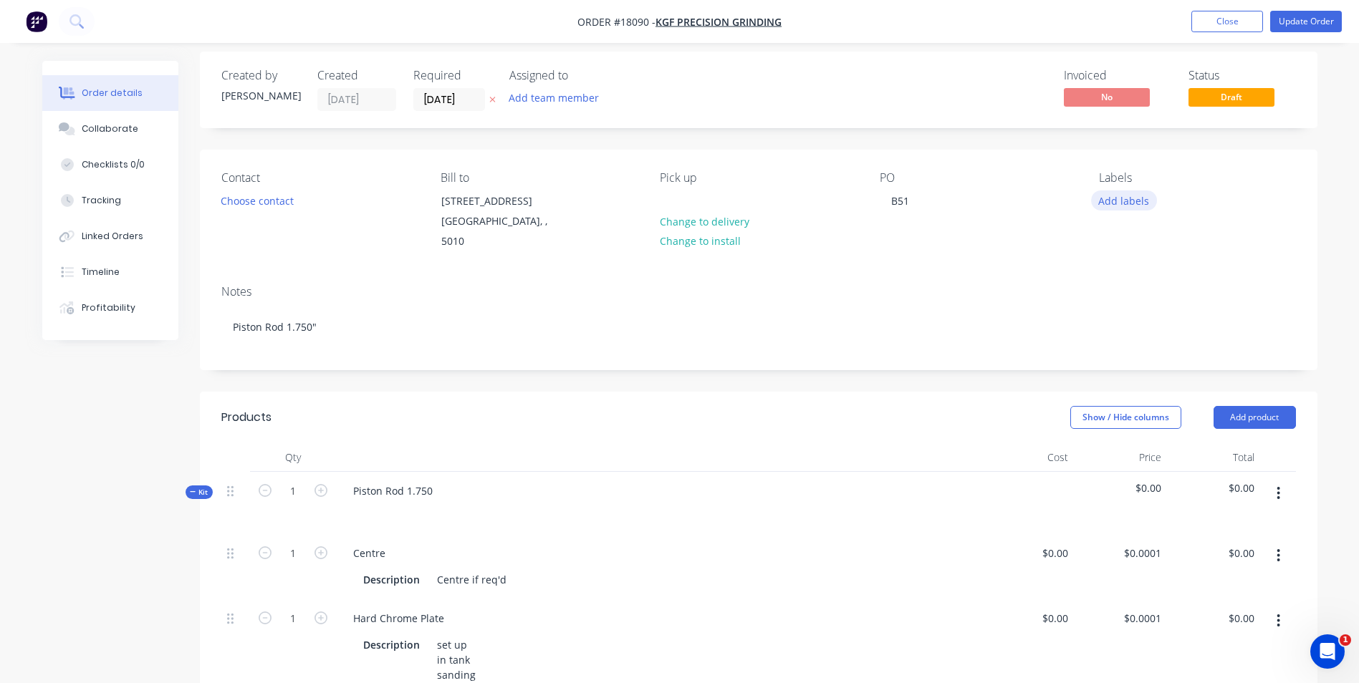
click at [1121, 199] on button "Add labels" at bounding box center [1124, 200] width 66 height 19
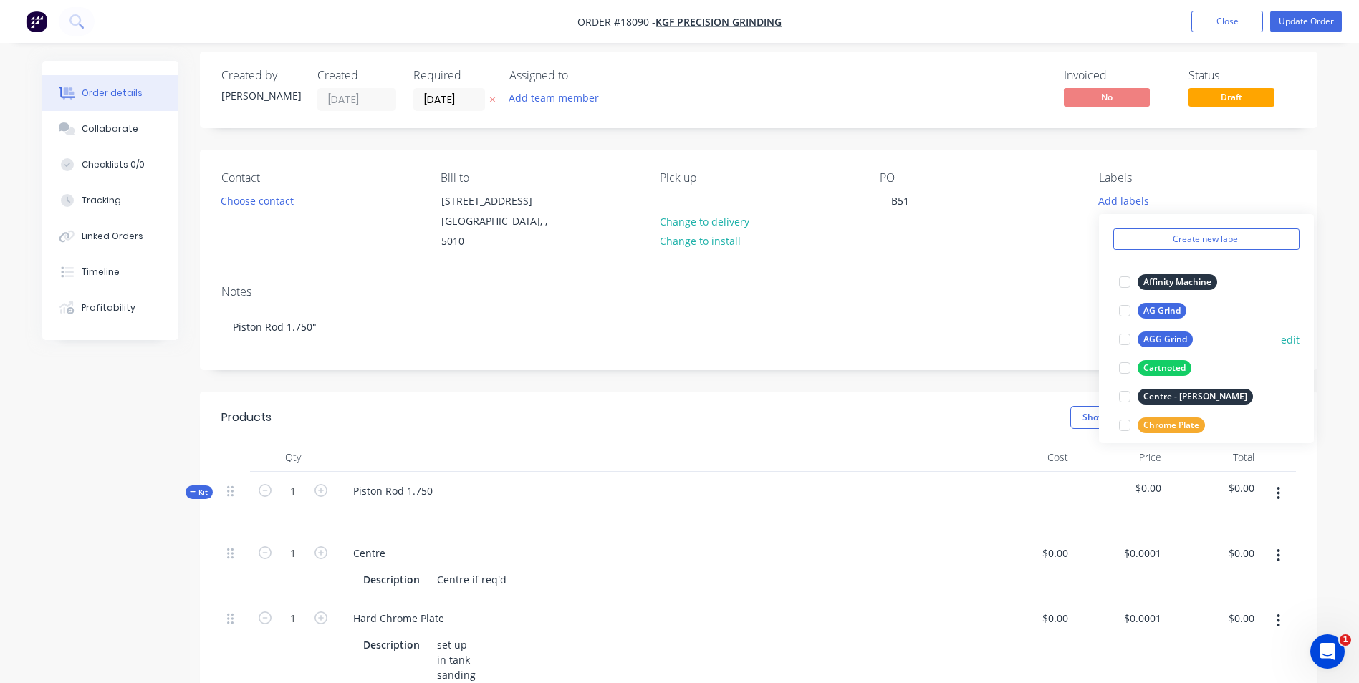
scroll to position [72, 0]
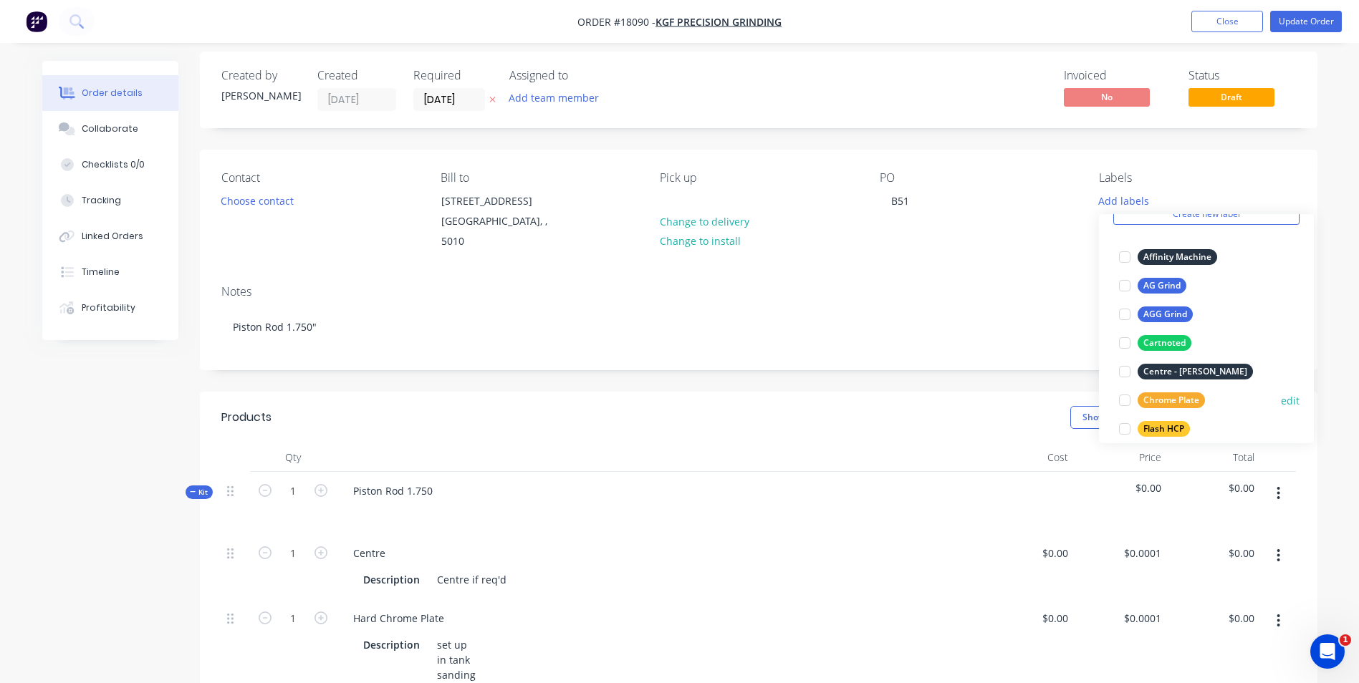
click at [1125, 403] on div at bounding box center [1124, 400] width 29 height 29
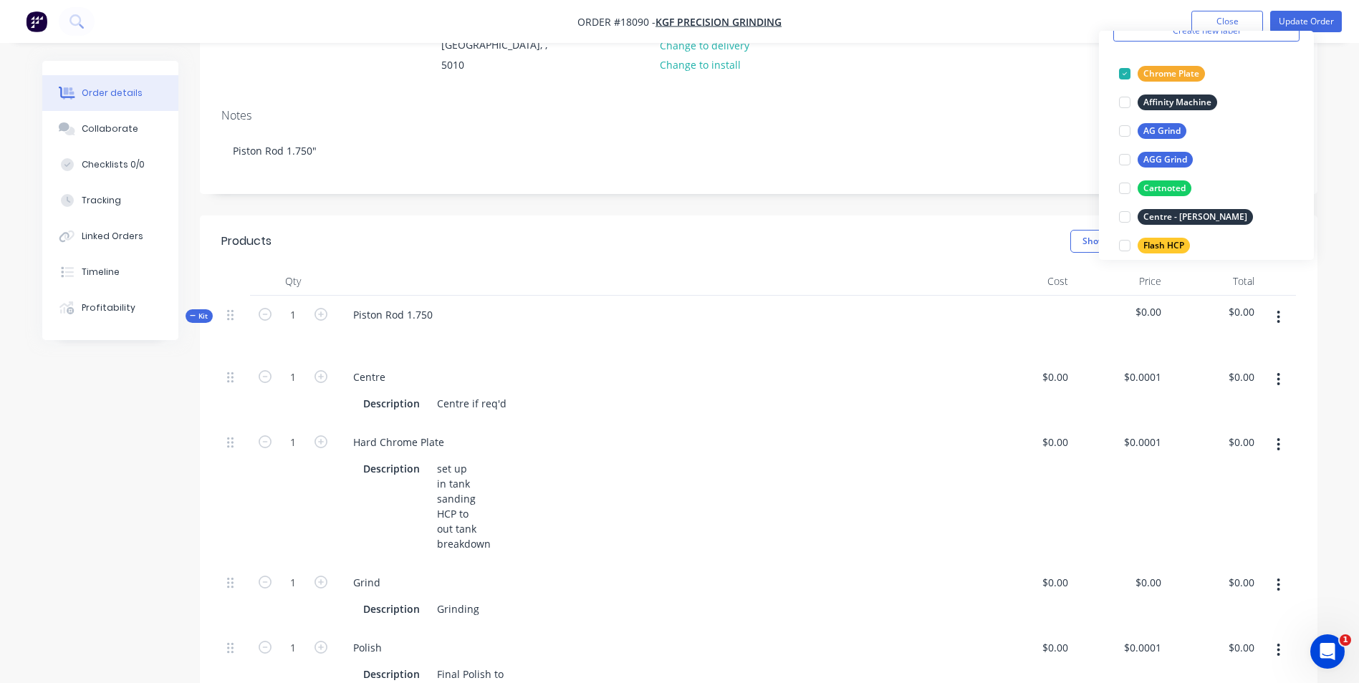
scroll to position [224, 0]
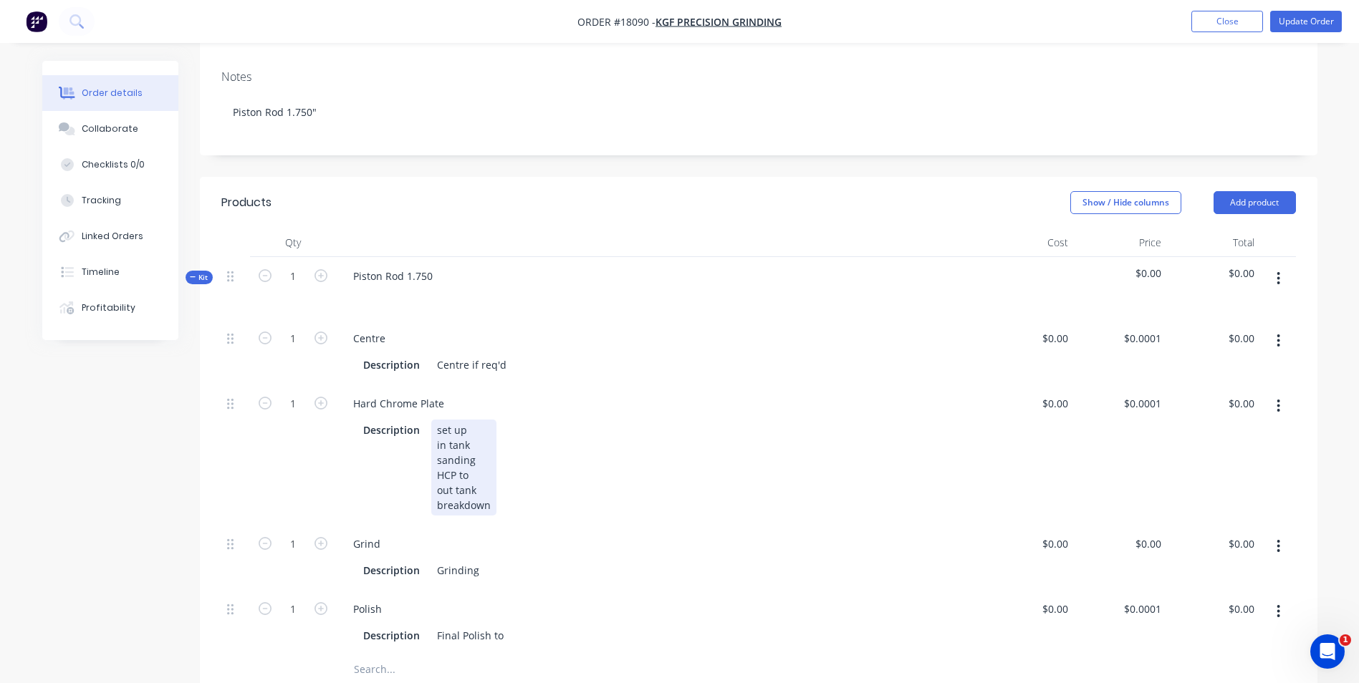
click at [472, 462] on div "set up in tank sanding HCP to out tank breakdown" at bounding box center [463, 468] width 65 height 96
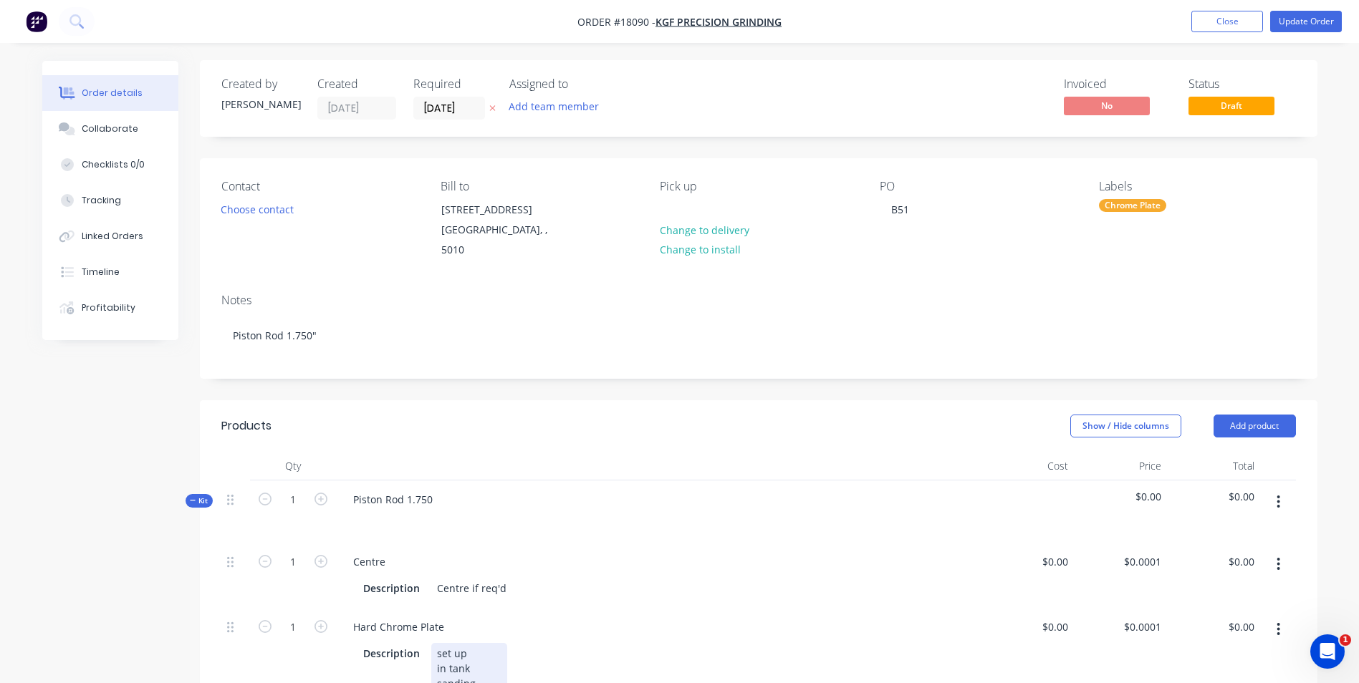
scroll to position [0, 0]
click at [438, 490] on div "Piston Rod 1.750" at bounding box center [393, 500] width 102 height 21
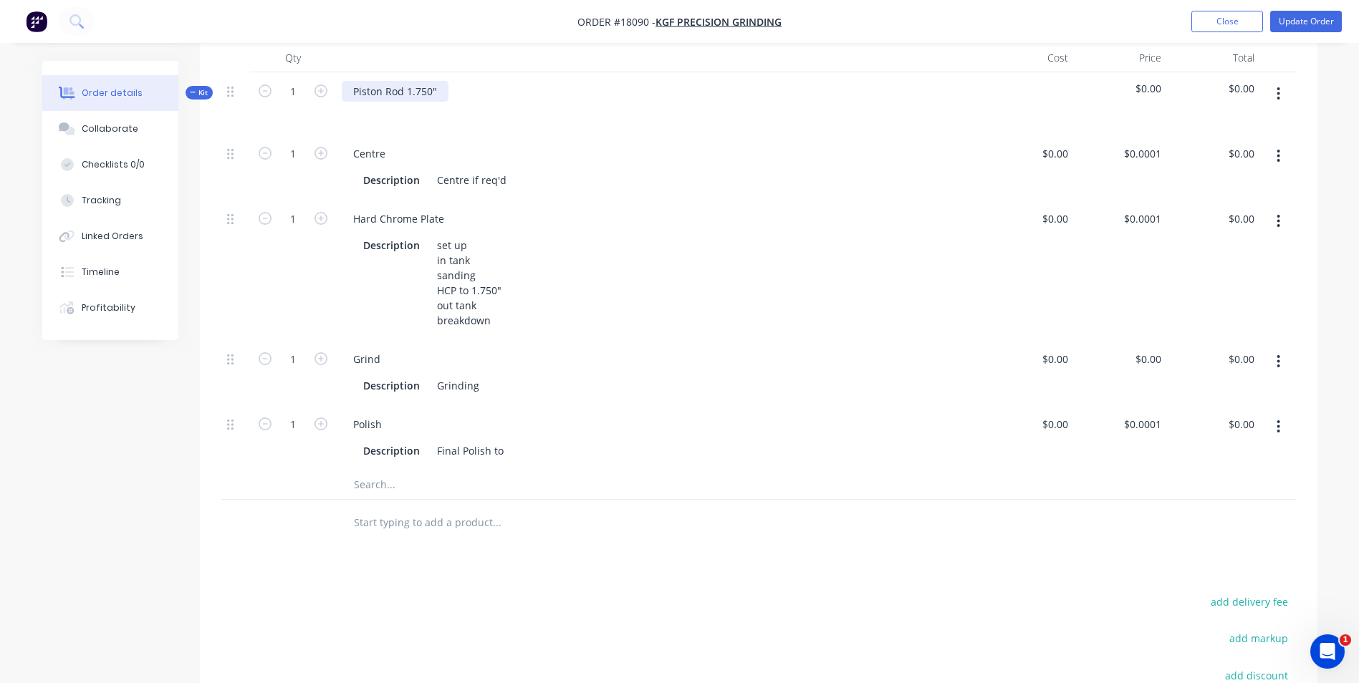
scroll to position [430, 0]
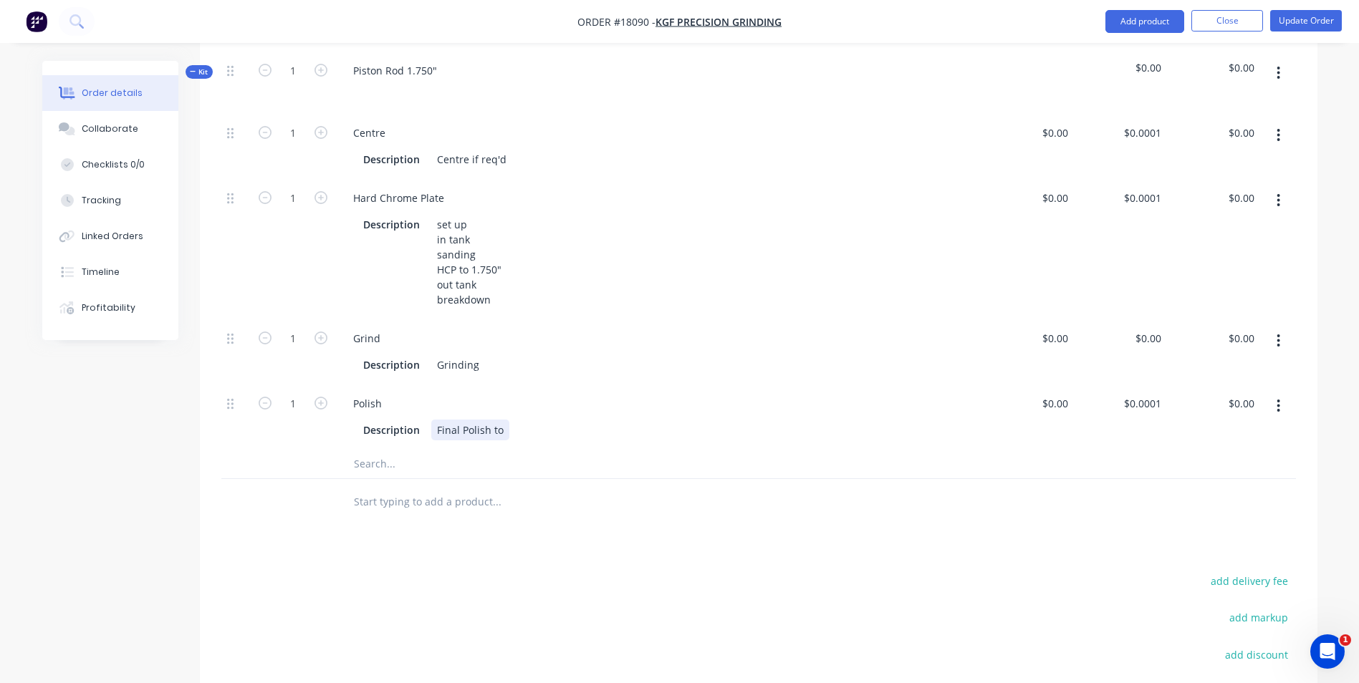
click at [527, 420] on div "Description Final Polish to" at bounding box center [655, 430] width 596 height 21
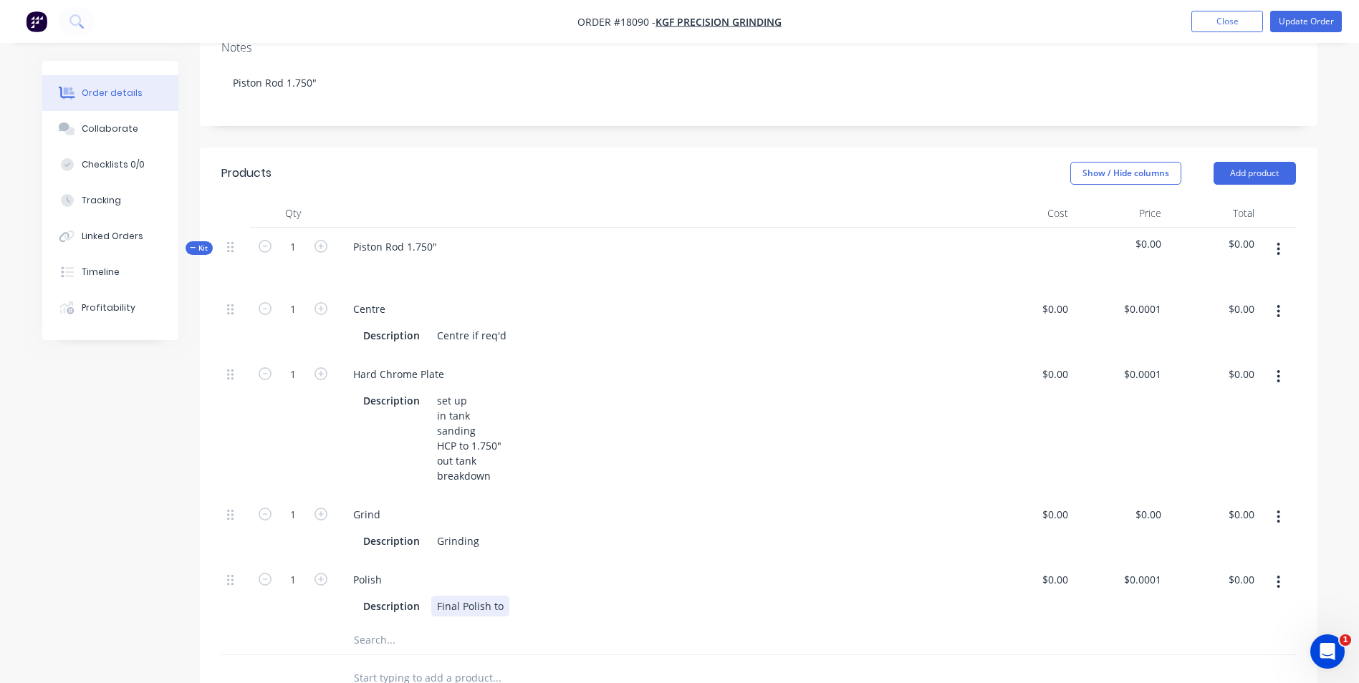
scroll to position [287, 0]
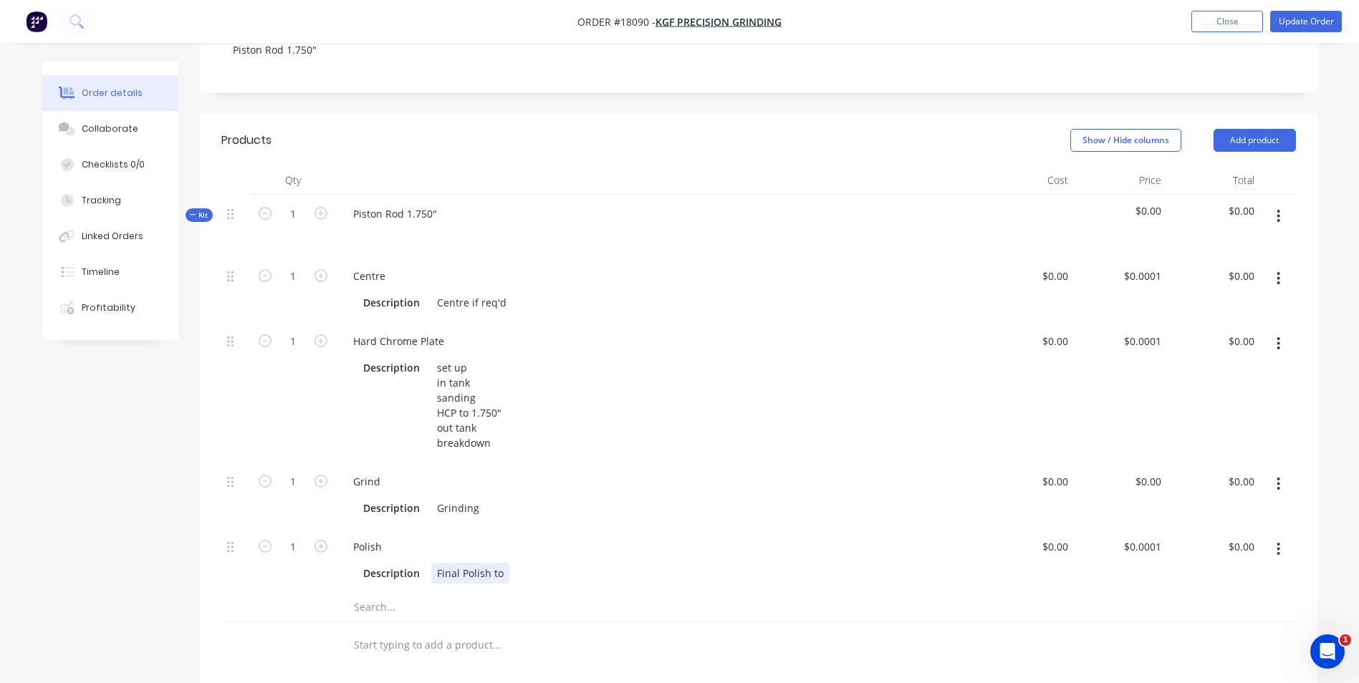
click at [500, 563] on div "Final Polish to" at bounding box center [470, 573] width 78 height 21
click at [534, 563] on div "Final Polish to 1.750" - 0.002"" at bounding box center [506, 573] width 150 height 21
click at [569, 563] on div "Final Polish to 1.750 - 0.002"" at bounding box center [504, 573] width 146 height 21
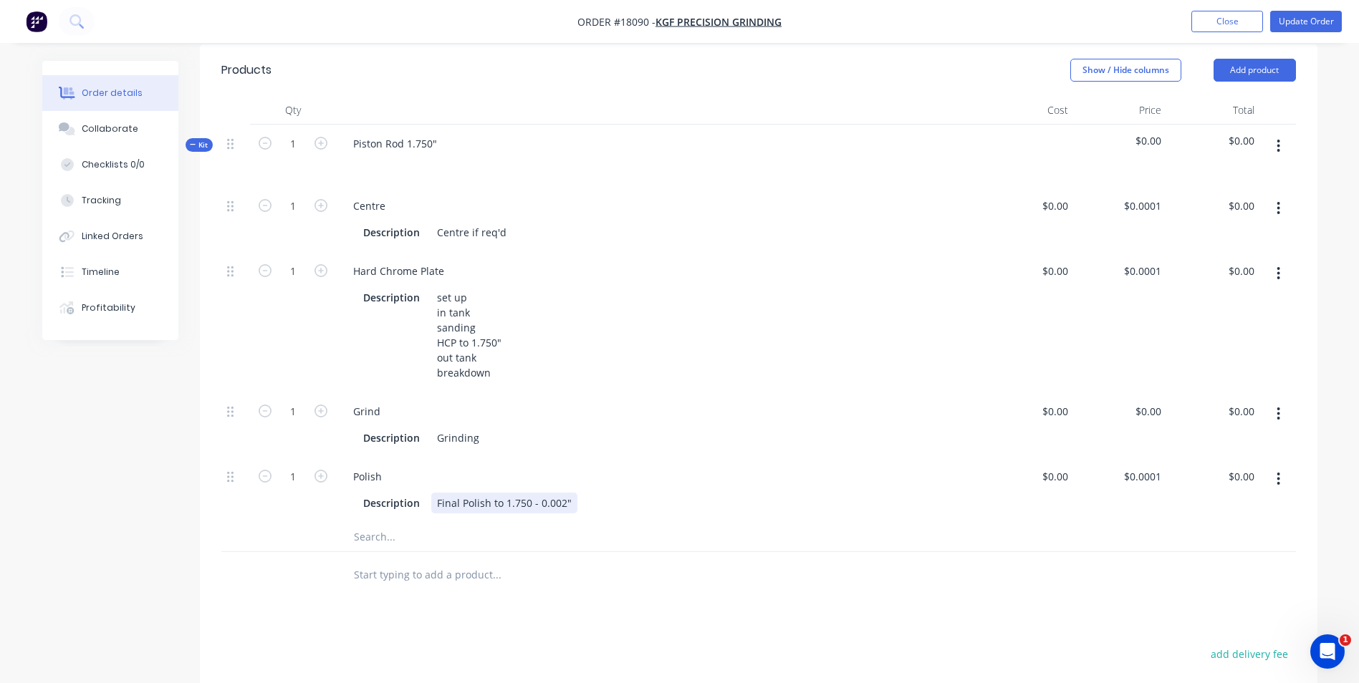
scroll to position [358, 0]
click at [491, 426] on div "Description Grinding" at bounding box center [655, 436] width 596 height 21
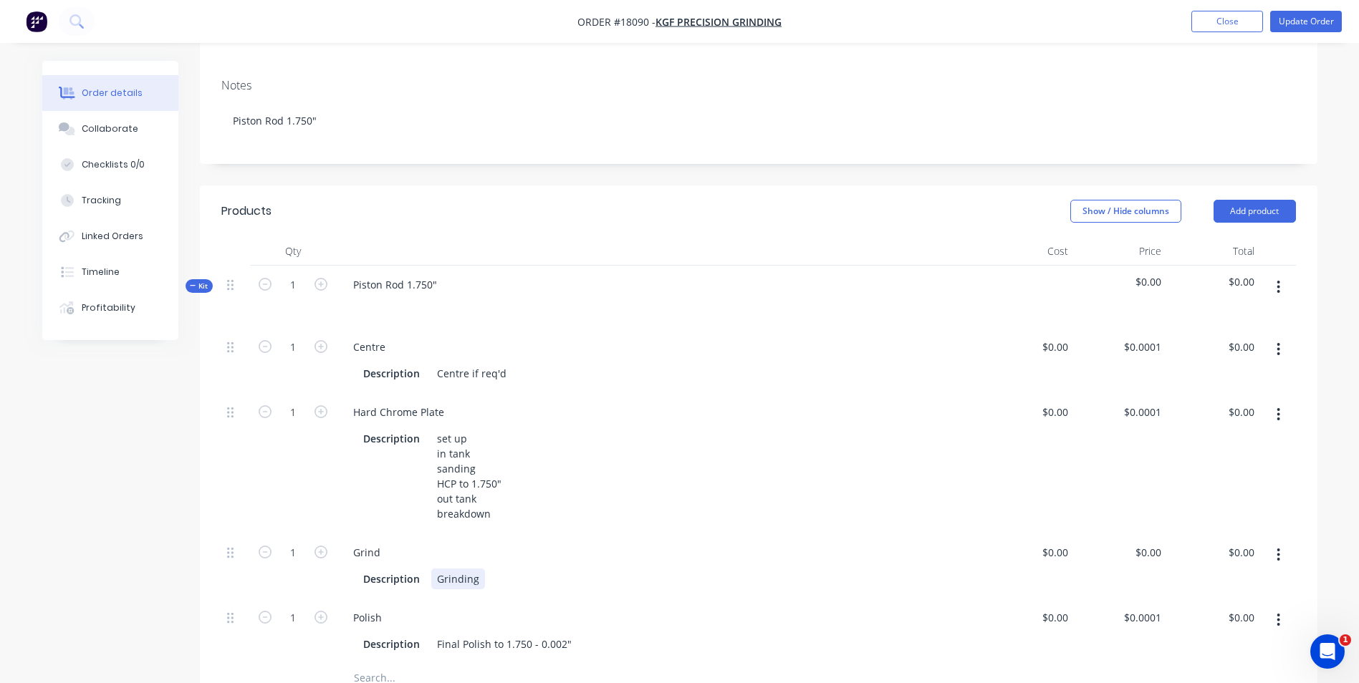
scroll to position [215, 0]
click at [510, 464] on div "Description set up in tank sanding HCP to 1.750" out tank breakdown" at bounding box center [655, 477] width 596 height 96
click at [1280, 549] on icon "button" at bounding box center [1278, 555] width 3 height 13
click at [1202, 640] on div "Delete" at bounding box center [1228, 650] width 110 height 21
click at [1278, 548] on icon "button" at bounding box center [1279, 556] width 4 height 16
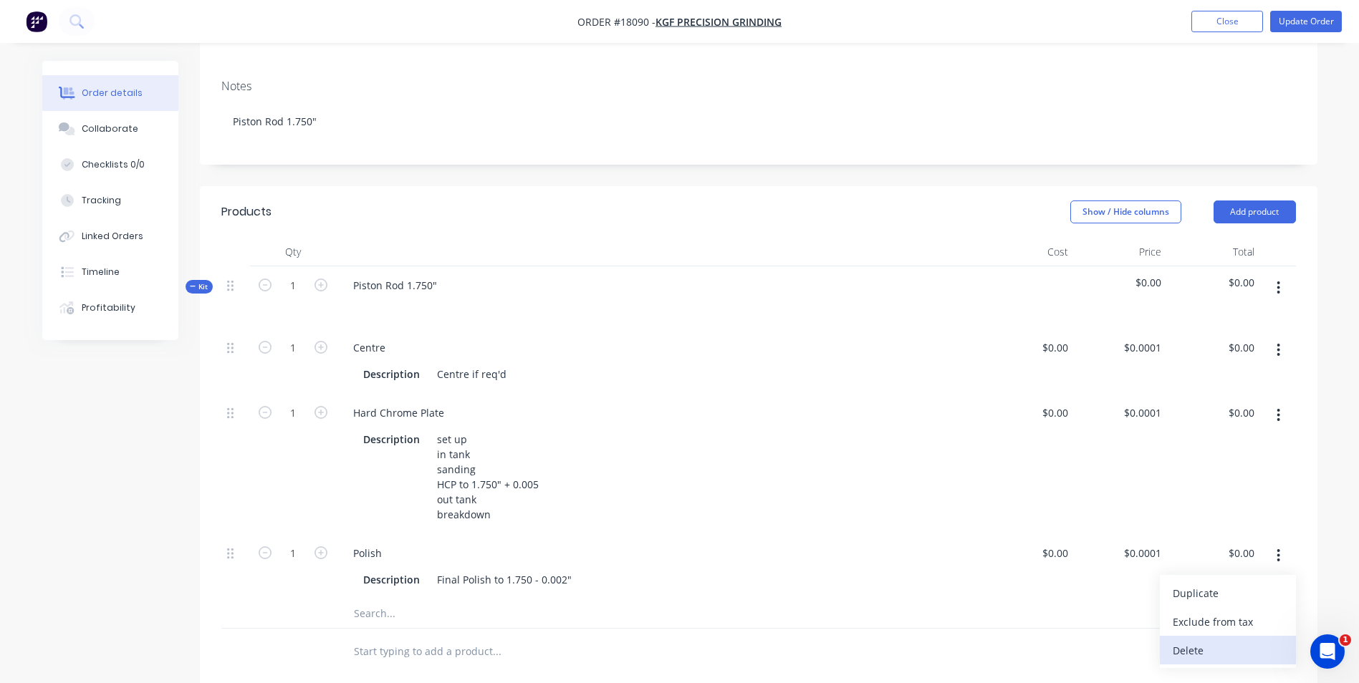
click at [1199, 640] on div "Delete" at bounding box center [1228, 650] width 110 height 21
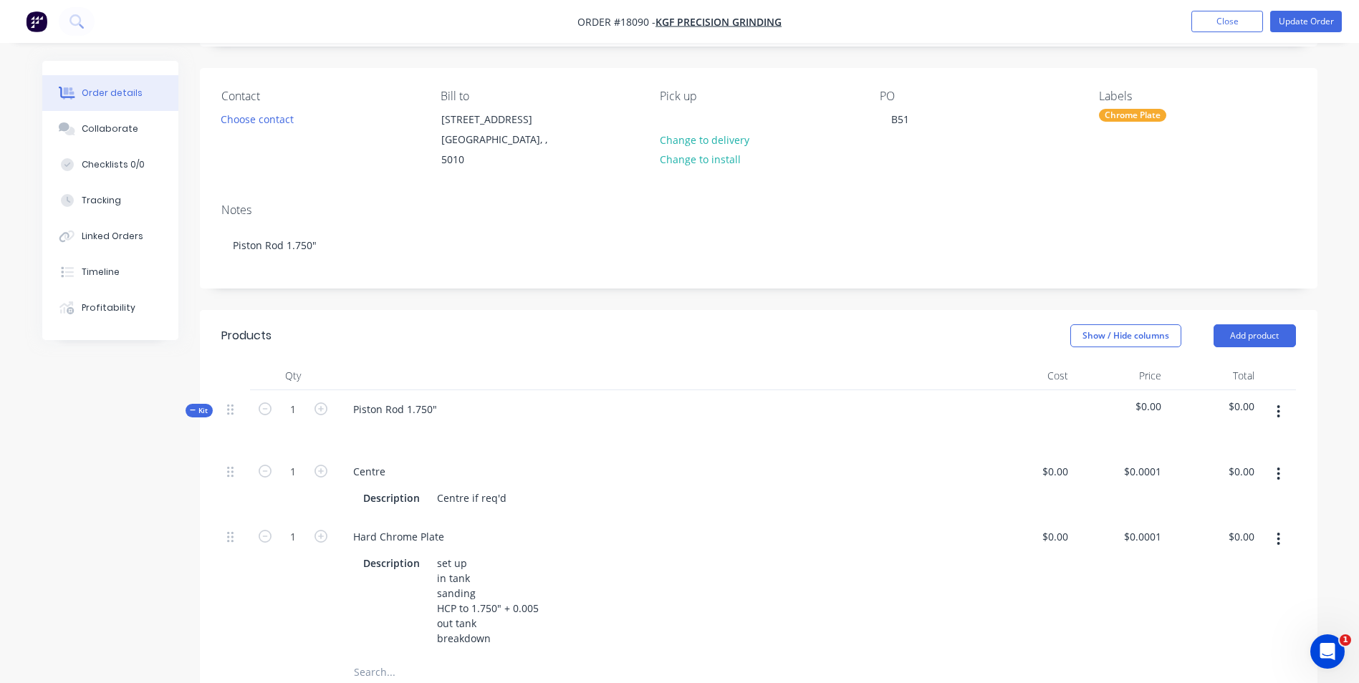
scroll to position [287, 0]
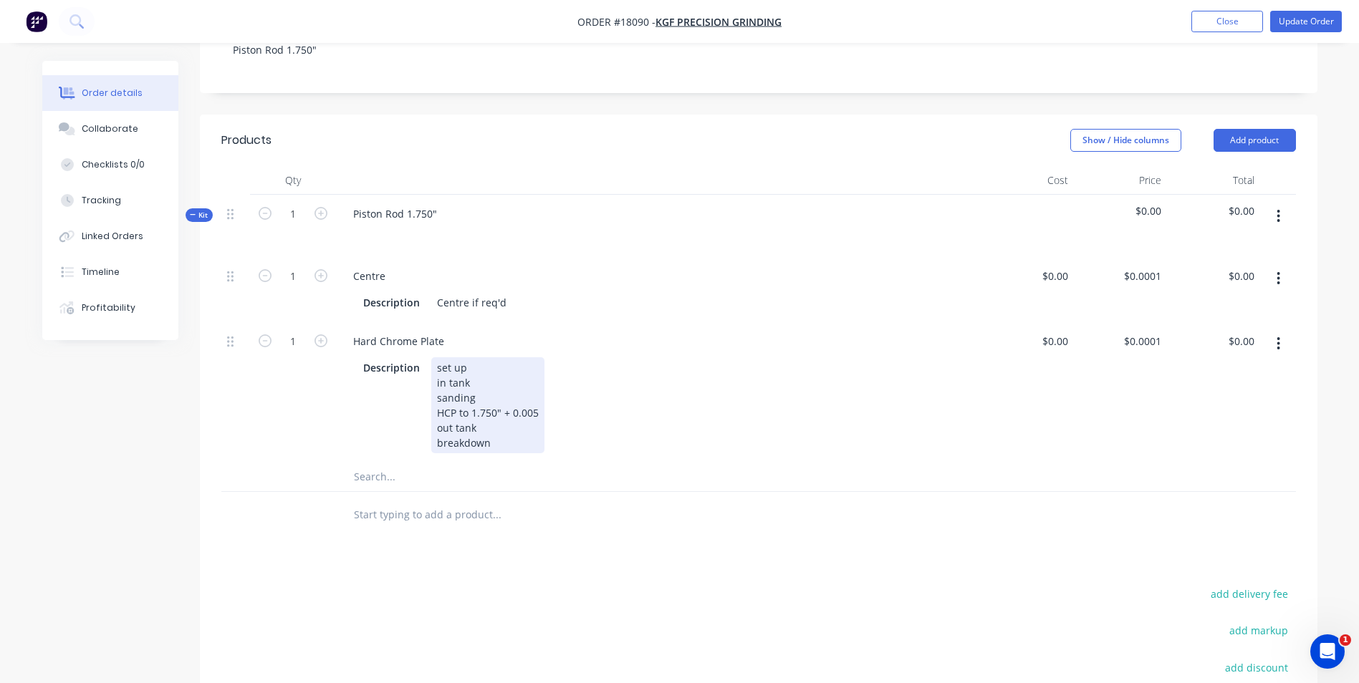
click at [540, 393] on div "set up in tank sanding HCP to 1.750" + 0.005 out tank breakdown" at bounding box center [487, 405] width 113 height 96
click at [453, 463] on input "text" at bounding box center [496, 477] width 287 height 29
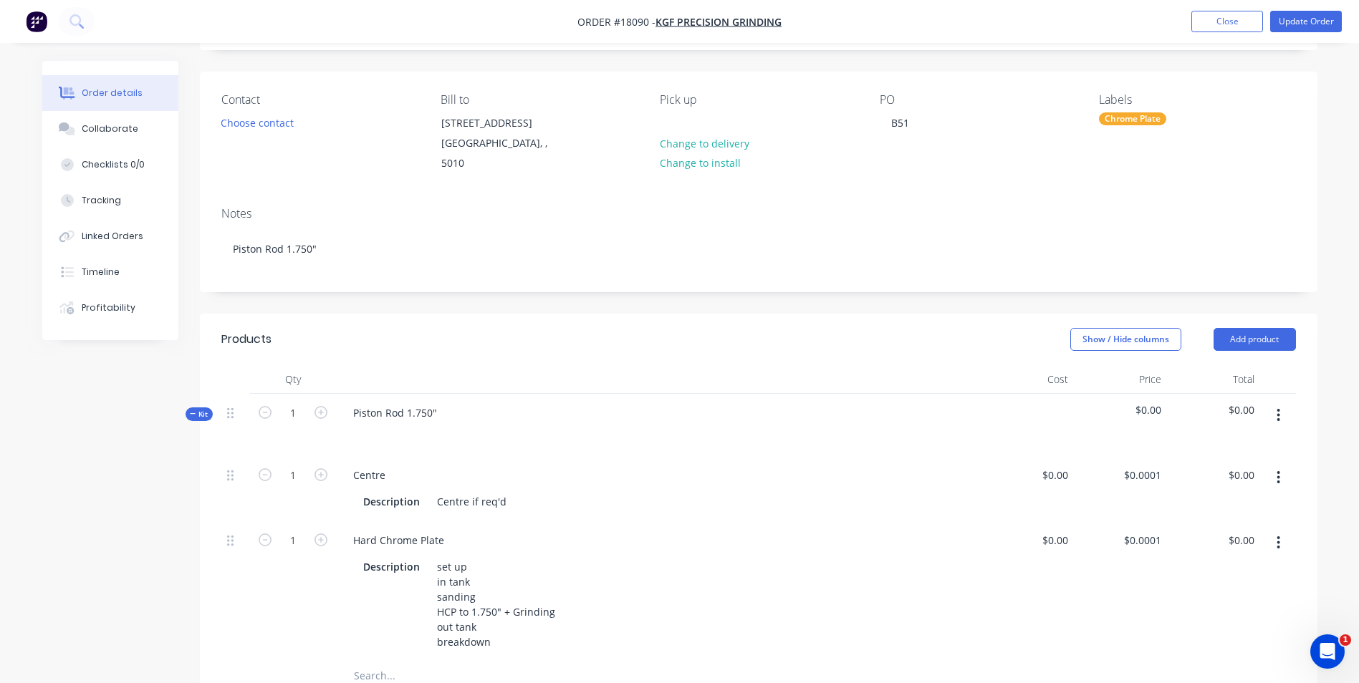
scroll to position [0, 0]
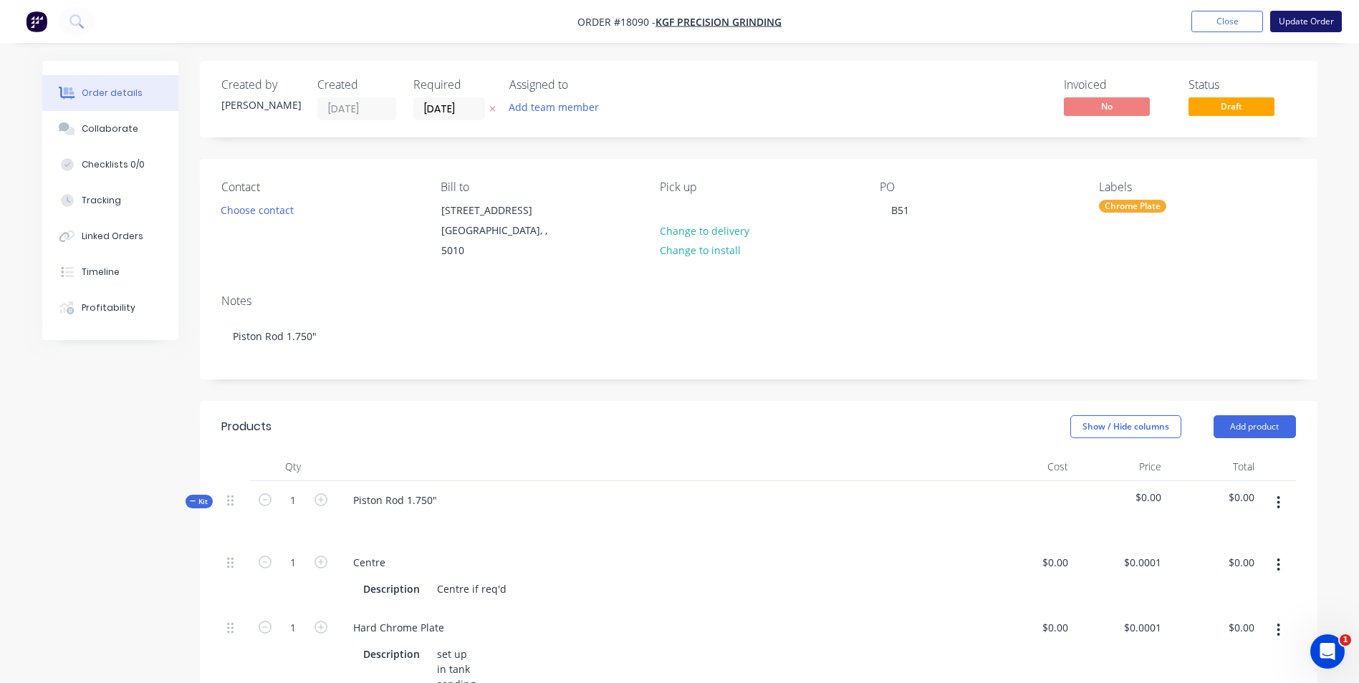
click at [1314, 25] on button "Update Order" at bounding box center [1306, 21] width 72 height 21
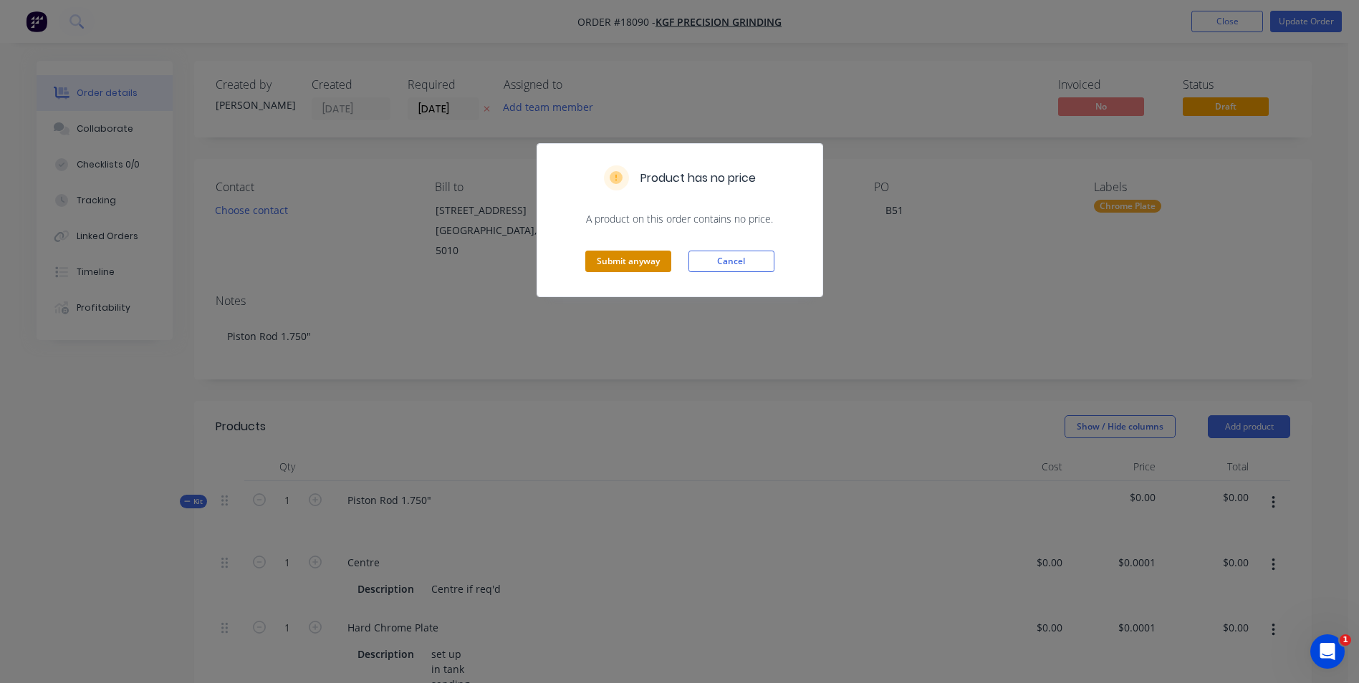
click at [651, 259] on button "Submit anyway" at bounding box center [628, 261] width 86 height 21
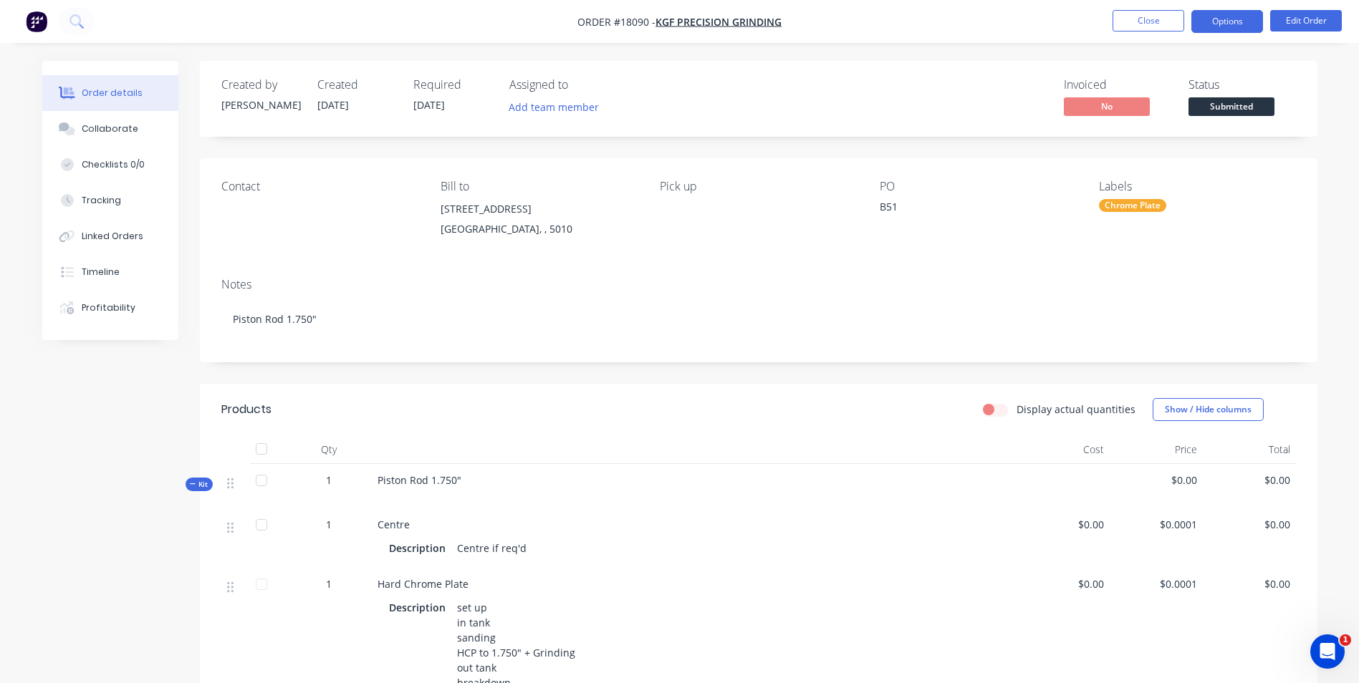
click at [1229, 22] on button "Options" at bounding box center [1227, 21] width 72 height 23
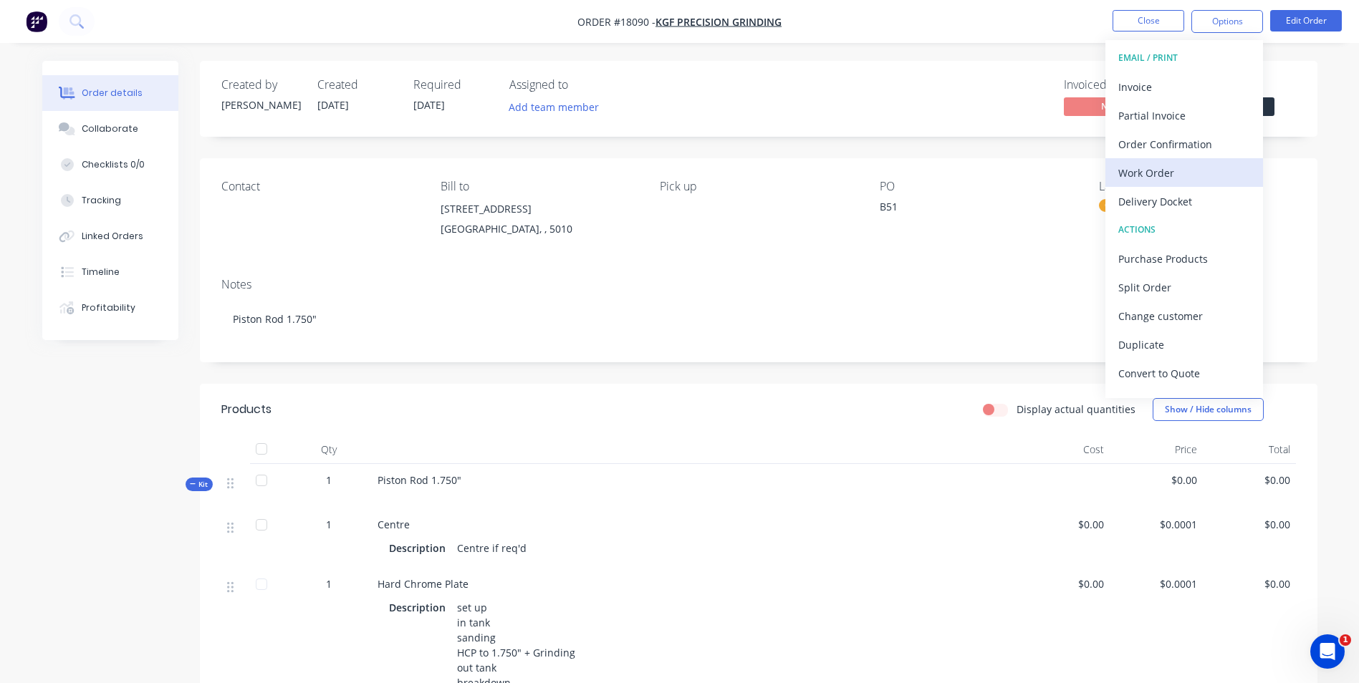
click at [1160, 178] on div "Work Order" at bounding box center [1184, 173] width 132 height 21
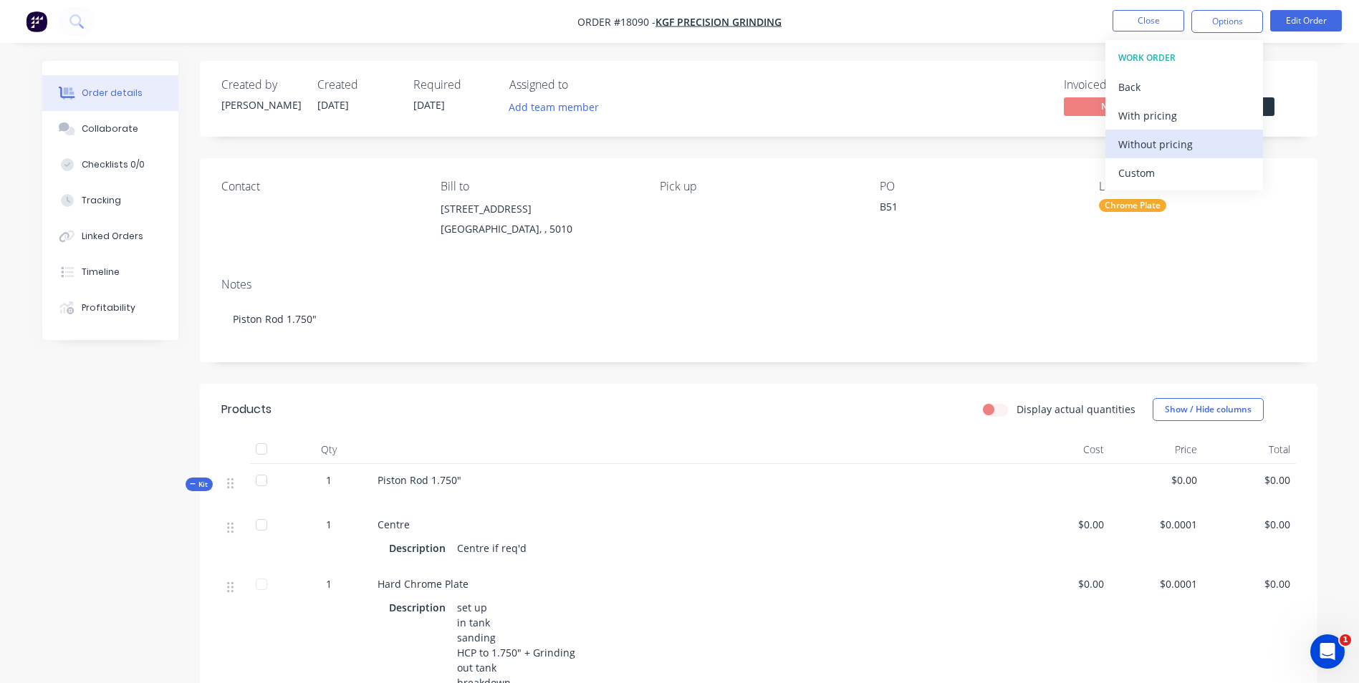
click at [1202, 140] on div "Without pricing" at bounding box center [1184, 144] width 132 height 21
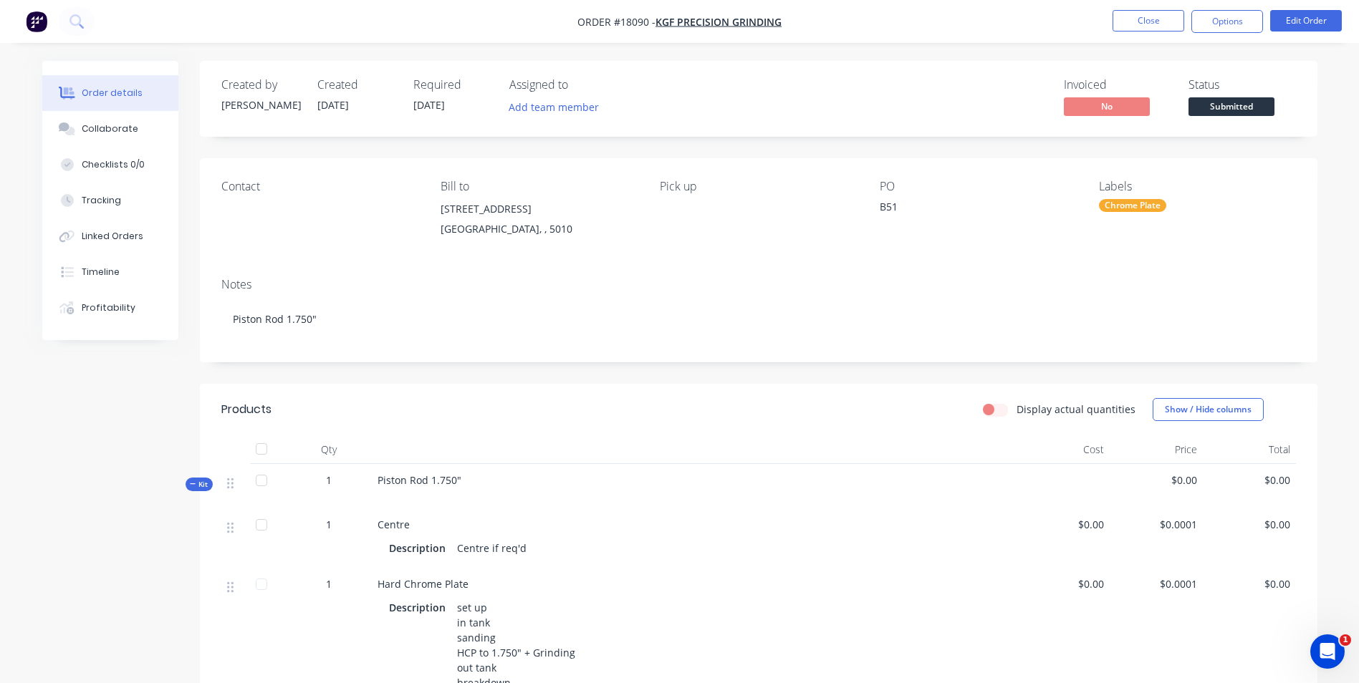
click at [777, 123] on div "Created by Paul Created 03/09/25 Required 24/09/25 Assigned to Add team member …" at bounding box center [759, 99] width 1118 height 76
click at [42, 17] on img "button" at bounding box center [36, 21] width 21 height 21
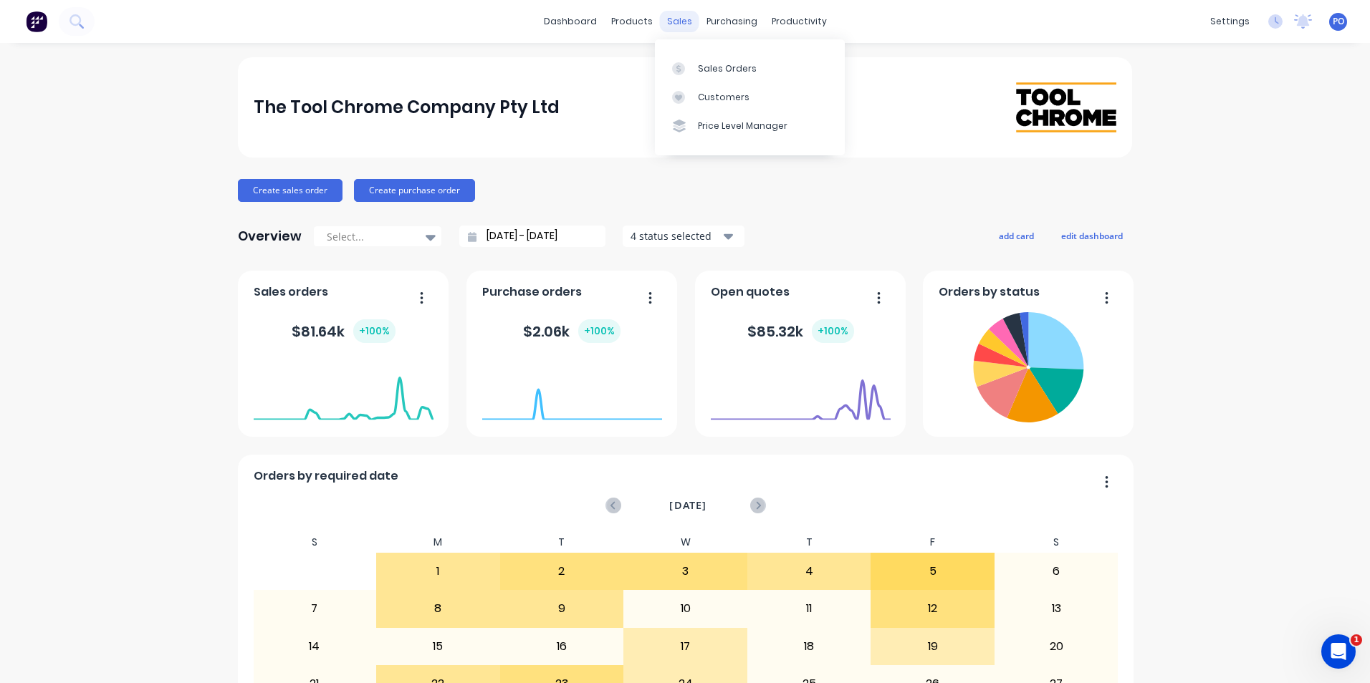
click at [674, 24] on div "sales" at bounding box center [679, 21] width 39 height 21
click at [692, 67] on div at bounding box center [682, 68] width 21 height 13
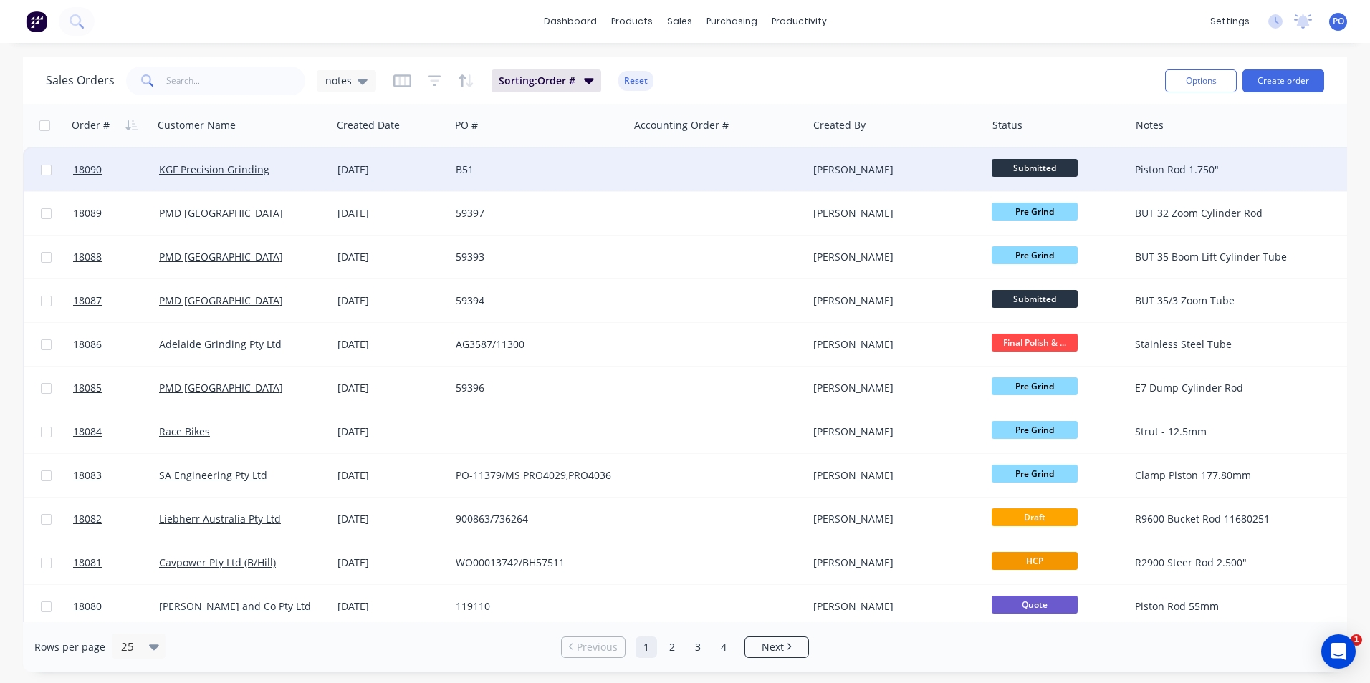
click at [1058, 165] on span "Submitted" at bounding box center [1035, 168] width 86 height 18
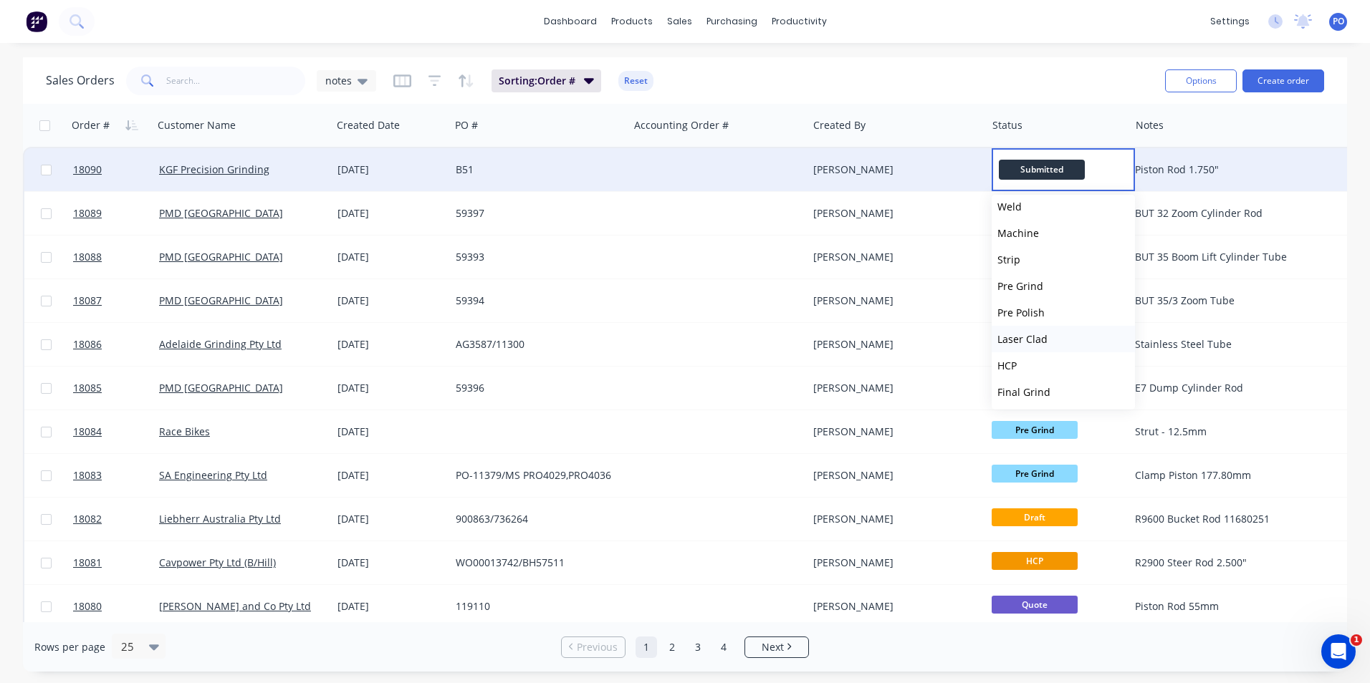
scroll to position [72, 0]
click at [1013, 373] on button "HCP" at bounding box center [1063, 381] width 143 height 27
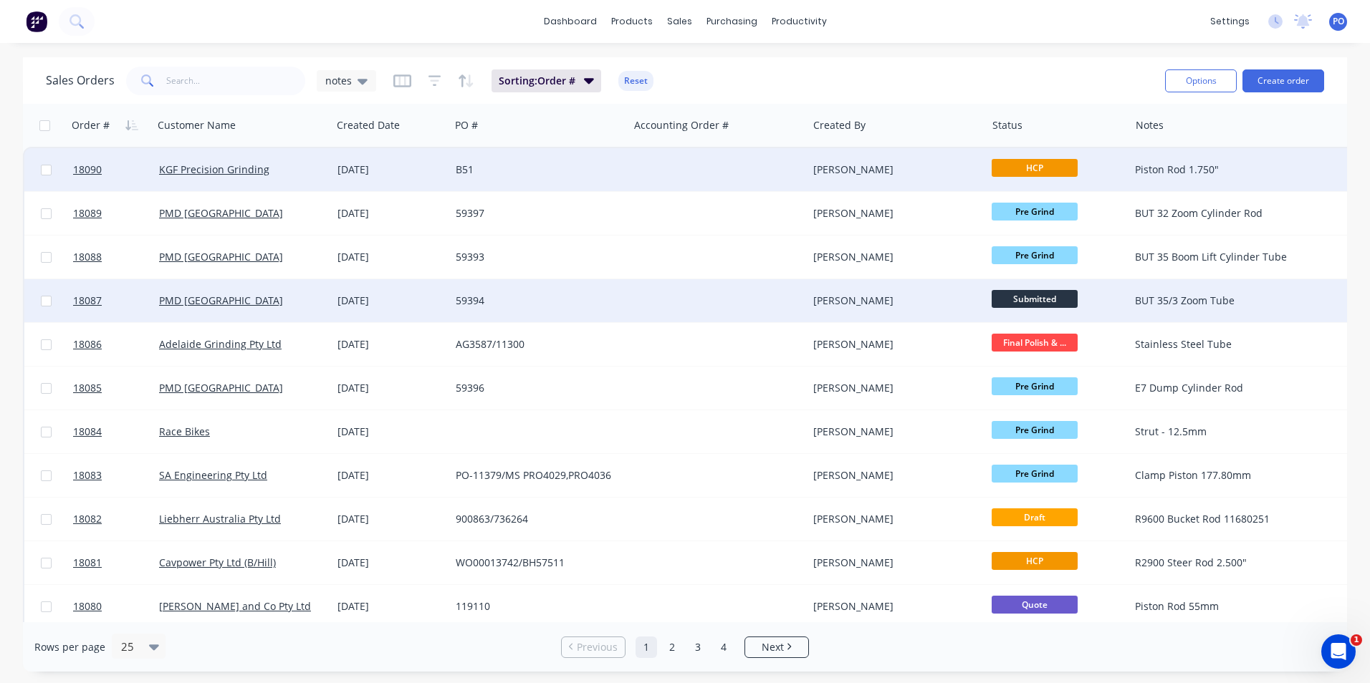
click at [1065, 298] on span "Submitted" at bounding box center [1035, 299] width 86 height 18
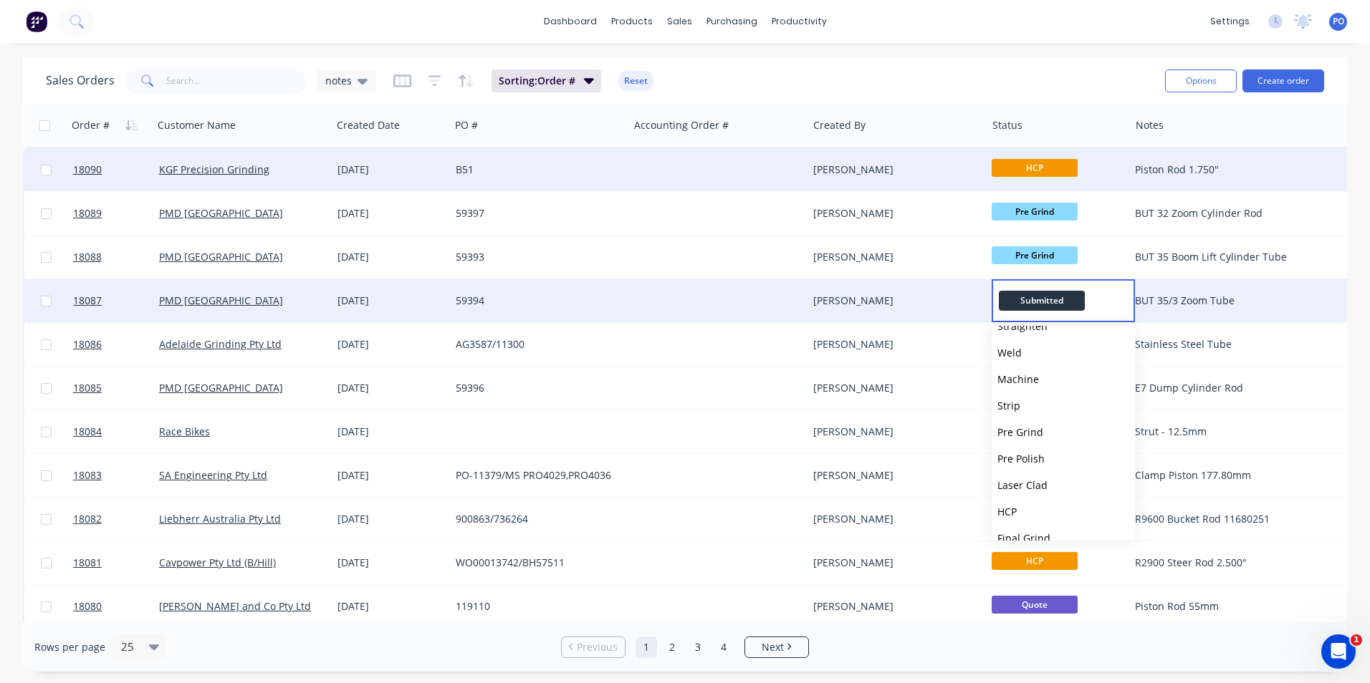
click at [484, 297] on div "59394" at bounding box center [535, 301] width 159 height 14
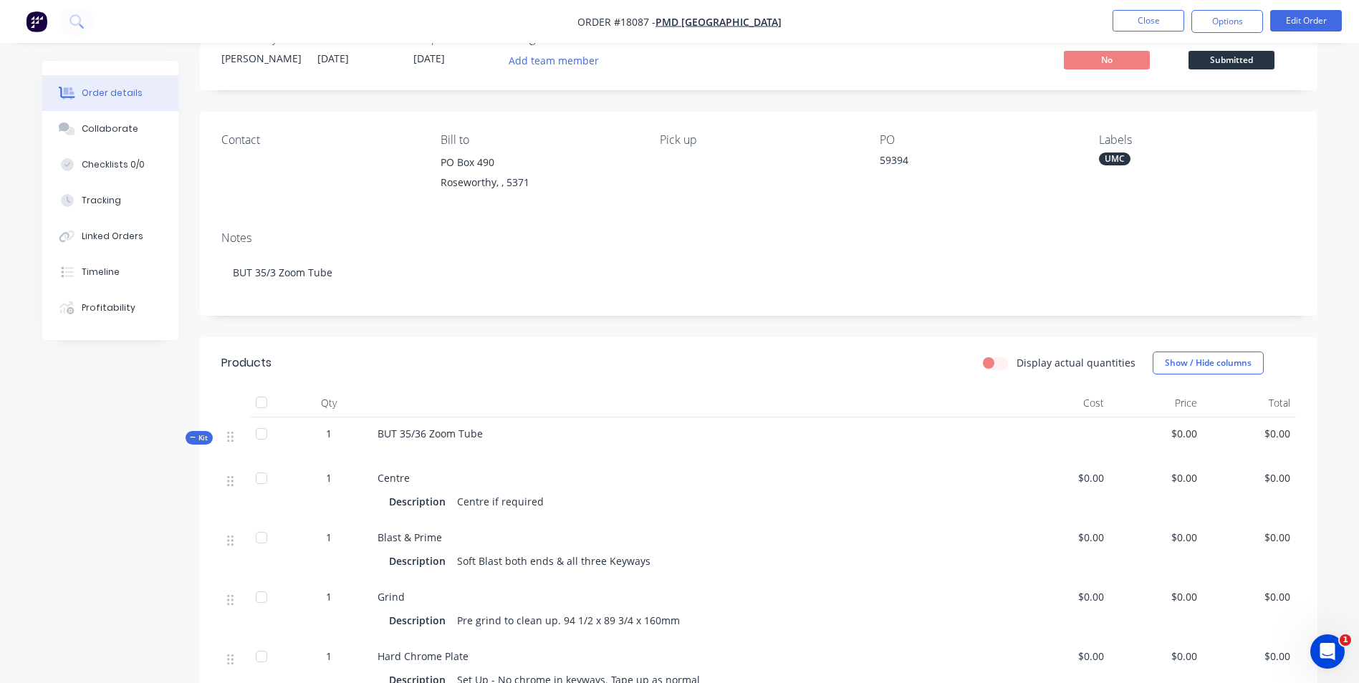
scroll to position [72, 0]
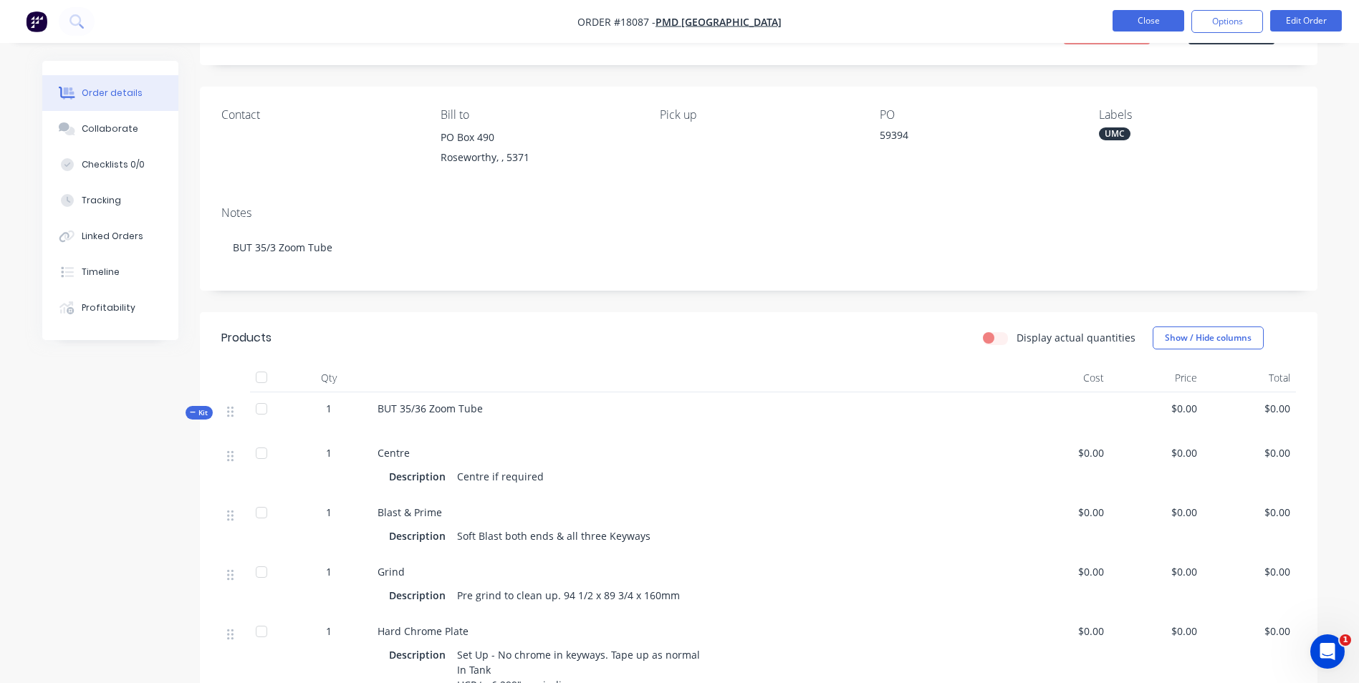
click at [1163, 27] on button "Close" at bounding box center [1149, 20] width 72 height 21
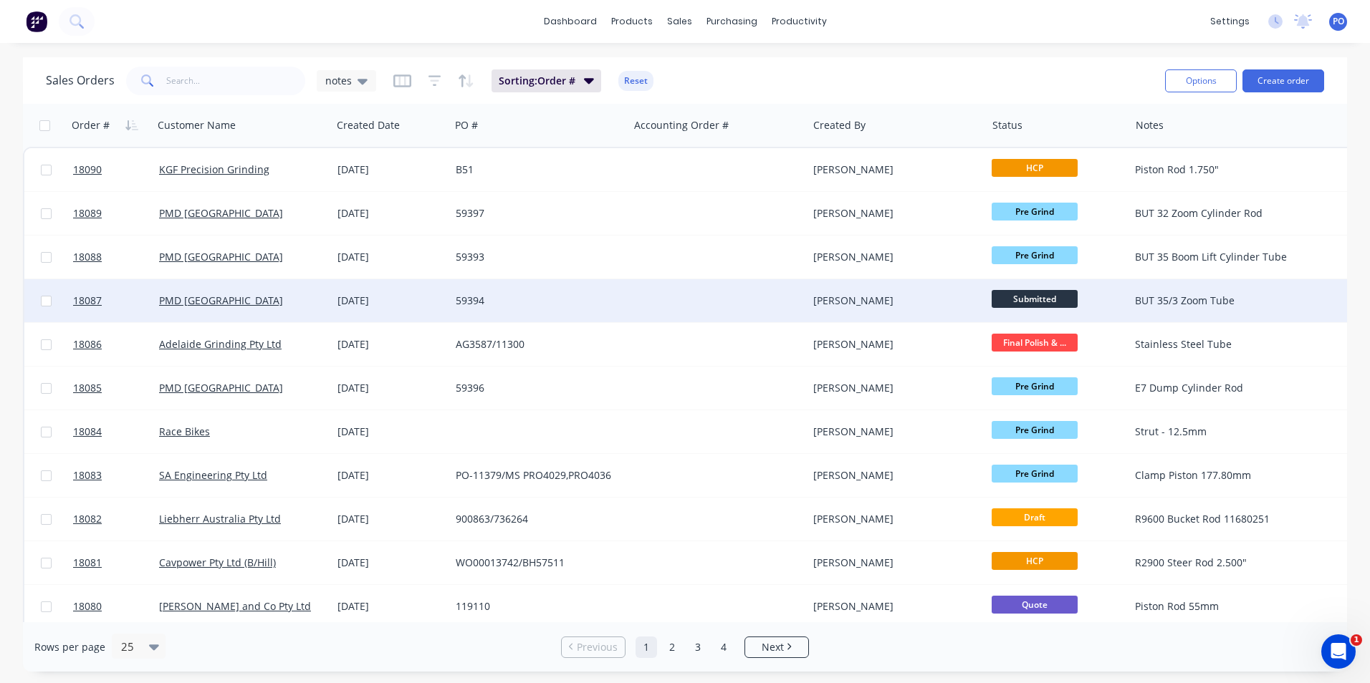
click at [1057, 301] on span "Submitted" at bounding box center [1035, 299] width 86 height 18
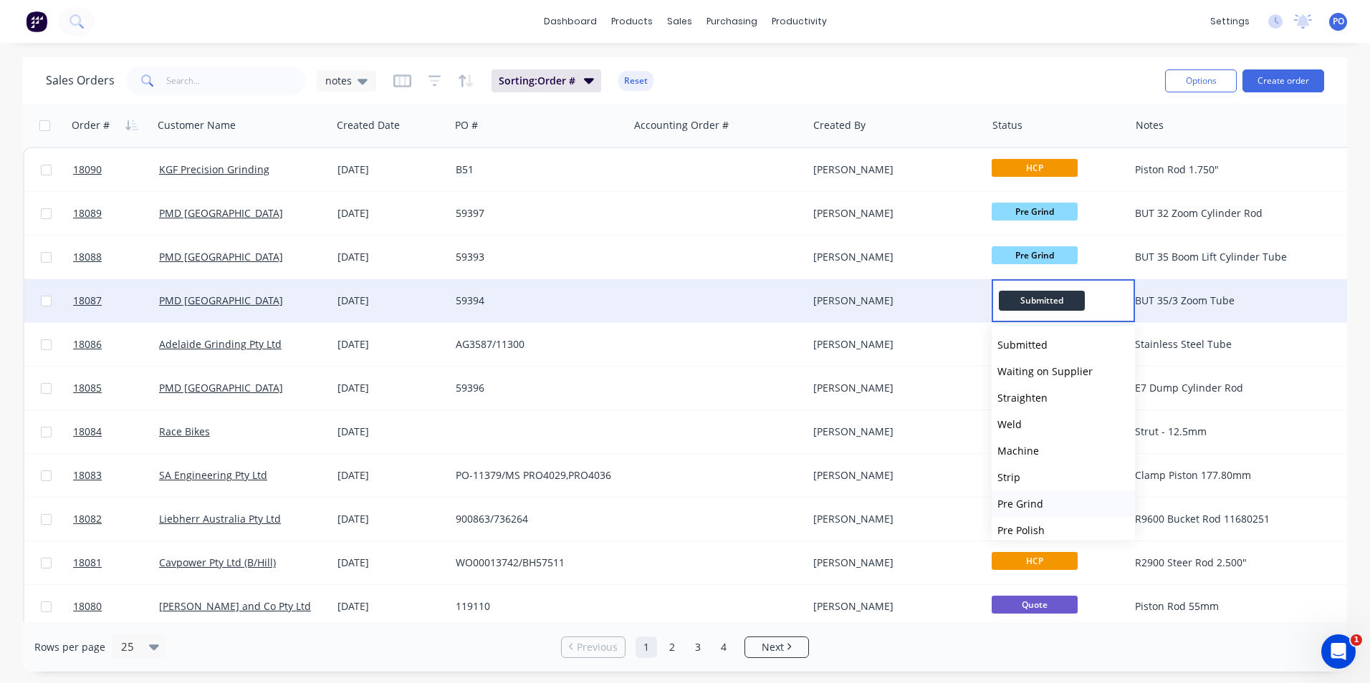
click at [1035, 503] on span "Pre Grind" at bounding box center [1020, 504] width 46 height 14
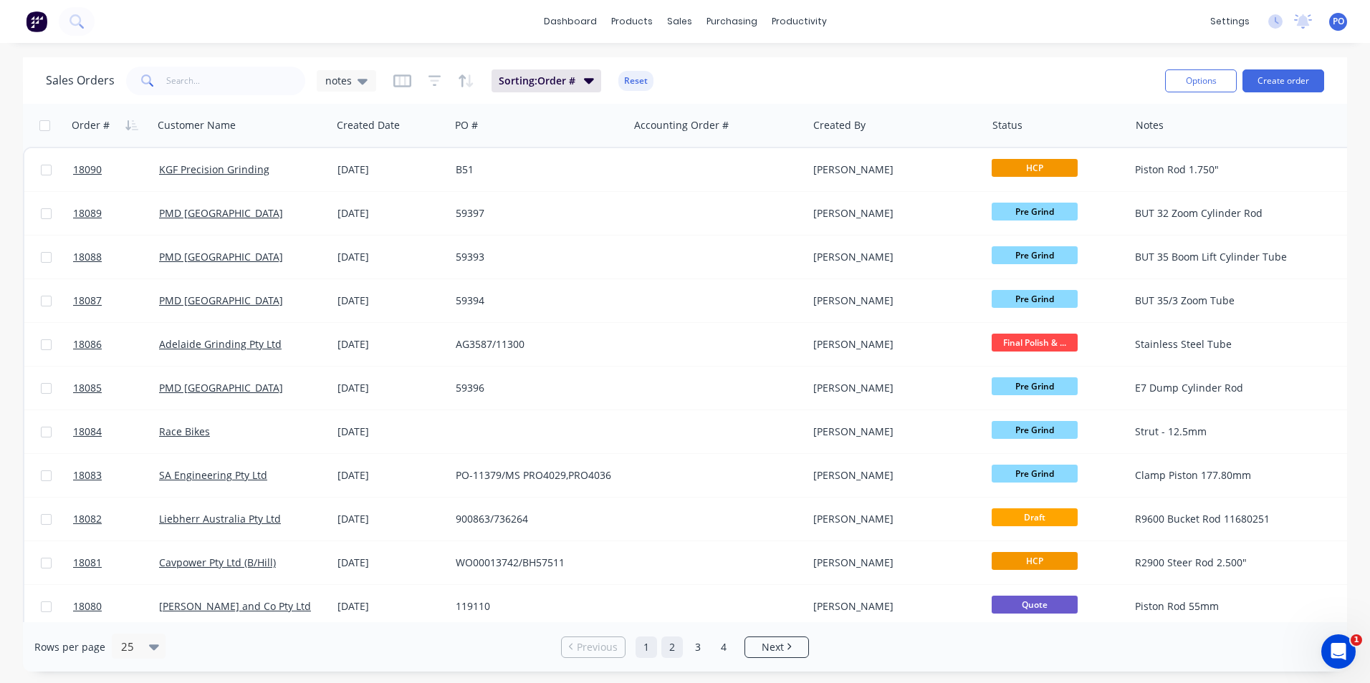
click at [677, 649] on link "2" at bounding box center [671, 647] width 21 height 21
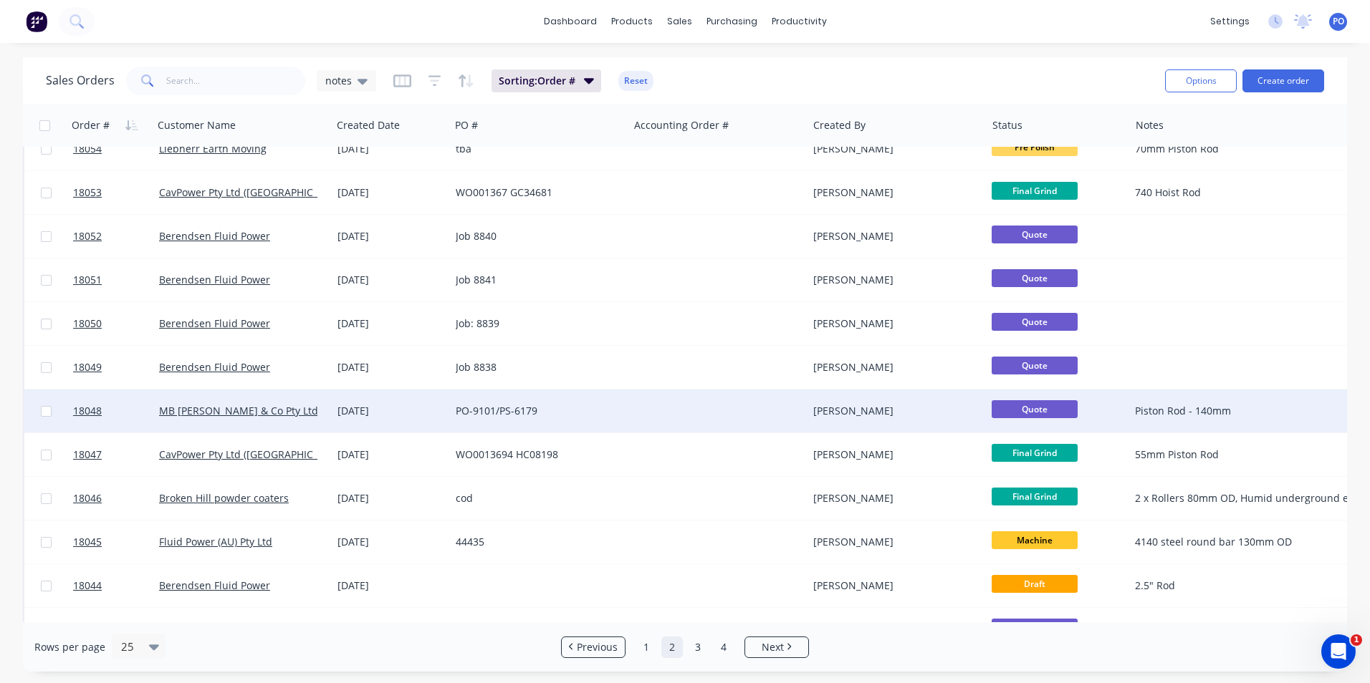
scroll to position [624, 0]
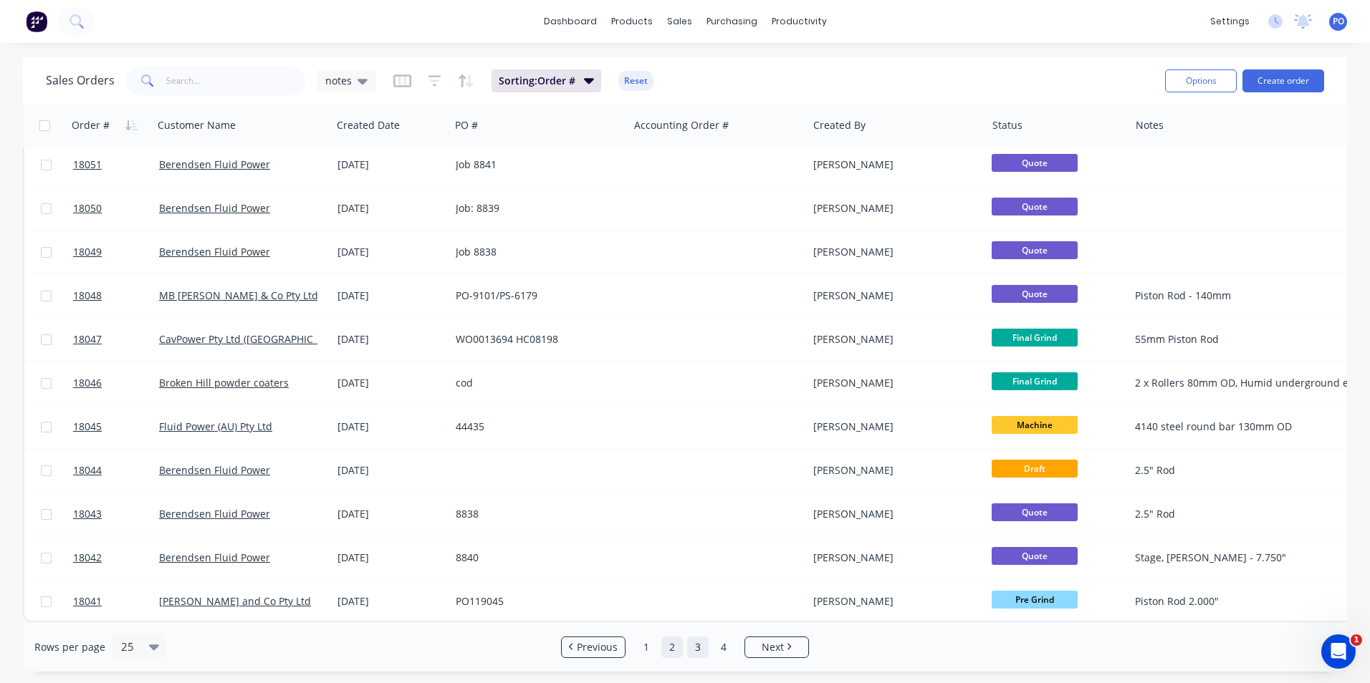
click at [699, 643] on link "3" at bounding box center [697, 647] width 21 height 21
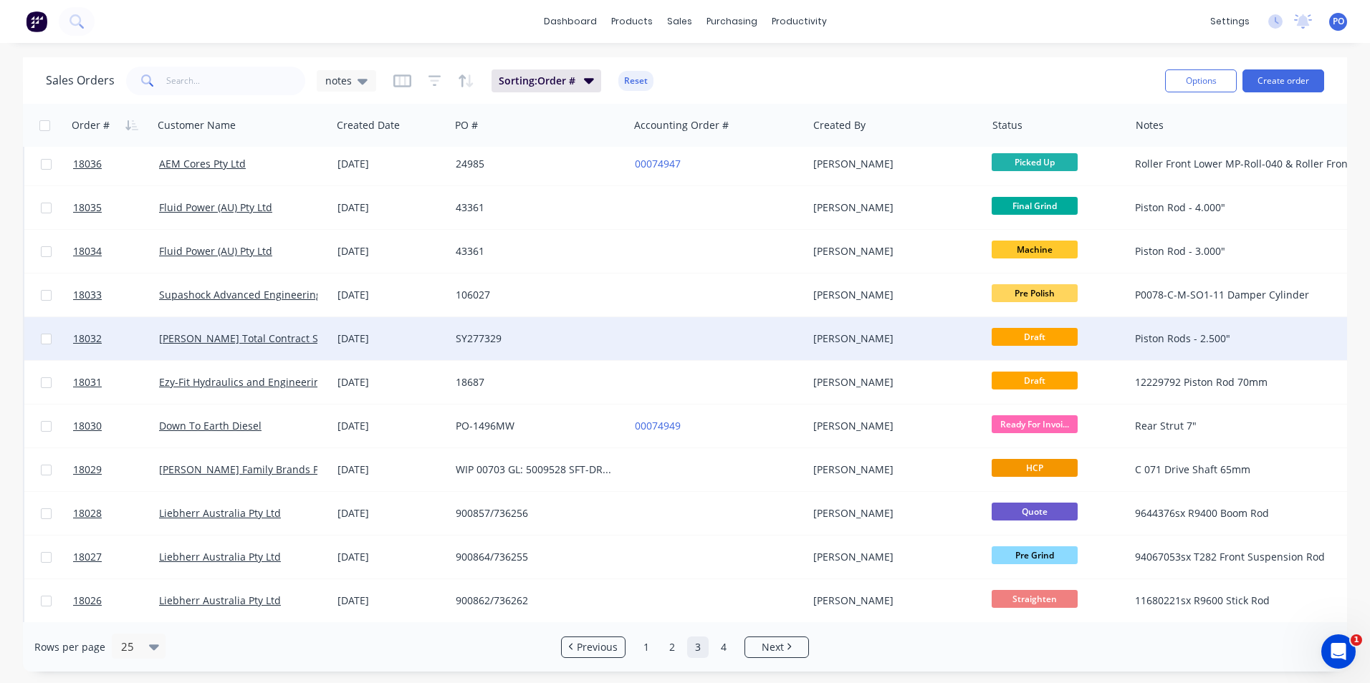
scroll to position [143, 0]
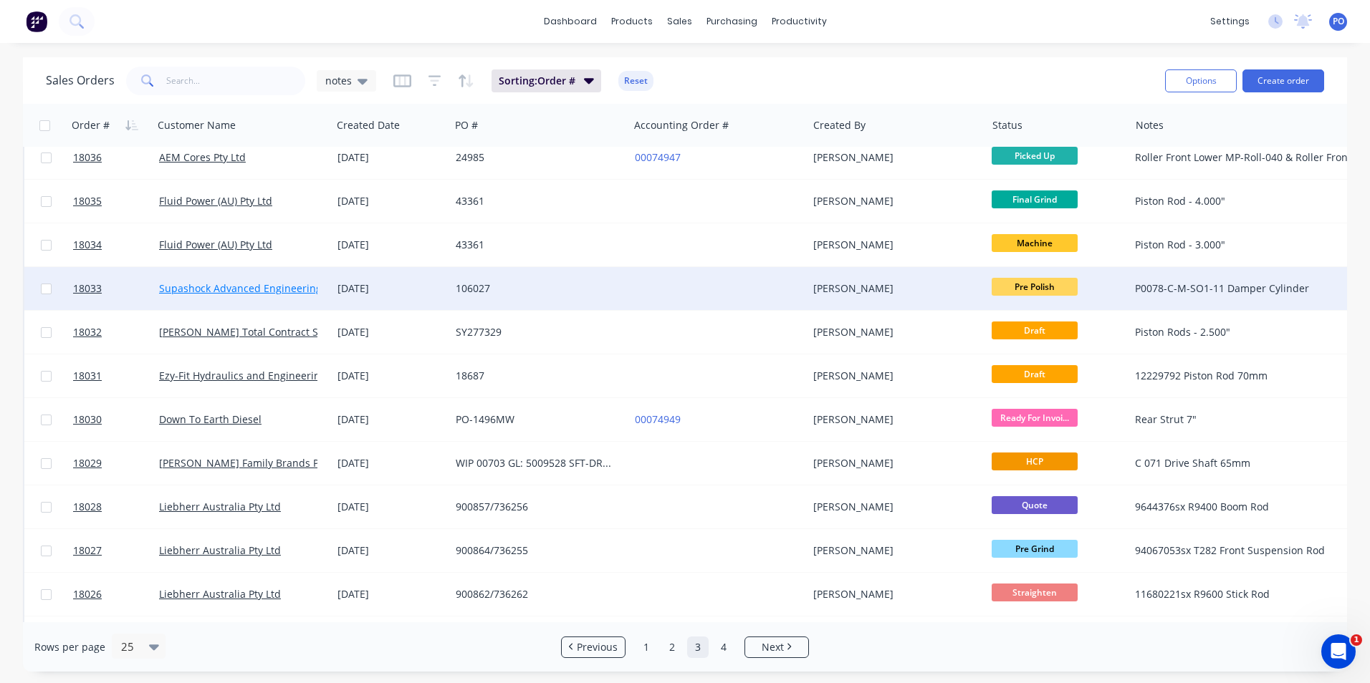
click at [236, 284] on link "Supashock Advanced Engineering - (Dynamic Engineering)" at bounding box center [299, 289] width 280 height 14
